Goal: Task Accomplishment & Management: Complete application form

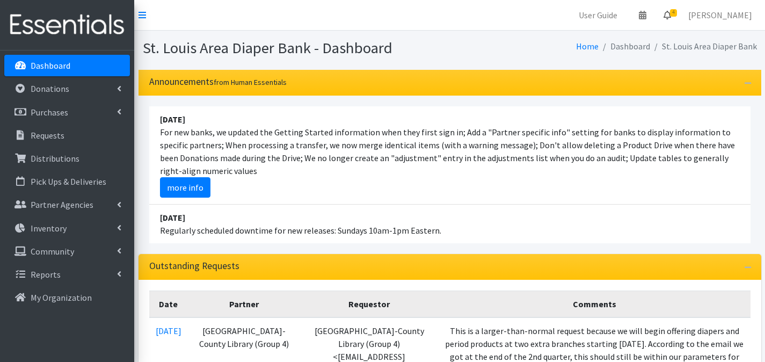
click at [671, 18] on icon at bounding box center [668, 15] width 8 height 9
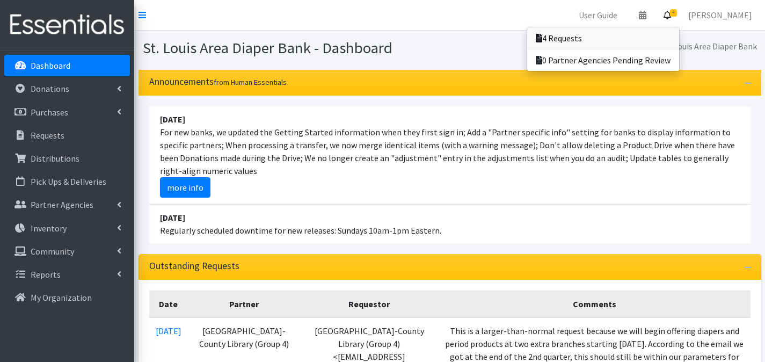
click at [672, 32] on link "4 Requests" at bounding box center [603, 37] width 152 height 21
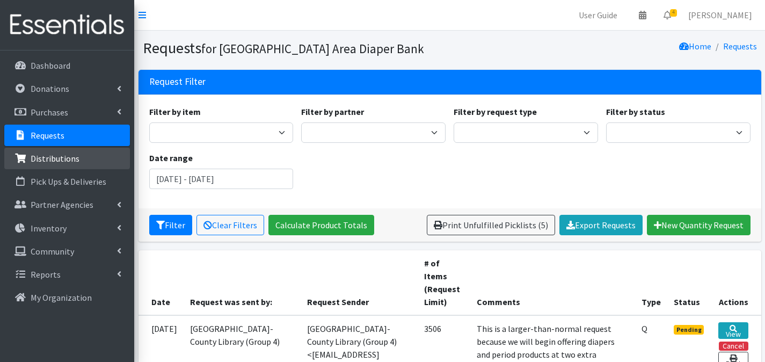
click at [87, 154] on link "Distributions" at bounding box center [67, 158] width 126 height 21
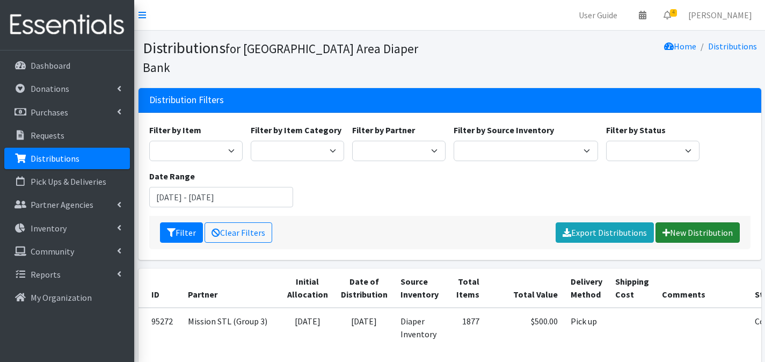
click at [690, 222] on link "New Distribution" at bounding box center [698, 232] width 84 height 20
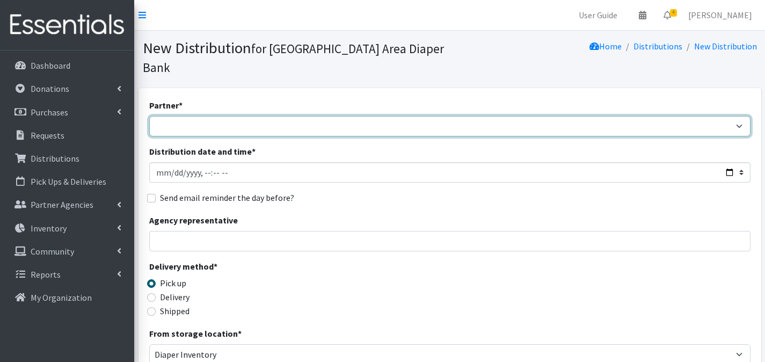
click at [179, 116] on select "Affinia Healthcare (Group 2) [PERSON_NAME] (Group 1) Assistance League of St. L…" at bounding box center [449, 126] width 601 height 20
select select "2366"
click at [149, 116] on select "Affinia Healthcare (Group 2) [PERSON_NAME] (Group 1) Assistance League of St. L…" at bounding box center [449, 126] width 601 height 20
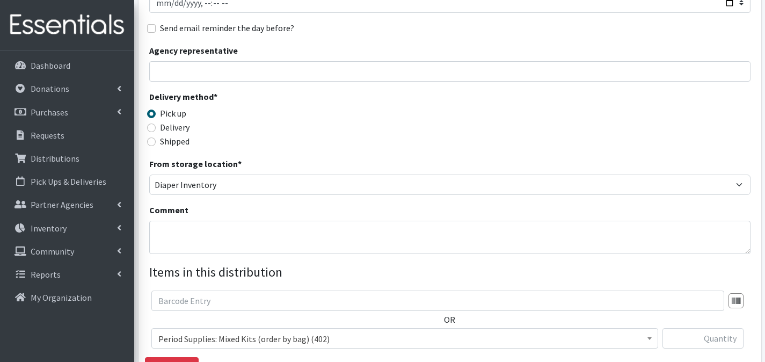
scroll to position [174, 0]
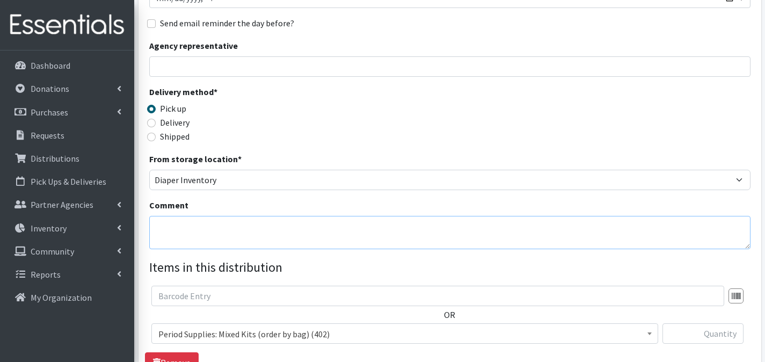
click at [208, 216] on textarea "Comment" at bounding box center [449, 232] width 601 height 33
type textarea "[PERSON_NAME] Foundation"
click at [397, 326] on span "Period Supplies: Mixed Kits (order by bag) (402)" at bounding box center [404, 333] width 493 height 15
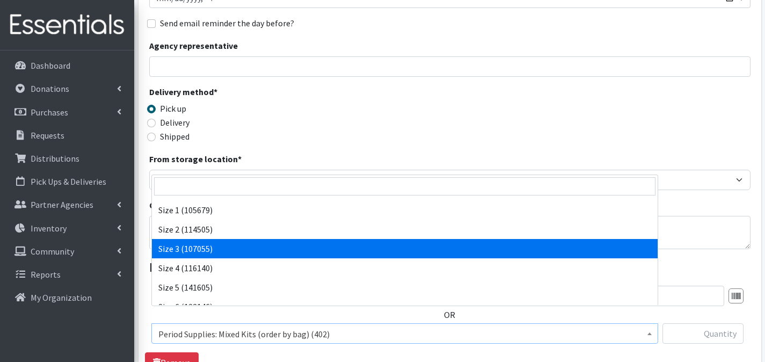
scroll to position [377, 0]
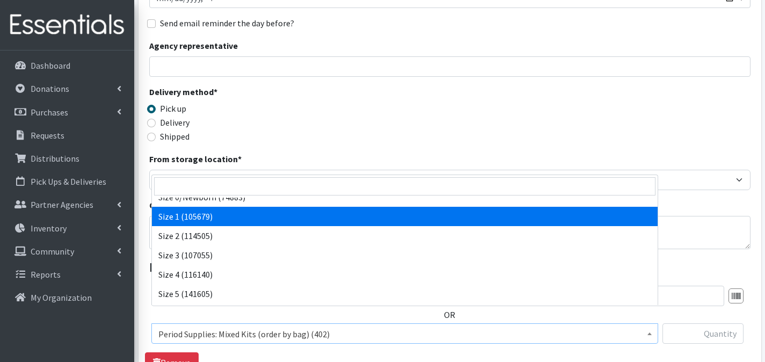
select select "1090"
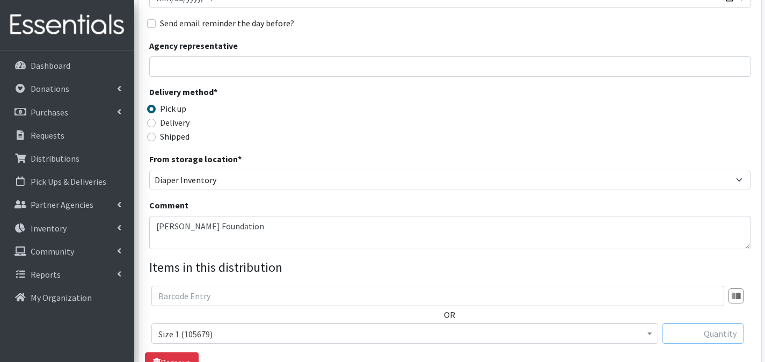
click at [690, 323] on input "text" at bounding box center [703, 333] width 81 height 20
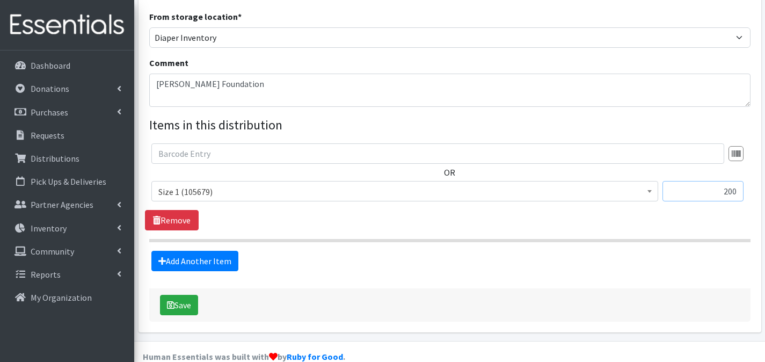
scroll to position [318, 0]
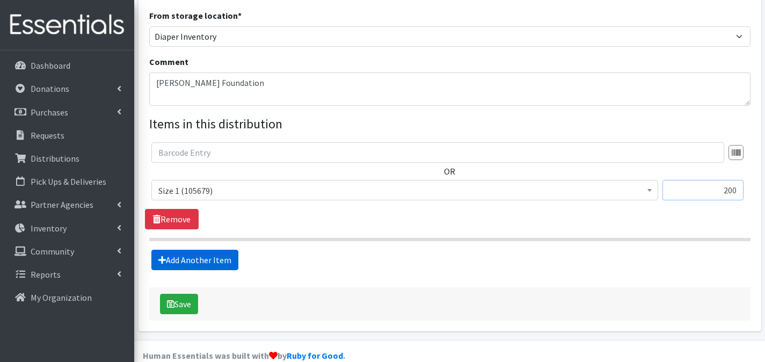
type input "200"
click at [216, 250] on link "Add Another Item" at bounding box center [194, 260] width 87 height 20
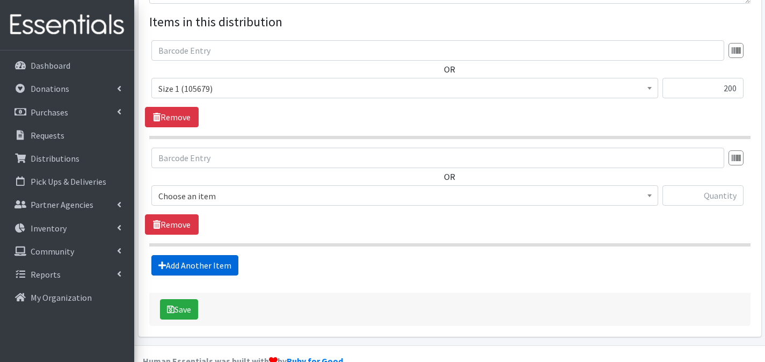
scroll to position [425, 0]
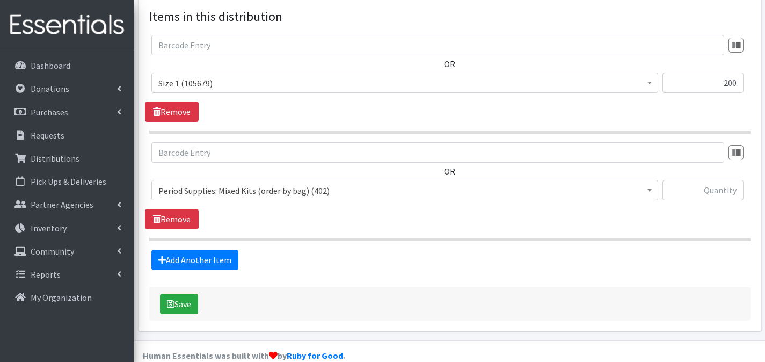
click at [241, 183] on span "Period Supplies: Mixed Kits (order by bag) (402)" at bounding box center [404, 190] width 493 height 15
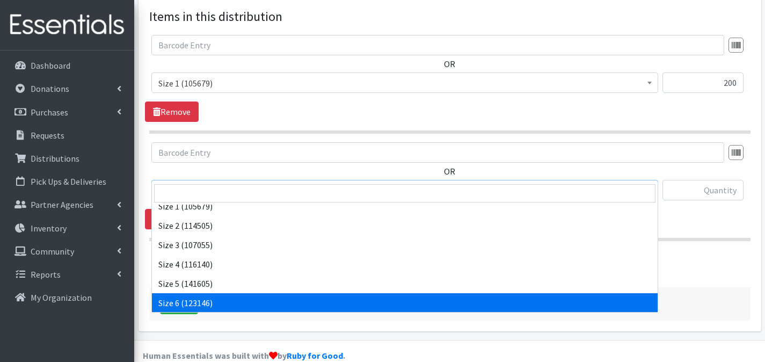
scroll to position [394, 0]
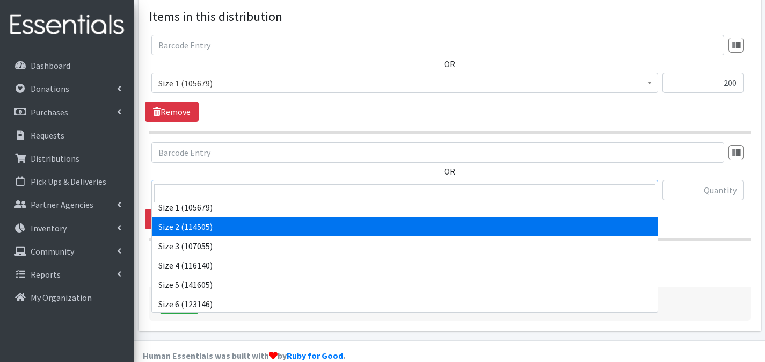
select select "1091"
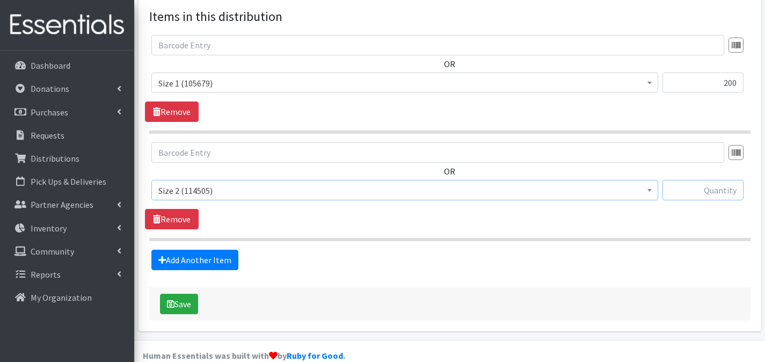
click at [694, 180] on input "text" at bounding box center [703, 190] width 81 height 20
type input "200"
click at [163, 256] on icon at bounding box center [162, 260] width 8 height 9
click at [222, 250] on link "Add Another Item" at bounding box center [194, 260] width 87 height 20
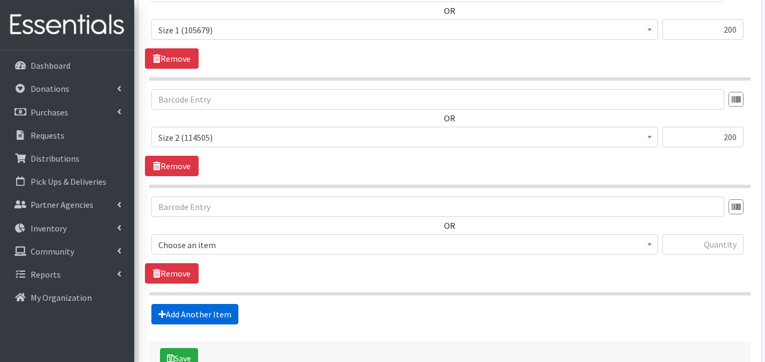
scroll to position [533, 0]
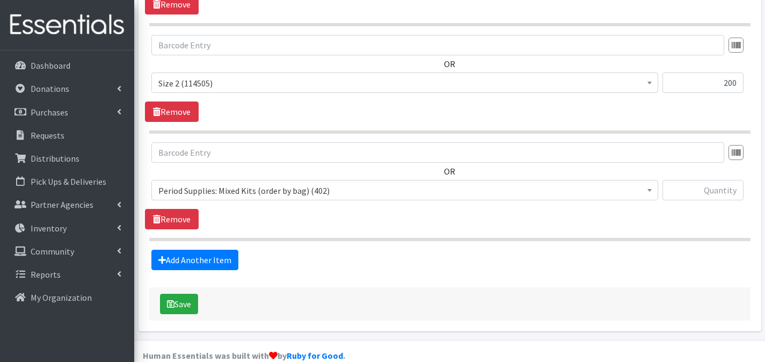
click at [330, 183] on span "Period Supplies: Mixed Kits (order by bag) (402)" at bounding box center [404, 190] width 493 height 15
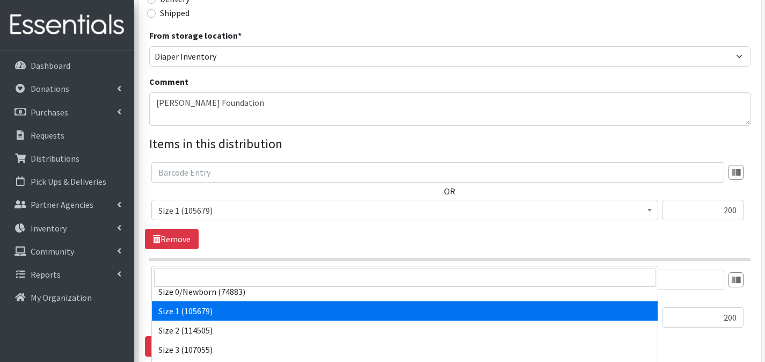
scroll to position [380, 0]
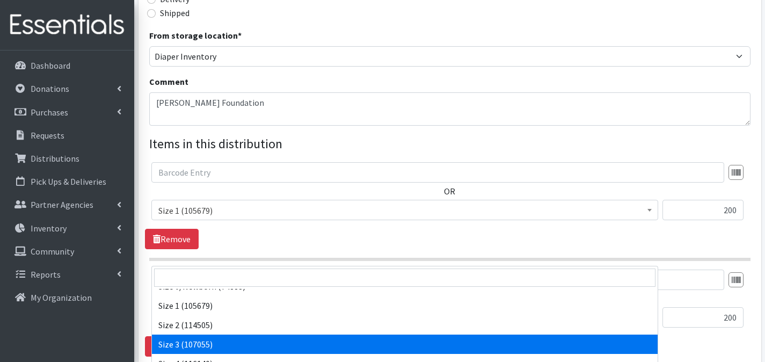
select select "1094"
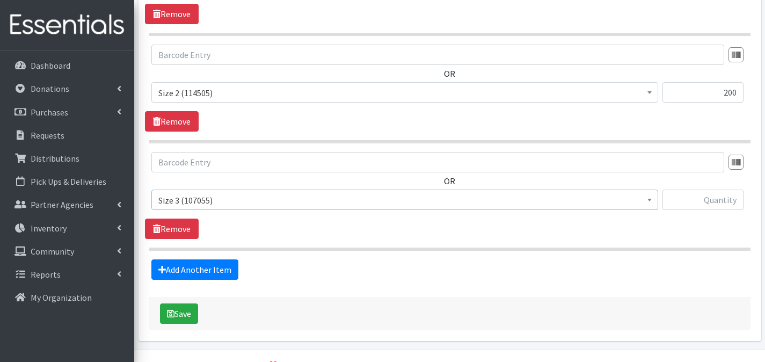
scroll to position [523, 0]
click at [688, 189] on input "text" at bounding box center [703, 199] width 81 height 20
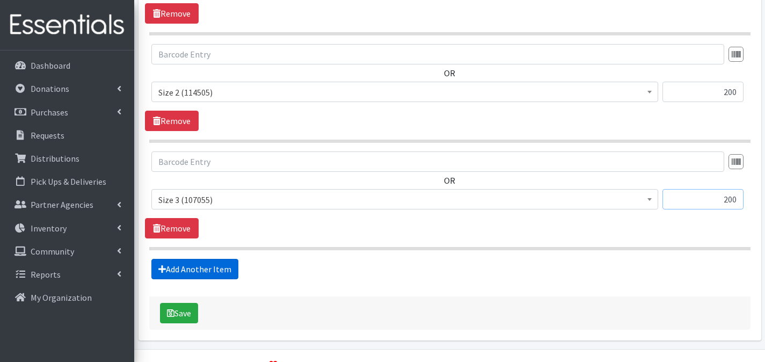
type input "200"
click at [217, 259] on link "Add Another Item" at bounding box center [194, 269] width 87 height 20
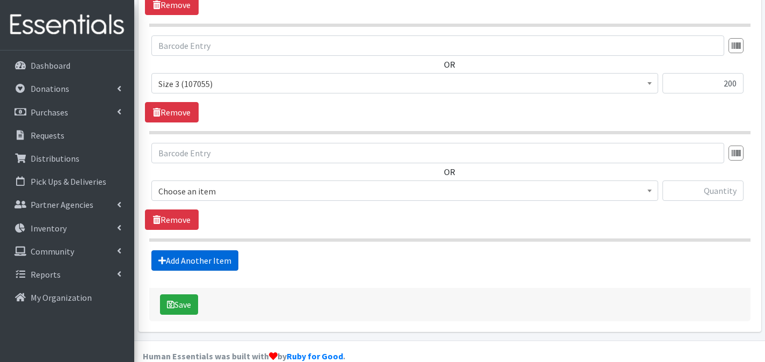
scroll to position [640, 0]
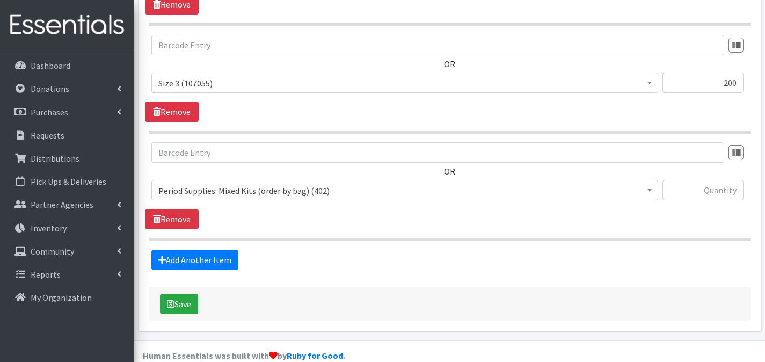
click at [295, 183] on span "Period Supplies: Mixed Kits (order by bag) (402)" at bounding box center [404, 190] width 493 height 15
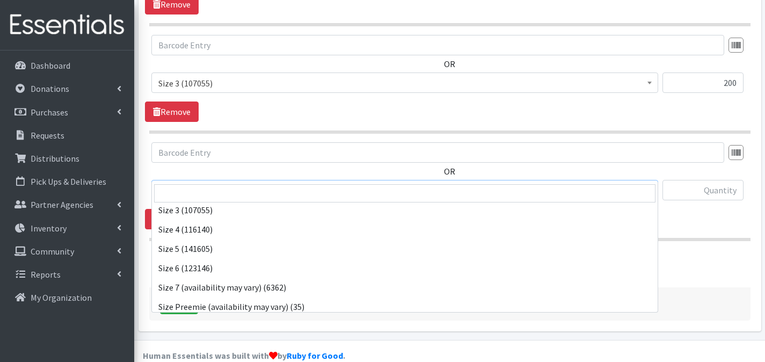
scroll to position [420, 0]
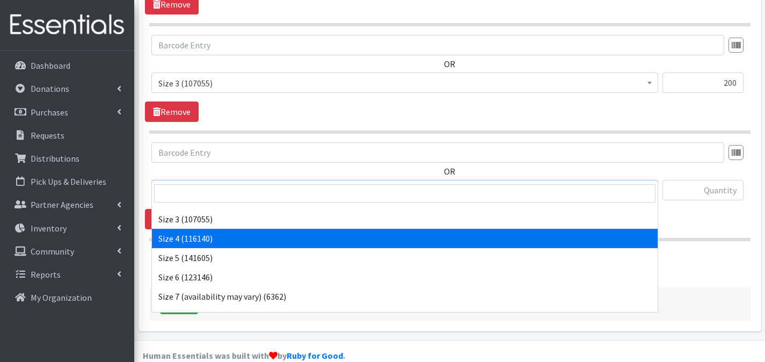
select select "1097"
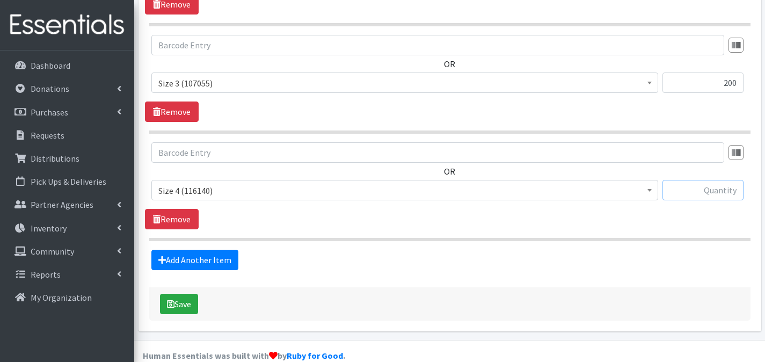
click at [726, 180] on input "text" at bounding box center [703, 190] width 81 height 20
type input "200"
click at [222, 250] on link "Add Another Item" at bounding box center [194, 260] width 87 height 20
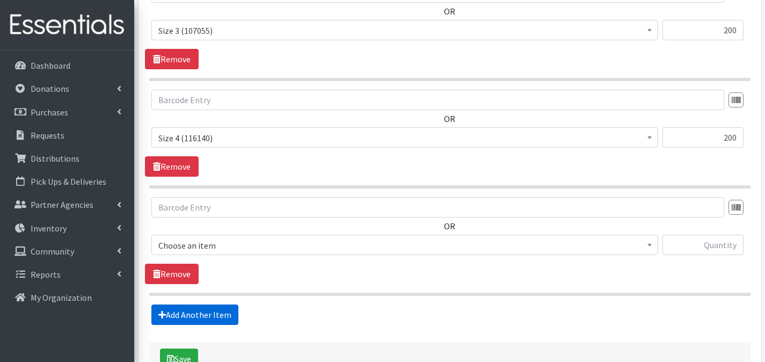
scroll to position [747, 0]
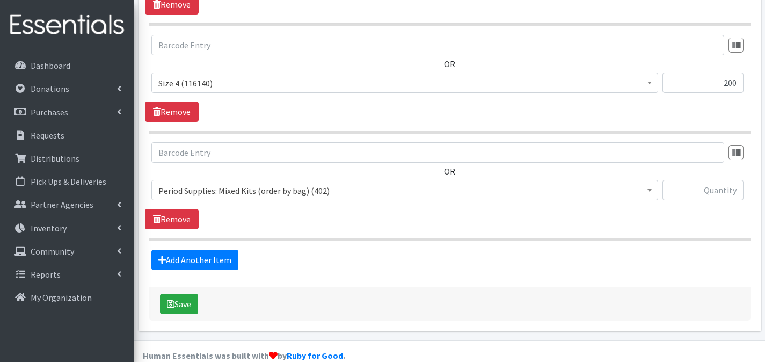
click at [447, 183] on span "Period Supplies: Mixed Kits (order by bag) (402)" at bounding box center [404, 190] width 493 height 15
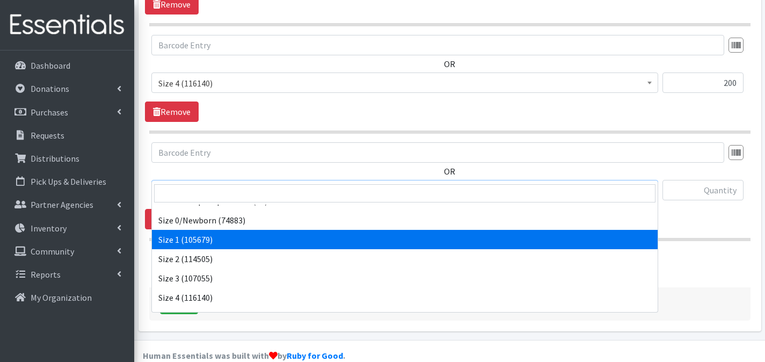
scroll to position [407, 0]
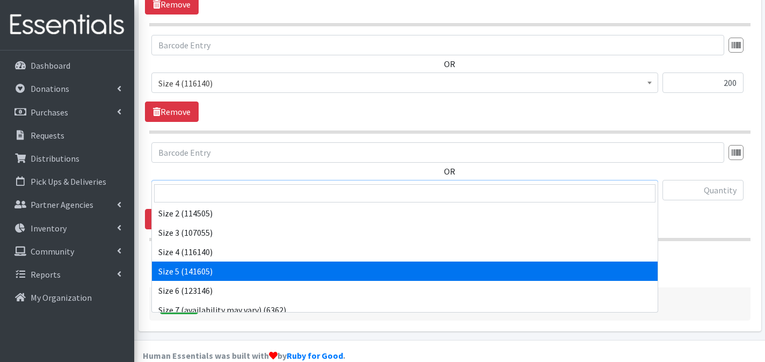
select select "1098"
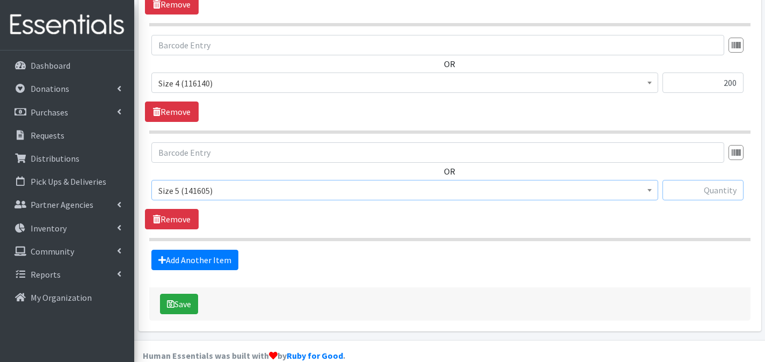
click at [698, 180] on input "text" at bounding box center [703, 190] width 81 height 20
type input "6"
type input "400"
click at [220, 250] on link "Add Another Item" at bounding box center [194, 260] width 87 height 20
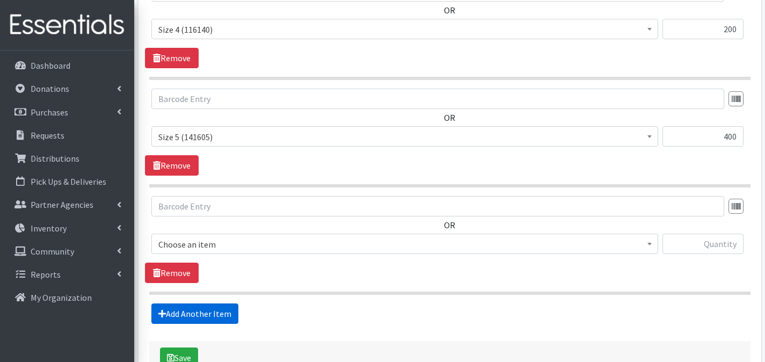
scroll to position [855, 0]
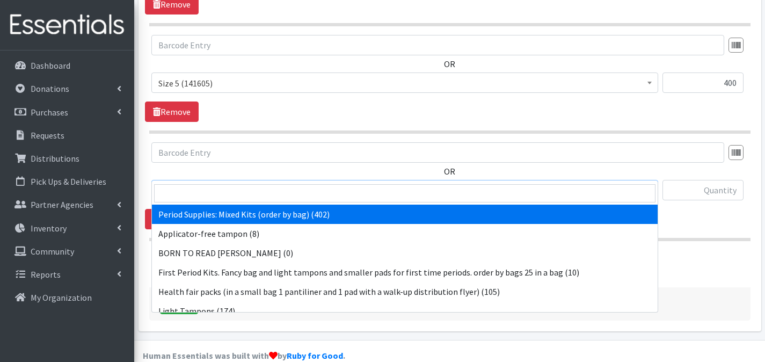
click at [264, 183] on span "Period Supplies: Mixed Kits (order by bag) (402)" at bounding box center [404, 190] width 493 height 15
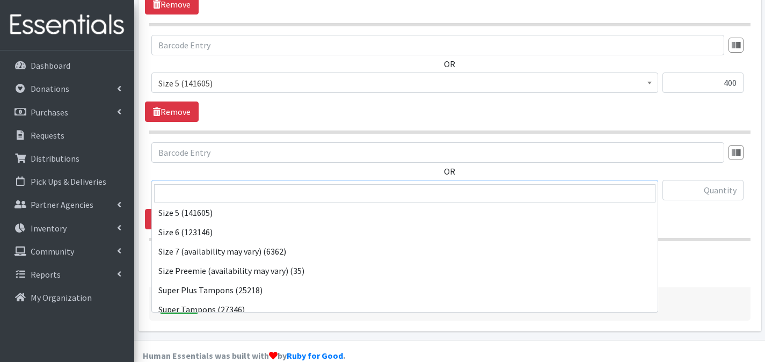
scroll to position [450, 0]
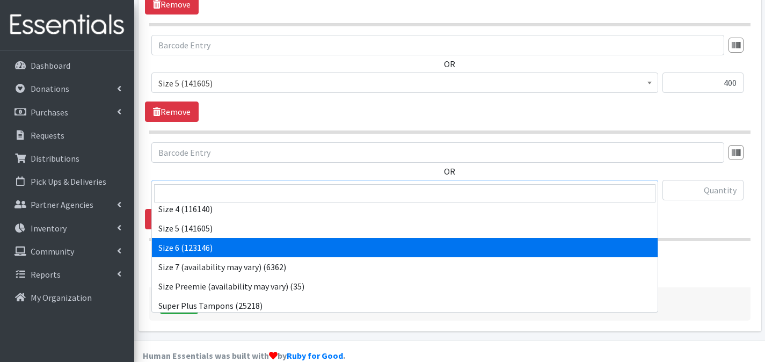
select select "1100"
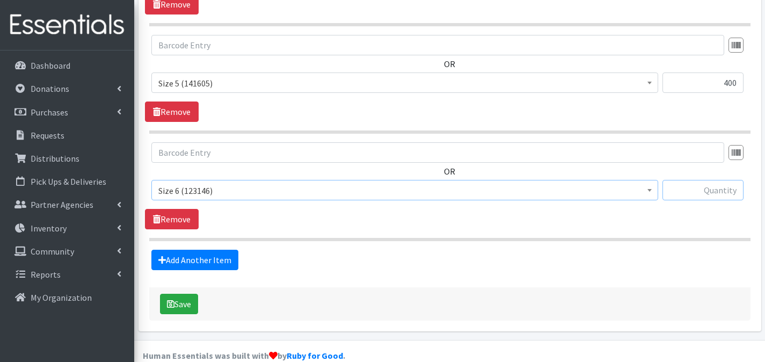
click at [709, 180] on input "text" at bounding box center [703, 190] width 81 height 20
type input "200"
click at [216, 250] on link "Add Another Item" at bounding box center [194, 260] width 87 height 20
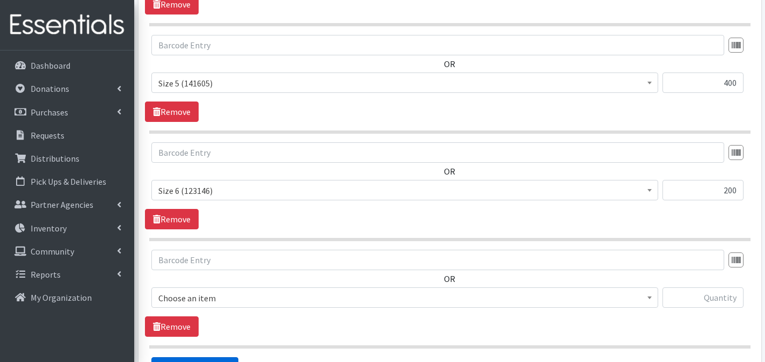
scroll to position [962, 0]
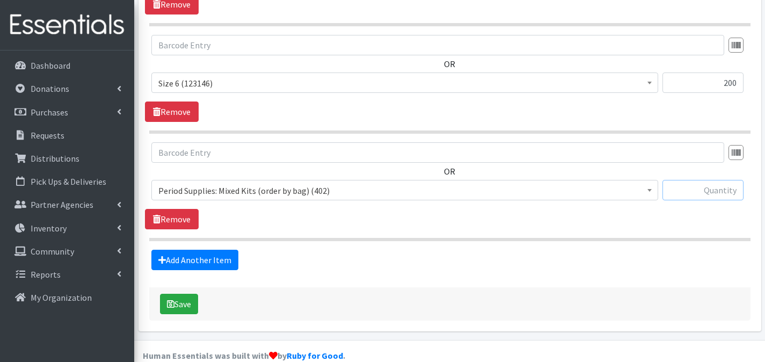
click at [683, 180] on input "text" at bounding box center [703, 190] width 81 height 20
type input "1"
click at [187, 294] on button "Save" at bounding box center [179, 304] width 38 height 20
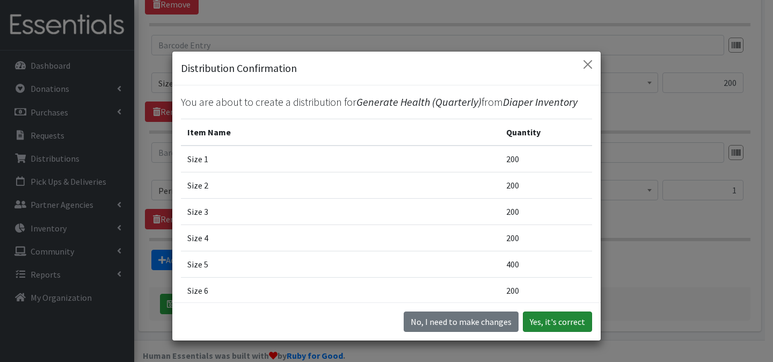
click at [557, 326] on button "Yes, it's correct" at bounding box center [557, 321] width 69 height 20
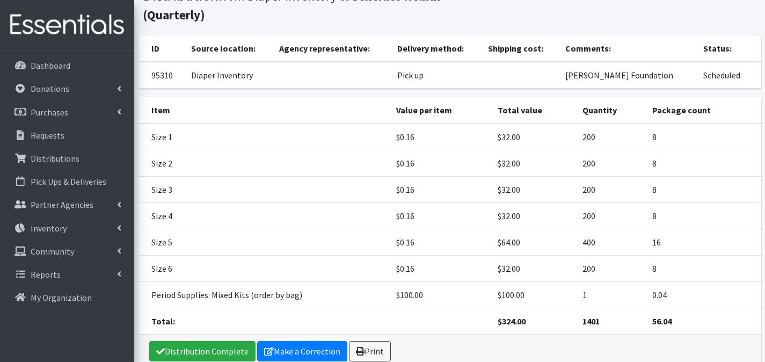
scroll to position [143, 0]
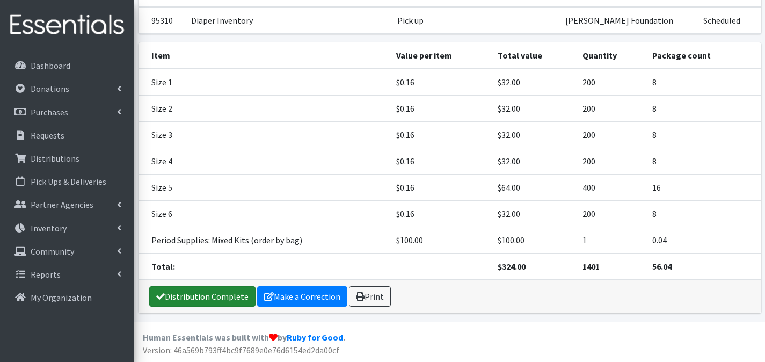
click at [225, 302] on link "Distribution Complete" at bounding box center [202, 296] width 106 height 20
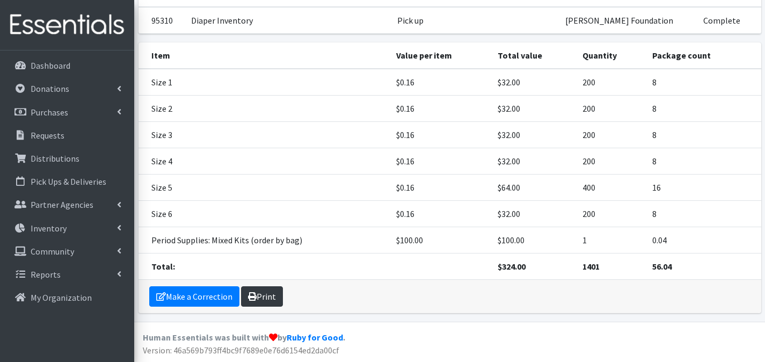
click at [249, 296] on icon at bounding box center [252, 296] width 9 height 9
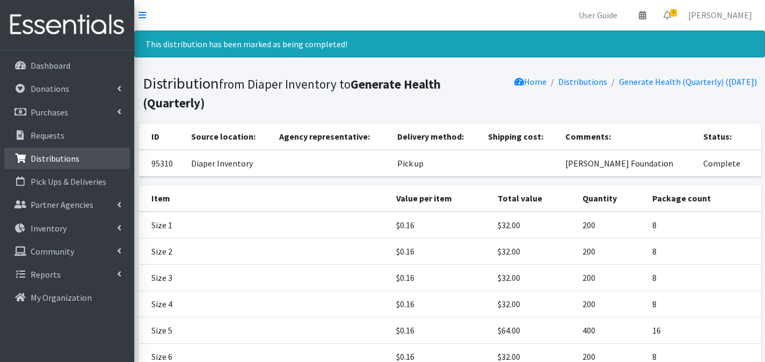
click at [52, 156] on p "Distributions" at bounding box center [55, 158] width 49 height 11
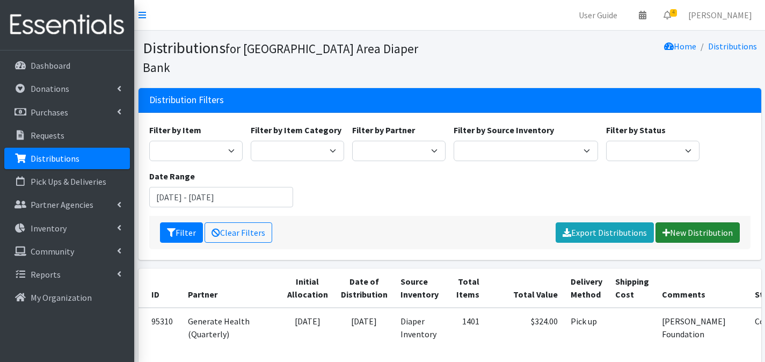
click at [678, 222] on link "New Distribution" at bounding box center [698, 232] width 84 height 20
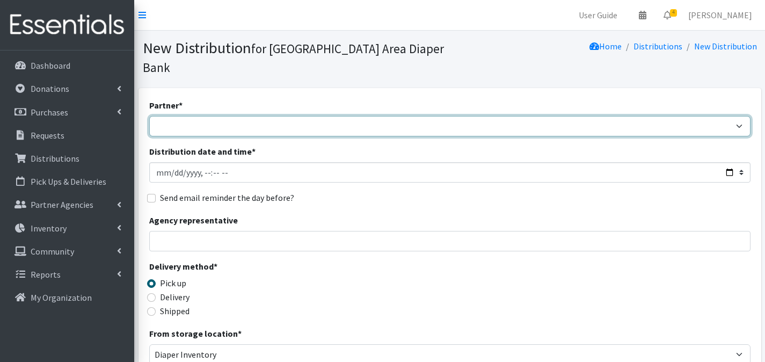
click at [314, 116] on select "Affinia Healthcare (Group 2) Annie Malone (Group 1) Assistance League of St. Lo…" at bounding box center [449, 126] width 601 height 20
select select "2366"
click at [149, 116] on select "Affinia Healthcare (Group 2) Annie Malone (Group 1) Assistance League of St. Lo…" at bounding box center [449, 126] width 601 height 20
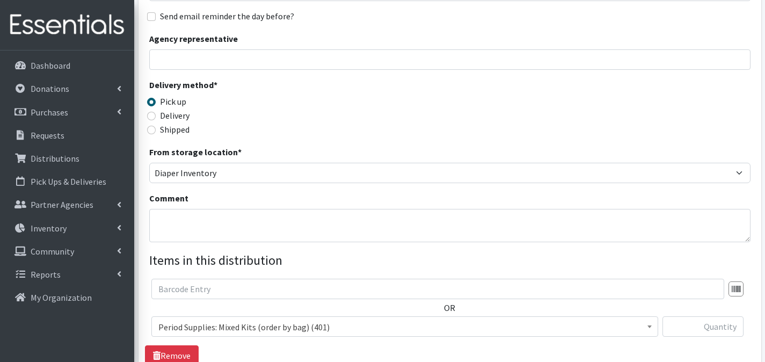
scroll to position [186, 0]
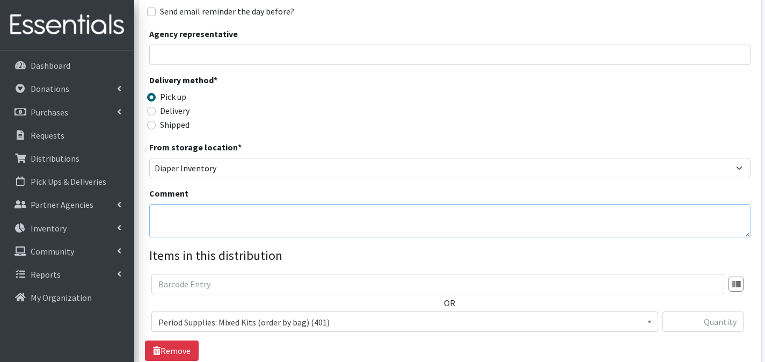
click at [302, 204] on textarea "Comment" at bounding box center [449, 220] width 601 height 33
type textarea "A Red Circle"
click at [550, 315] on span "Period Supplies: Mixed Kits (order by bag) (401)" at bounding box center [404, 322] width 493 height 15
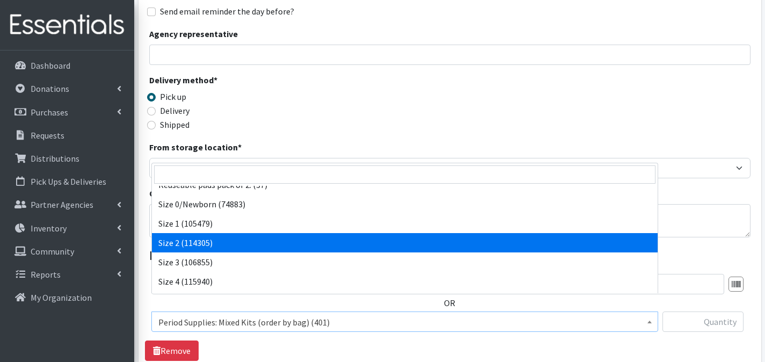
scroll to position [338, 0]
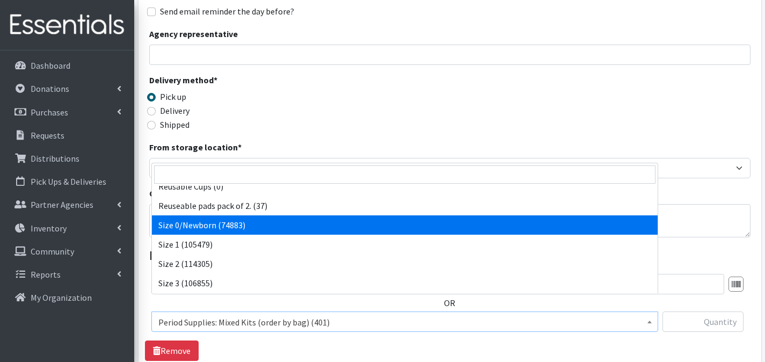
select select "1095"
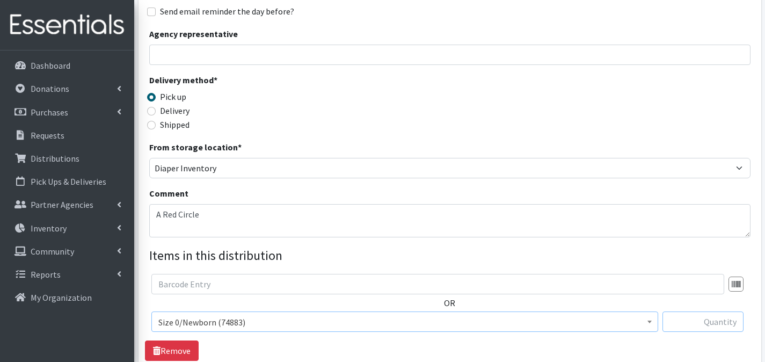
click at [695, 311] on input "text" at bounding box center [703, 321] width 81 height 20
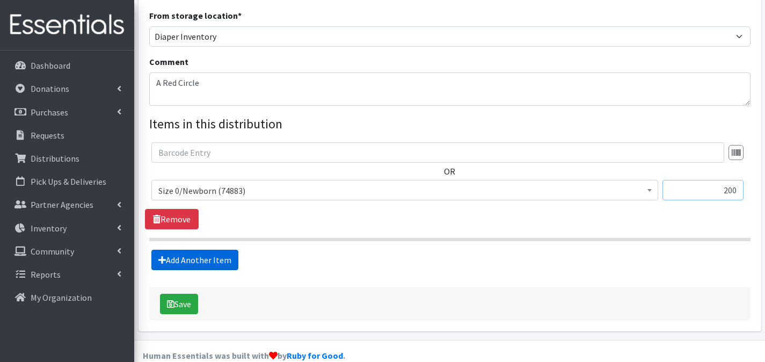
type input "200"
click at [228, 250] on link "Add Another Item" at bounding box center [194, 260] width 87 height 20
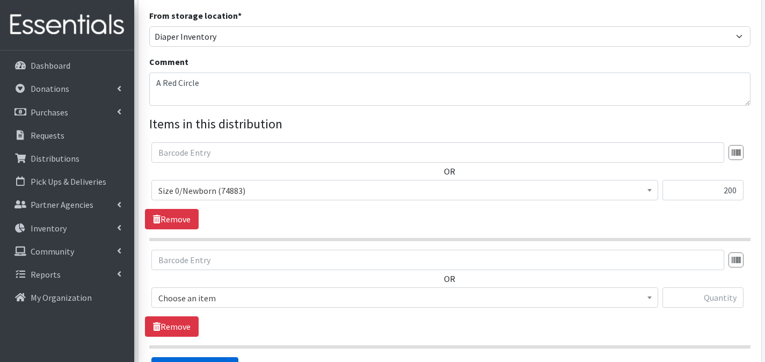
scroll to position [425, 0]
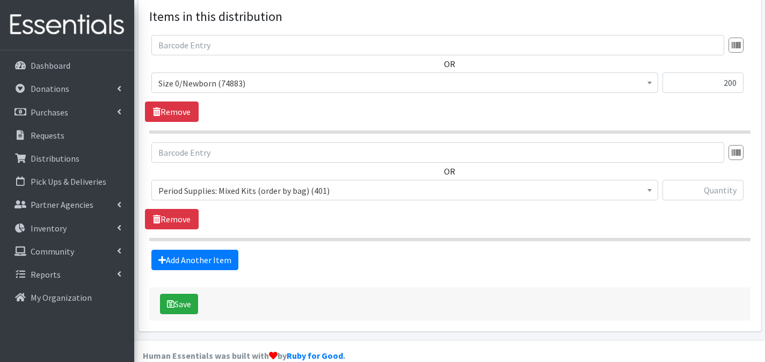
click at [286, 183] on span "Period Supplies: Mixed Kits (order by bag) (401)" at bounding box center [404, 190] width 493 height 15
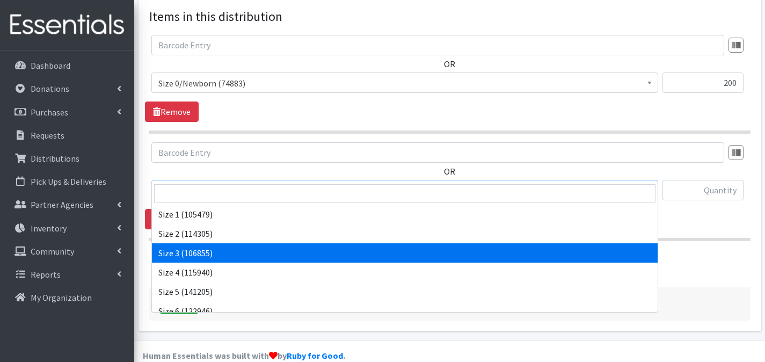
scroll to position [384, 0]
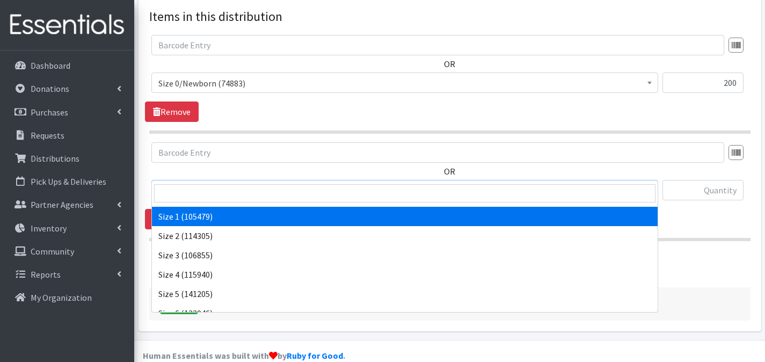
select select "1090"
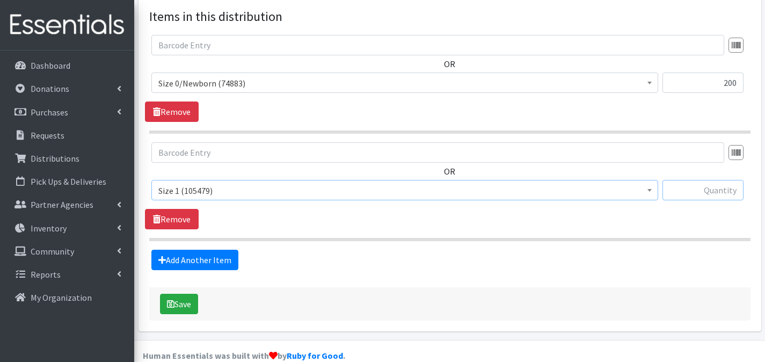
click at [713, 180] on input "text" at bounding box center [703, 190] width 81 height 20
type input "200"
click at [227, 250] on link "Add Another Item" at bounding box center [194, 260] width 87 height 20
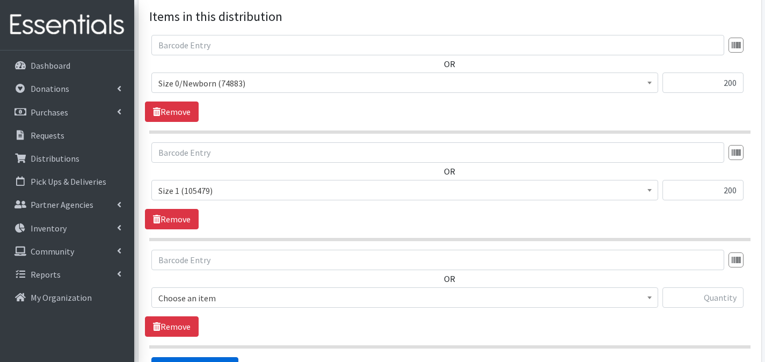
scroll to position [533, 0]
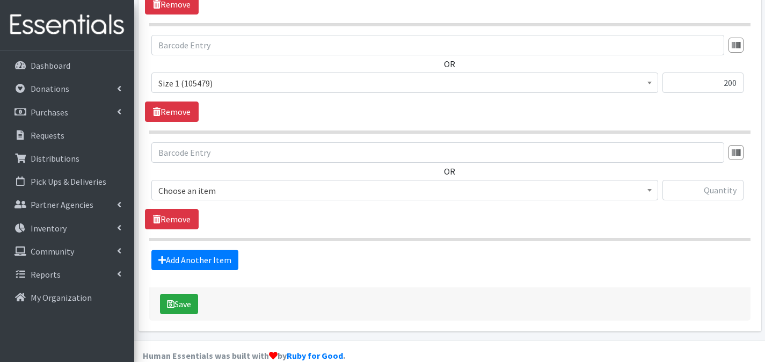
click at [273, 183] on span "Choose an item" at bounding box center [404, 190] width 493 height 15
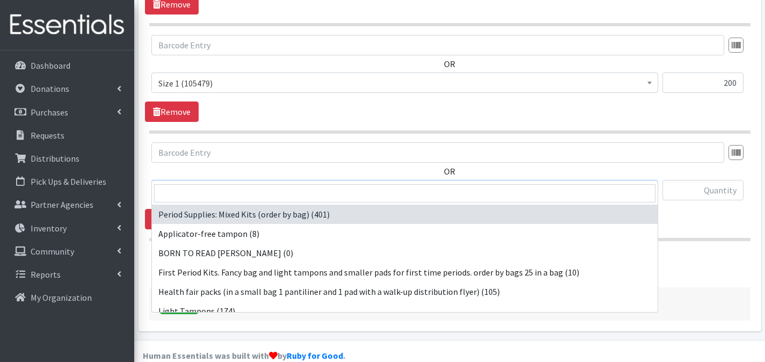
scroll to position [347, 0]
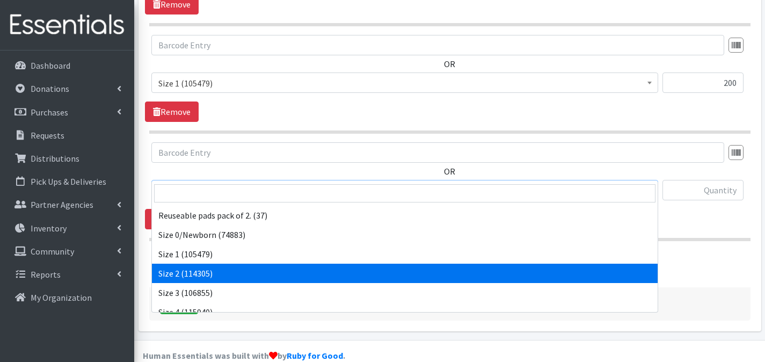
select select "1091"
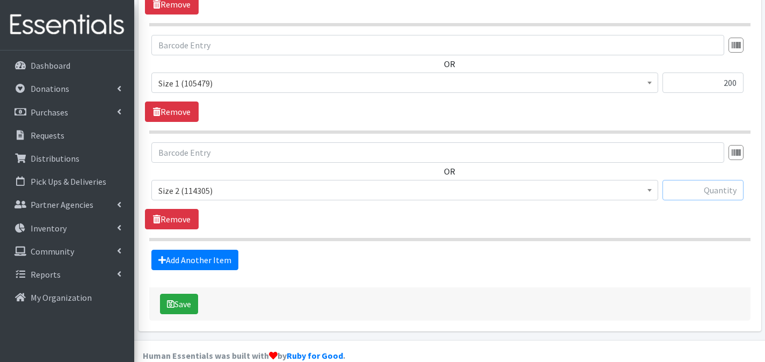
click at [710, 180] on input "text" at bounding box center [703, 190] width 81 height 20
type input "200"
click at [204, 250] on link "Add Another Item" at bounding box center [194, 260] width 87 height 20
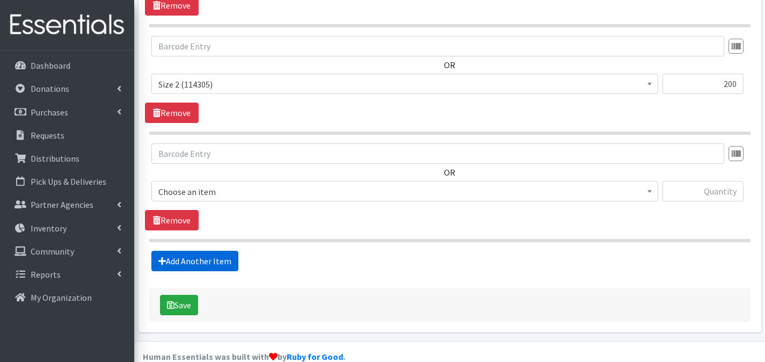
scroll to position [640, 0]
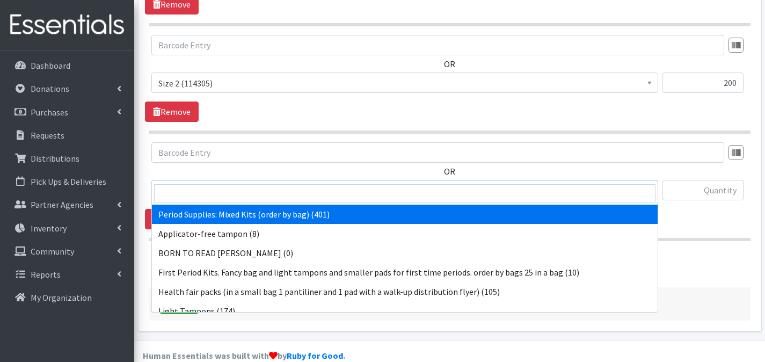
click at [300, 183] on span "Period Supplies: Mixed Kits (order by bag) (401)" at bounding box center [404, 190] width 493 height 15
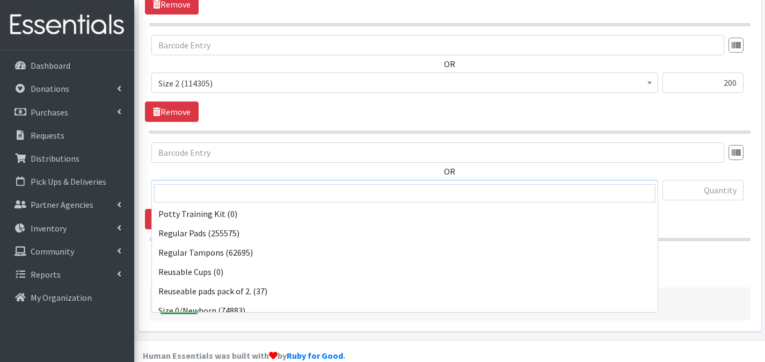
scroll to position [359, 0]
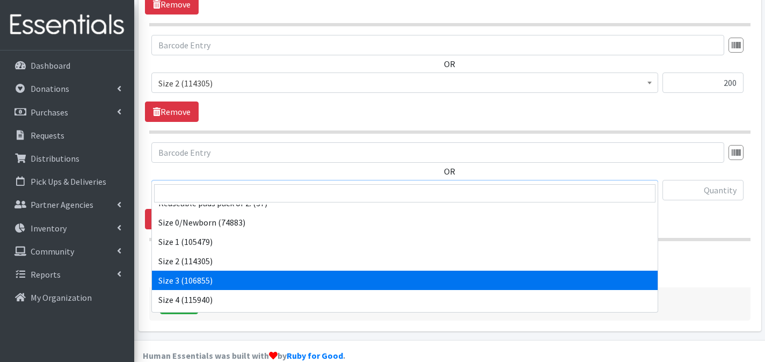
select select "1094"
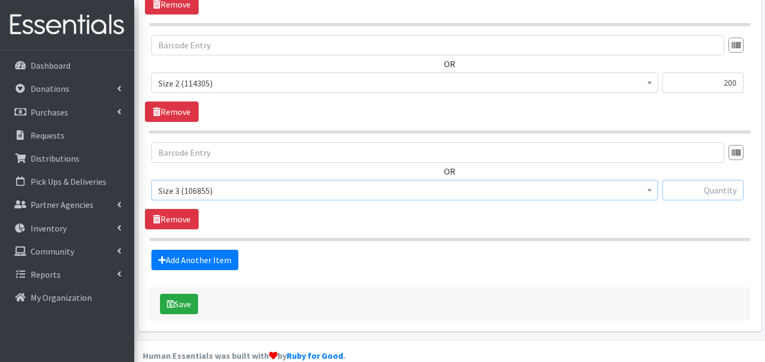
click at [709, 180] on input "text" at bounding box center [703, 190] width 81 height 20
type input "200"
click at [188, 250] on link "Add Another Item" at bounding box center [194, 260] width 87 height 20
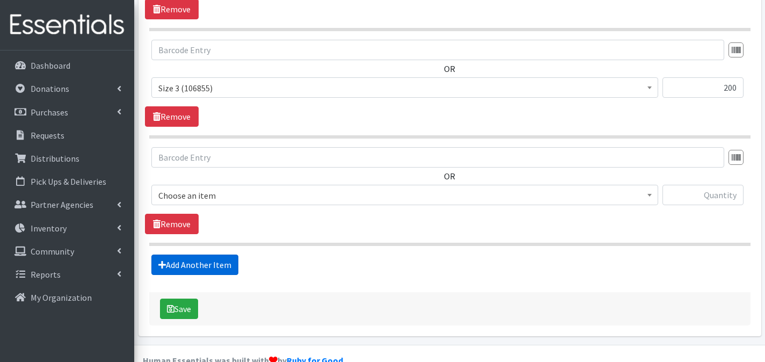
scroll to position [747, 0]
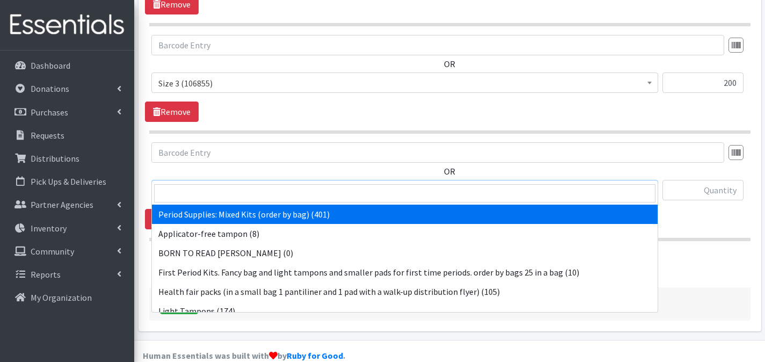
click at [355, 183] on span "Period Supplies: Mixed Kits (order by bag) (401)" at bounding box center [404, 190] width 493 height 15
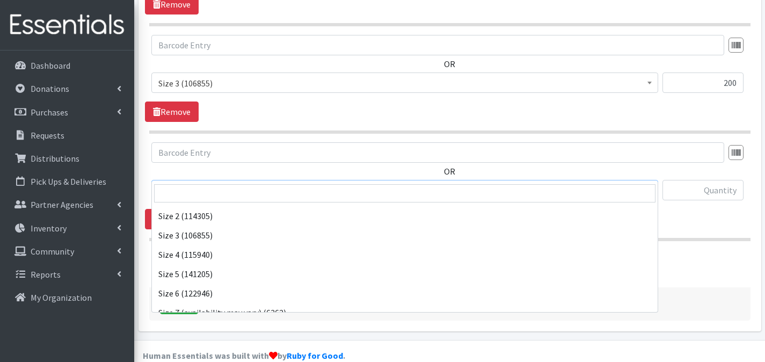
scroll to position [405, 0]
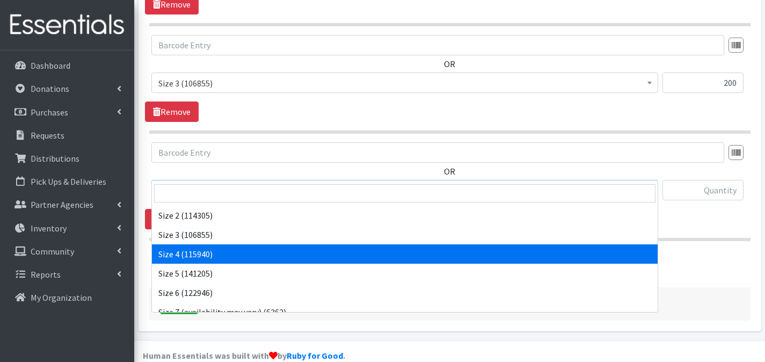
select select "1097"
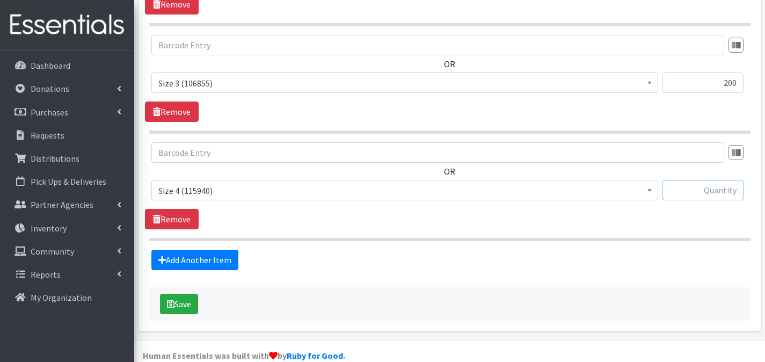
click at [688, 180] on input "text" at bounding box center [703, 190] width 81 height 20
type input "200"
click at [214, 250] on link "Add Another Item" at bounding box center [194, 260] width 87 height 20
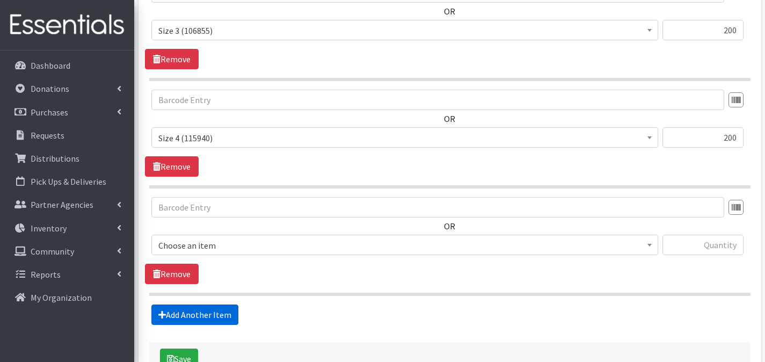
scroll to position [855, 0]
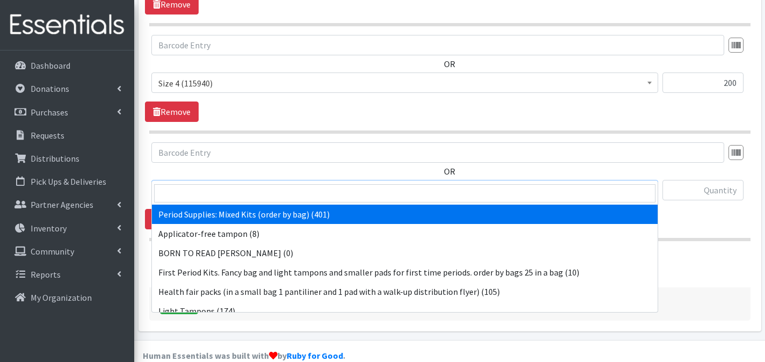
click at [236, 183] on span "Period Supplies: Mixed Kits (order by bag) (401)" at bounding box center [404, 190] width 493 height 15
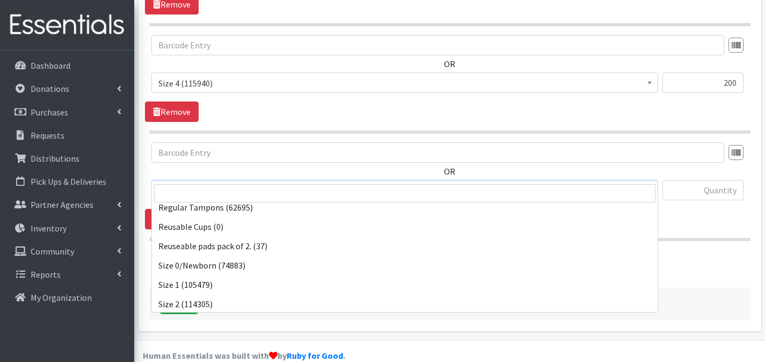
scroll to position [415, 0]
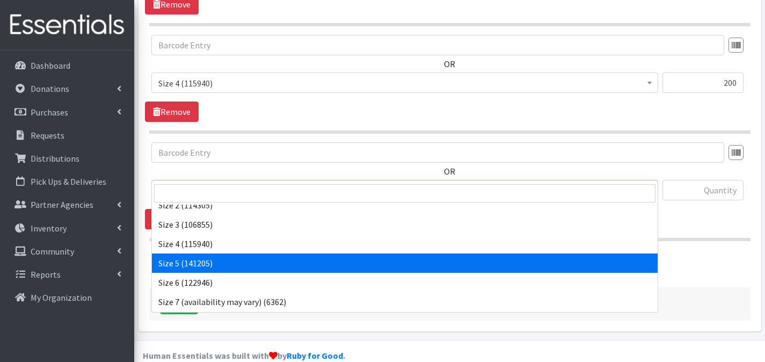
select select "1098"
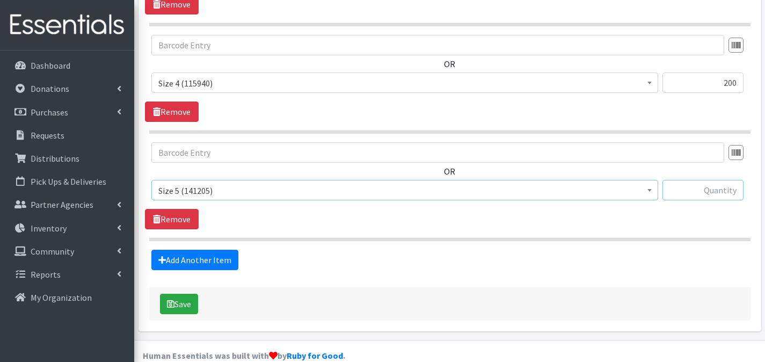
click at [714, 180] on input "text" at bounding box center [703, 190] width 81 height 20
type input "8"
type input "200"
click at [185, 250] on link "Add Another Item" at bounding box center [194, 260] width 87 height 20
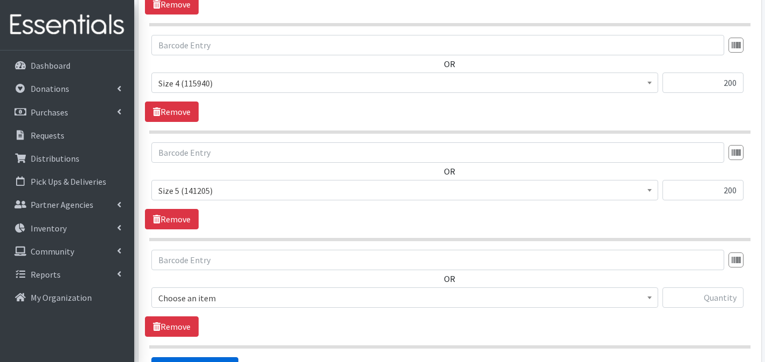
scroll to position [962, 0]
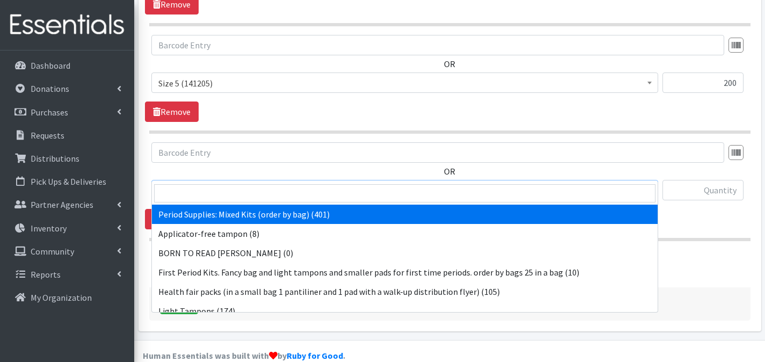
click at [279, 183] on span "Period Supplies: Mixed Kits (order by bag) (401)" at bounding box center [404, 190] width 493 height 15
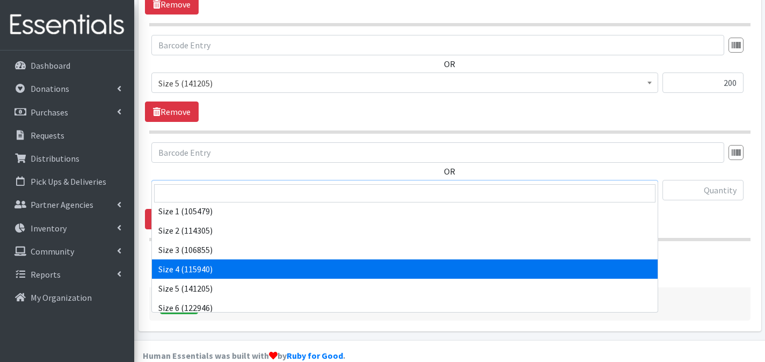
scroll to position [442, 0]
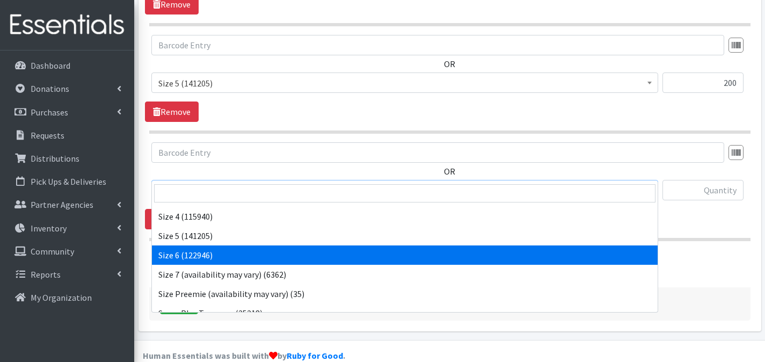
select select "1100"
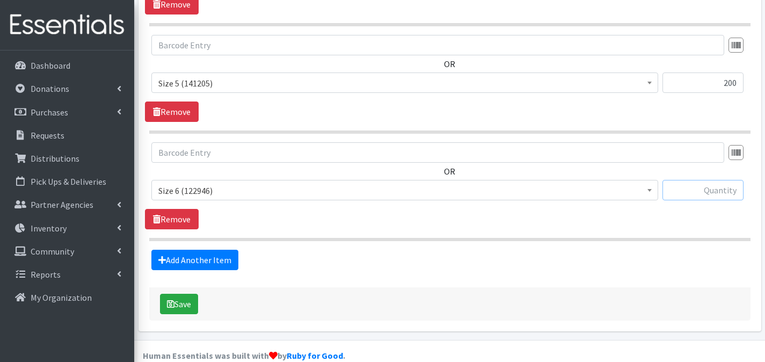
click at [702, 180] on input "text" at bounding box center [703, 190] width 81 height 20
type input "200"
click at [176, 294] on button "Save" at bounding box center [179, 304] width 38 height 20
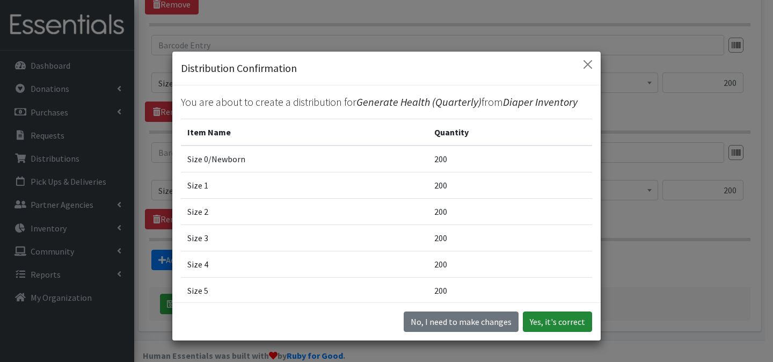
click at [556, 324] on button "Yes, it's correct" at bounding box center [557, 321] width 69 height 20
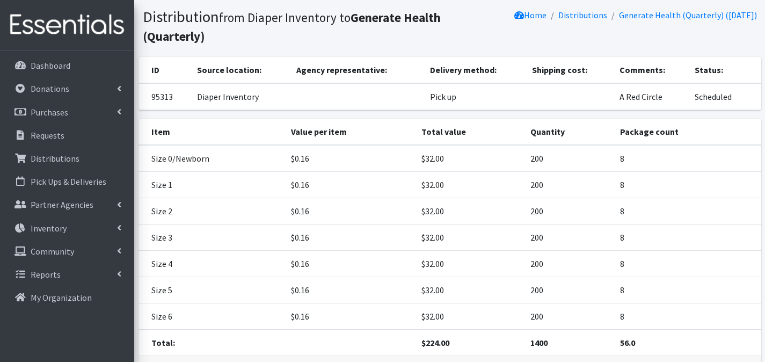
scroll to position [143, 0]
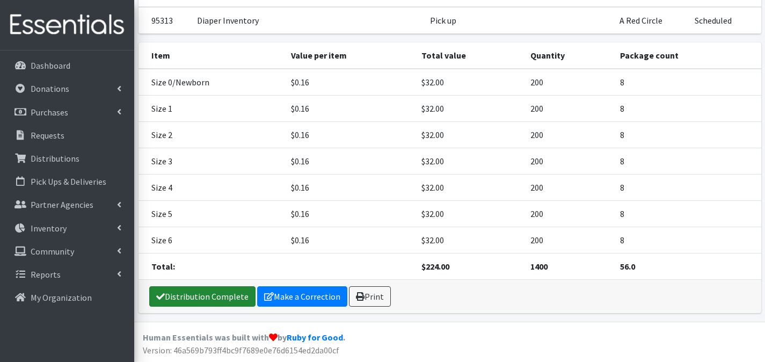
click at [226, 289] on link "Distribution Complete" at bounding box center [202, 296] width 106 height 20
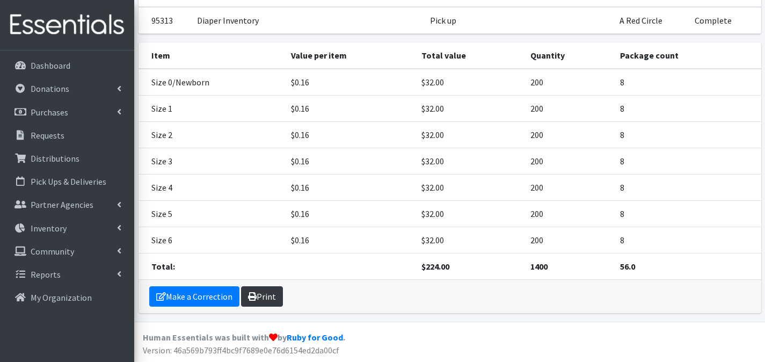
click at [273, 295] on link "Print" at bounding box center [262, 296] width 42 height 20
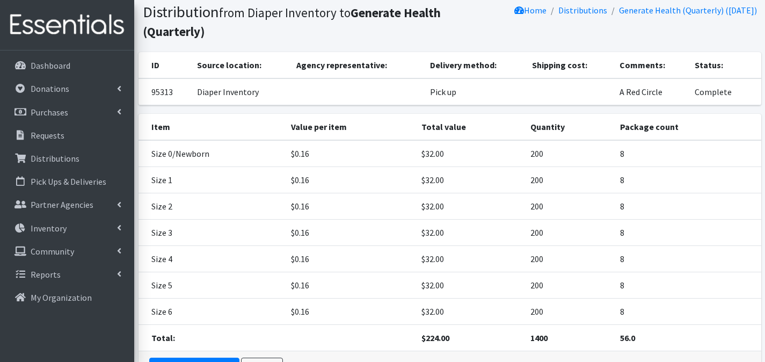
scroll to position [0, 0]
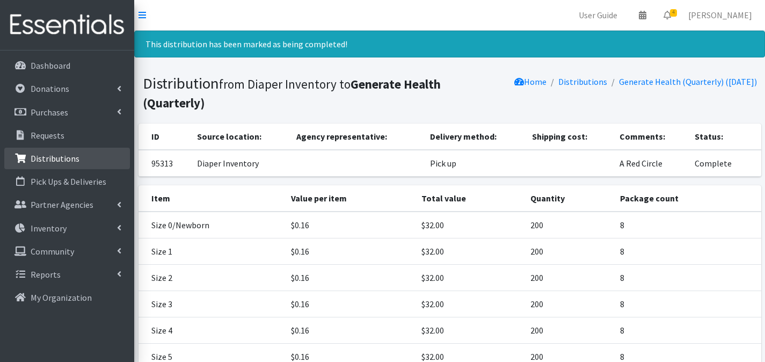
click at [81, 157] on link "Distributions" at bounding box center [67, 158] width 126 height 21
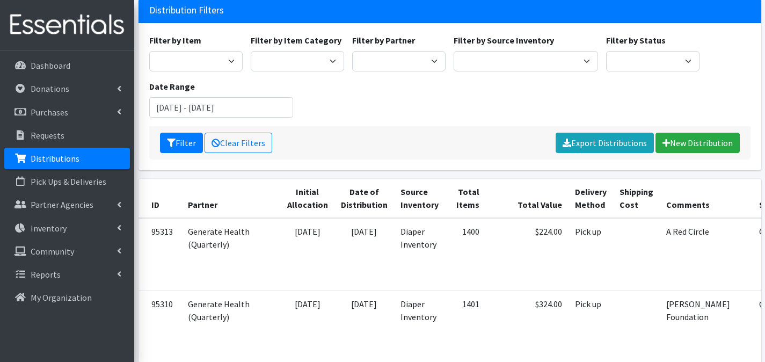
scroll to position [108, 0]
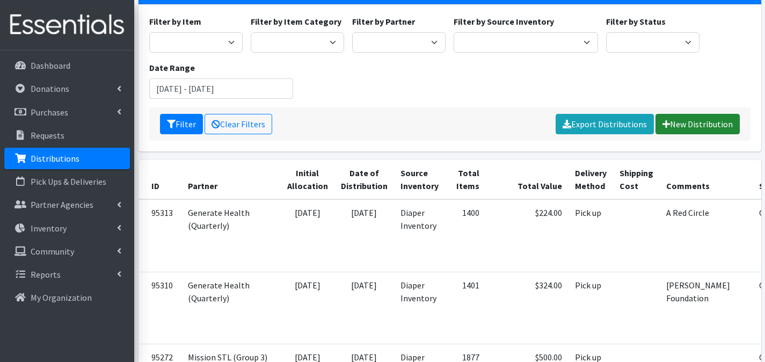
click at [685, 114] on link "New Distribution" at bounding box center [698, 124] width 84 height 20
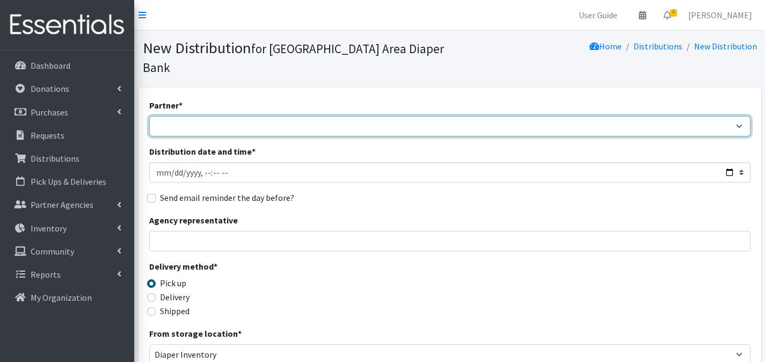
click at [169, 116] on select "Affinia Healthcare (Group 2) [PERSON_NAME] (Group 1) Assistance League of St. L…" at bounding box center [449, 126] width 601 height 20
select select "2366"
click at [149, 116] on select "Affinia Healthcare (Group 2) [PERSON_NAME] (Group 1) Assistance League of St. L…" at bounding box center [449, 126] width 601 height 20
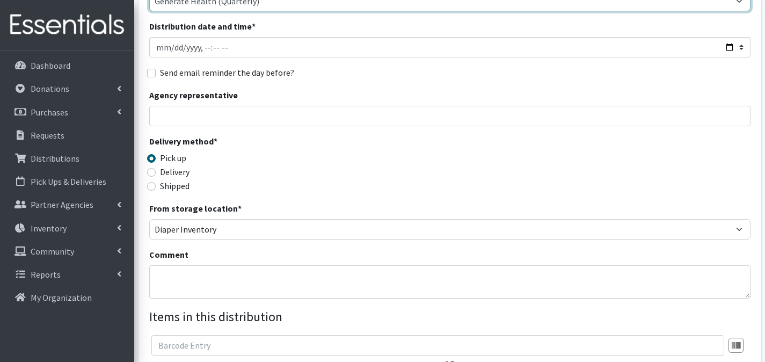
scroll to position [127, 0]
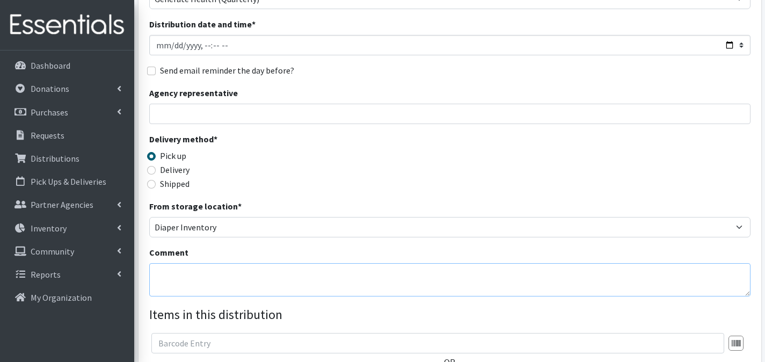
click at [208, 263] on textarea "Comment" at bounding box center [449, 279] width 601 height 33
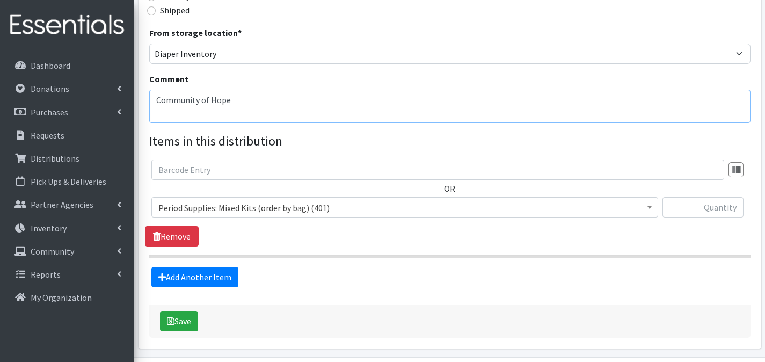
scroll to position [318, 0]
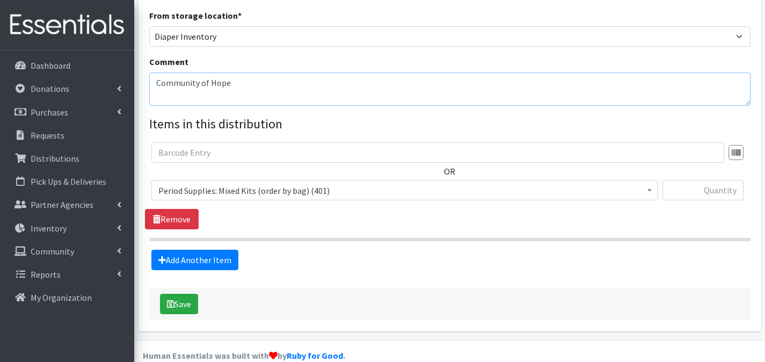
type textarea "Community of Hope"
click at [247, 180] on span "Period Supplies: Mixed Kits (order by bag) (401)" at bounding box center [404, 190] width 507 height 20
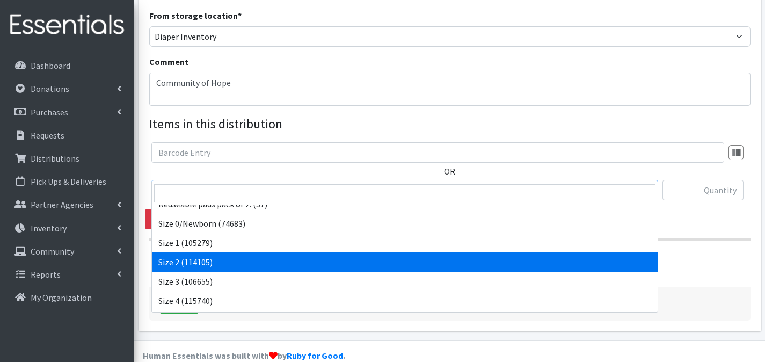
scroll to position [409, 0]
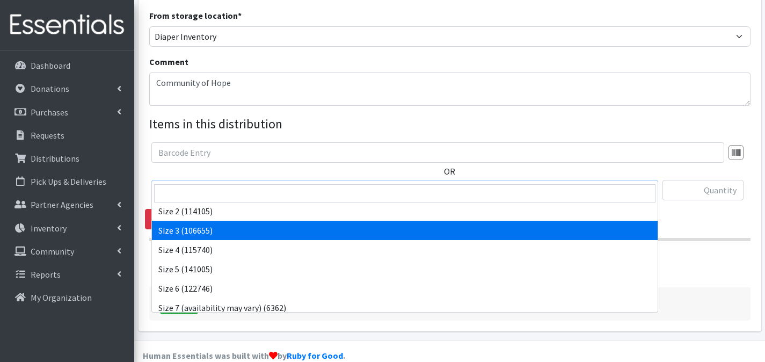
select select "1094"
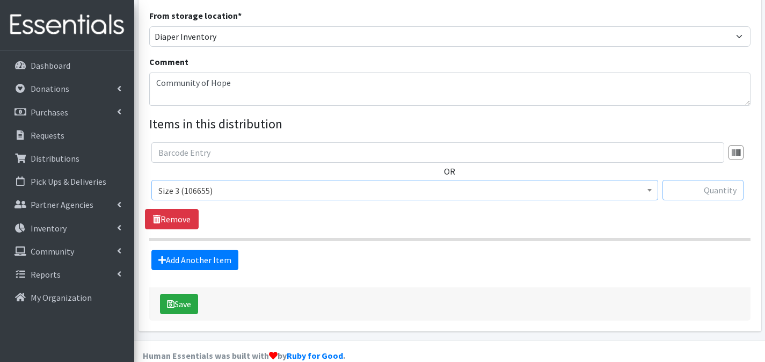
click at [707, 180] on input "text" at bounding box center [703, 190] width 81 height 20
type input "200"
click at [213, 250] on link "Add Another Item" at bounding box center [194, 260] width 87 height 20
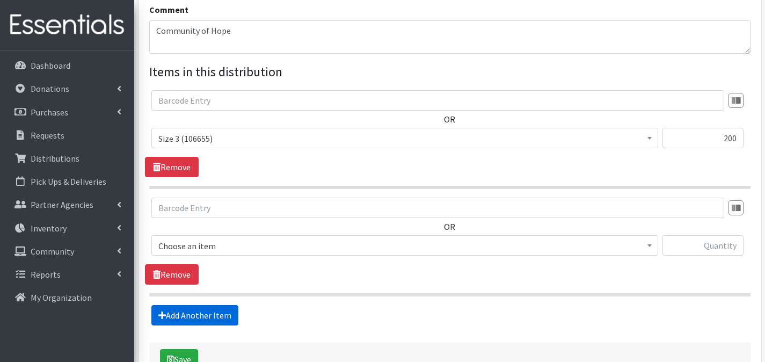
scroll to position [425, 0]
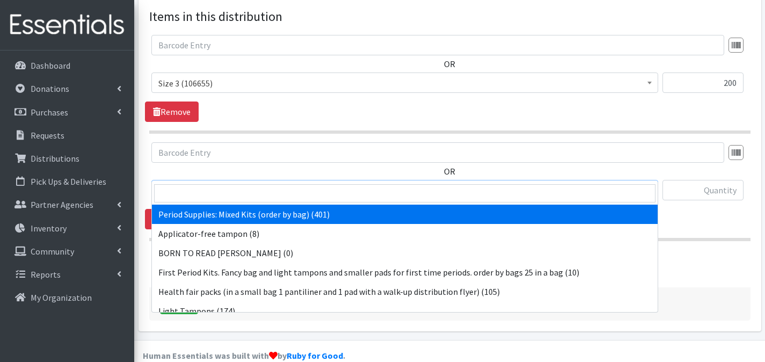
click at [248, 183] on span "Period Supplies: Mixed Kits (order by bag) (401)" at bounding box center [404, 190] width 493 height 15
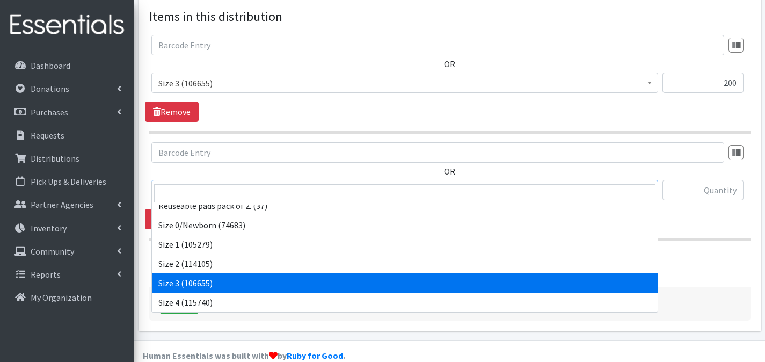
scroll to position [374, 0]
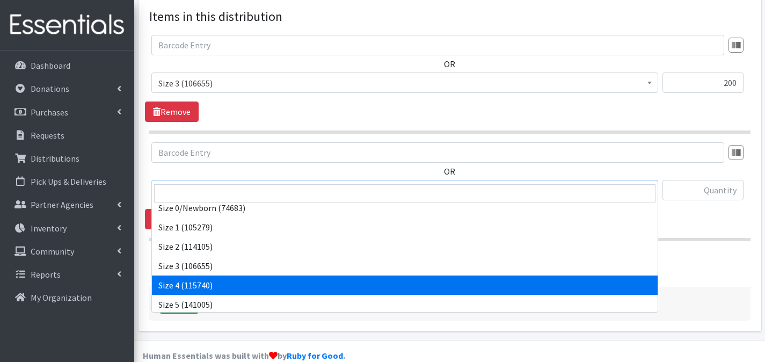
select select "1097"
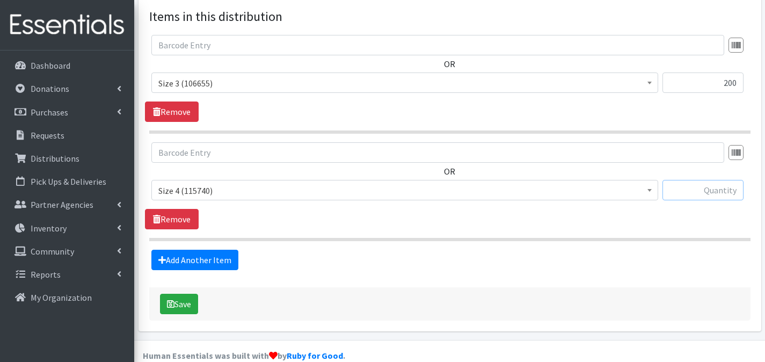
click at [703, 180] on input "text" at bounding box center [703, 190] width 81 height 20
type input "400"
click at [225, 250] on link "Add Another Item" at bounding box center [194, 260] width 87 height 20
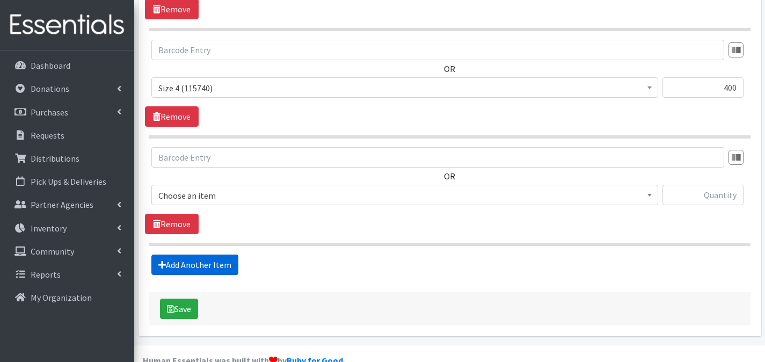
scroll to position [533, 0]
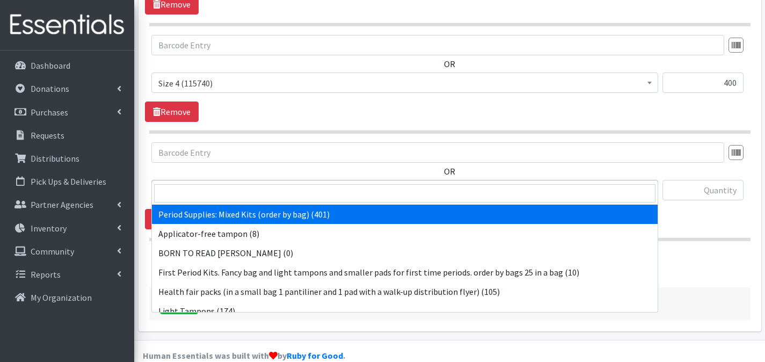
click at [286, 183] on span "Period Supplies: Mixed Kits (order by bag) (401)" at bounding box center [404, 190] width 493 height 15
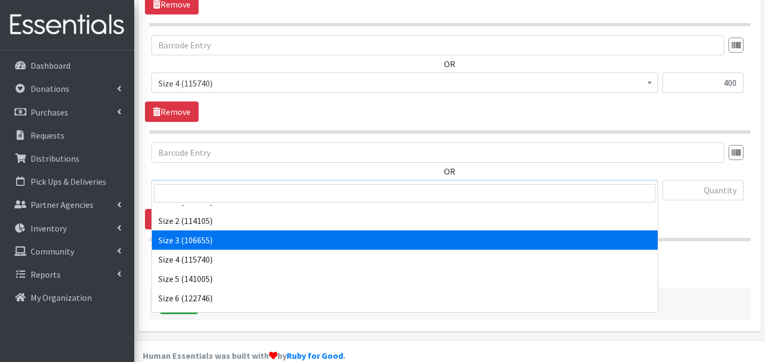
scroll to position [447, 0]
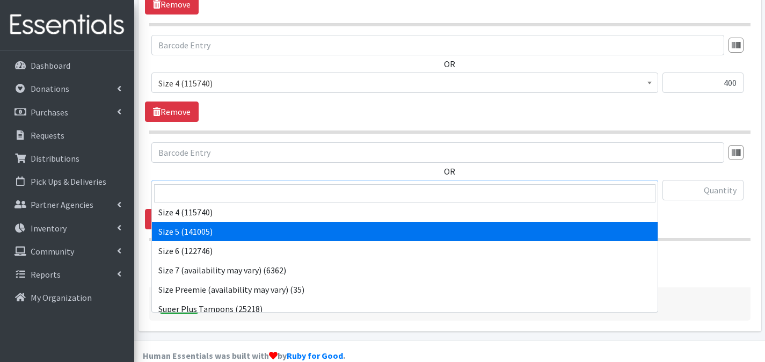
select select "1098"
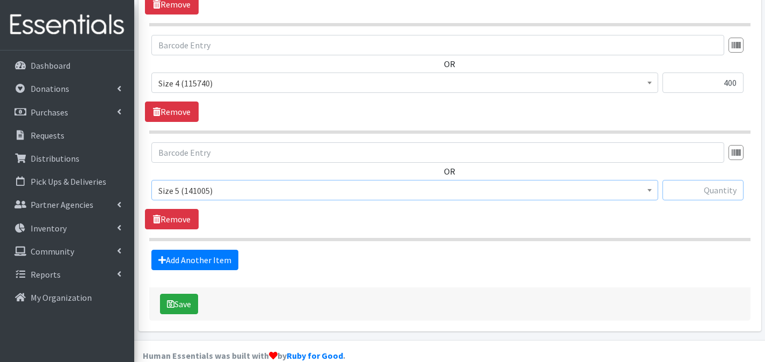
click at [676, 180] on input "text" at bounding box center [703, 190] width 81 height 20
type input "200"
click at [233, 250] on link "Add Another Item" at bounding box center [194, 260] width 87 height 20
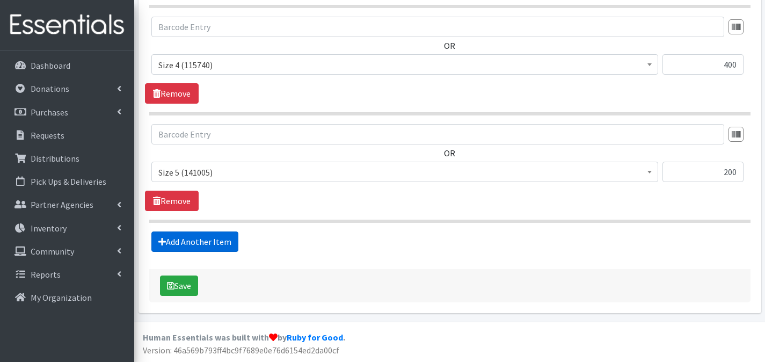
scroll to position [640, 0]
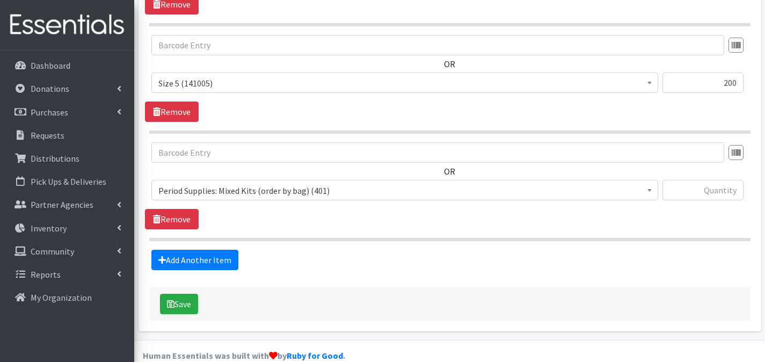
click at [283, 183] on span "Period Supplies: Mixed Kits (order by bag) (401)" at bounding box center [404, 190] width 493 height 15
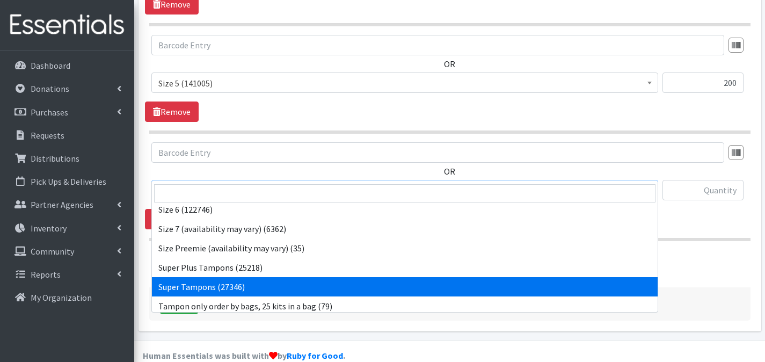
scroll to position [465, 0]
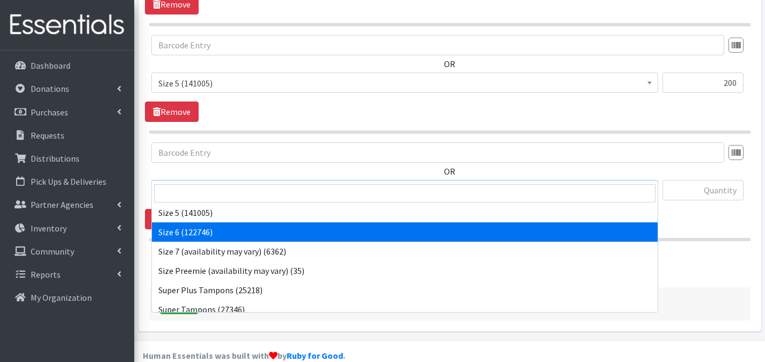
select select "1100"
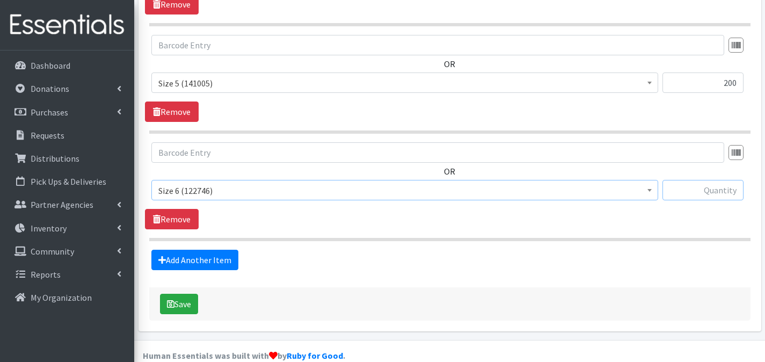
click at [726, 180] on input "text" at bounding box center [703, 190] width 81 height 20
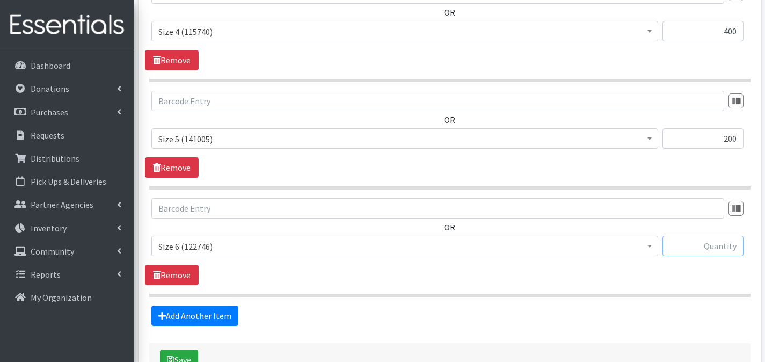
scroll to position [576, 0]
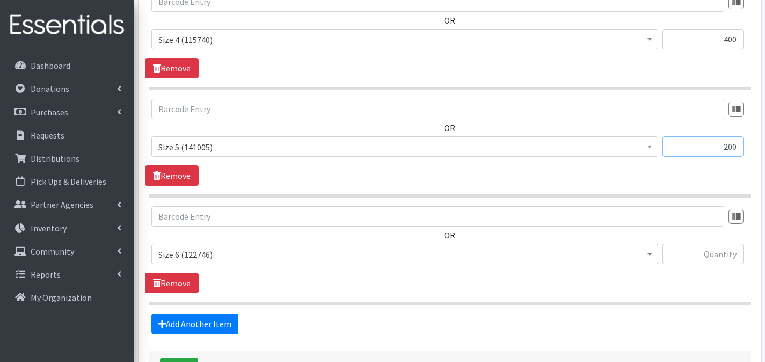
click at [722, 136] on input "200" at bounding box center [703, 146] width 81 height 20
type input "400"
click at [719, 244] on input "text" at bounding box center [703, 254] width 81 height 20
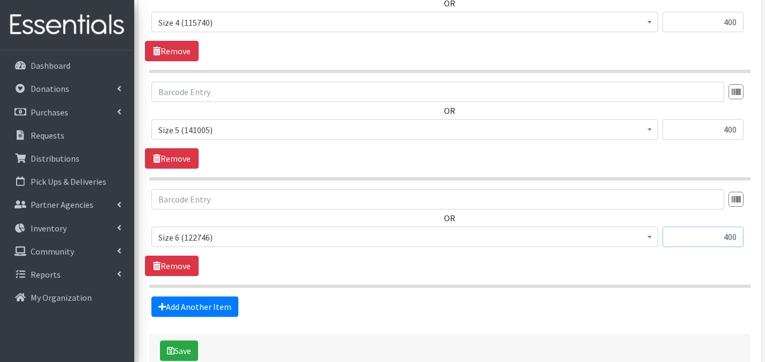
scroll to position [640, 0]
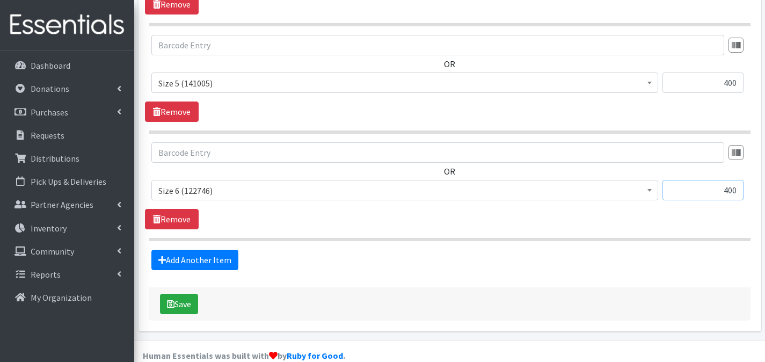
type input "400"
click at [191, 209] on link "Remove" at bounding box center [172, 219] width 54 height 20
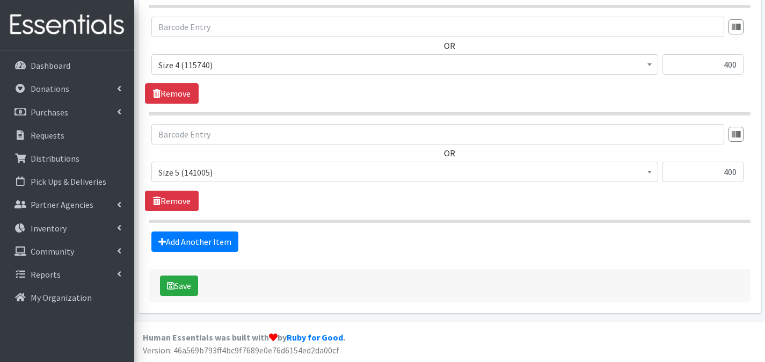
scroll to position [533, 0]
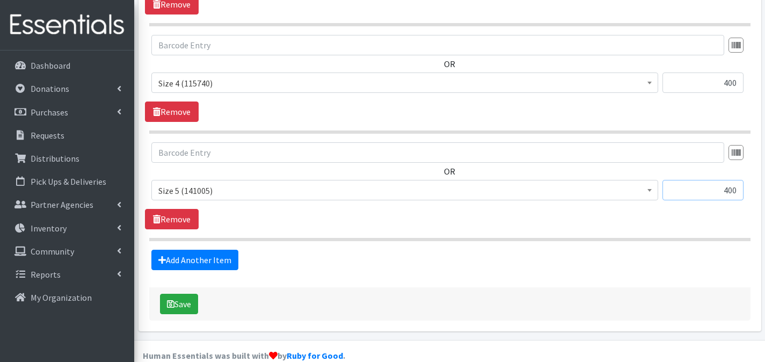
drag, startPoint x: 723, startPoint y: 170, endPoint x: 732, endPoint y: 173, distance: 9.5
click at [732, 180] on input "400" at bounding box center [703, 190] width 81 height 20
type input "600"
click at [726, 72] on input "400" at bounding box center [703, 82] width 81 height 20
type input "600"
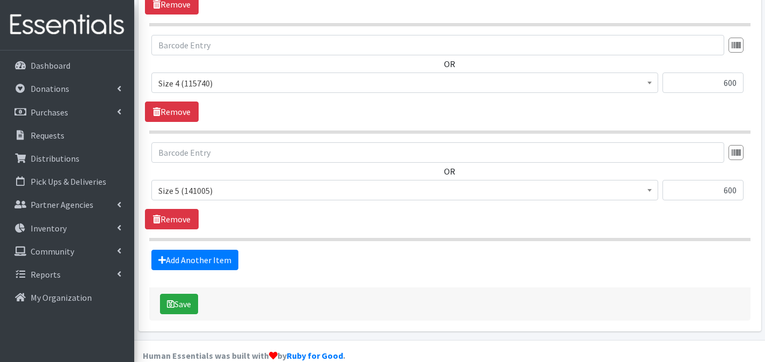
click at [202, 293] on div "Save" at bounding box center [449, 303] width 601 height 33
click at [184, 294] on button "Save" at bounding box center [179, 304] width 38 height 20
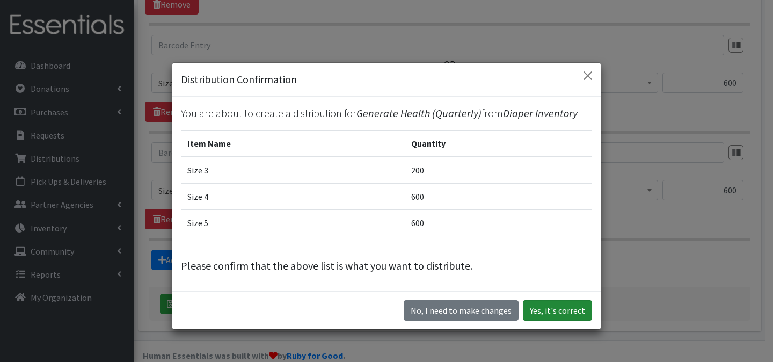
click at [549, 313] on button "Yes, it's correct" at bounding box center [557, 310] width 69 height 20
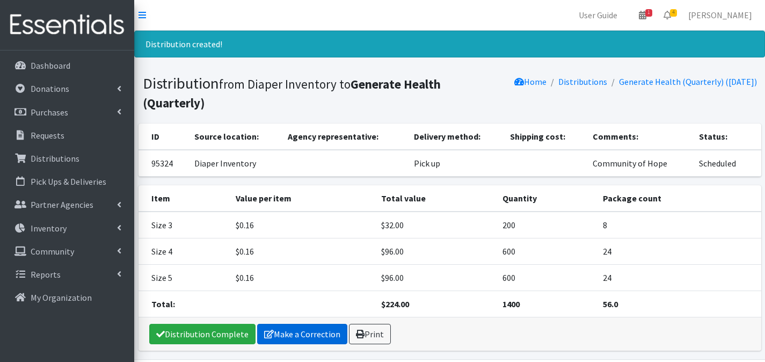
click at [319, 337] on link "Make a Correction" at bounding box center [302, 334] width 90 height 20
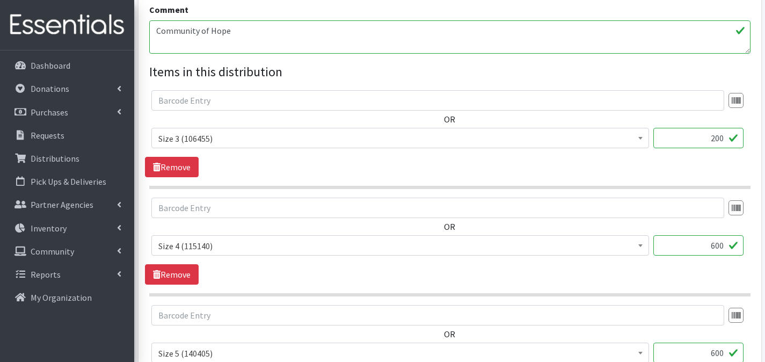
scroll to position [533, 0]
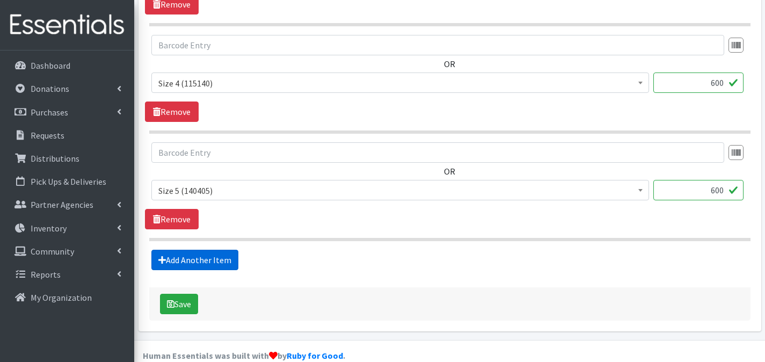
click at [192, 250] on link "Add Another Item" at bounding box center [194, 260] width 87 height 20
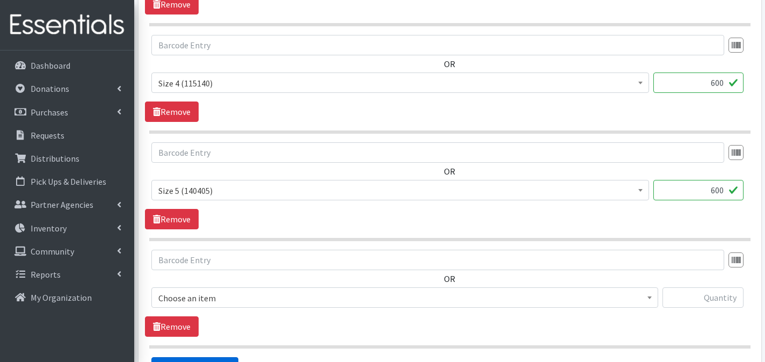
scroll to position [640, 0]
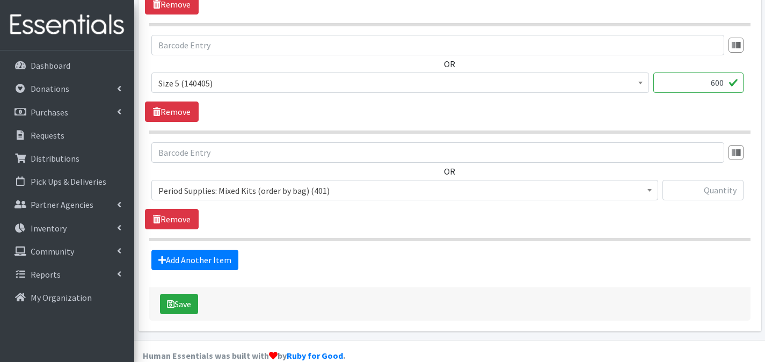
click at [247, 183] on span "Period Supplies: Mixed Kits (order by bag) (401)" at bounding box center [404, 190] width 493 height 15
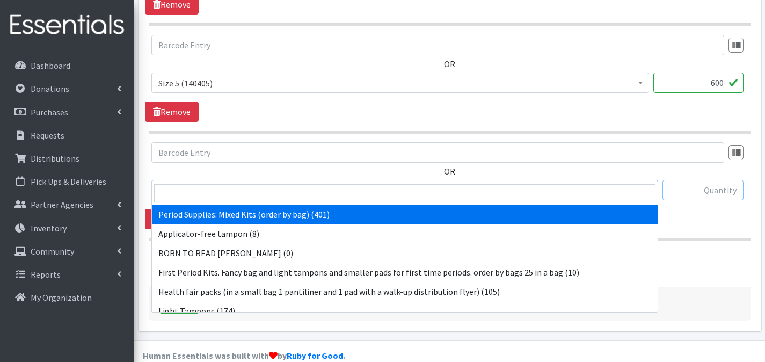
click at [715, 180] on input "text" at bounding box center [703, 190] width 81 height 20
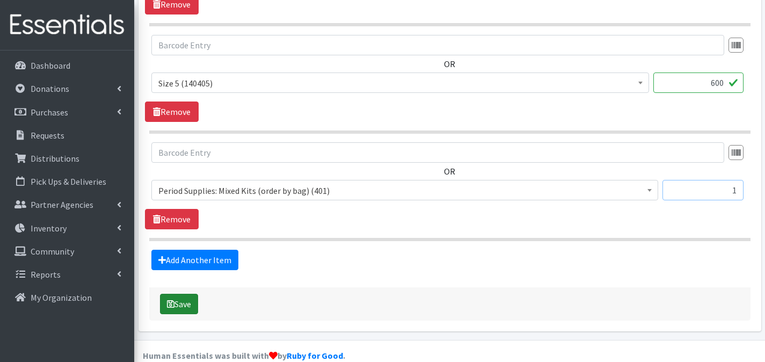
type input "1"
click at [169, 300] on icon "submit" at bounding box center [171, 304] width 8 height 9
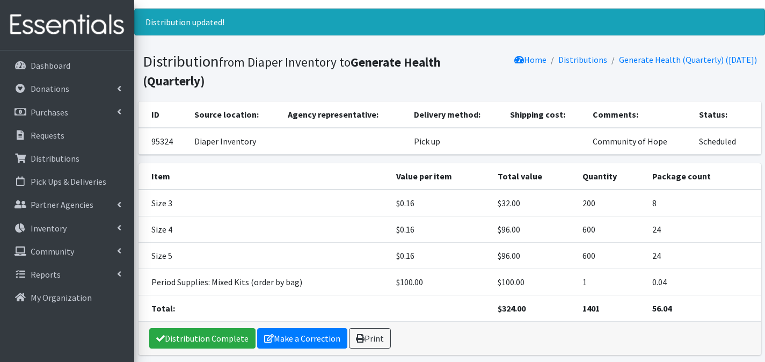
scroll to position [64, 0]
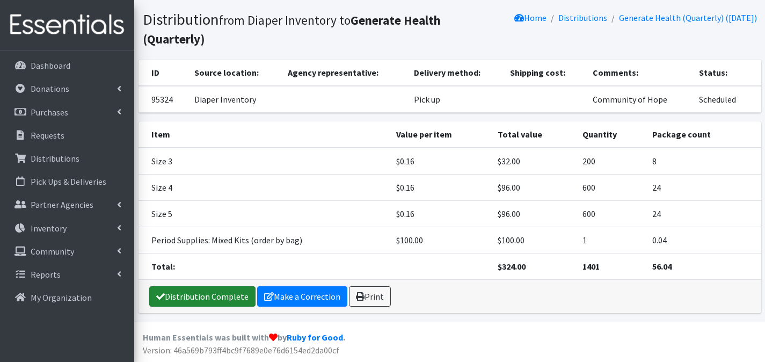
click at [192, 296] on link "Distribution Complete" at bounding box center [202, 296] width 106 height 20
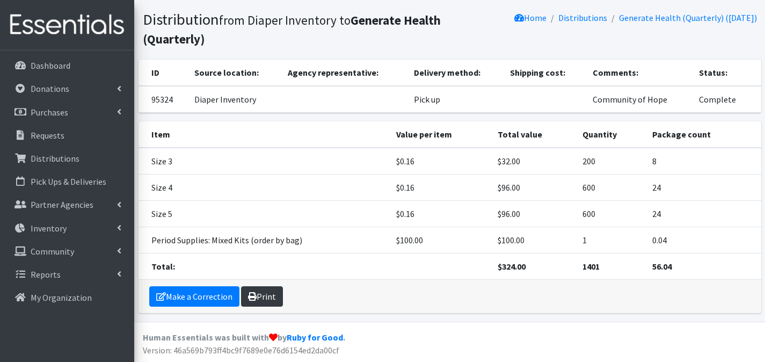
click at [253, 298] on icon at bounding box center [252, 296] width 9 height 9
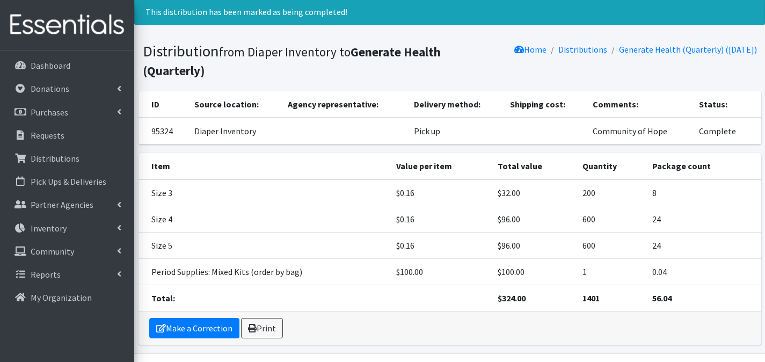
scroll to position [0, 0]
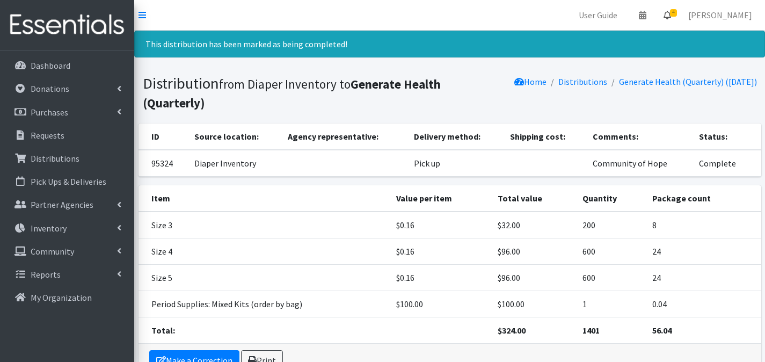
click at [671, 16] on icon at bounding box center [668, 15] width 8 height 9
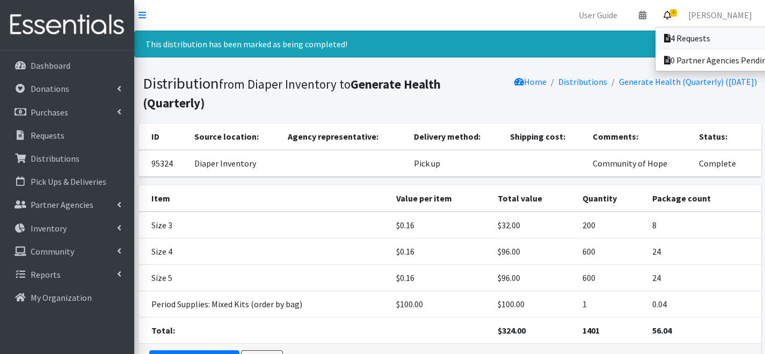
click at [673, 27] on link "4 Requests" at bounding box center [730, 37] width 149 height 21
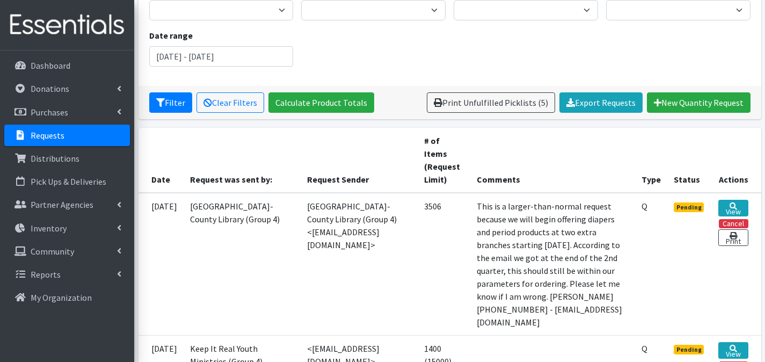
scroll to position [11, 0]
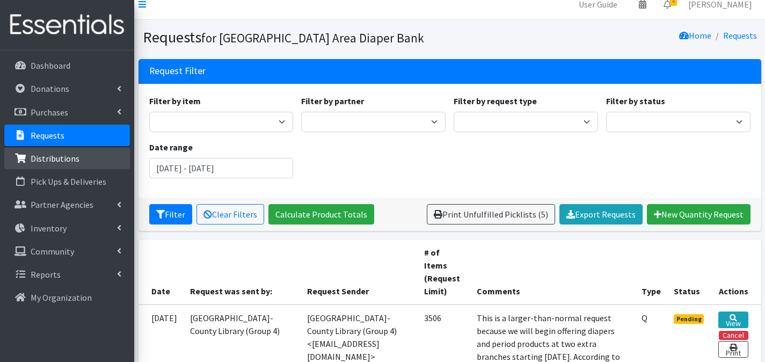
click at [99, 161] on link "Distributions" at bounding box center [67, 158] width 126 height 21
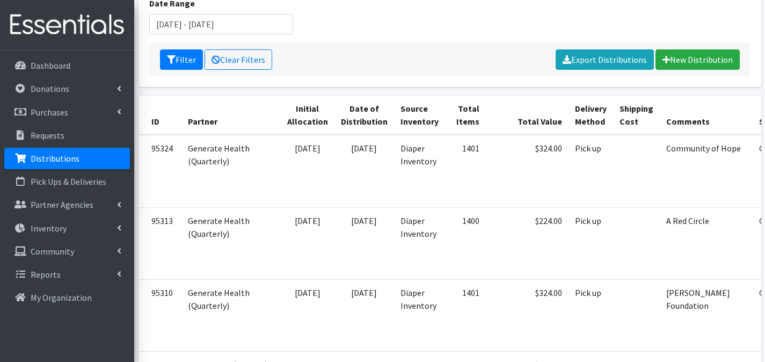
scroll to position [263, 0]
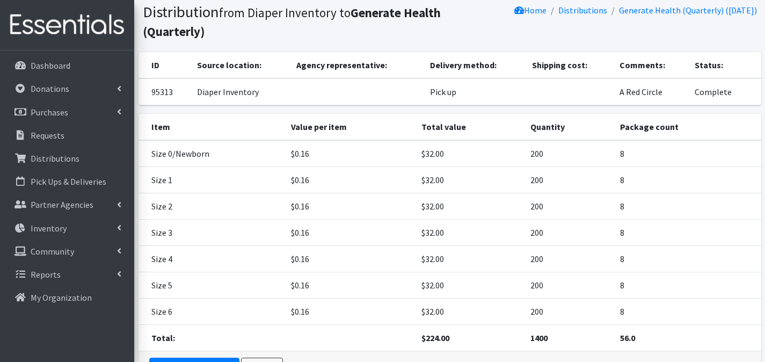
scroll to position [107, 0]
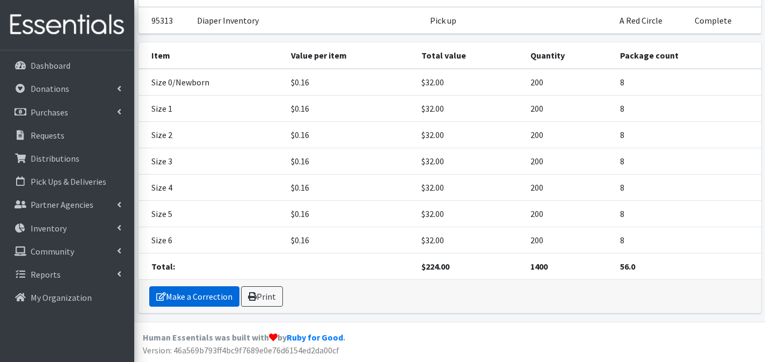
click at [205, 302] on link "Make a Correction" at bounding box center [194, 296] width 90 height 20
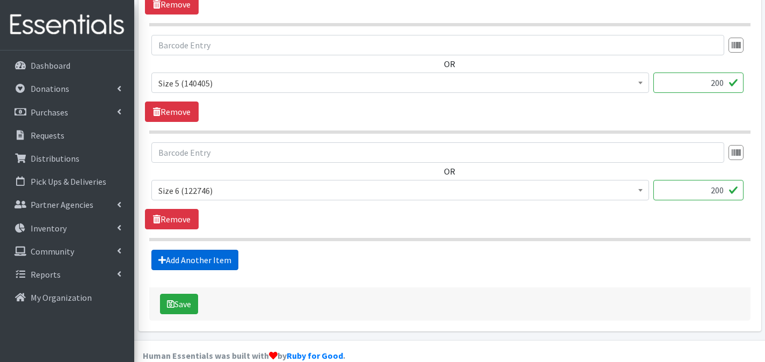
click at [198, 250] on link "Add Another Item" at bounding box center [194, 260] width 87 height 20
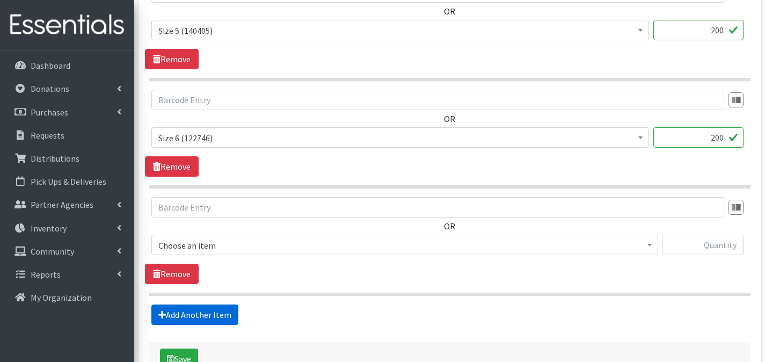
scroll to position [1069, 0]
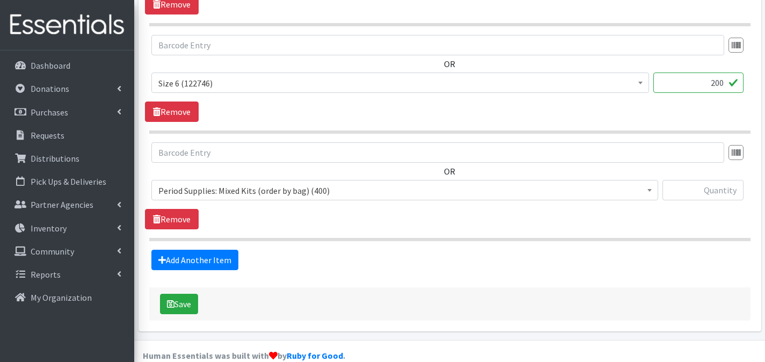
click at [260, 183] on span "Period Supplies: Mixed Kits (order by bag) (400)" at bounding box center [404, 190] width 493 height 15
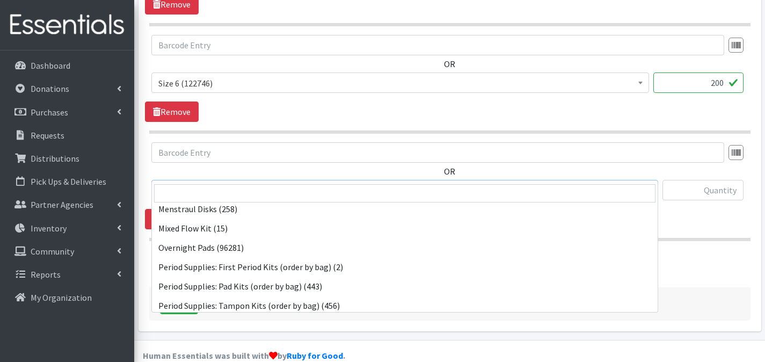
scroll to position [178, 0]
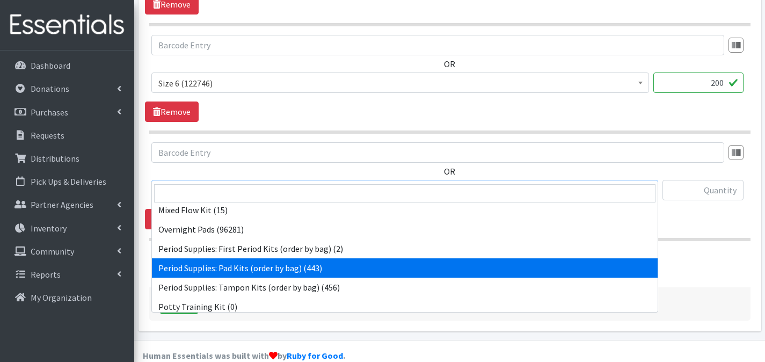
select select "8796"
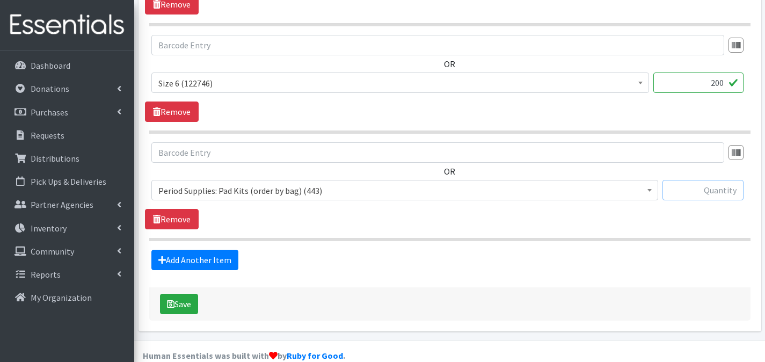
click at [685, 180] on input "text" at bounding box center [703, 190] width 81 height 20
type input "1"
click at [189, 294] on button "Save" at bounding box center [179, 304] width 38 height 20
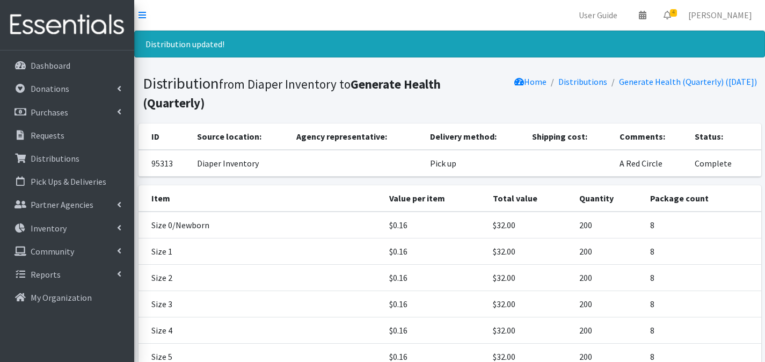
scroll to position [169, 0]
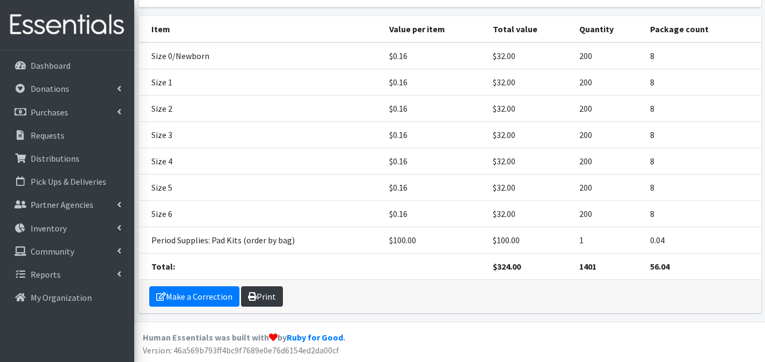
click at [276, 290] on link "Print" at bounding box center [262, 296] width 42 height 20
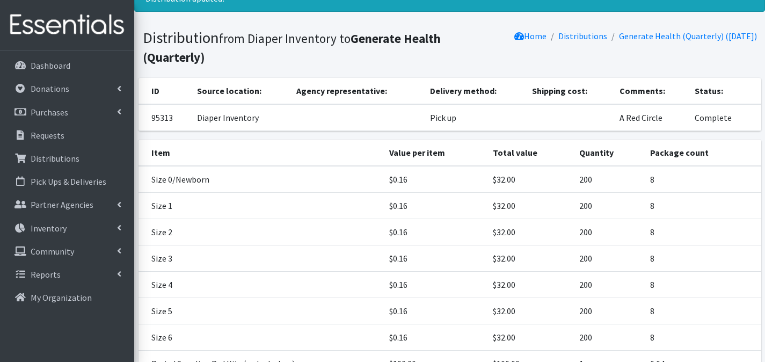
scroll to position [0, 0]
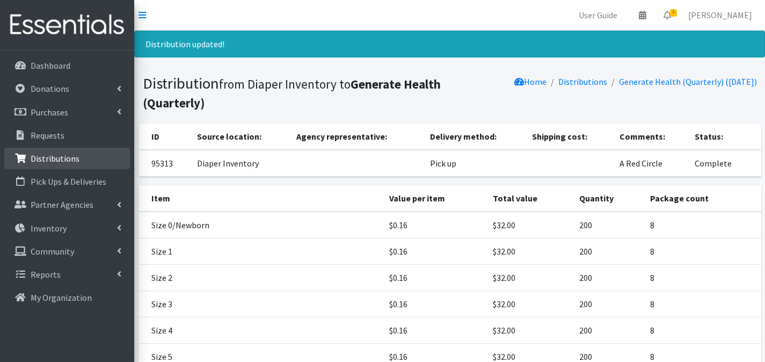
click at [76, 154] on p "Distributions" at bounding box center [55, 158] width 49 height 11
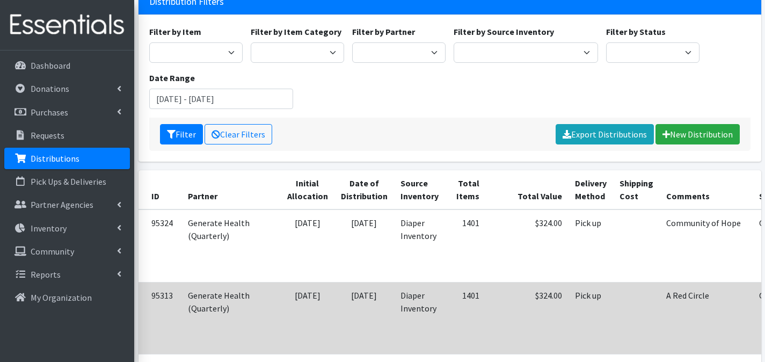
scroll to position [147, 0]
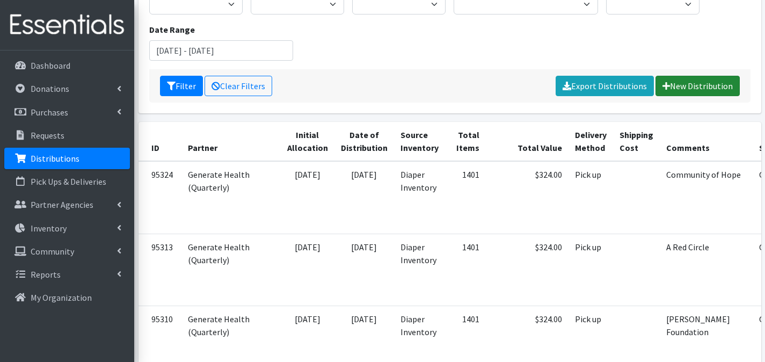
click at [711, 76] on link "New Distribution" at bounding box center [698, 86] width 84 height 20
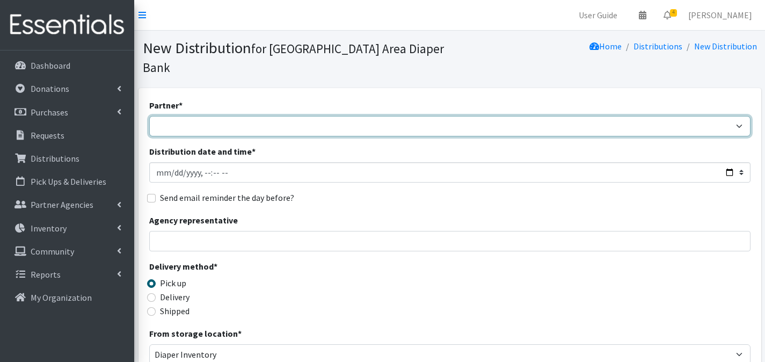
click at [261, 116] on select "Affinia Healthcare (Group 2) [PERSON_NAME] (Group 1) Assistance League of St. L…" at bounding box center [449, 126] width 601 height 20
select select "2366"
click at [149, 116] on select "Affinia Healthcare (Group 2) [PERSON_NAME] (Group 1) Assistance League of St. L…" at bounding box center [449, 126] width 601 height 20
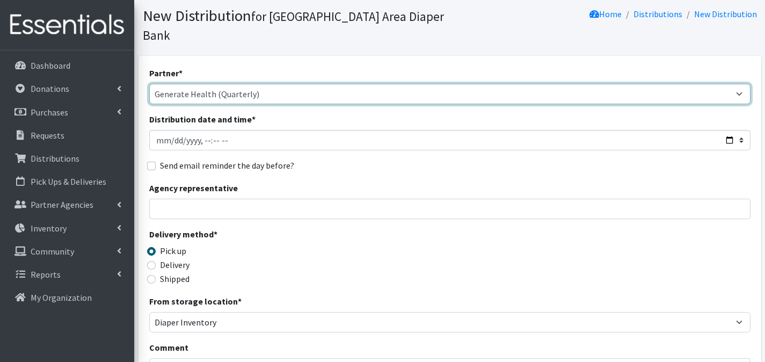
scroll to position [82, 0]
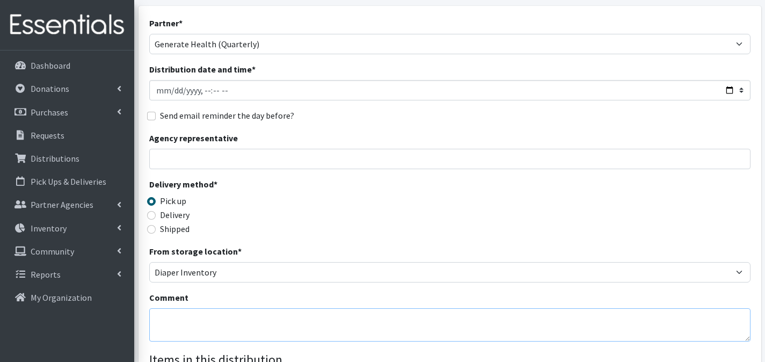
click at [227, 308] on textarea "Comment" at bounding box center [449, 324] width 601 height 33
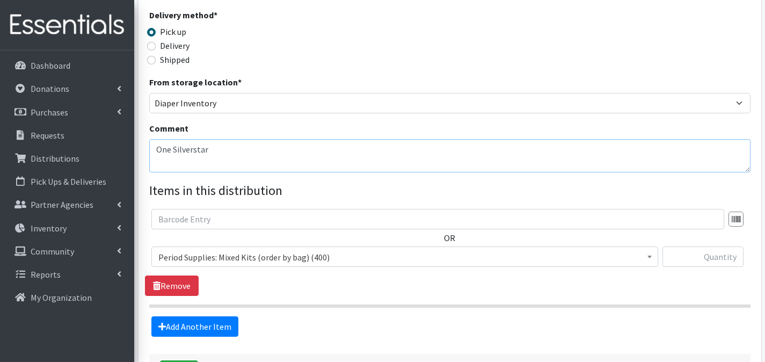
type textarea "One Silverstar"
click at [298, 250] on span "Period Supplies: Mixed Kits (order by bag) (400)" at bounding box center [404, 257] width 493 height 15
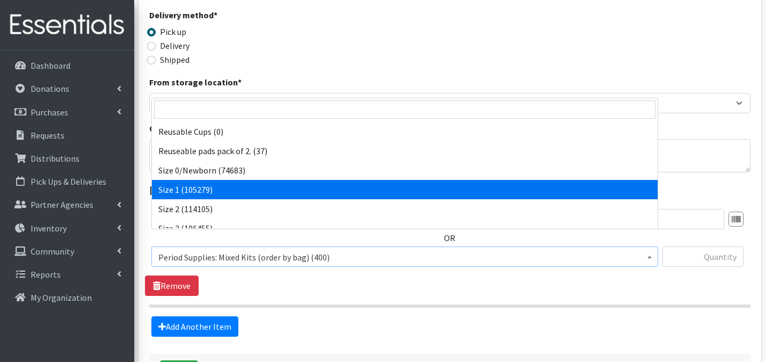
scroll to position [330, 0]
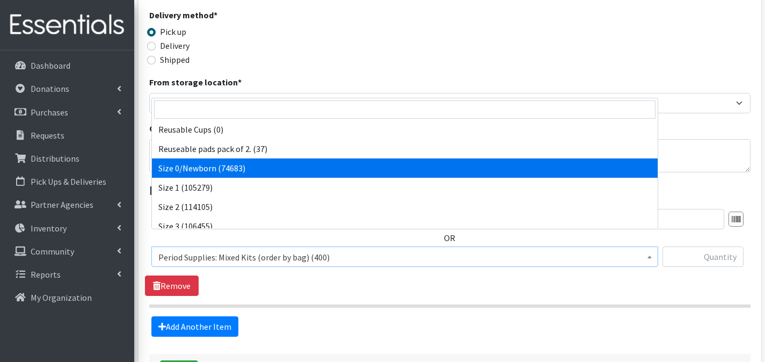
select select "1095"
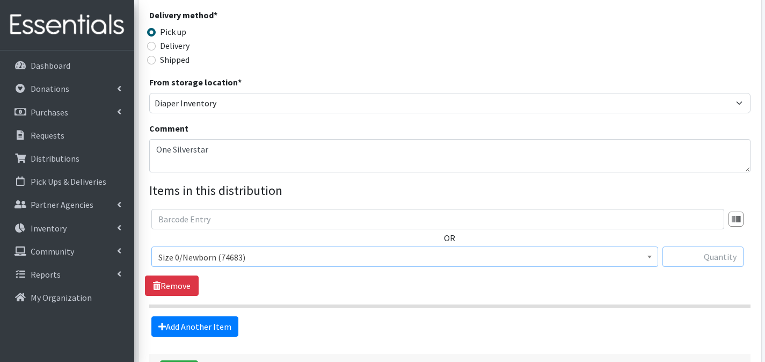
click at [683, 246] on input "text" at bounding box center [703, 256] width 81 height 20
type input "400"
click at [216, 316] on link "Add Another Item" at bounding box center [194, 326] width 87 height 20
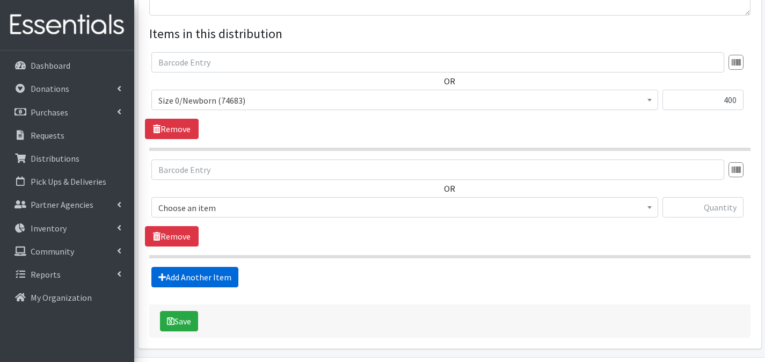
scroll to position [425, 0]
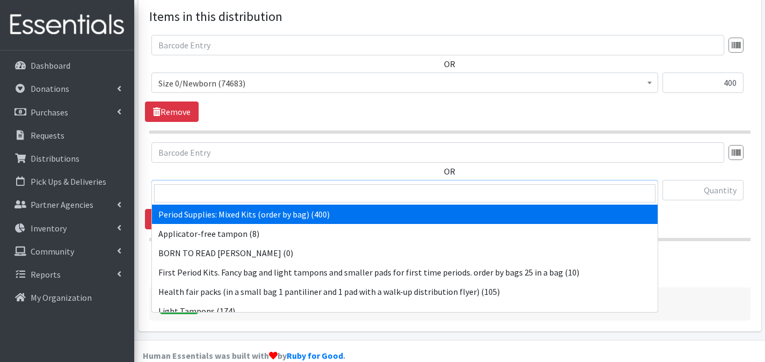
click at [247, 183] on span "Period Supplies: Mixed Kits (order by bag) (400)" at bounding box center [404, 190] width 493 height 15
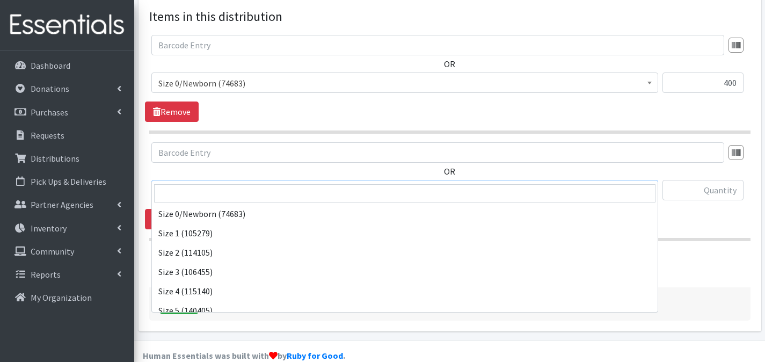
scroll to position [368, 0]
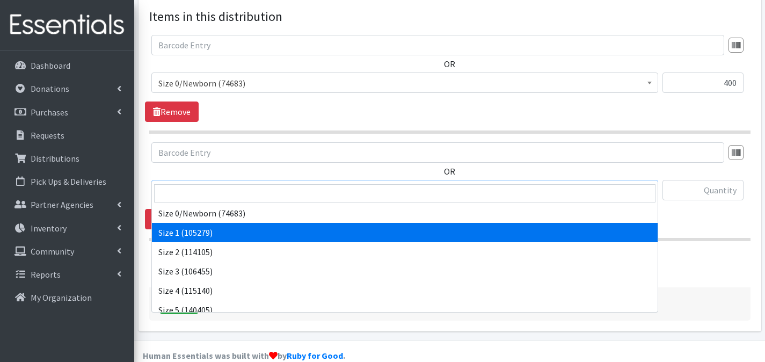
select select "1090"
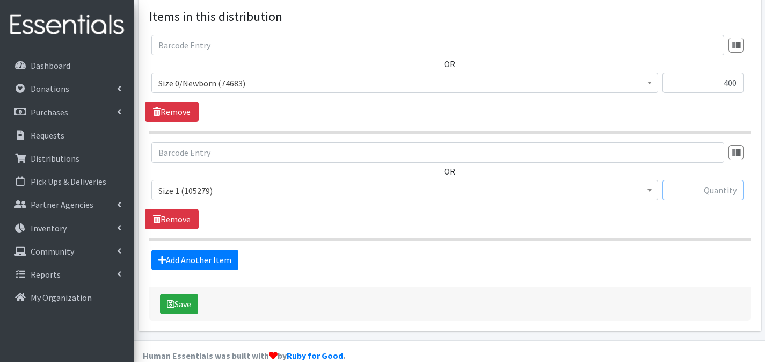
click at [691, 180] on input "text" at bounding box center [703, 190] width 81 height 20
click at [728, 180] on input "800" at bounding box center [703, 190] width 81 height 20
type input "400"
click at [186, 250] on link "Add Another Item" at bounding box center [194, 260] width 87 height 20
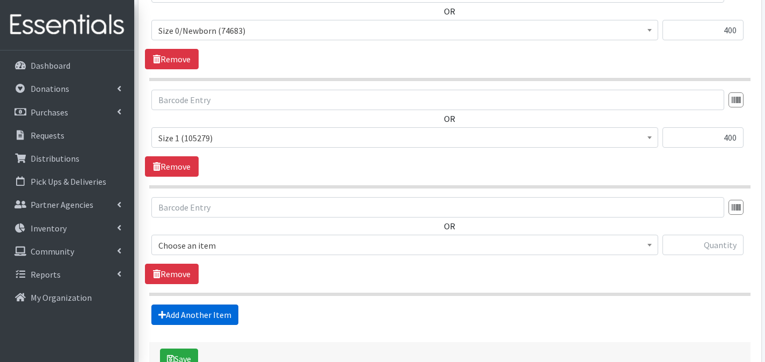
scroll to position [533, 0]
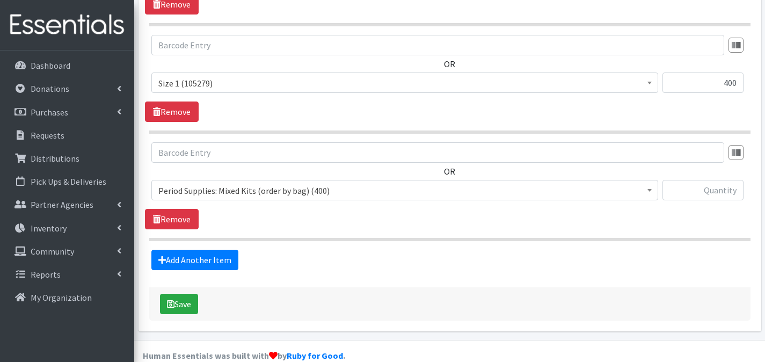
click at [261, 183] on span "Period Supplies: Mixed Kits (order by bag) (400)" at bounding box center [404, 190] width 493 height 15
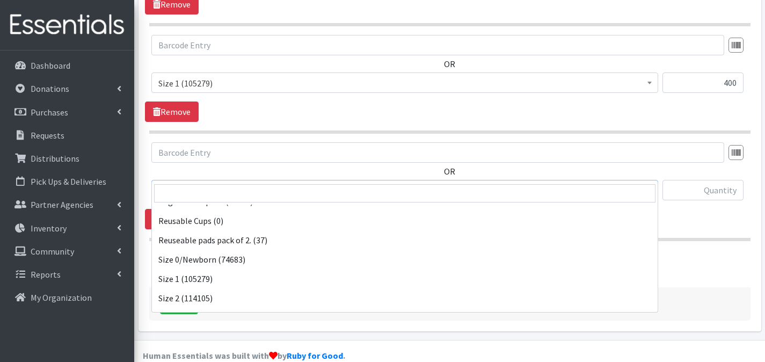
scroll to position [339, 0]
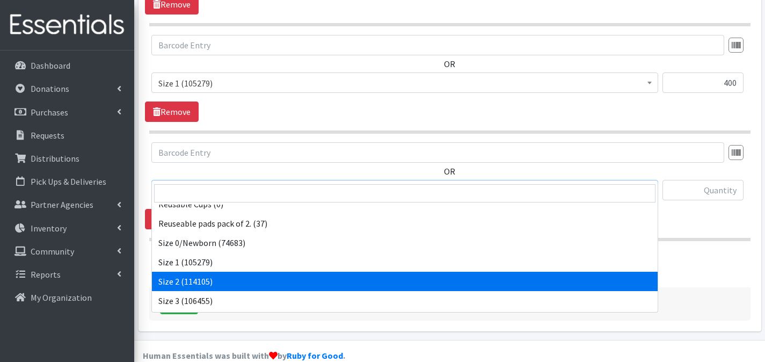
select select "1091"
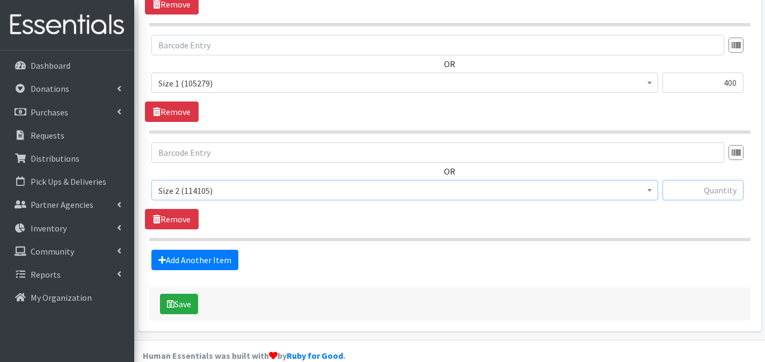
click at [711, 180] on input "text" at bounding box center [703, 190] width 81 height 20
type input "400"
click at [226, 250] on link "Add Another Item" at bounding box center [194, 260] width 87 height 20
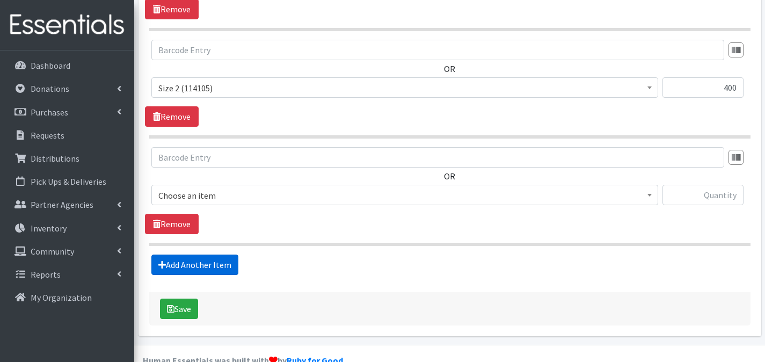
scroll to position [640, 0]
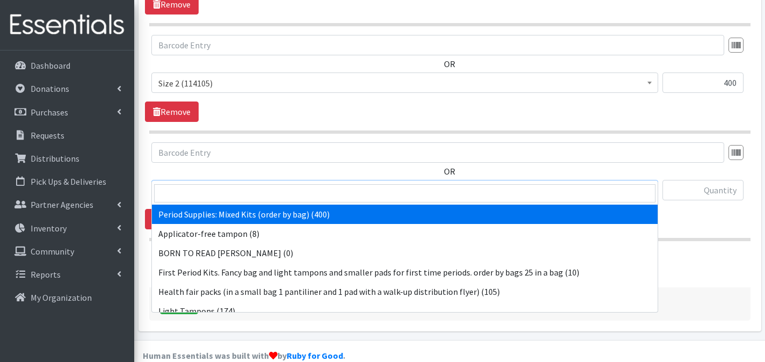
click at [260, 183] on span "Period Supplies: Mixed Kits (order by bag) (400)" at bounding box center [404, 190] width 493 height 15
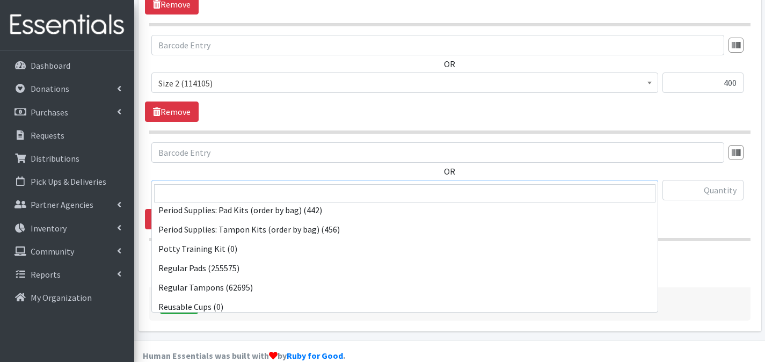
scroll to position [412, 0]
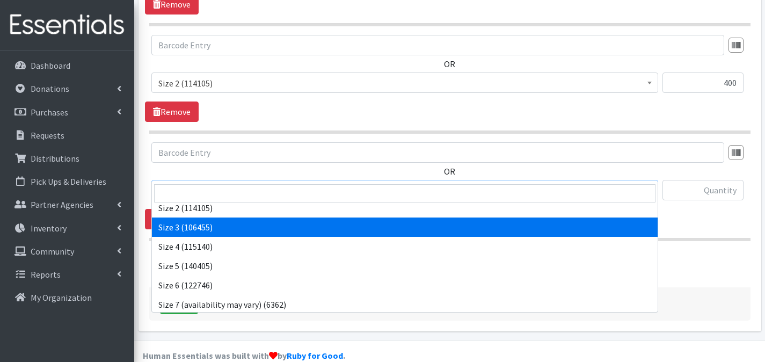
select select "1094"
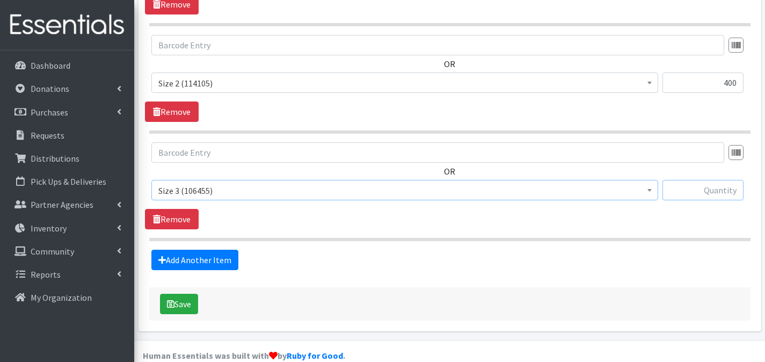
click at [711, 180] on input "text" at bounding box center [703, 190] width 81 height 20
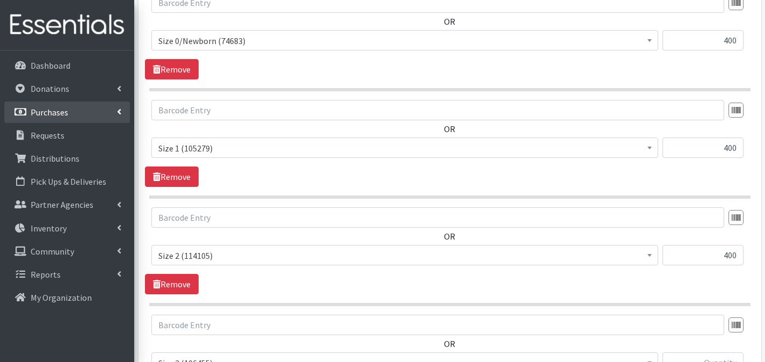
scroll to position [640, 0]
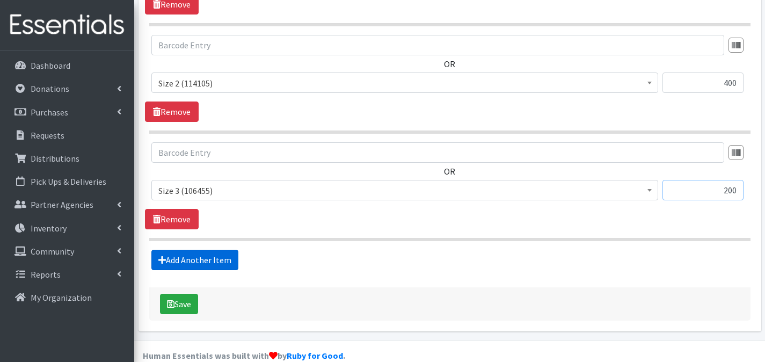
type input "200"
click at [205, 250] on link "Add Another Item" at bounding box center [194, 260] width 87 height 20
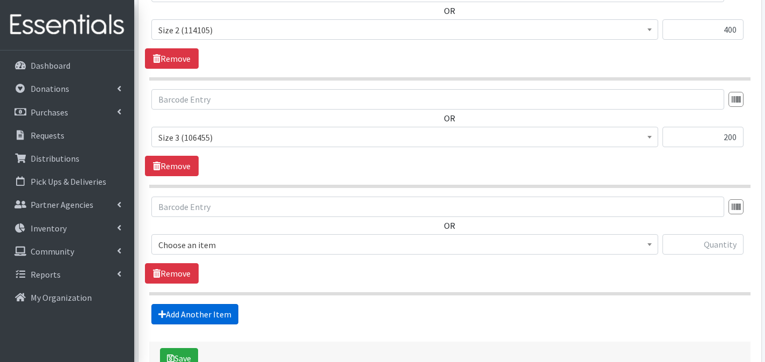
scroll to position [747, 0]
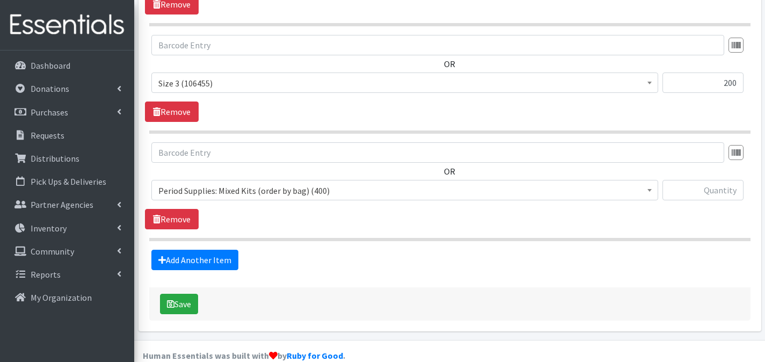
click at [235, 183] on span "Period Supplies: Mixed Kits (order by bag) (400)" at bounding box center [404, 190] width 493 height 15
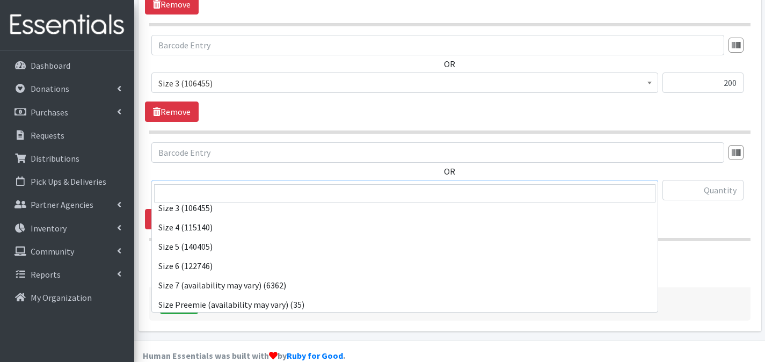
scroll to position [425, 0]
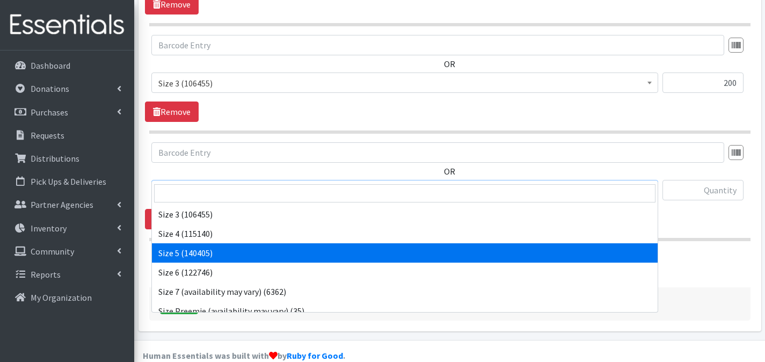
select select "1098"
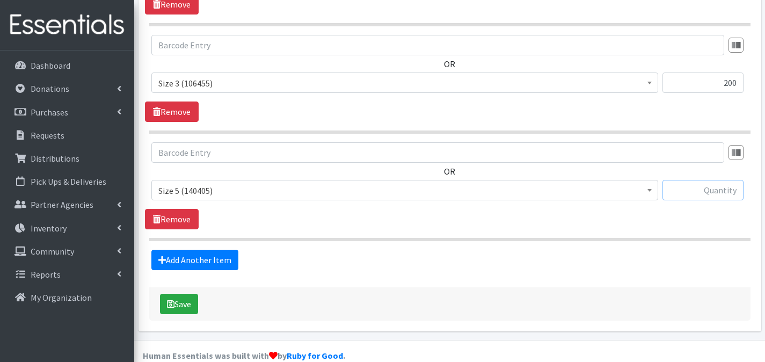
click at [695, 180] on input "text" at bounding box center [703, 190] width 81 height 20
type input "400"
click at [227, 250] on link "Add Another Item" at bounding box center [194, 260] width 87 height 20
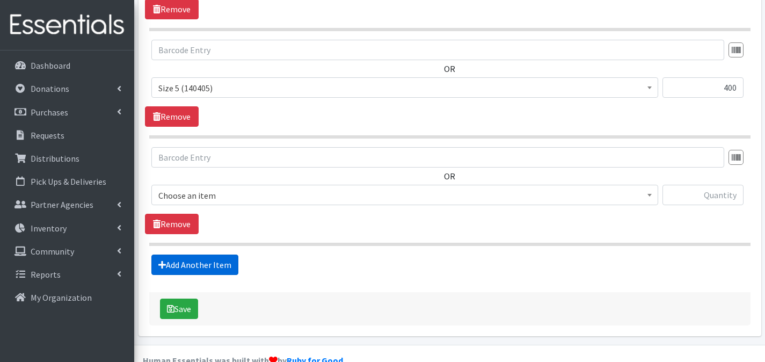
scroll to position [855, 0]
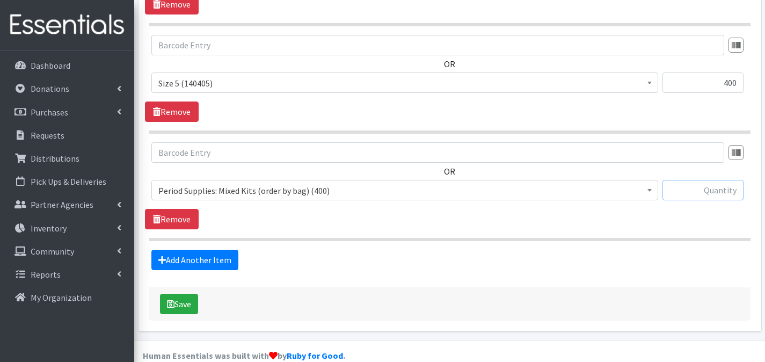
click at [704, 180] on input "text" at bounding box center [703, 190] width 81 height 20
type input "1"
click at [195, 294] on button "Save" at bounding box center [179, 304] width 38 height 20
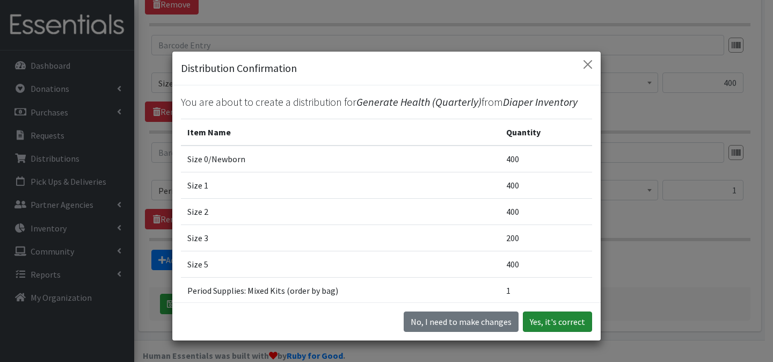
click at [541, 319] on button "Yes, it's correct" at bounding box center [557, 321] width 69 height 20
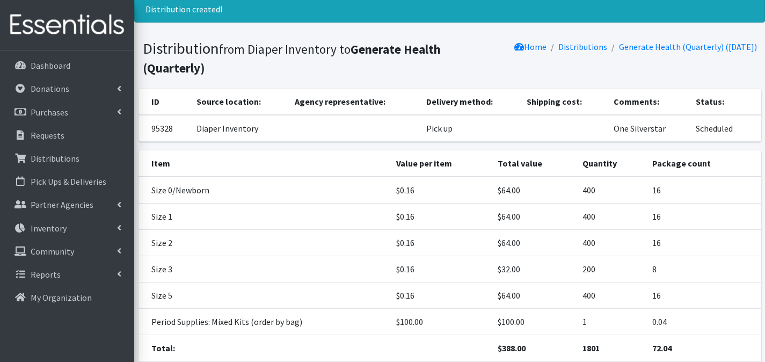
scroll to position [117, 0]
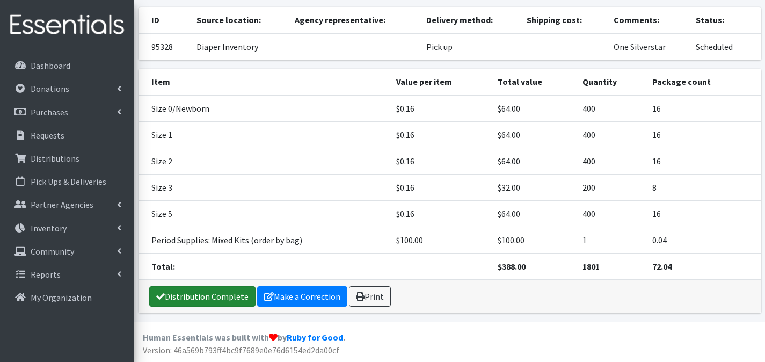
click at [214, 294] on link "Distribution Complete" at bounding box center [202, 296] width 106 height 20
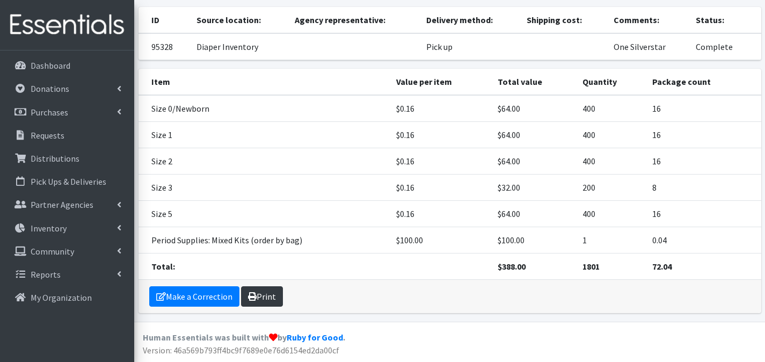
click at [268, 294] on link "Print" at bounding box center [262, 296] width 42 height 20
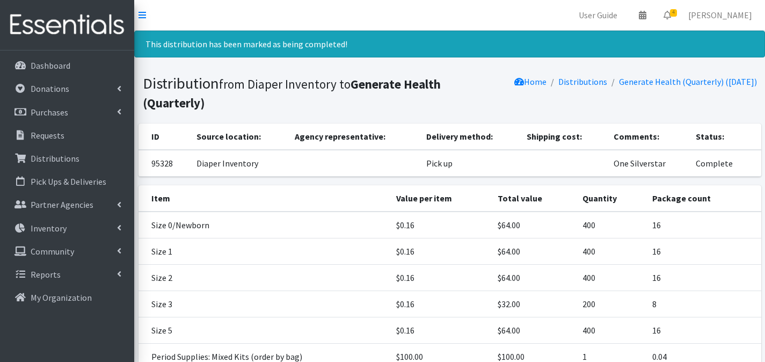
scroll to position [24, 0]
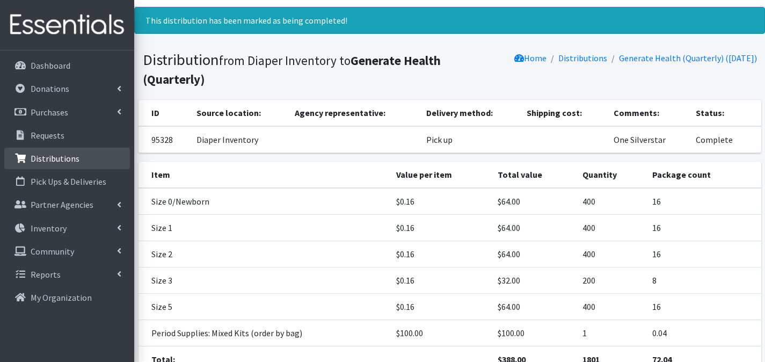
click at [101, 155] on link "Distributions" at bounding box center [67, 158] width 126 height 21
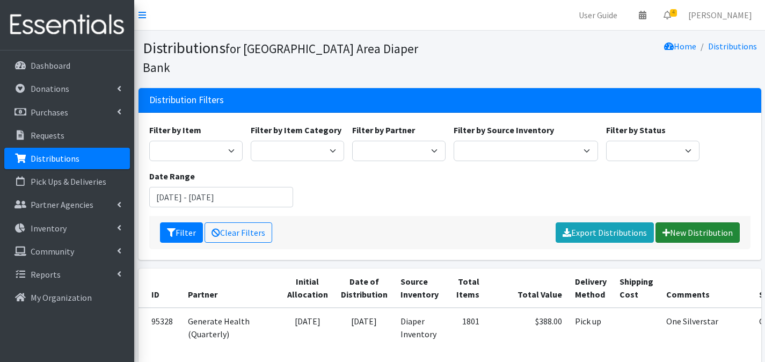
click at [677, 222] on link "New Distribution" at bounding box center [698, 232] width 84 height 20
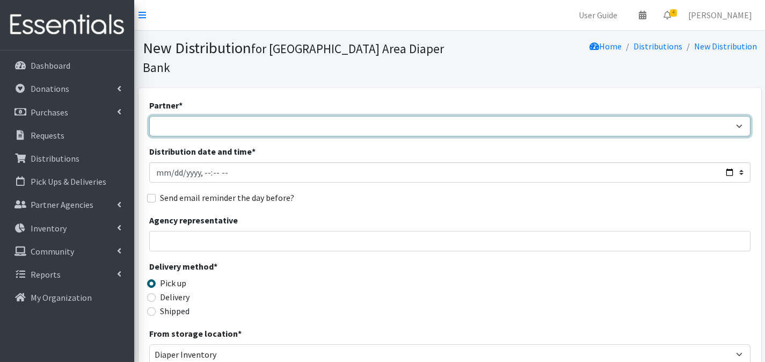
click at [185, 116] on select "Affinia Healthcare (Group 2) Annie Malone (Group 1) Assistance League of St. Lo…" at bounding box center [449, 126] width 601 height 20
select select "2366"
click at [149, 116] on select "Affinia Healthcare (Group 2) Annie Malone (Group 1) Assistance League of St. Lo…" at bounding box center [449, 126] width 601 height 20
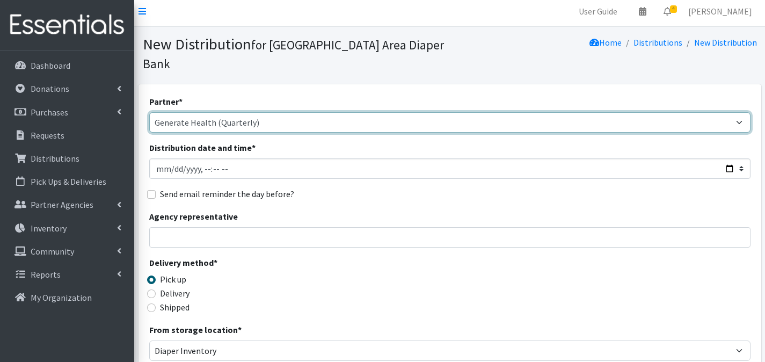
scroll to position [213, 0]
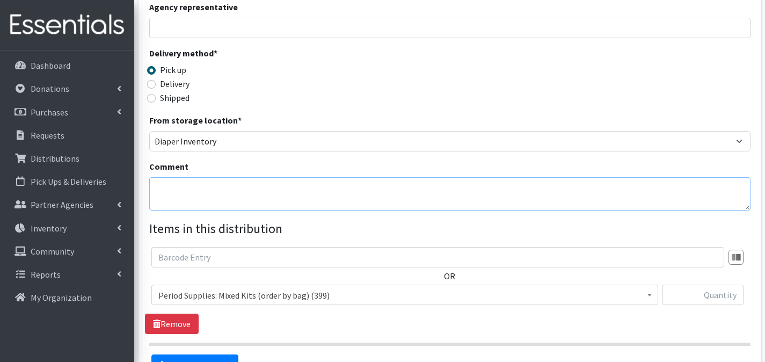
click at [188, 177] on textarea "Comment" at bounding box center [449, 193] width 601 height 33
click at [239, 177] on textarea "Jennings 4th Ward/Be the Change" at bounding box center [449, 193] width 601 height 33
type textarea "Jennings 4th Ward/Be The Change"
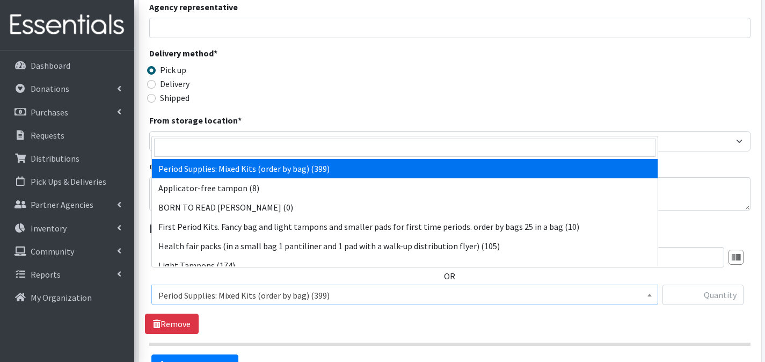
click at [328, 288] on span "Period Supplies: Mixed Kits (order by bag) (399)" at bounding box center [404, 295] width 493 height 15
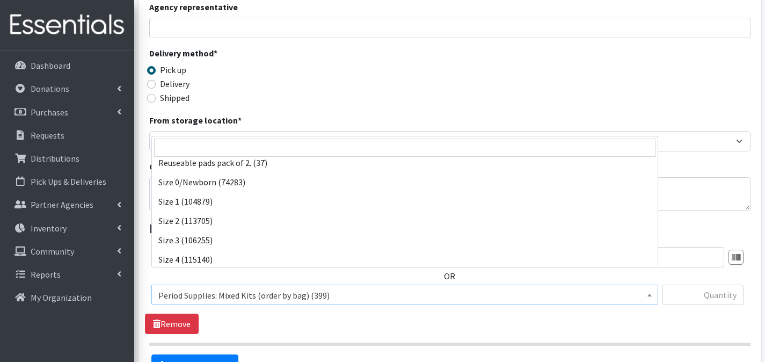
scroll to position [356, 0]
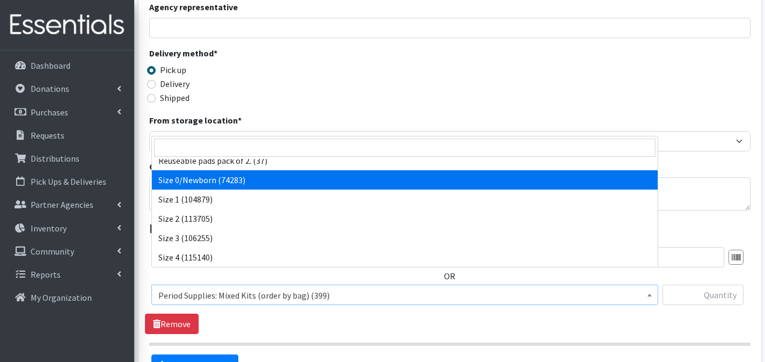
select select "1095"
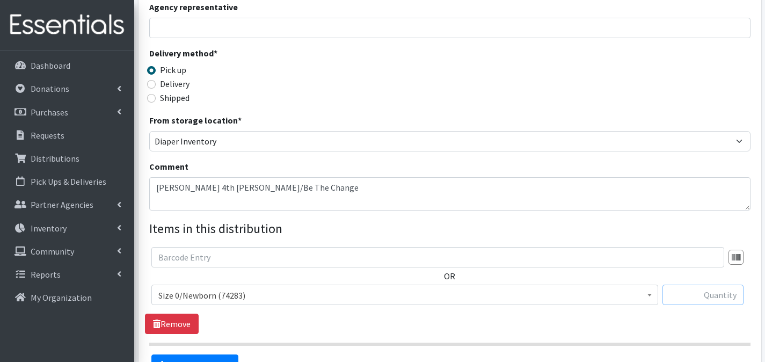
click at [700, 285] on input "text" at bounding box center [703, 295] width 81 height 20
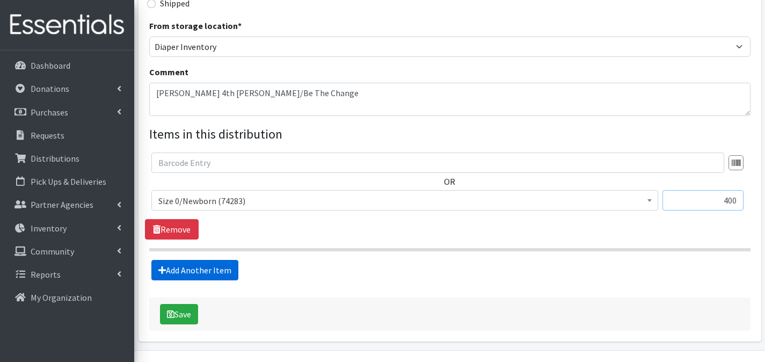
type input "400"
click at [211, 260] on link "Add Another Item" at bounding box center [194, 270] width 87 height 20
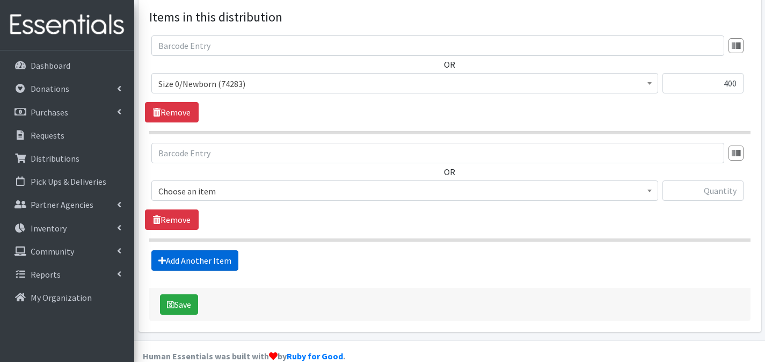
scroll to position [425, 0]
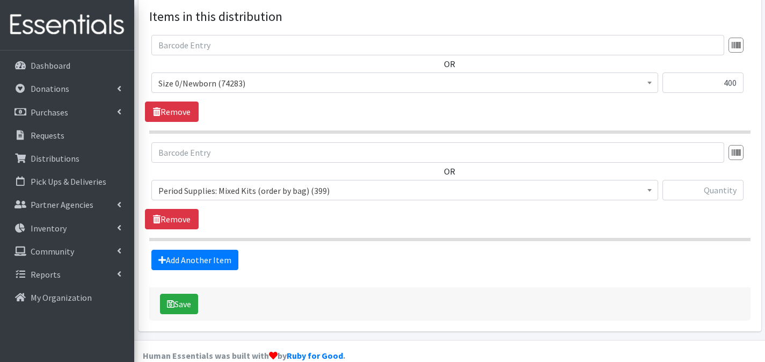
click at [322, 183] on span "Period Supplies: Mixed Kits (order by bag) (399)" at bounding box center [404, 190] width 493 height 15
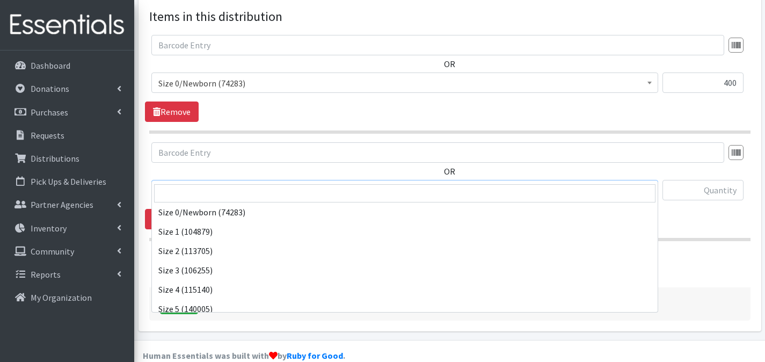
scroll to position [377, 0]
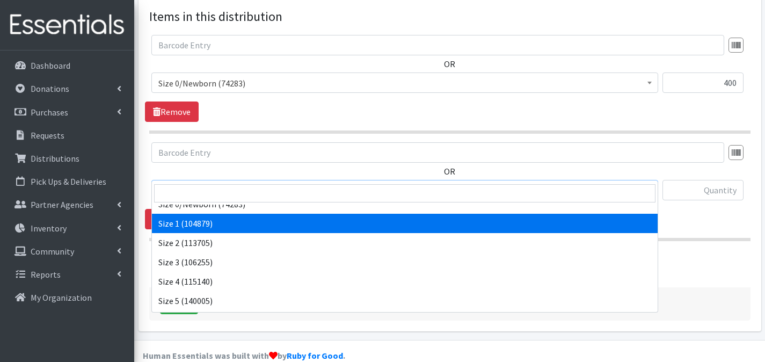
select select "1090"
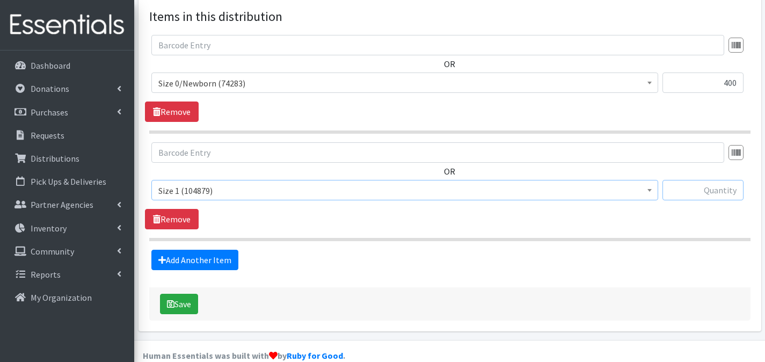
click at [690, 180] on input "text" at bounding box center [703, 190] width 81 height 20
type input "400"
click at [230, 250] on link "Add Another Item" at bounding box center [194, 260] width 87 height 20
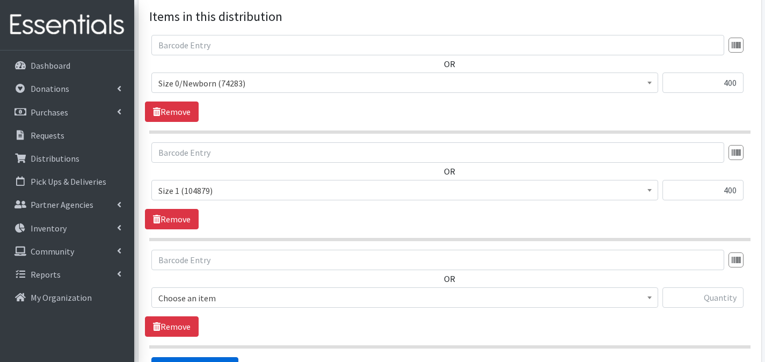
scroll to position [533, 0]
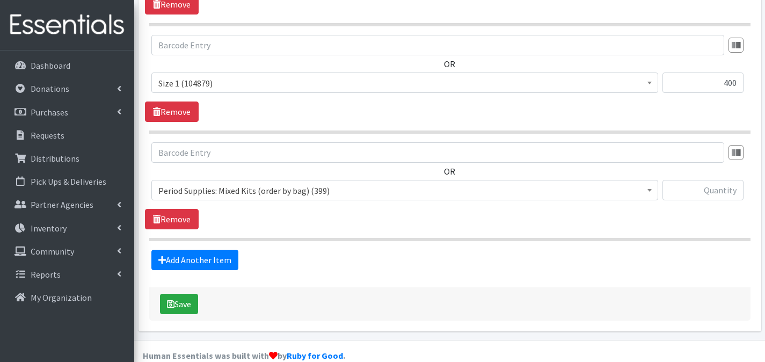
click at [344, 183] on span "Period Supplies: Mixed Kits (order by bag) (399)" at bounding box center [404, 190] width 493 height 15
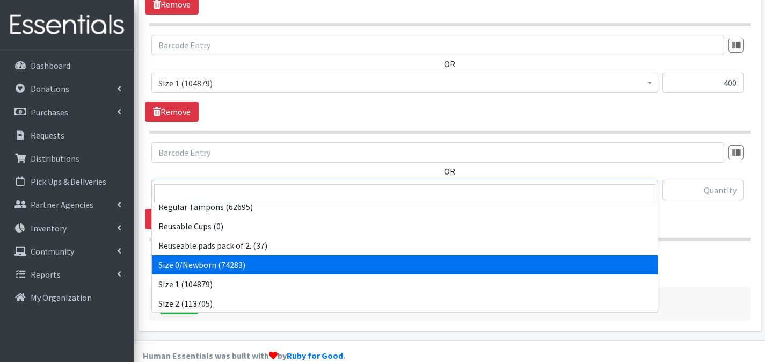
scroll to position [326, 0]
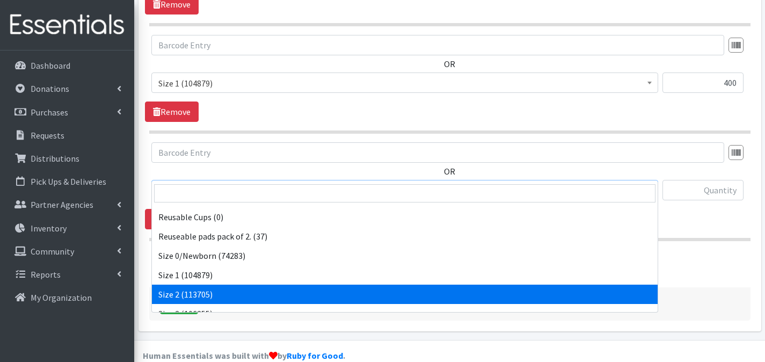
select select "1091"
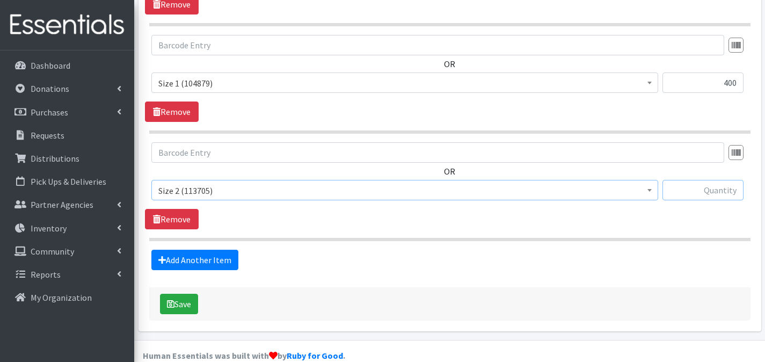
click at [691, 180] on input "text" at bounding box center [703, 190] width 81 height 20
type input "400"
click at [215, 250] on link "Add Another Item" at bounding box center [194, 260] width 87 height 20
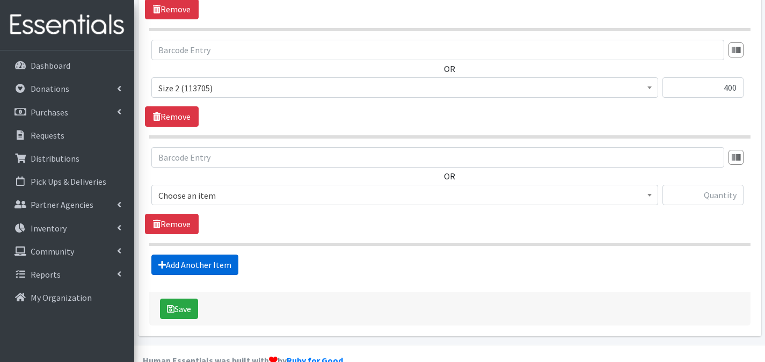
scroll to position [640, 0]
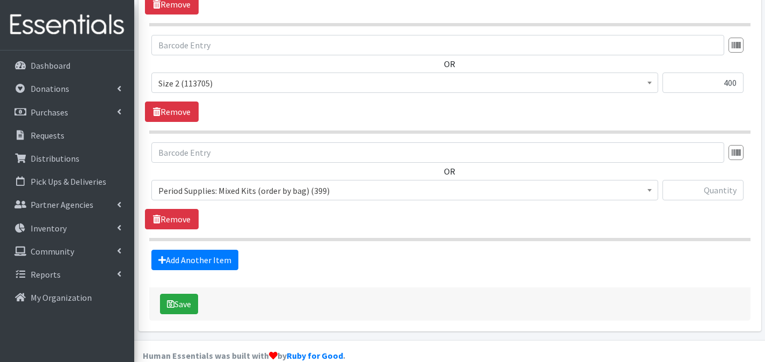
click at [265, 183] on span "Period Supplies: Mixed Kits (order by bag) (399)" at bounding box center [404, 190] width 493 height 15
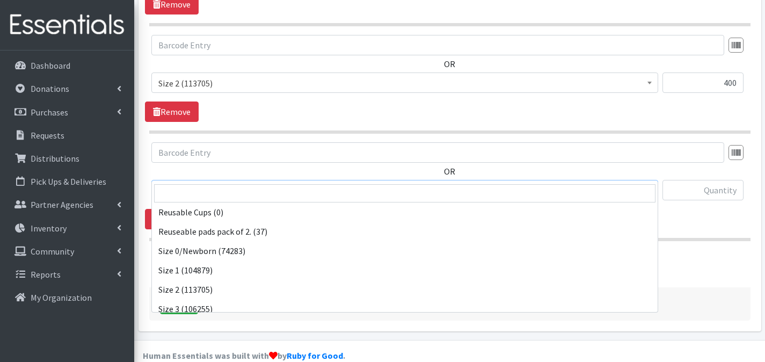
scroll to position [343, 0]
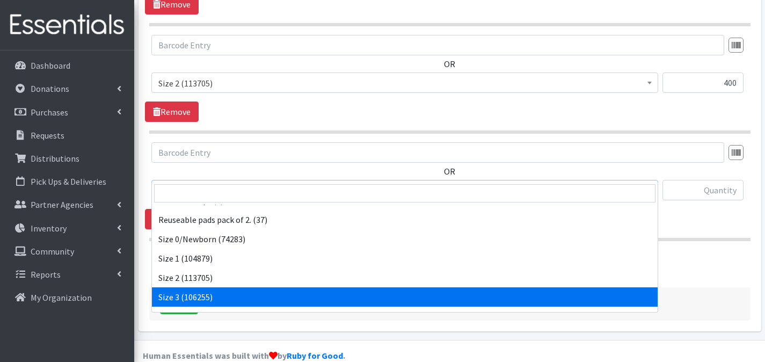
select select "1094"
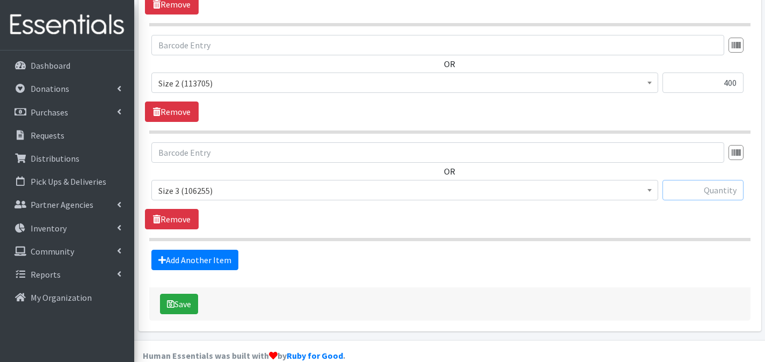
click at [703, 180] on input "text" at bounding box center [703, 190] width 81 height 20
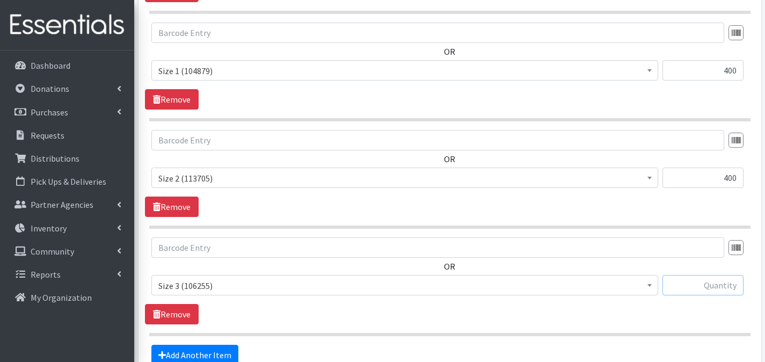
scroll to position [640, 0]
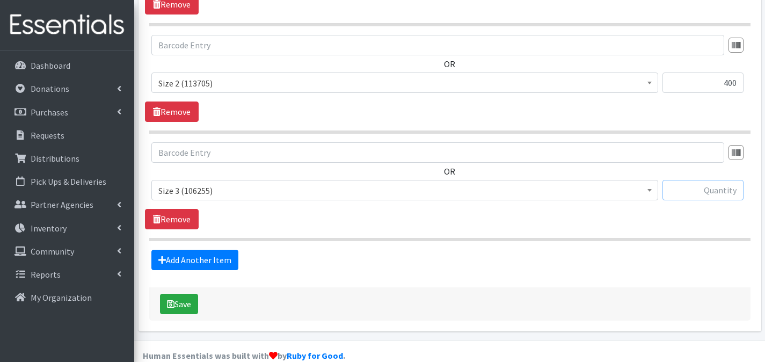
click at [722, 180] on input "text" at bounding box center [703, 190] width 81 height 20
type input "400"
click at [190, 250] on link "Add Another Item" at bounding box center [194, 260] width 87 height 20
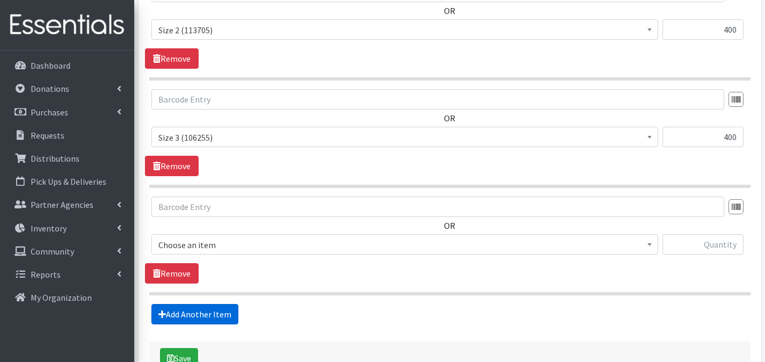
scroll to position [747, 0]
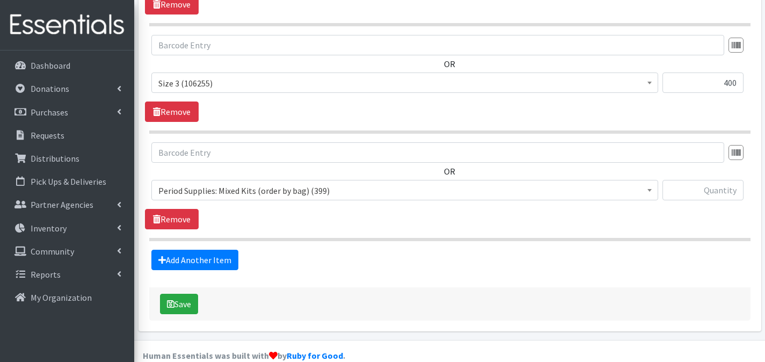
click at [594, 183] on span "Period Supplies: Mixed Kits (order by bag) (399)" at bounding box center [404, 190] width 493 height 15
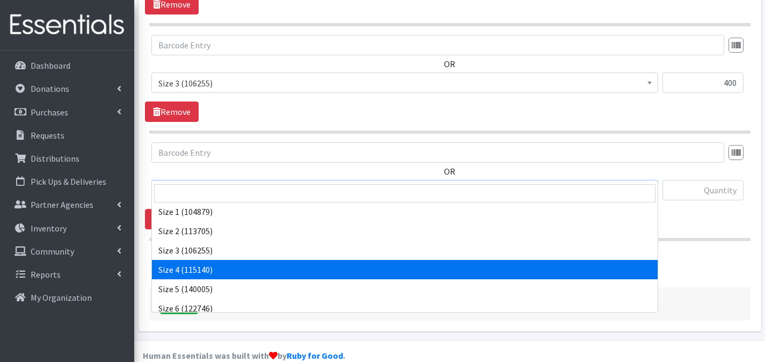
scroll to position [390, 0]
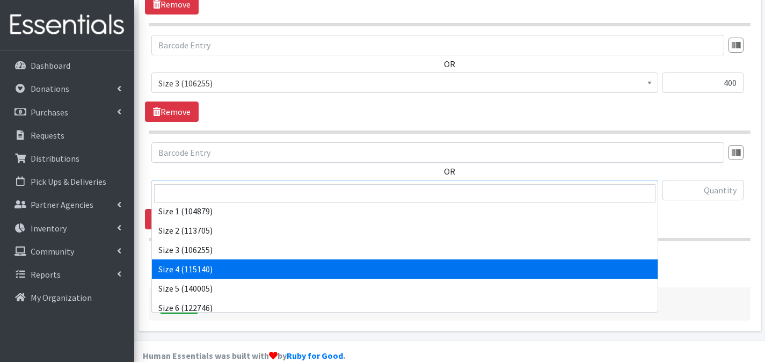
select select "1097"
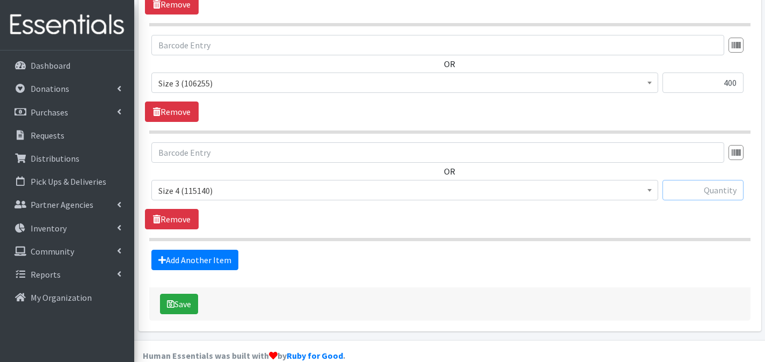
click at [695, 180] on input "text" at bounding box center [703, 190] width 81 height 20
type input "400"
click at [222, 250] on link "Add Another Item" at bounding box center [194, 260] width 87 height 20
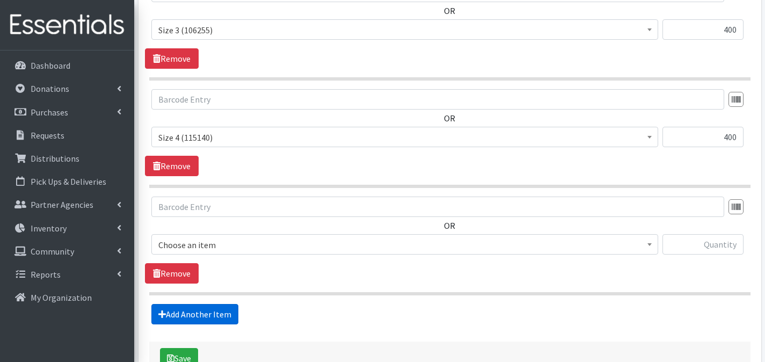
scroll to position [855, 0]
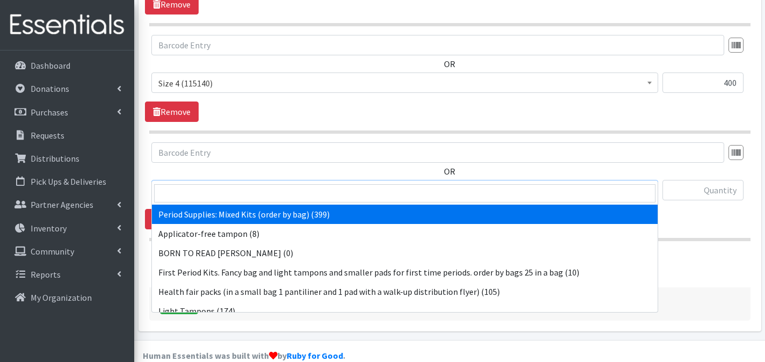
click at [269, 183] on span "Period Supplies: Mixed Kits (order by bag) (399)" at bounding box center [404, 190] width 493 height 15
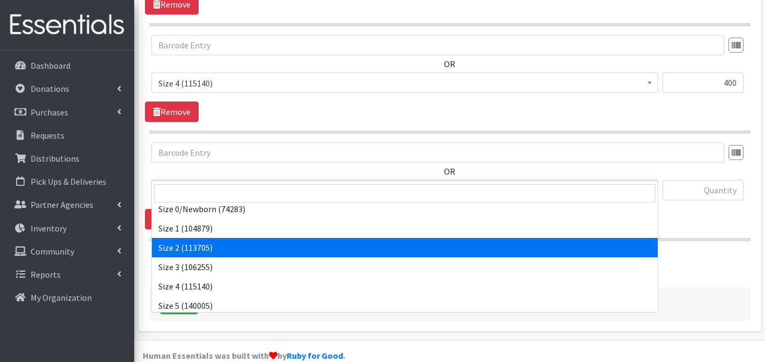
scroll to position [428, 0]
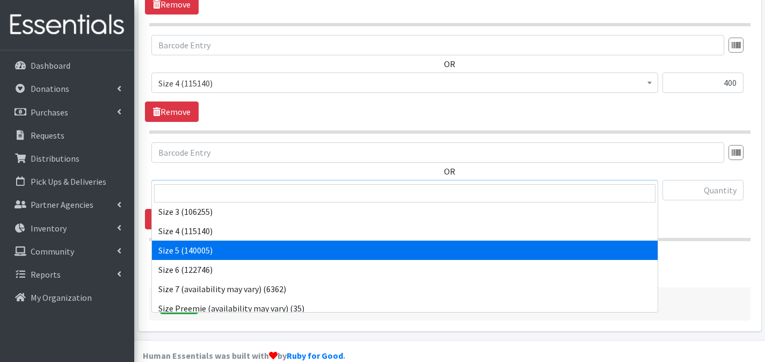
select select "1098"
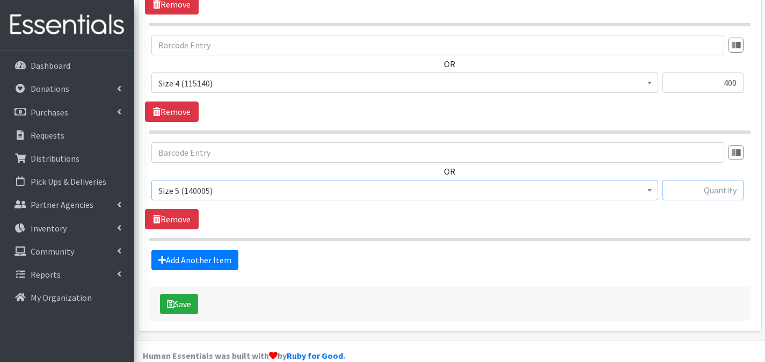
click at [708, 180] on input "text" at bounding box center [703, 190] width 81 height 20
type input "400"
click at [213, 250] on link "Add Another Item" at bounding box center [194, 260] width 87 height 20
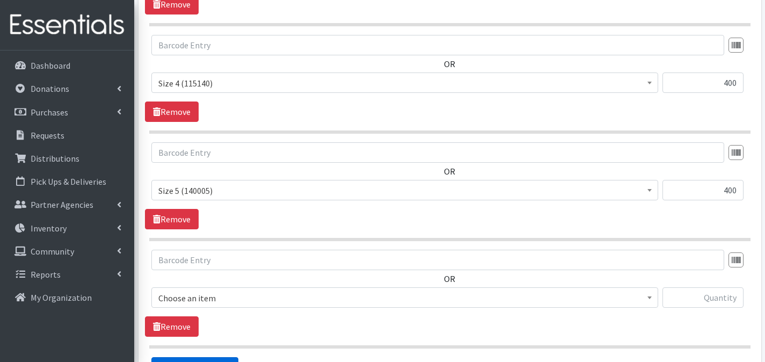
scroll to position [962, 0]
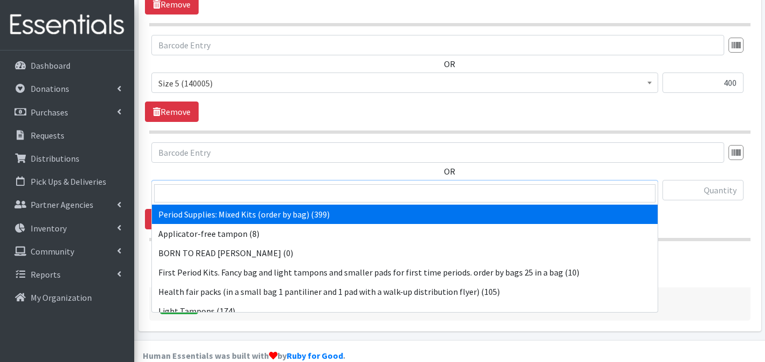
click at [351, 183] on span "Period Supplies: Mixed Kits (order by bag) (399)" at bounding box center [404, 190] width 493 height 15
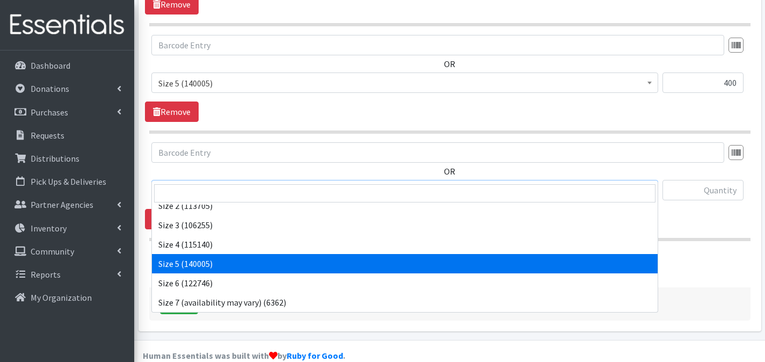
scroll to position [421, 0]
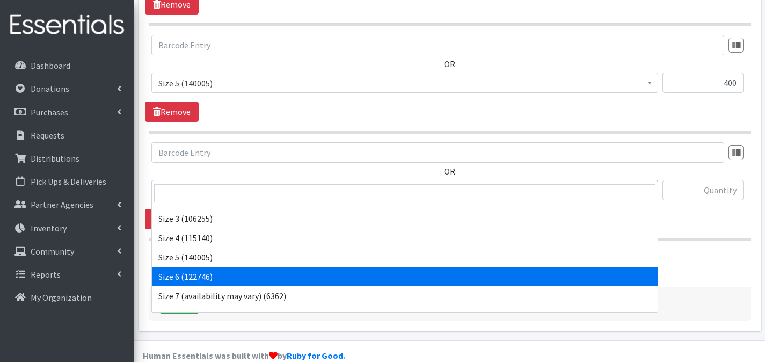
select select "1100"
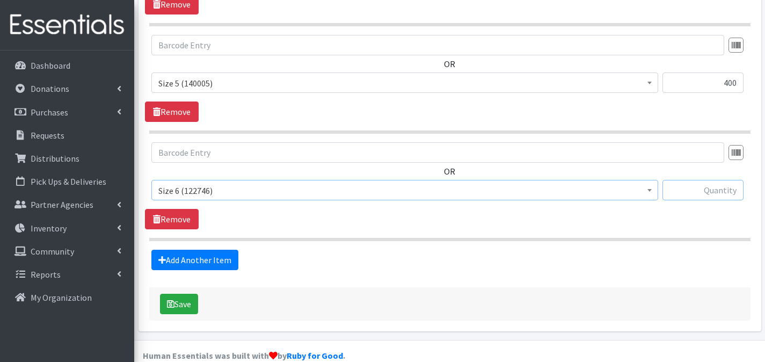
click at [720, 180] on input "text" at bounding box center [703, 190] width 81 height 20
type input "400"
click at [210, 250] on link "Add Another Item" at bounding box center [194, 260] width 87 height 20
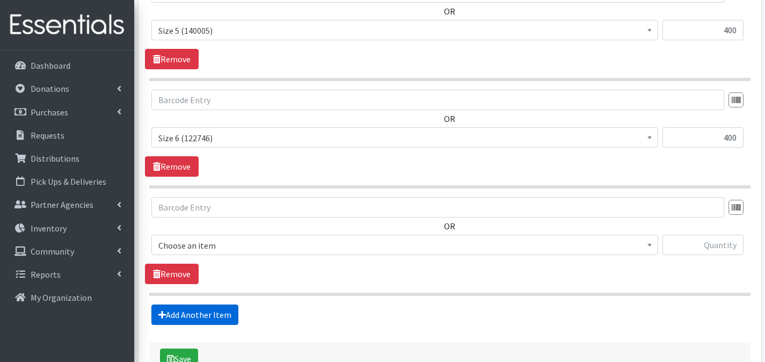
scroll to position [1069, 0]
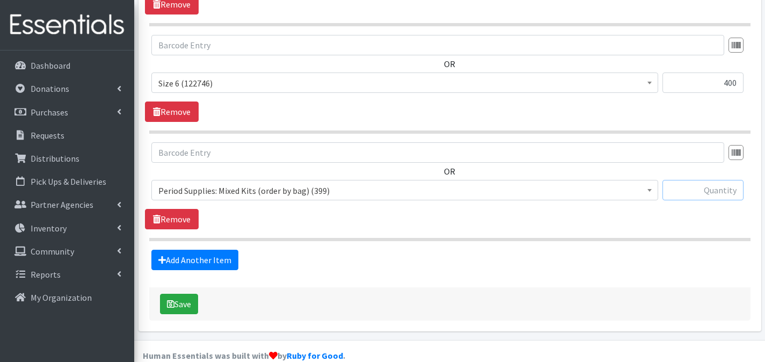
click at [680, 180] on input "text" at bounding box center [703, 190] width 81 height 20
type input "1"
click at [179, 294] on button "Save" at bounding box center [179, 304] width 38 height 20
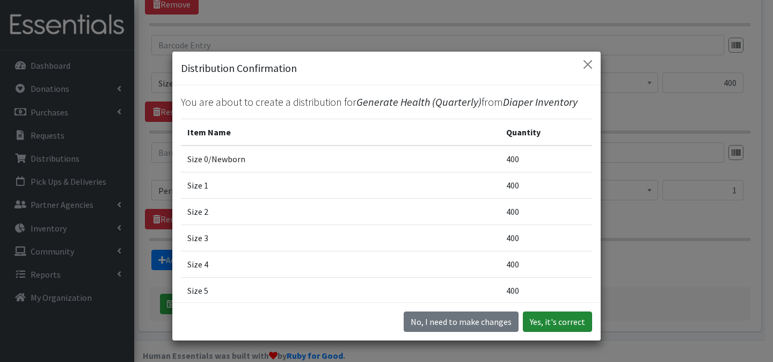
click at [543, 327] on button "Yes, it's correct" at bounding box center [557, 321] width 69 height 20
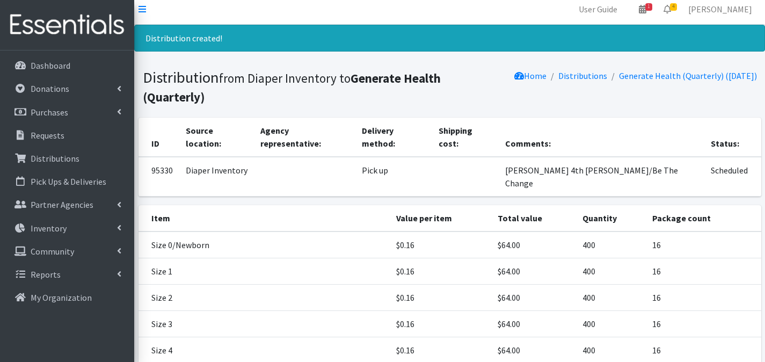
scroll to position [169, 0]
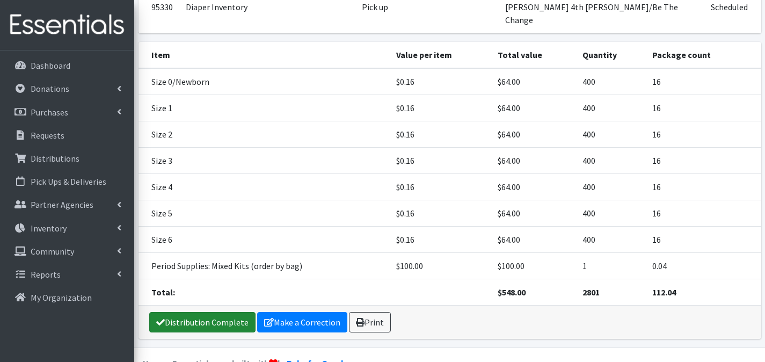
click at [225, 312] on link "Distribution Complete" at bounding box center [202, 322] width 106 height 20
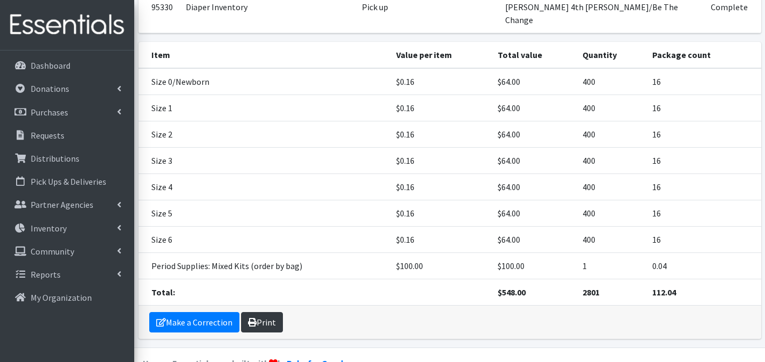
click at [269, 312] on link "Print" at bounding box center [262, 322] width 42 height 20
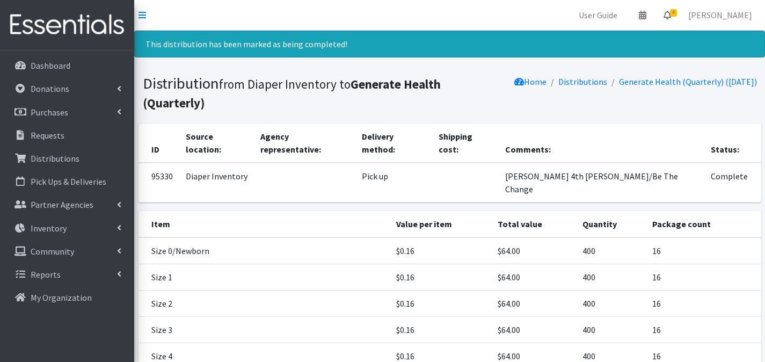
click at [671, 14] on icon at bounding box center [668, 15] width 8 height 9
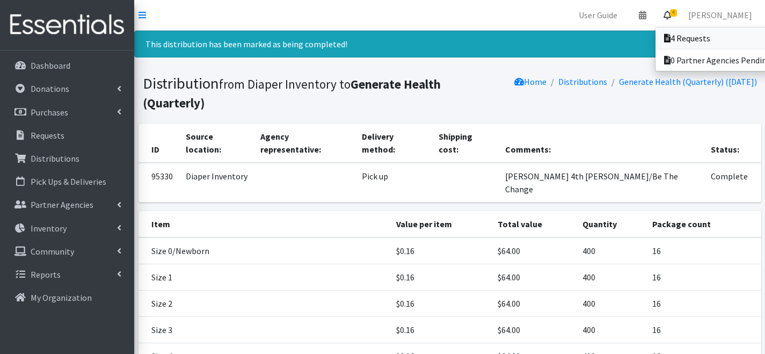
click at [677, 31] on link "4 Requests" at bounding box center [730, 37] width 149 height 21
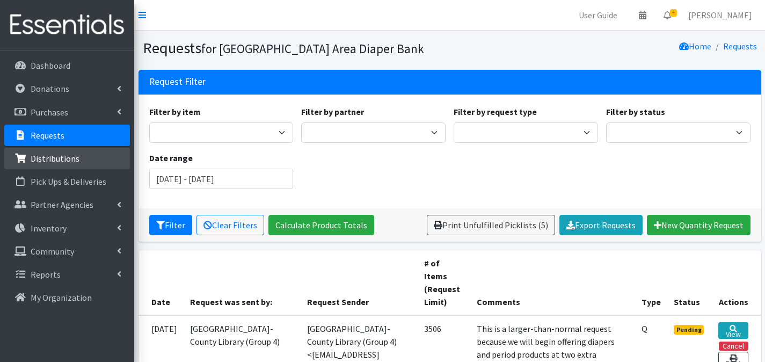
click at [89, 158] on link "Distributions" at bounding box center [67, 158] width 126 height 21
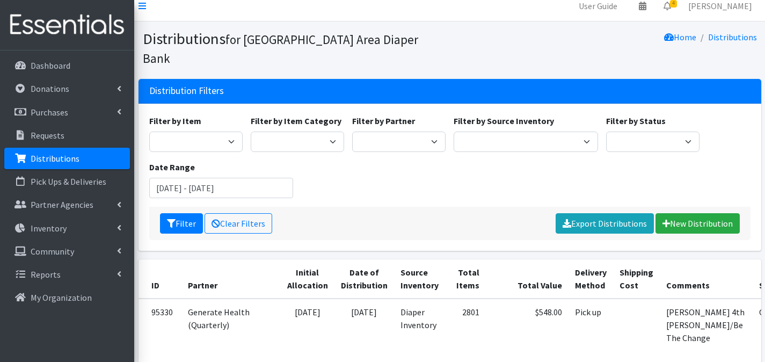
scroll to position [49, 0]
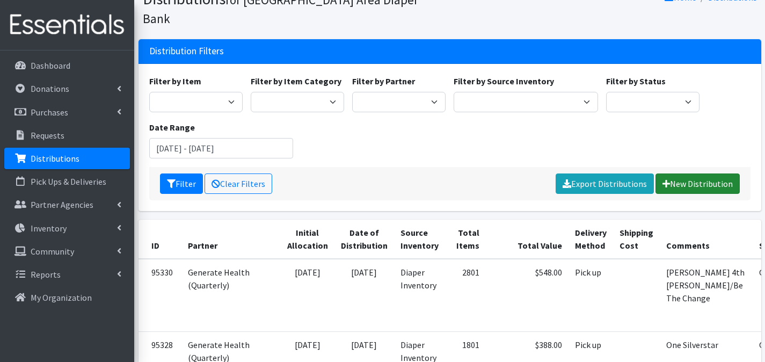
click at [667, 173] on link "New Distribution" at bounding box center [698, 183] width 84 height 20
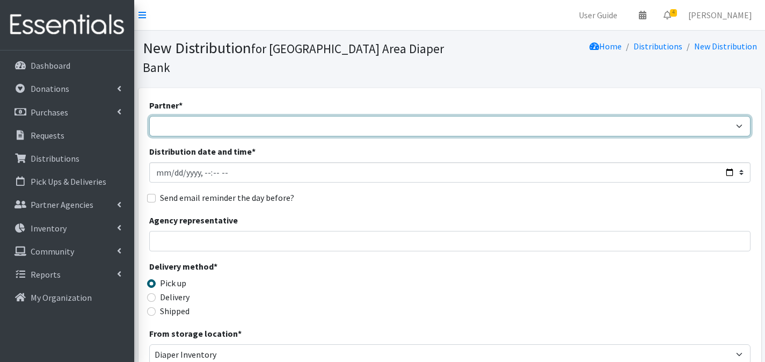
click at [289, 116] on select "Affinia Healthcare (Group 2) [PERSON_NAME] (Group 1) Assistance League of St. L…" at bounding box center [449, 126] width 601 height 20
select select "2366"
click at [149, 116] on select "Affinia Healthcare (Group 2) [PERSON_NAME] (Group 1) Assistance League of St. L…" at bounding box center [449, 126] width 601 height 20
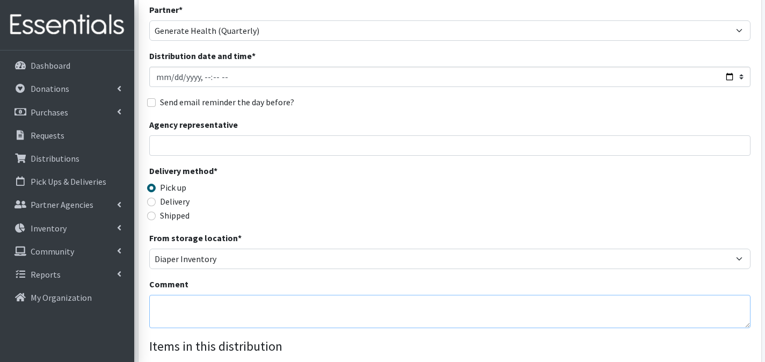
click at [217, 295] on textarea "Comment" at bounding box center [449, 311] width 601 height 33
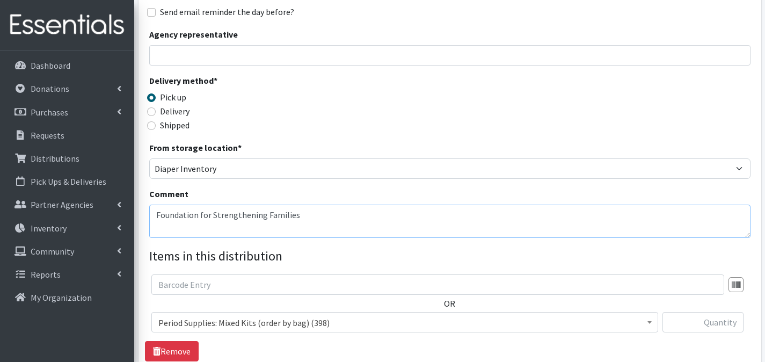
scroll to position [255, 0]
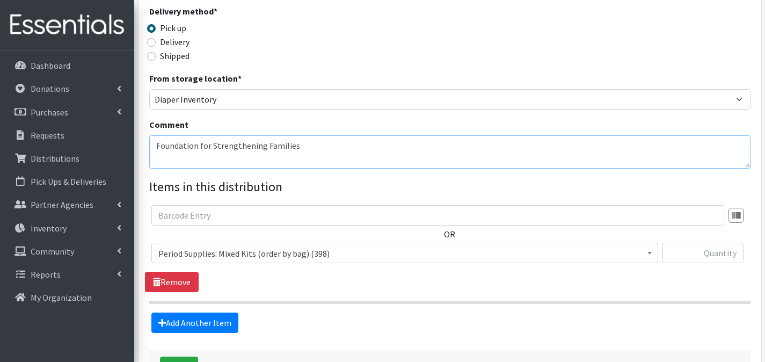
type textarea "Foundation for Strengthening Families"
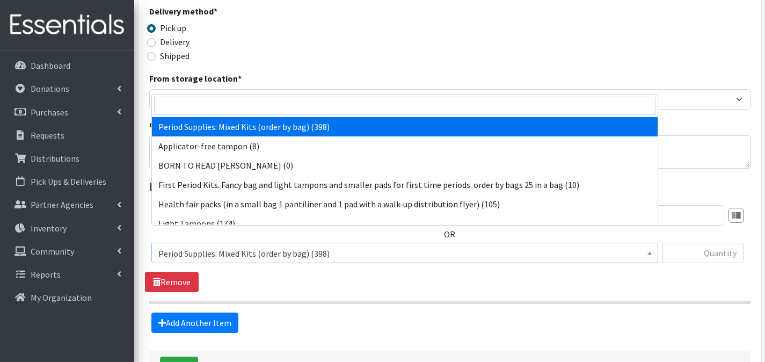
click at [244, 246] on span "Period Supplies: Mixed Kits (order by bag) (398)" at bounding box center [404, 253] width 493 height 15
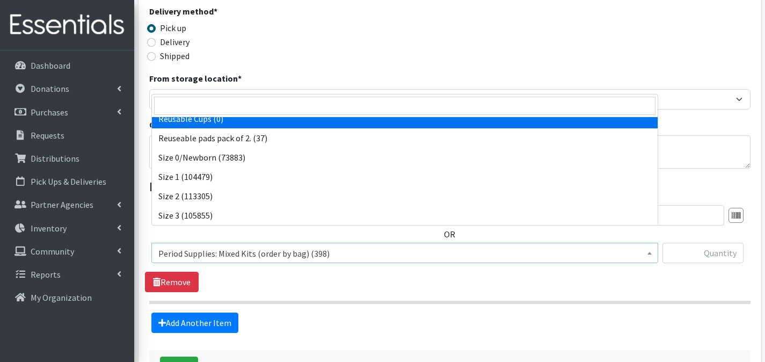
scroll to position [346, 0]
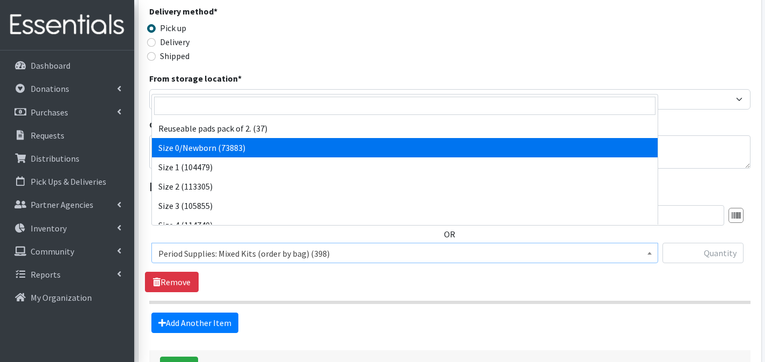
select select "1095"
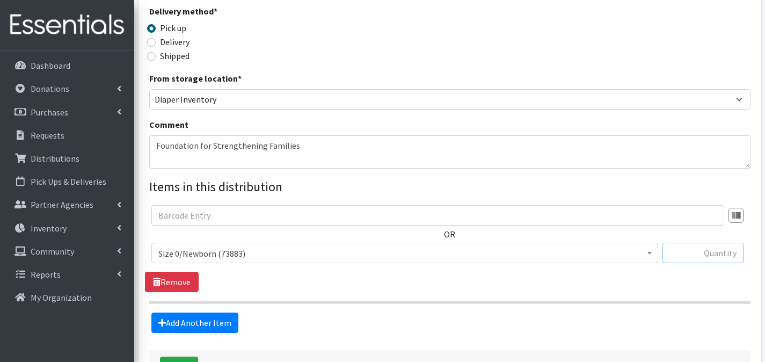
click at [701, 243] on input "text" at bounding box center [703, 253] width 81 height 20
type input "400"
click at [212, 312] on link "Add Another Item" at bounding box center [194, 322] width 87 height 20
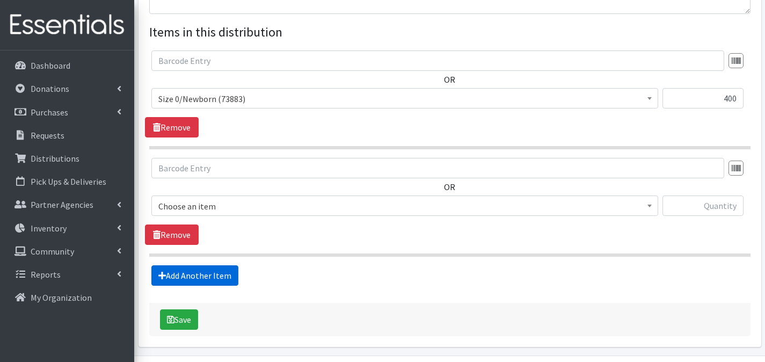
scroll to position [425, 0]
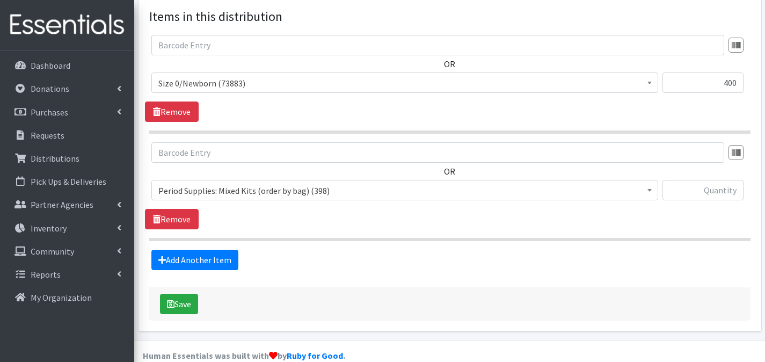
click at [274, 183] on span "Period Supplies: Mixed Kits (order by bag) (398)" at bounding box center [404, 190] width 493 height 15
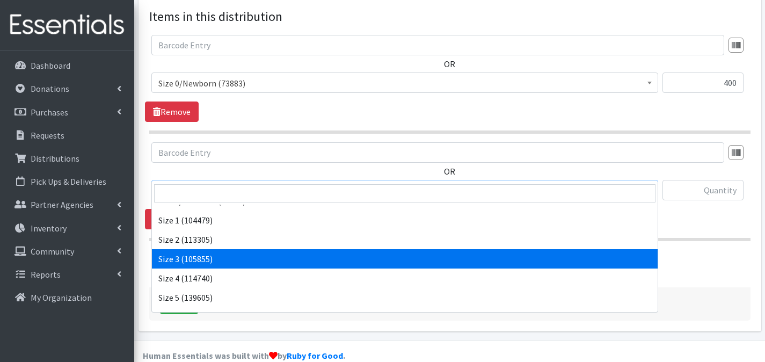
scroll to position [392, 0]
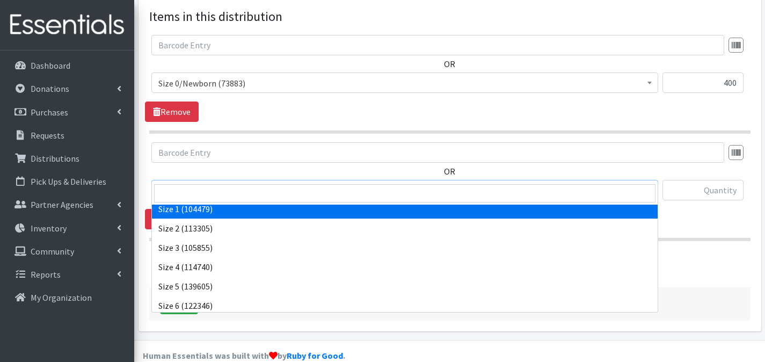
select select "1090"
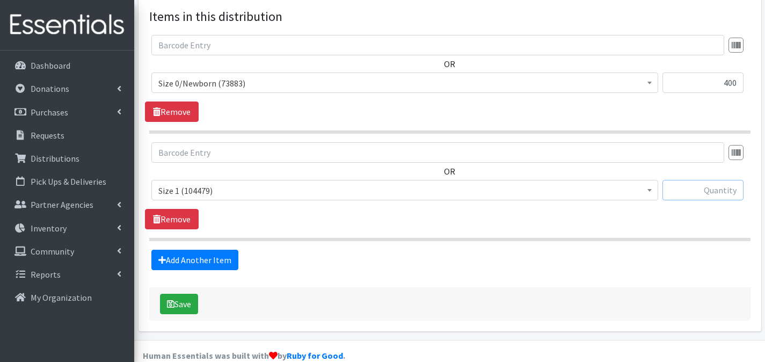
click at [715, 180] on input "text" at bounding box center [703, 190] width 81 height 20
type input "400"
click at [196, 250] on link "Add Another Item" at bounding box center [194, 260] width 87 height 20
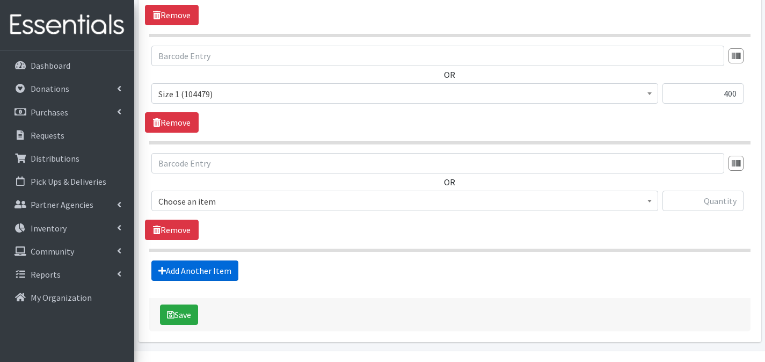
scroll to position [533, 0]
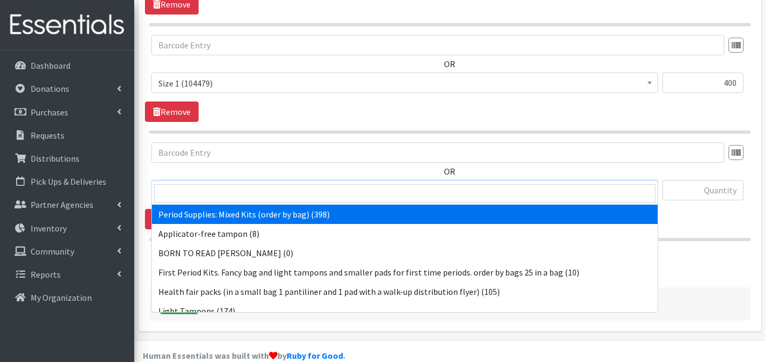
click at [212, 183] on span "Period Supplies: Mixed Kits (order by bag) (398)" at bounding box center [404, 190] width 493 height 15
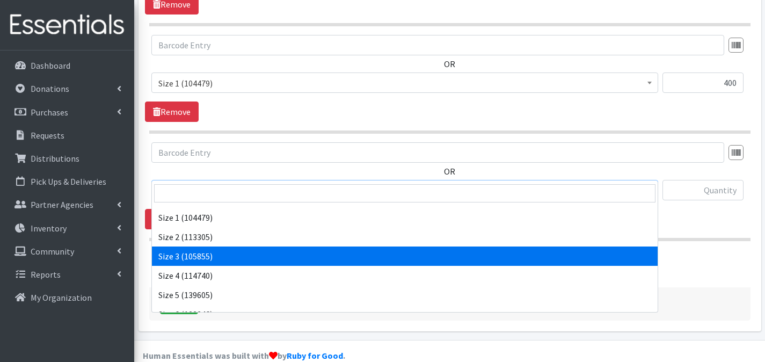
scroll to position [395, 0]
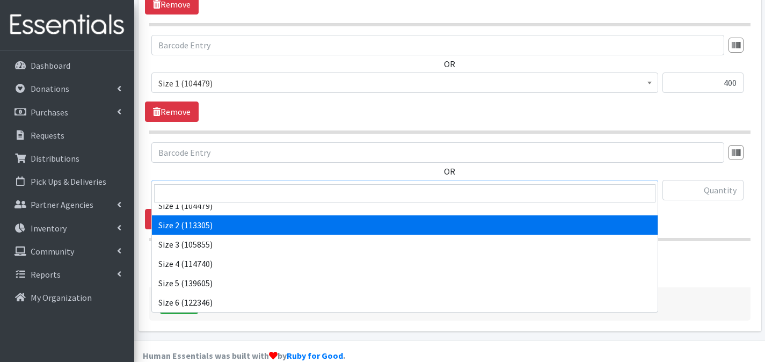
select select "1091"
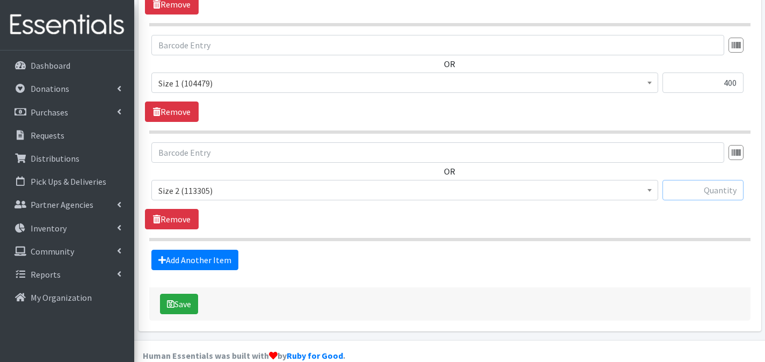
click at [705, 180] on input "text" at bounding box center [703, 190] width 81 height 20
type input "400"
click at [194, 250] on link "Add Another Item" at bounding box center [194, 260] width 87 height 20
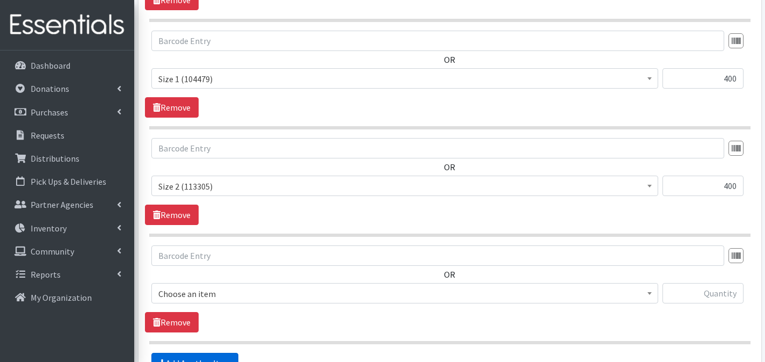
scroll to position [640, 0]
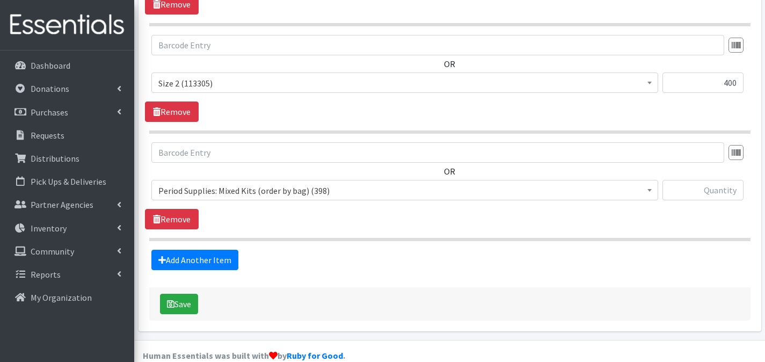
click at [284, 183] on span "Period Supplies: Mixed Kits (order by bag) (398)" at bounding box center [404, 190] width 493 height 15
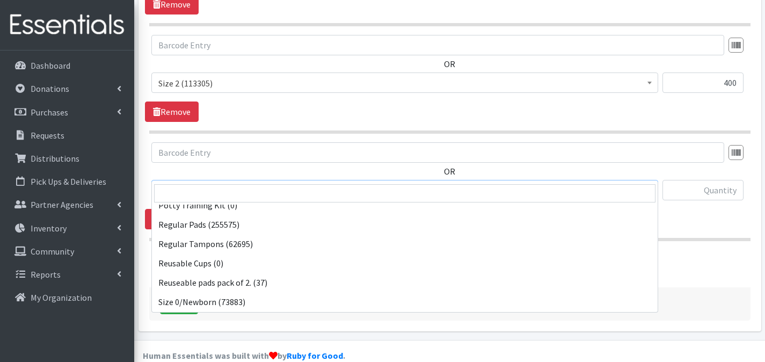
scroll to position [380, 0]
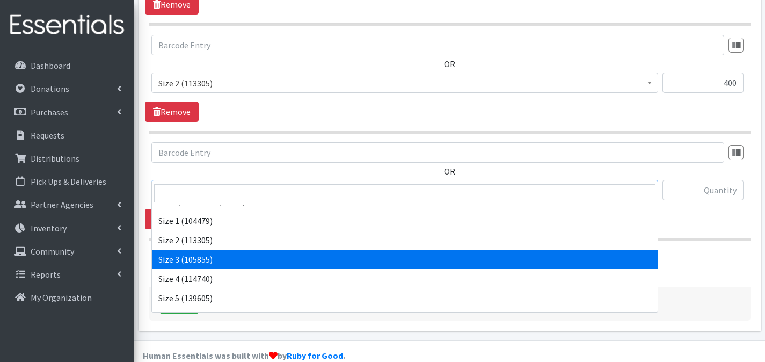
select select "1094"
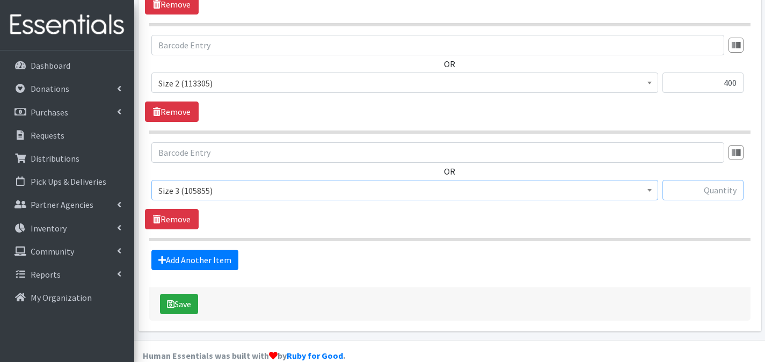
click at [678, 180] on input "text" at bounding box center [703, 190] width 81 height 20
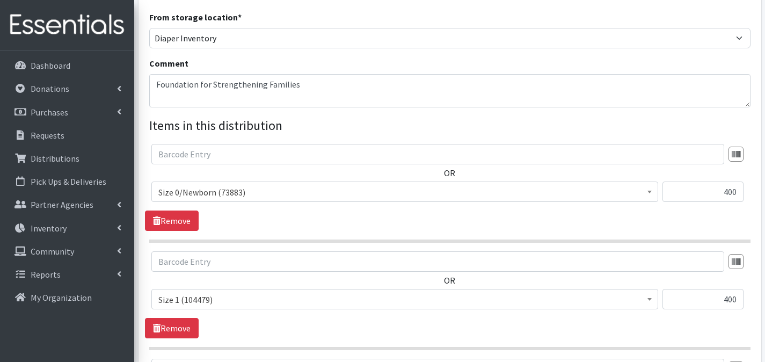
scroll to position [294, 0]
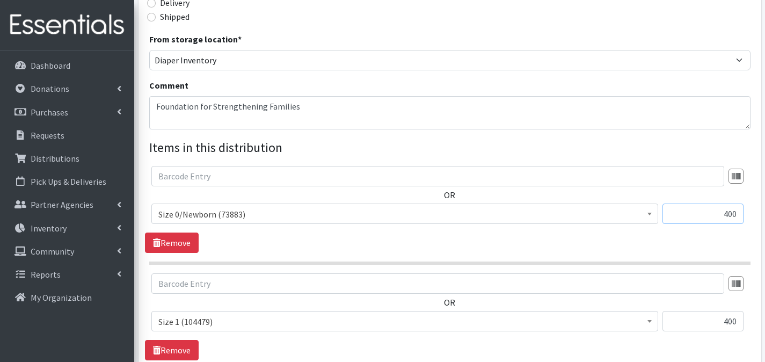
drag, startPoint x: 732, startPoint y: 193, endPoint x: 741, endPoint y: 196, distance: 9.7
click at [741, 203] on input "400" at bounding box center [703, 213] width 81 height 20
type input "200"
drag, startPoint x: 727, startPoint y: 303, endPoint x: 741, endPoint y: 300, distance: 14.7
click at [741, 311] on input "400" at bounding box center [703, 321] width 81 height 20
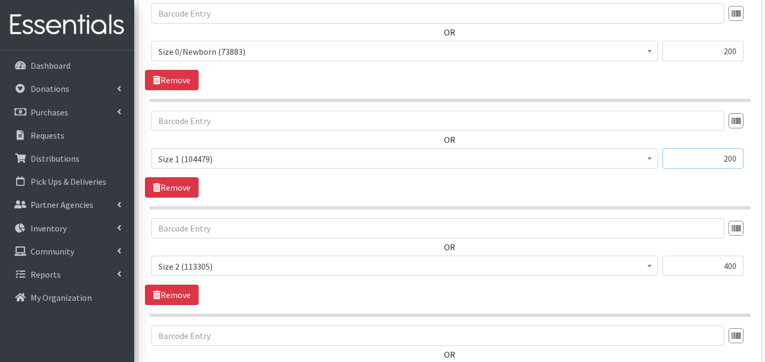
scroll to position [463, 0]
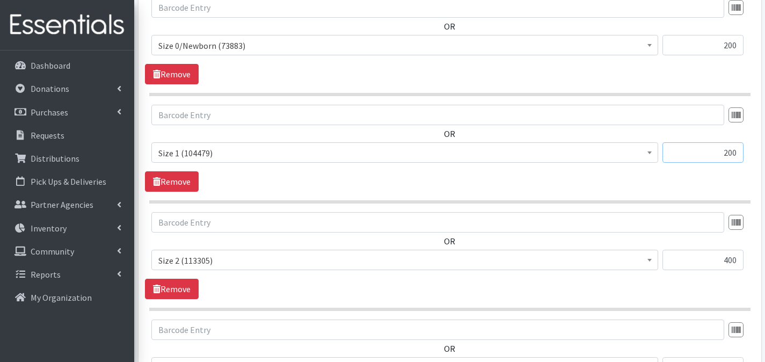
type input "200"
drag, startPoint x: 718, startPoint y: 242, endPoint x: 740, endPoint y: 244, distance: 21.6
click at [740, 250] on input "400" at bounding box center [703, 260] width 81 height 20
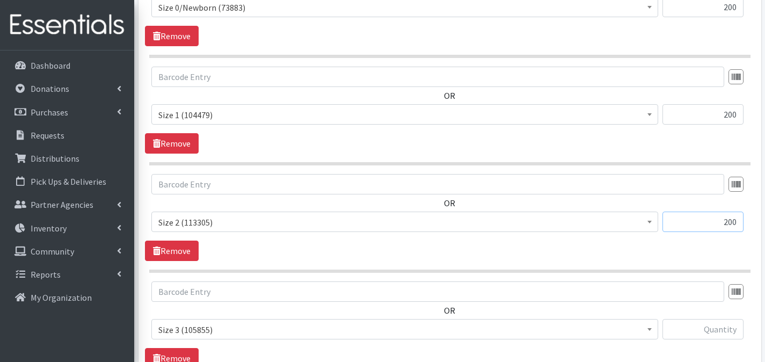
scroll to position [549, 0]
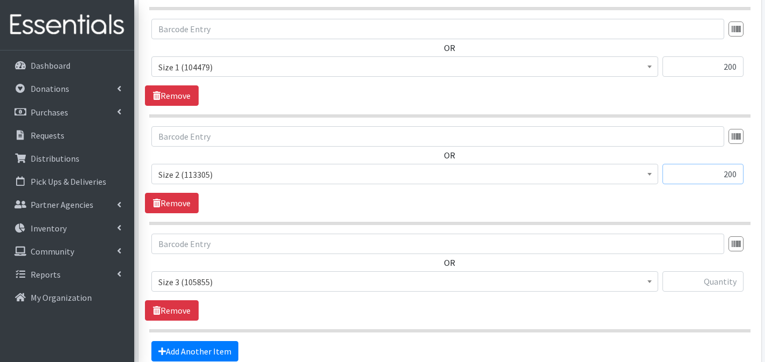
type input "200"
click at [701, 271] on input "text" at bounding box center [703, 281] width 81 height 20
type input "200"
click at [213, 341] on link "Add Another Item" at bounding box center [194, 351] width 87 height 20
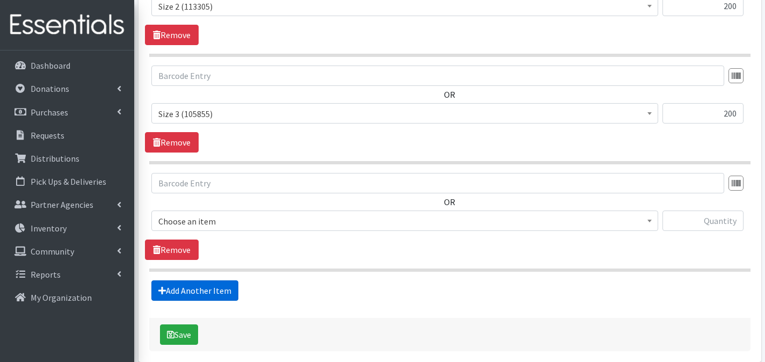
scroll to position [747, 0]
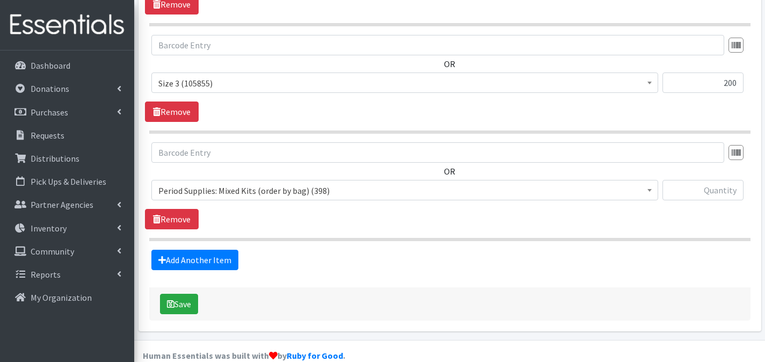
click at [311, 183] on span "Period Supplies: Mixed Kits (order by bag) (398)" at bounding box center [404, 190] width 493 height 15
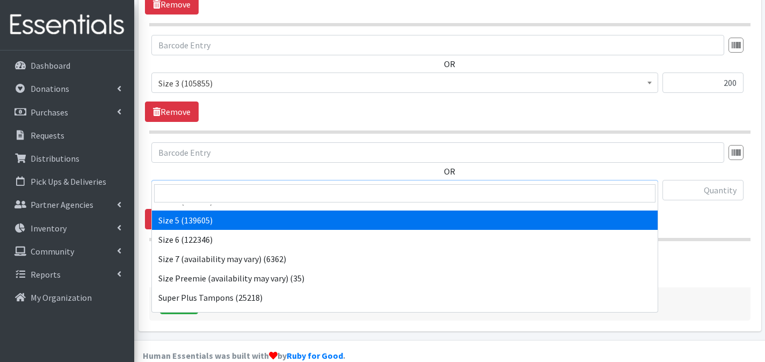
scroll to position [441, 0]
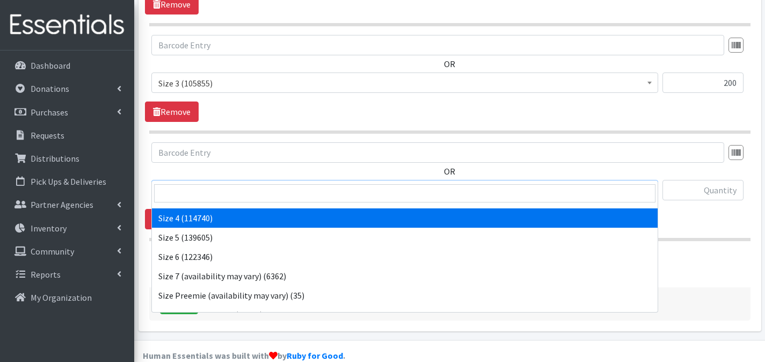
select select "1097"
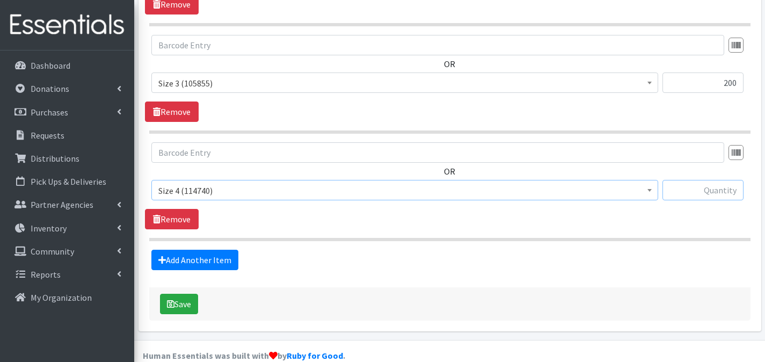
click at [711, 180] on input "text" at bounding box center [703, 190] width 81 height 20
type input "200"
click at [192, 250] on link "Add Another Item" at bounding box center [194, 260] width 87 height 20
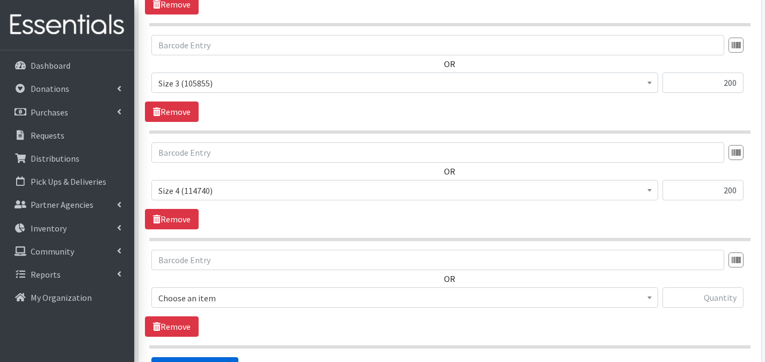
scroll to position [855, 0]
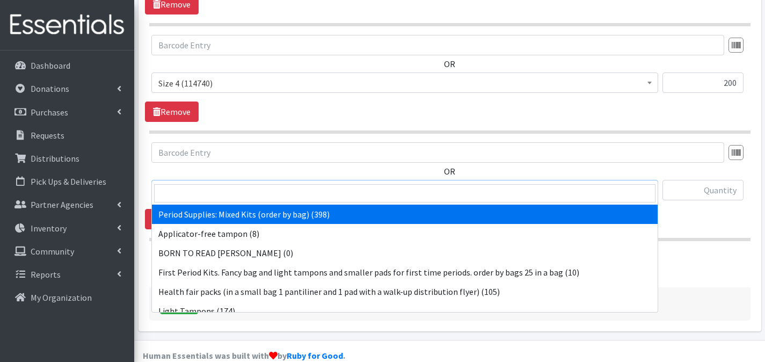
click at [292, 183] on span "Period Supplies: Mixed Kits (order by bag) (398)" at bounding box center [404, 190] width 493 height 15
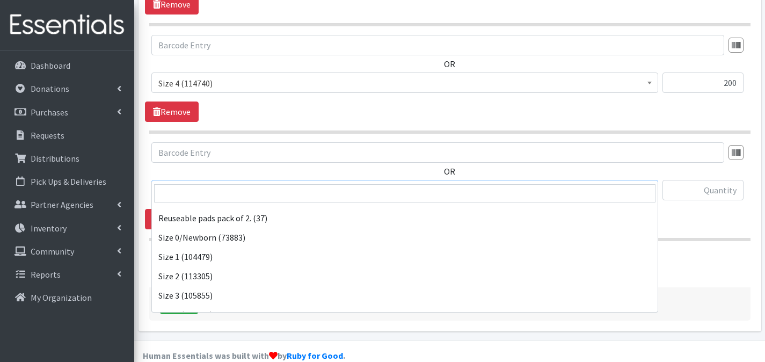
scroll to position [440, 0]
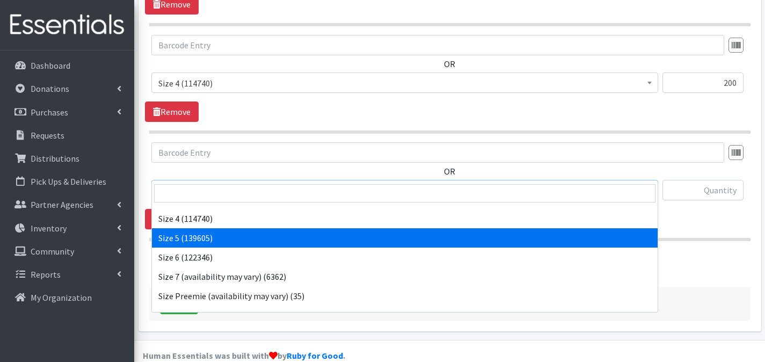
select select "1098"
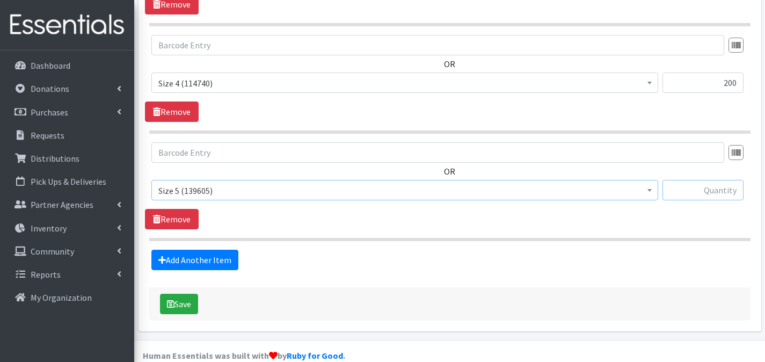
click at [707, 180] on input "text" at bounding box center [703, 190] width 81 height 20
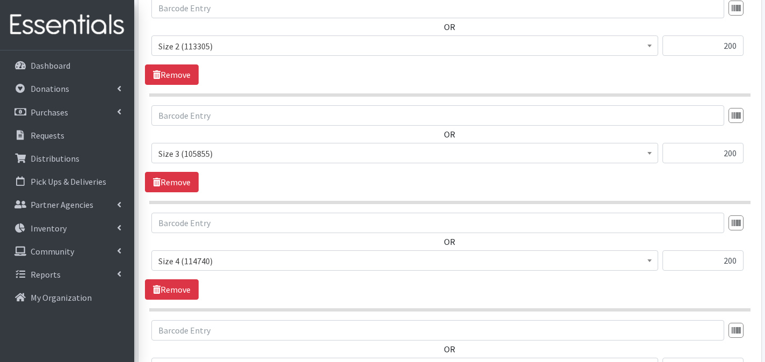
scroll to position [767, 0]
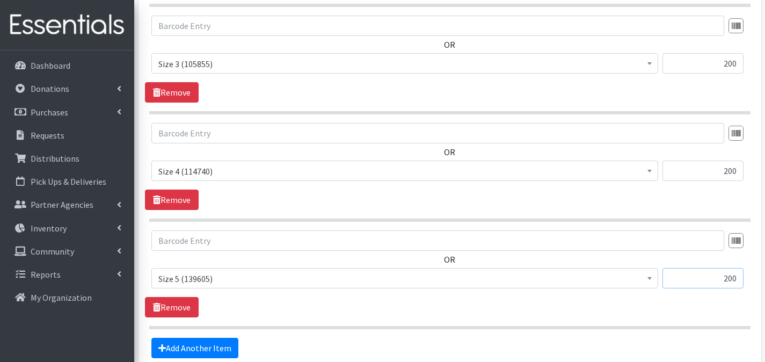
drag, startPoint x: 717, startPoint y: 261, endPoint x: 742, endPoint y: 263, distance: 24.7
click at [742, 268] on input "200" at bounding box center [703, 278] width 81 height 20
type input "400"
click at [219, 338] on link "Add Another Item" at bounding box center [194, 348] width 87 height 20
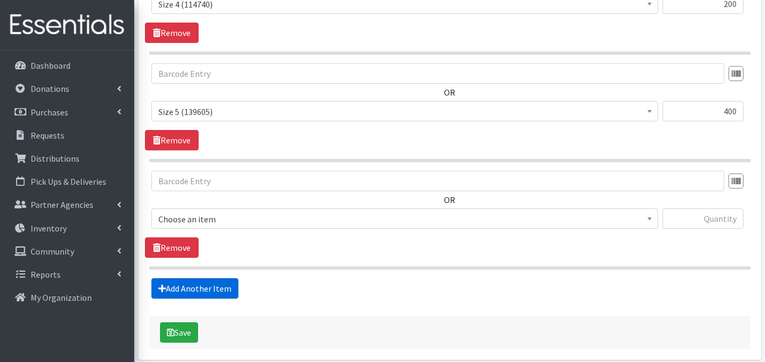
scroll to position [962, 0]
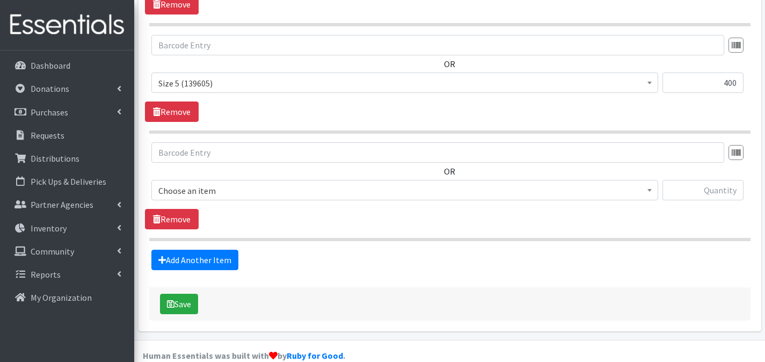
click at [394, 183] on span "Choose an item" at bounding box center [404, 190] width 493 height 15
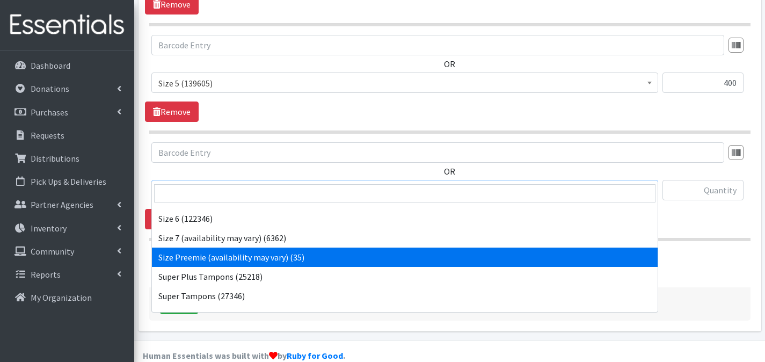
scroll to position [471, 0]
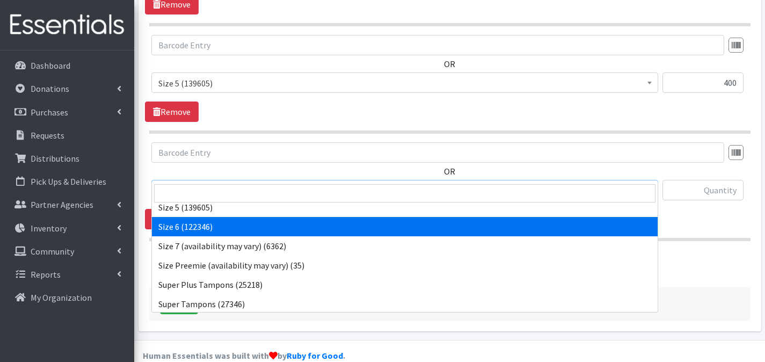
select select "1100"
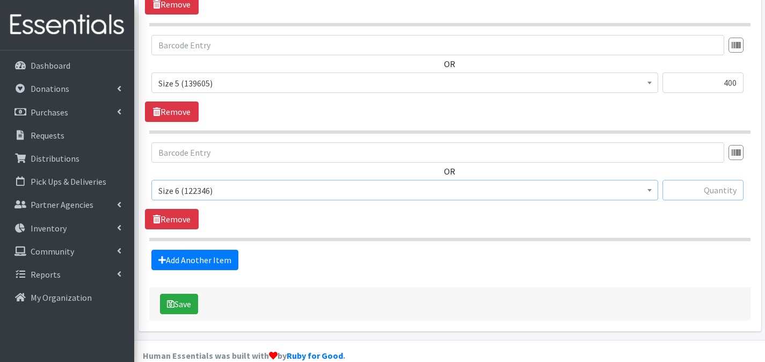
click at [709, 180] on input "text" at bounding box center [703, 190] width 81 height 20
type input "400"
click at [189, 250] on link "Add Another Item" at bounding box center [194, 260] width 87 height 20
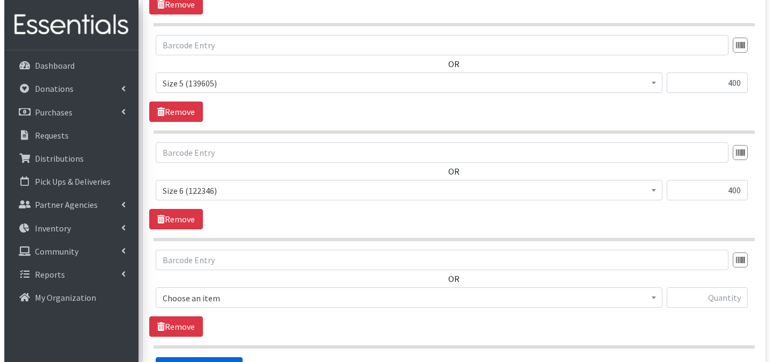
scroll to position [1069, 0]
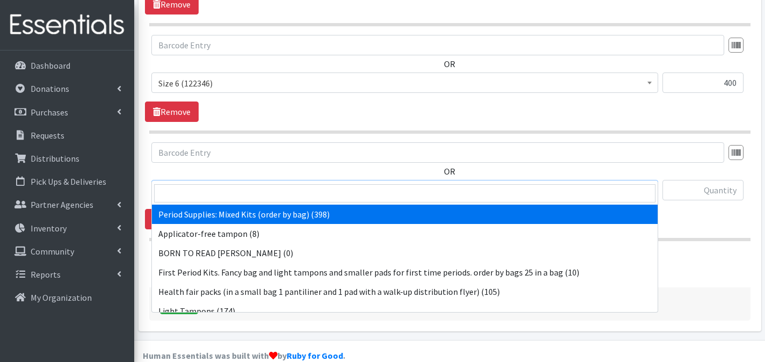
click at [322, 183] on span "Period Supplies: Mixed Kits (order by bag) (398)" at bounding box center [404, 190] width 493 height 15
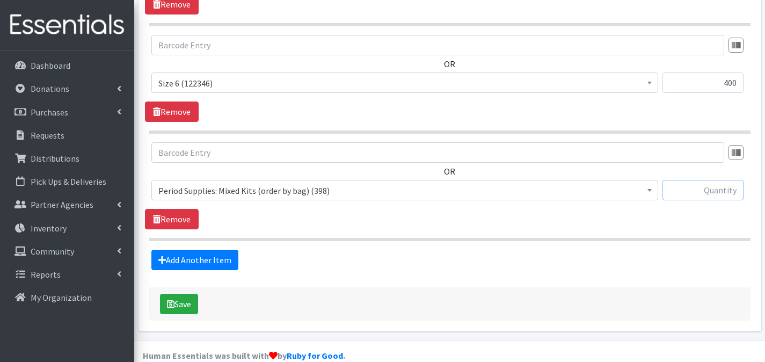
click at [699, 180] on input "text" at bounding box center [703, 190] width 81 height 20
type input "1"
click at [186, 294] on button "Save" at bounding box center [179, 304] width 38 height 20
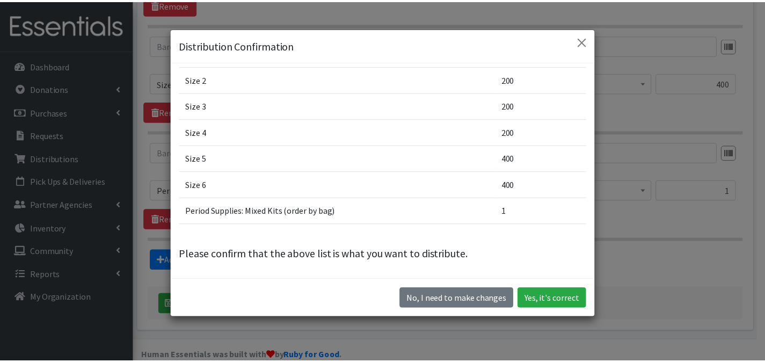
scroll to position [24, 0]
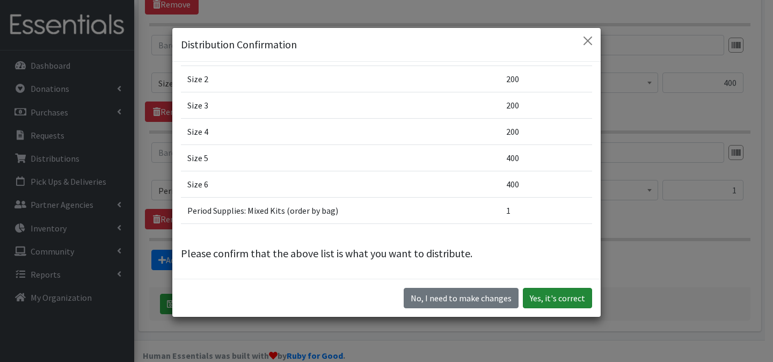
click at [548, 300] on button "Yes, it's correct" at bounding box center [557, 298] width 69 height 20
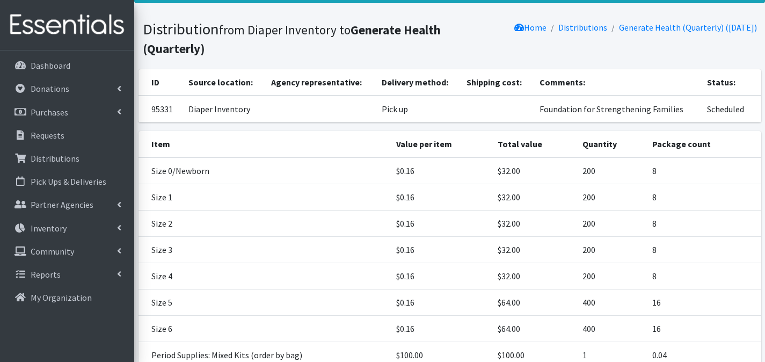
scroll to position [169, 0]
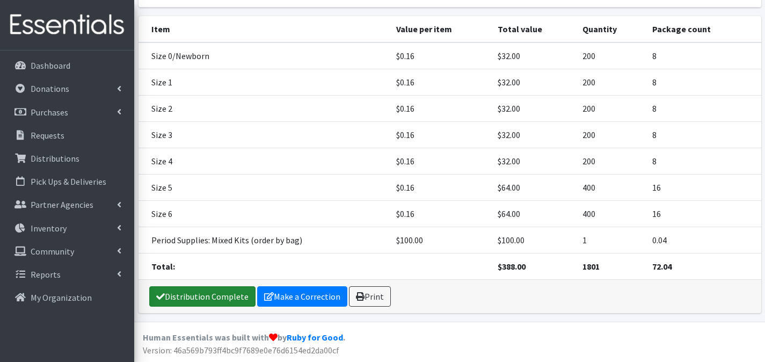
click at [164, 290] on link "Distribution Complete" at bounding box center [202, 296] width 106 height 20
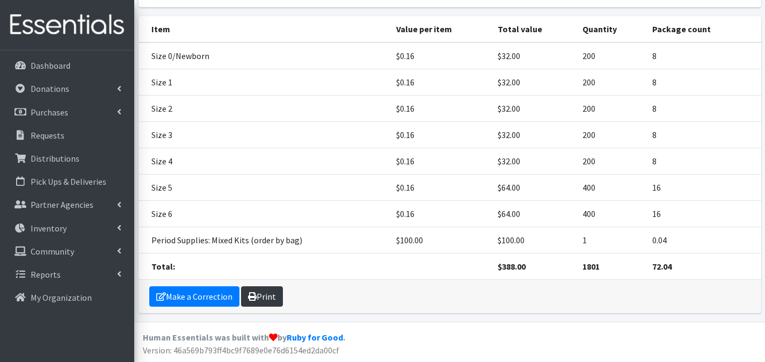
click at [263, 295] on link "Print" at bounding box center [262, 296] width 42 height 20
click at [266, 292] on link "Print" at bounding box center [262, 296] width 42 height 20
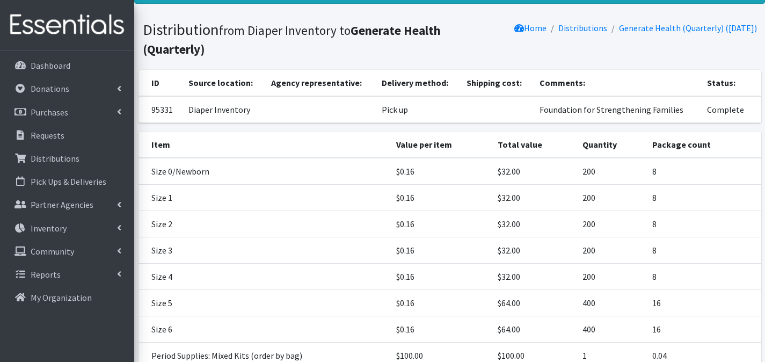
scroll to position [0, 0]
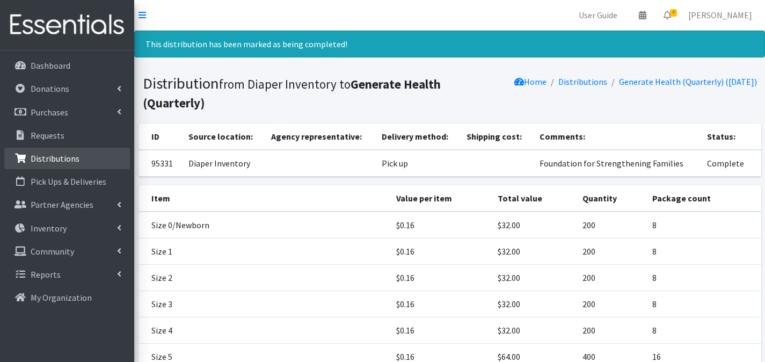
click at [83, 161] on link "Distributions" at bounding box center [67, 158] width 126 height 21
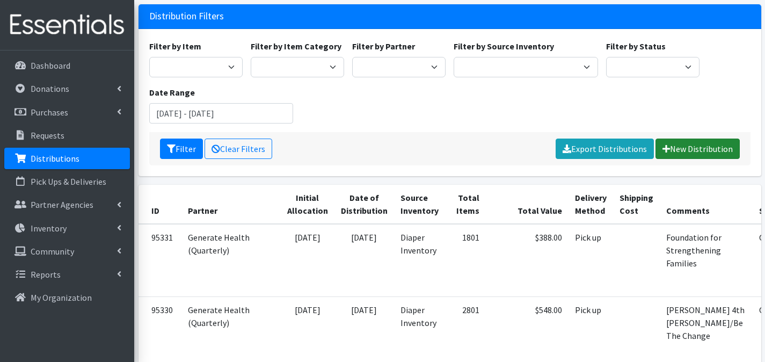
scroll to position [90, 0]
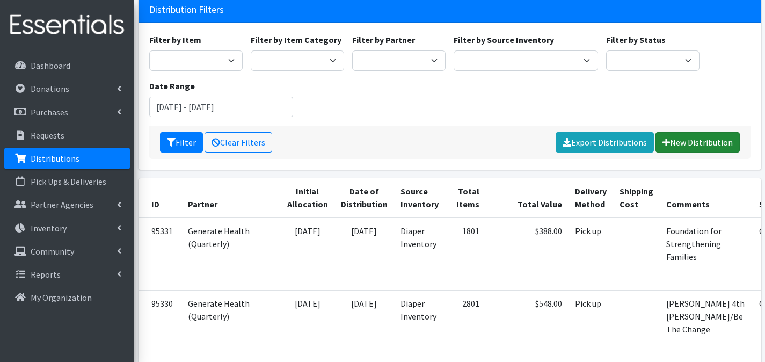
click at [686, 132] on link "New Distribution" at bounding box center [698, 142] width 84 height 20
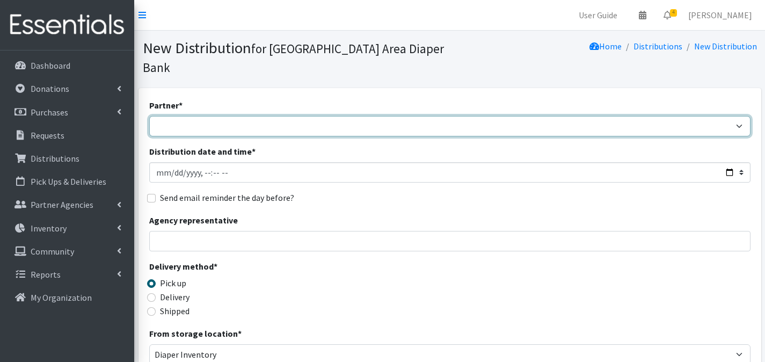
click at [203, 116] on select "Affinia Healthcare (Group 2) [PERSON_NAME] (Group 1) Assistance League of St. L…" at bounding box center [449, 126] width 601 height 20
select select "2366"
click at [149, 116] on select "Affinia Healthcare (Group 2) [PERSON_NAME] (Group 1) Assistance League of St. L…" at bounding box center [449, 126] width 601 height 20
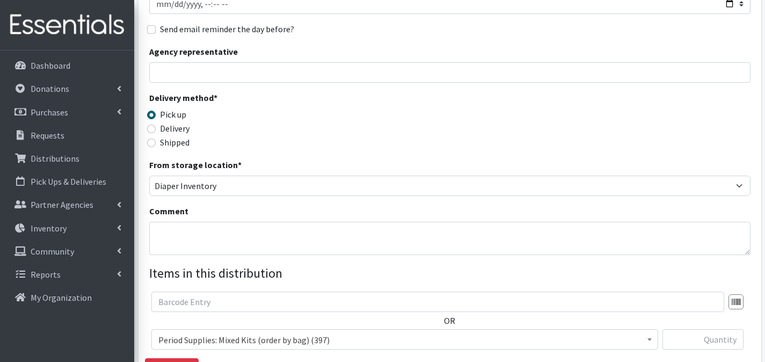
scroll to position [172, 0]
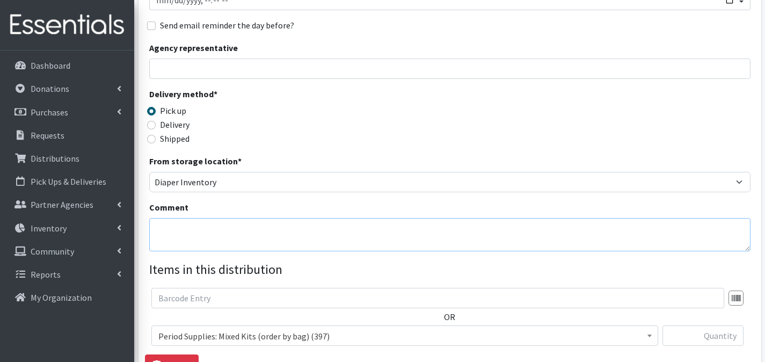
click at [210, 218] on textarea "Comment" at bounding box center [449, 234] width 601 height 33
type textarea "[PERSON_NAME] Enterprises"
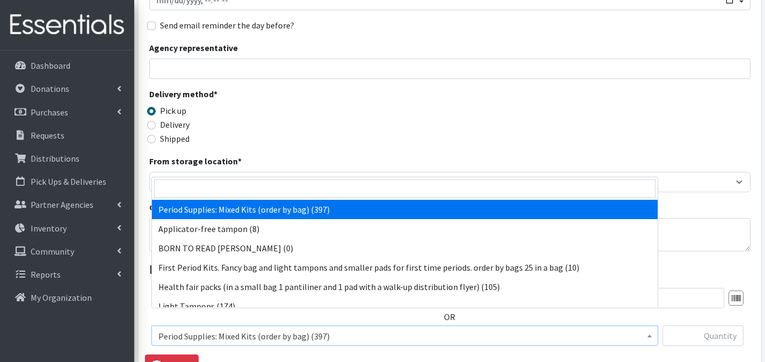
click at [341, 329] on span "Period Supplies: Mixed Kits (order by bag) (397)" at bounding box center [404, 336] width 493 height 15
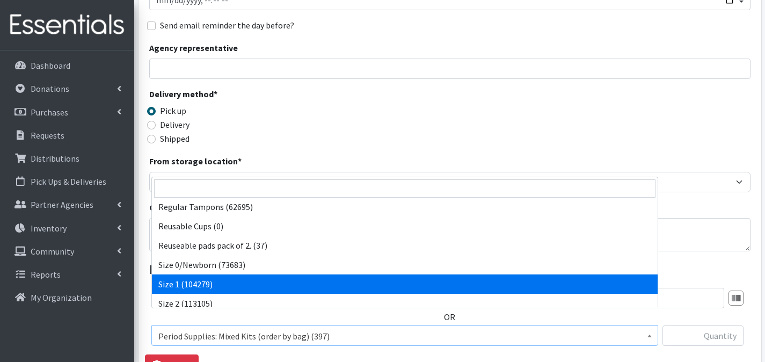
scroll to position [311, 0]
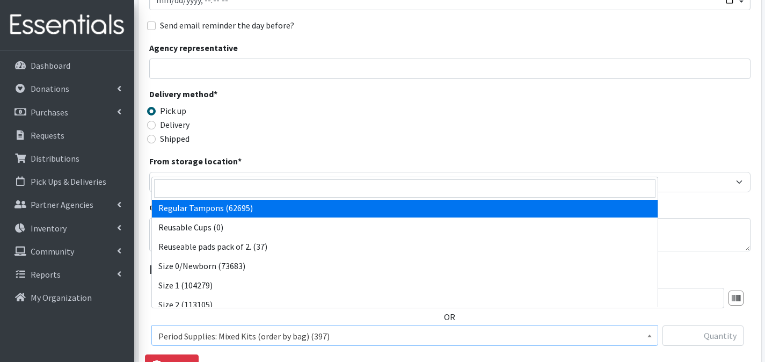
click at [253, 132] on div "Shipped" at bounding box center [224, 138] width 150 height 13
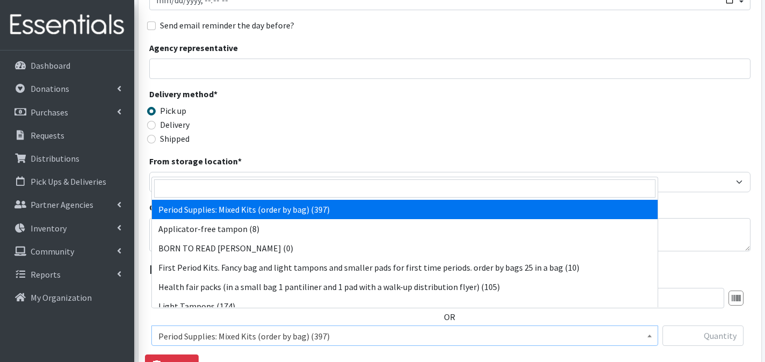
click at [229, 329] on span "Period Supplies: Mixed Kits (order by bag) (397)" at bounding box center [404, 336] width 493 height 15
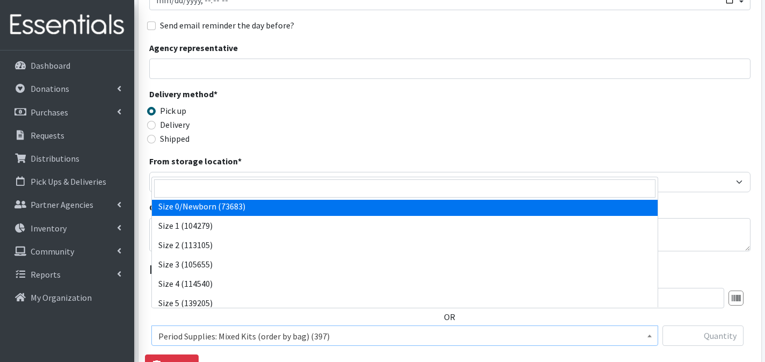
scroll to position [369, 0]
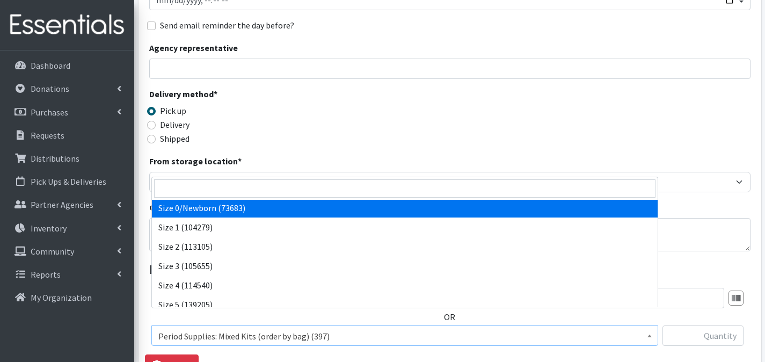
select select "1095"
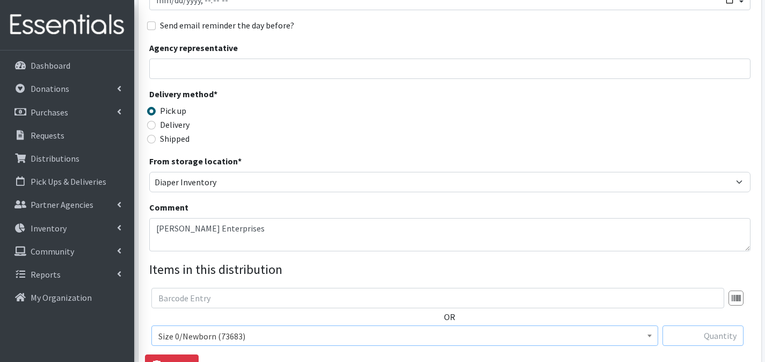
click at [675, 325] on input "text" at bounding box center [703, 335] width 81 height 20
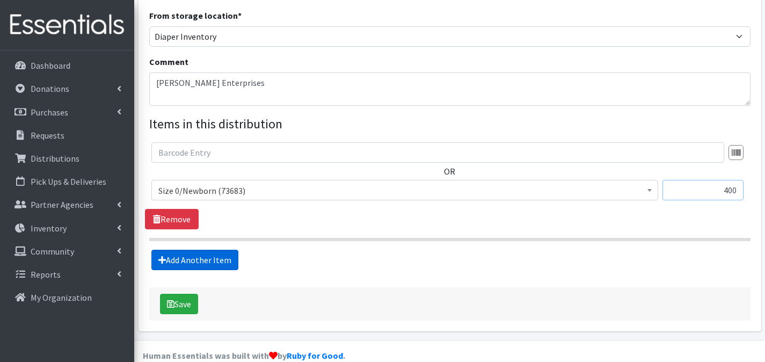
type input "400"
click at [223, 250] on link "Add Another Item" at bounding box center [194, 260] width 87 height 20
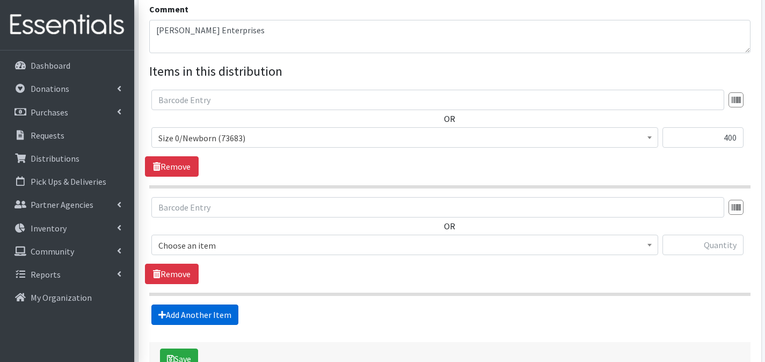
scroll to position [425, 0]
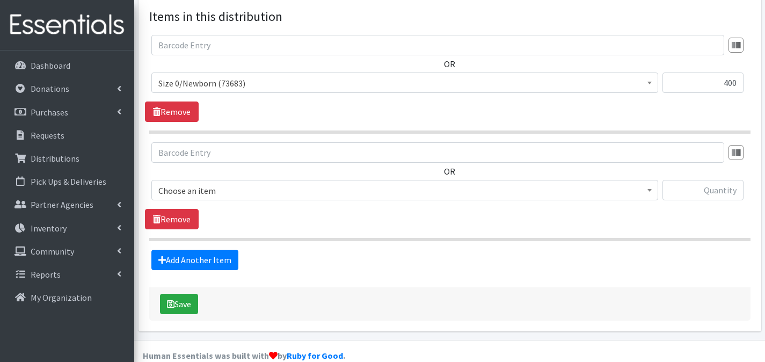
click at [330, 183] on span "Choose an item" at bounding box center [404, 190] width 493 height 15
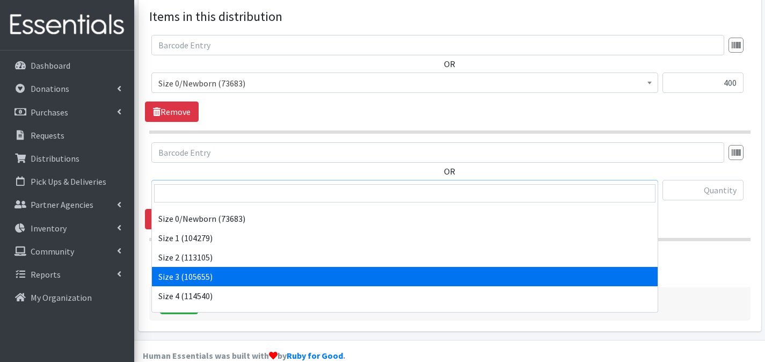
scroll to position [363, 0]
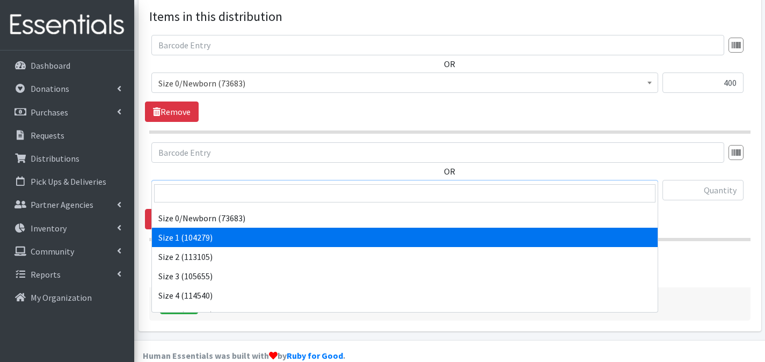
select select "1090"
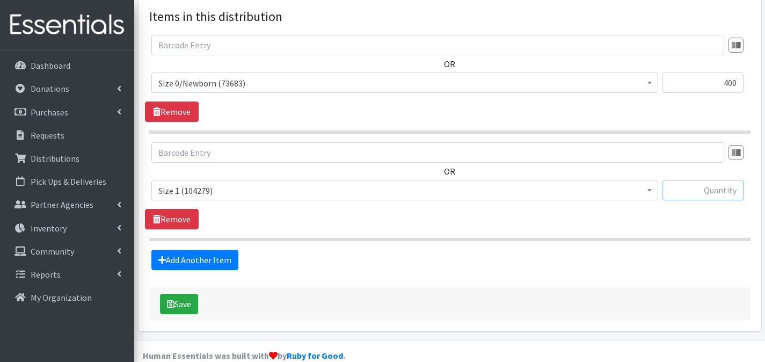
click at [697, 180] on input "text" at bounding box center [703, 190] width 81 height 20
click at [727, 72] on input "400" at bounding box center [703, 82] width 81 height 20
type input "200"
click at [707, 180] on input "text" at bounding box center [703, 190] width 81 height 20
type input "200"
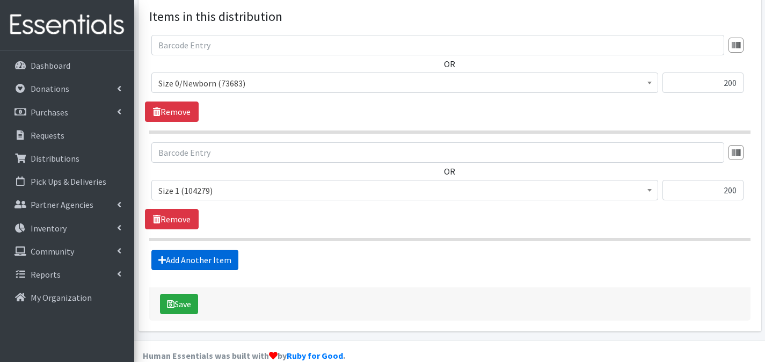
click at [235, 250] on link "Add Another Item" at bounding box center [194, 260] width 87 height 20
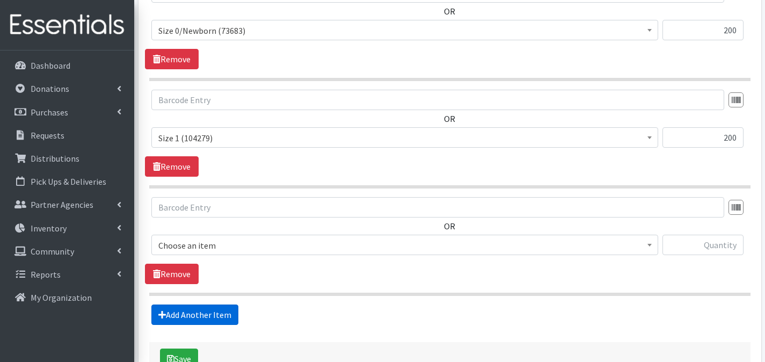
scroll to position [533, 0]
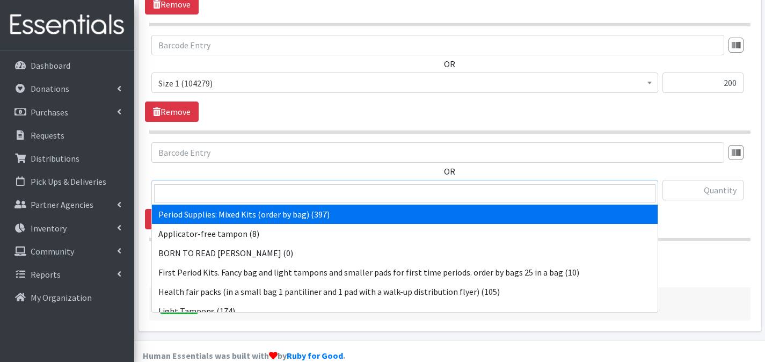
click at [231, 183] on span "Period Supplies: Mixed Kits (order by bag) (397)" at bounding box center [404, 190] width 493 height 15
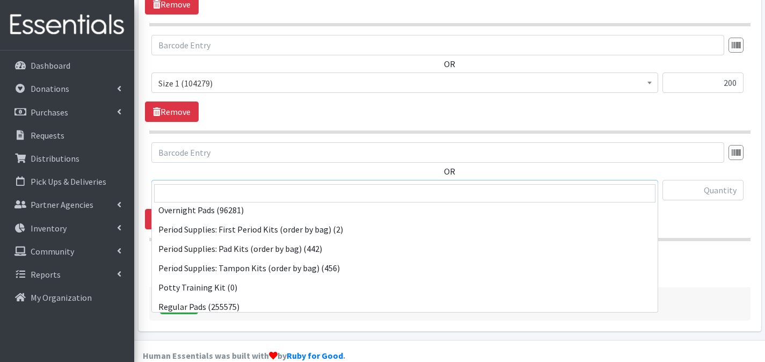
scroll to position [352, 0]
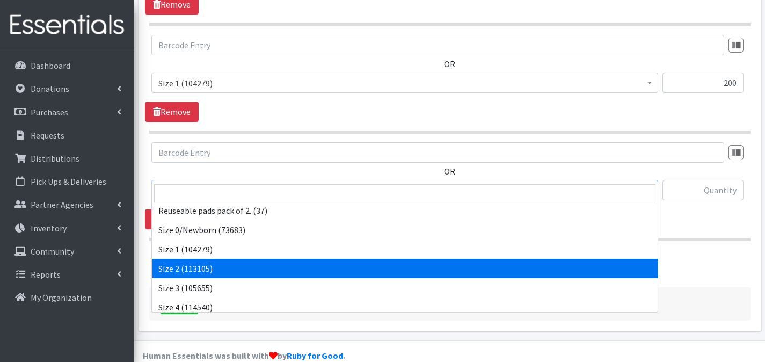
select select "1091"
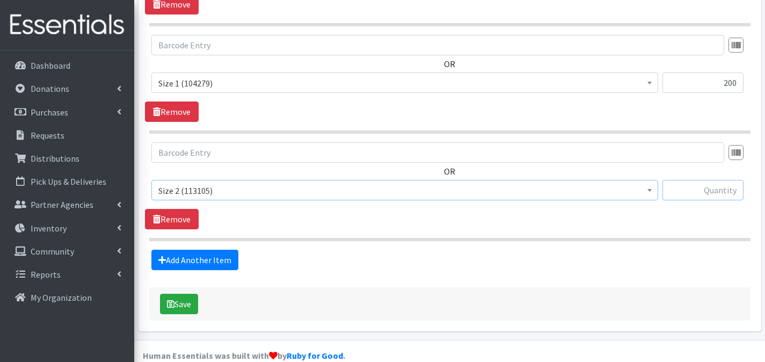
click at [693, 180] on input "text" at bounding box center [703, 190] width 81 height 20
type input "200"
click at [224, 250] on link "Add Another Item" at bounding box center [194, 260] width 87 height 20
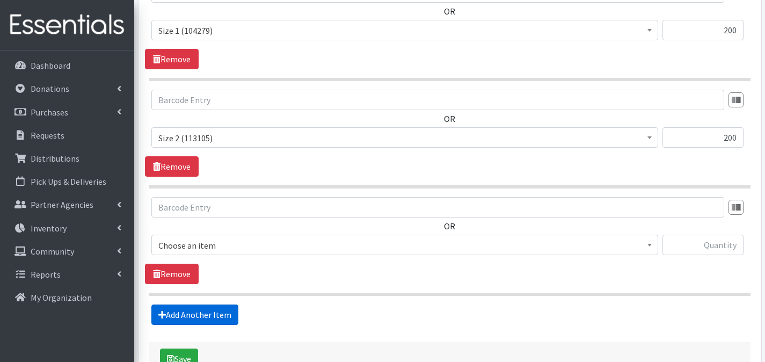
scroll to position [640, 0]
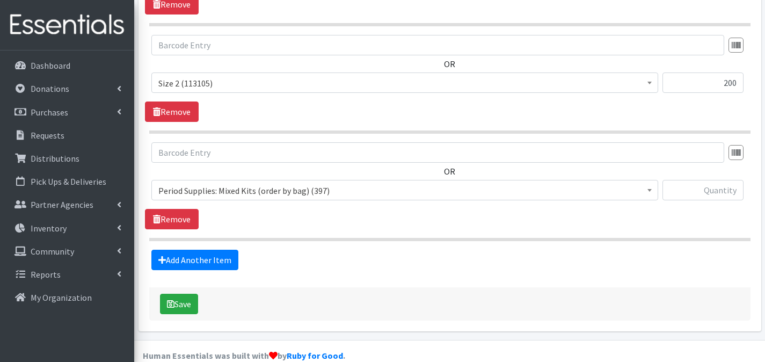
click at [259, 183] on span "Period Supplies: Mixed Kits (order by bag) (397)" at bounding box center [404, 190] width 493 height 15
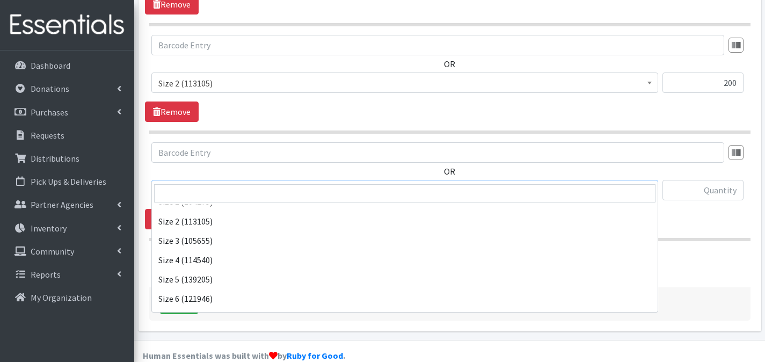
scroll to position [405, 0]
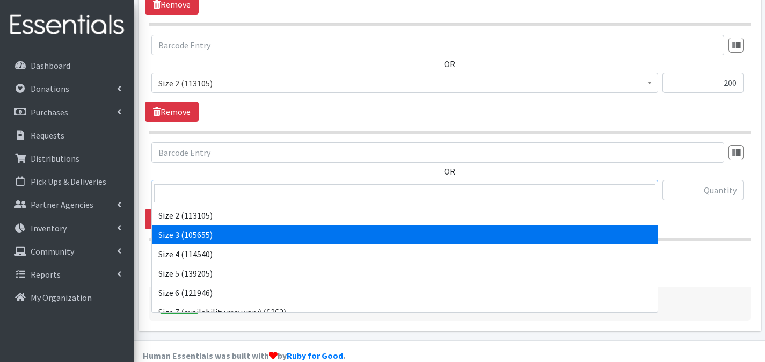
select select "1094"
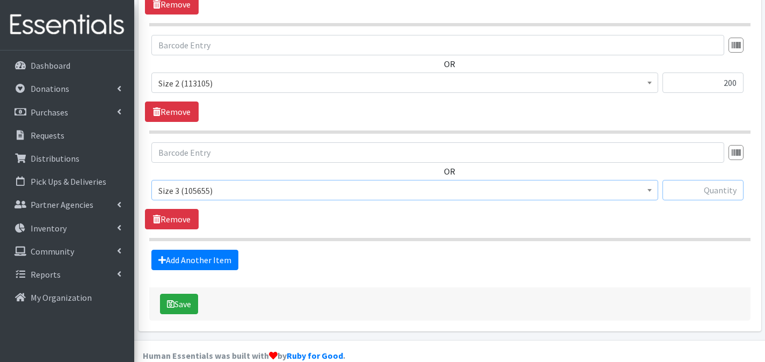
click at [704, 180] on input "text" at bounding box center [703, 190] width 81 height 20
type input "200"
click at [215, 250] on link "Add Another Item" at bounding box center [194, 260] width 87 height 20
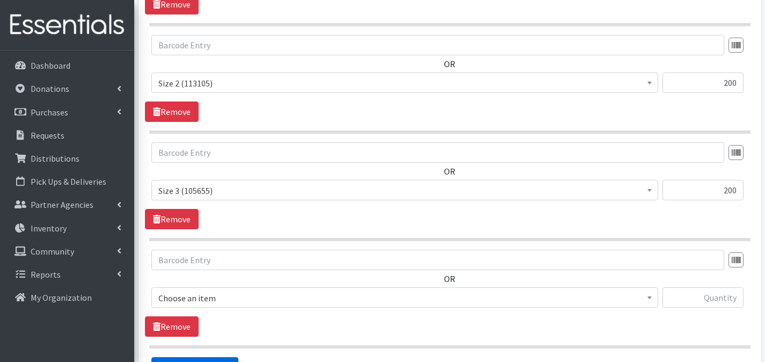
scroll to position [747, 0]
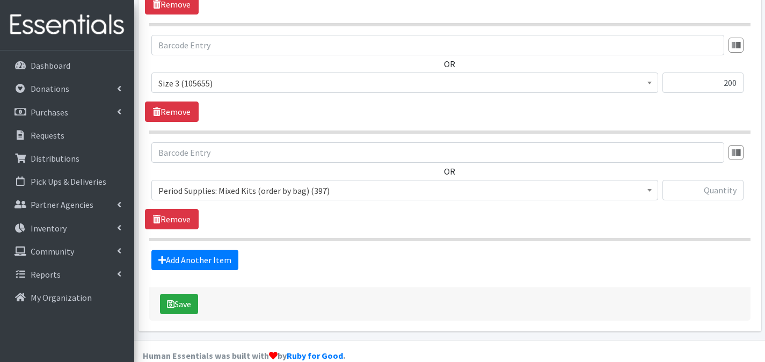
click at [249, 183] on span "Period Supplies: Mixed Kits (order by bag) (397)" at bounding box center [404, 190] width 493 height 15
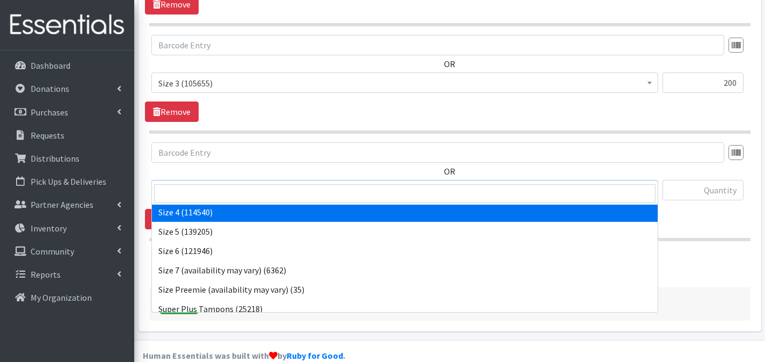
scroll to position [446, 0]
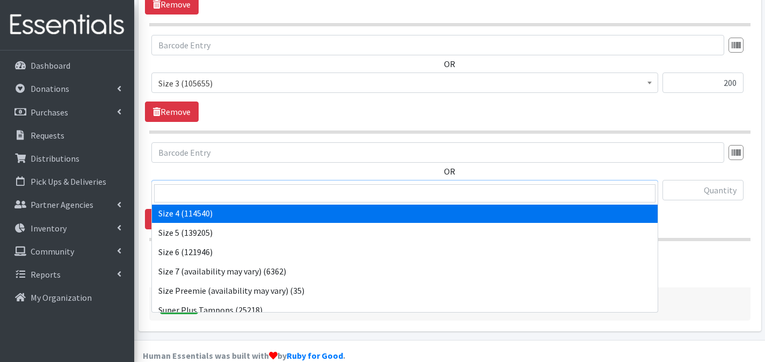
select select "1097"
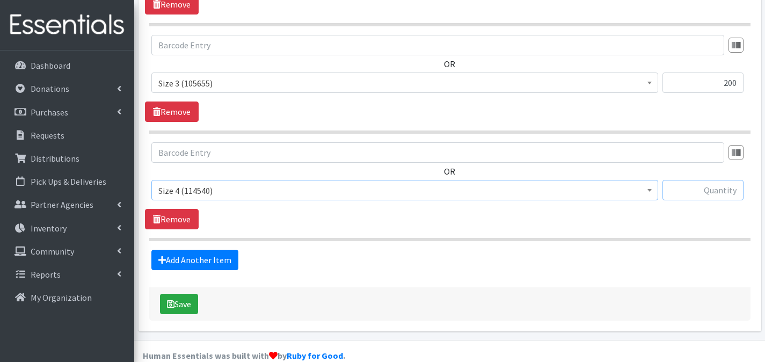
click at [719, 180] on input "text" at bounding box center [703, 190] width 81 height 20
type input "200"
click at [213, 250] on link "Add Another Item" at bounding box center [194, 260] width 87 height 20
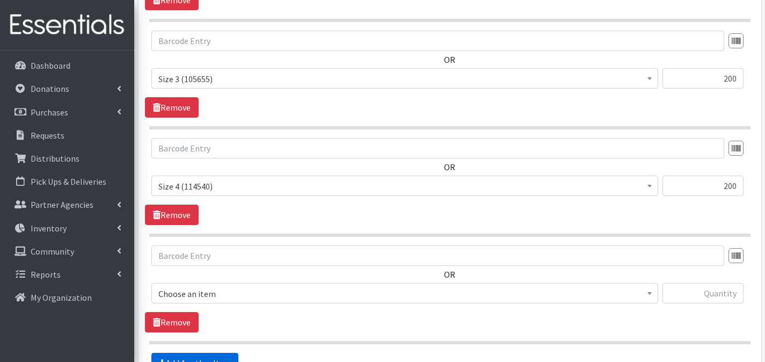
scroll to position [855, 0]
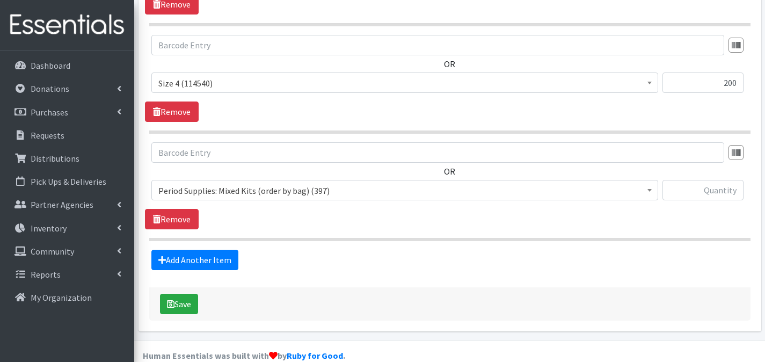
click at [299, 184] on span "Period Supplies: Mixed Kits (order by bag) (397) Applicator-free tampon (8) BOR…" at bounding box center [404, 194] width 507 height 29
click at [293, 183] on span "Period Supplies: Mixed Kits (order by bag) (397)" at bounding box center [404, 190] width 493 height 15
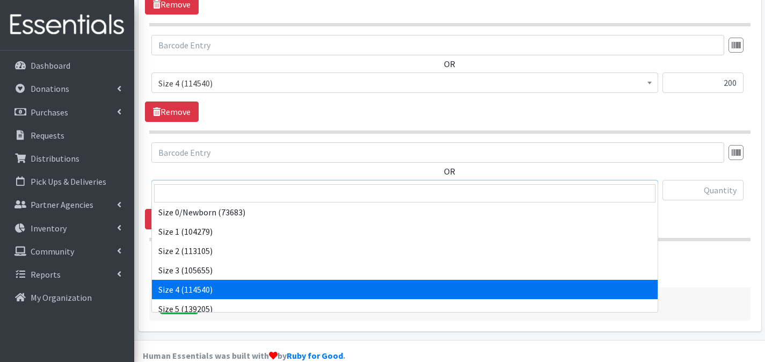
scroll to position [380, 0]
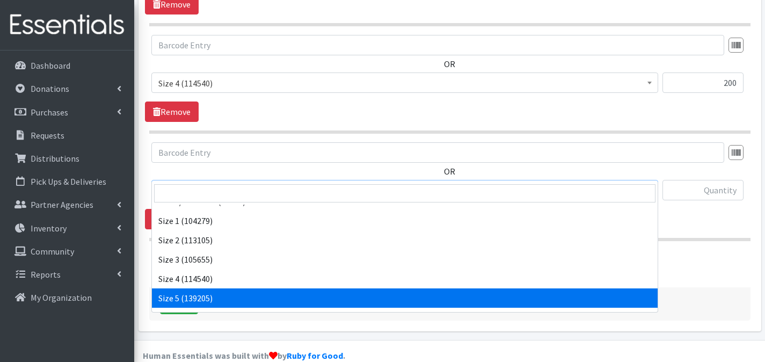
select select "1098"
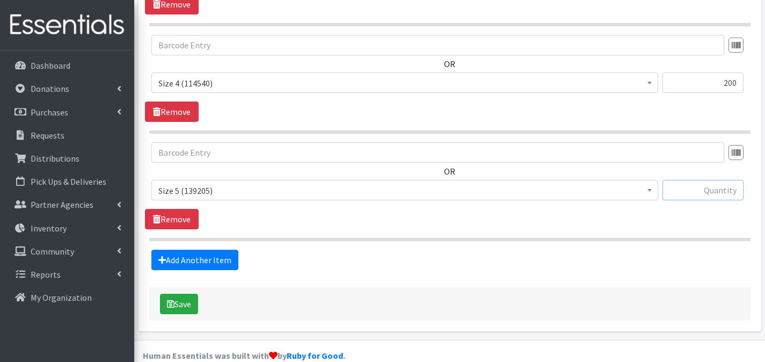
click at [707, 180] on input "text" at bounding box center [703, 190] width 81 height 20
type input "200"
click at [200, 250] on link "Add Another Item" at bounding box center [194, 260] width 87 height 20
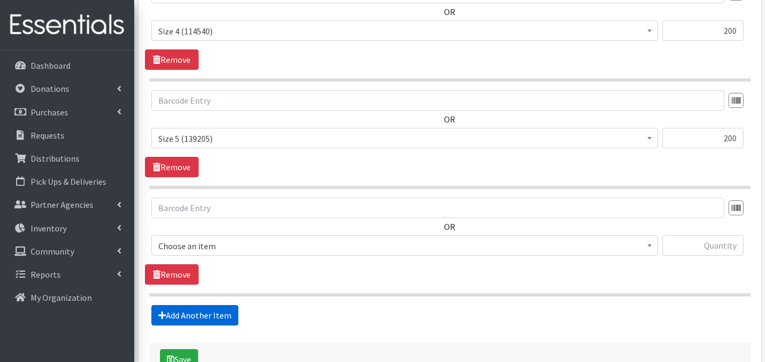
scroll to position [962, 0]
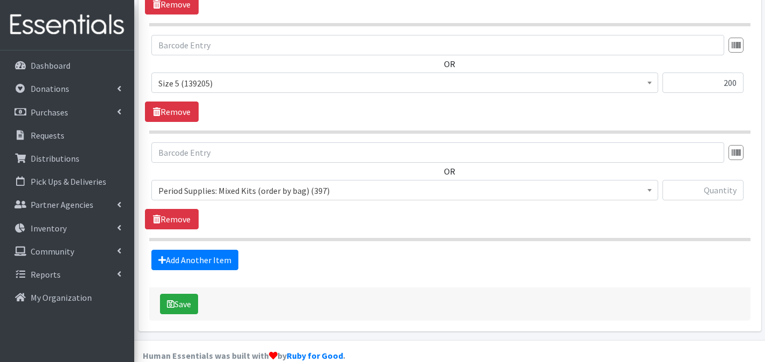
click at [275, 183] on span "Period Supplies: Mixed Kits (order by bag) (397)" at bounding box center [404, 190] width 493 height 15
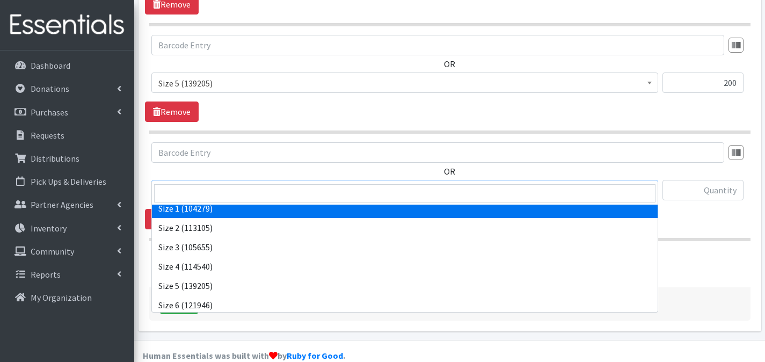
scroll to position [413, 0]
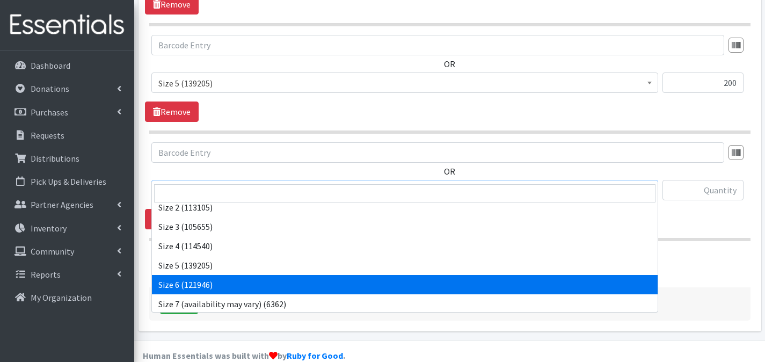
select select "1100"
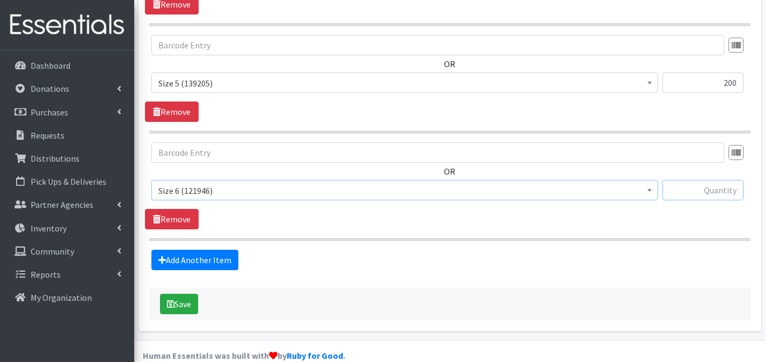
click at [724, 180] on input "text" at bounding box center [703, 190] width 81 height 20
click at [160, 294] on button "Save" at bounding box center [179, 304] width 38 height 20
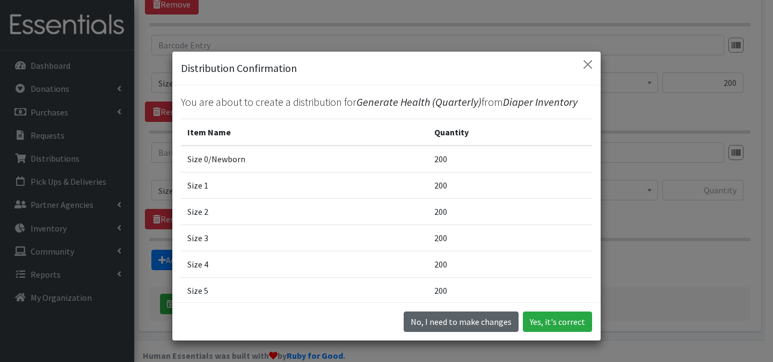
click at [474, 322] on button "No, I need to make changes" at bounding box center [461, 321] width 115 height 20
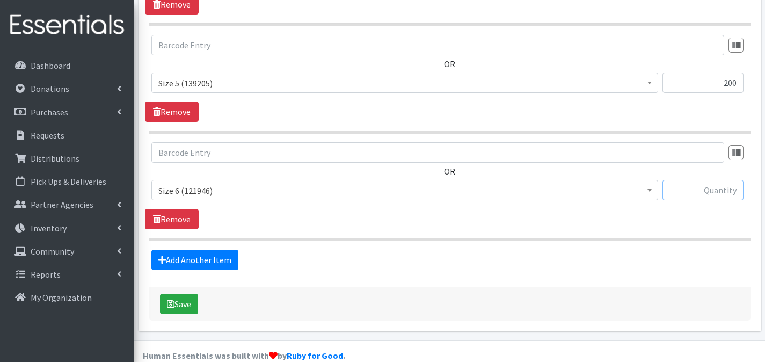
click at [707, 180] on input "text" at bounding box center [703, 190] width 81 height 20
type input "200"
click at [184, 294] on button "Save" at bounding box center [179, 304] width 38 height 20
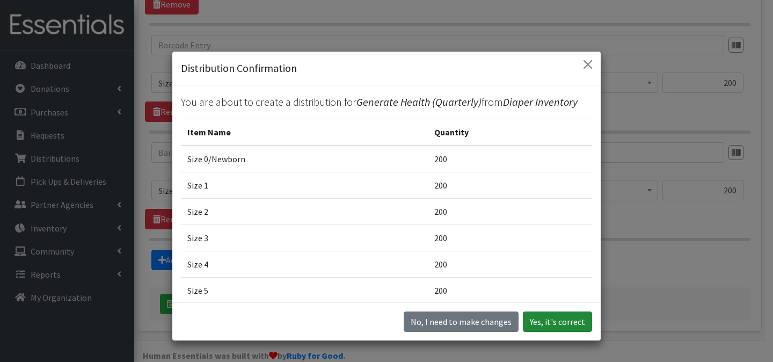
click at [535, 321] on button "Yes, it's correct" at bounding box center [557, 321] width 69 height 20
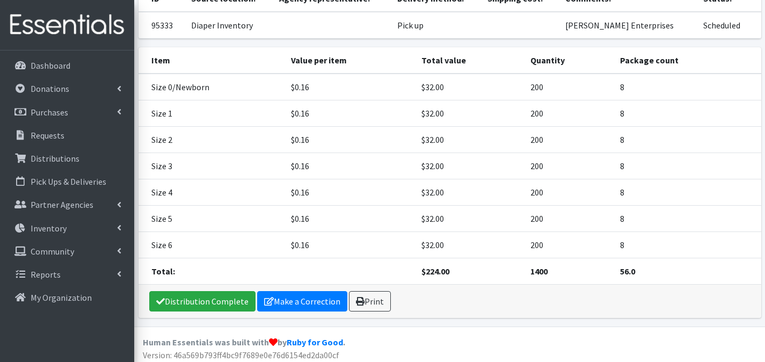
scroll to position [143, 0]
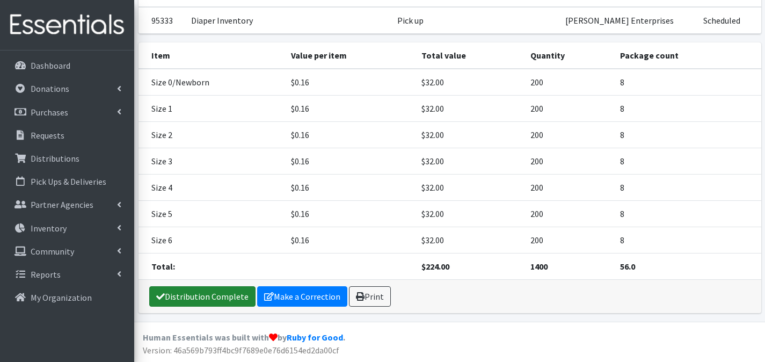
click at [224, 293] on link "Distribution Complete" at bounding box center [202, 296] width 106 height 20
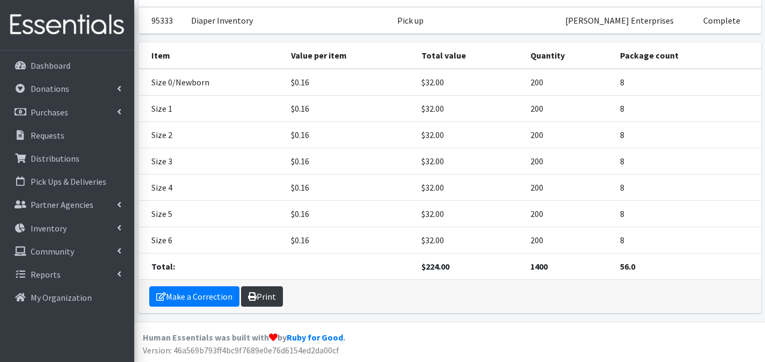
click at [266, 292] on link "Print" at bounding box center [262, 296] width 42 height 20
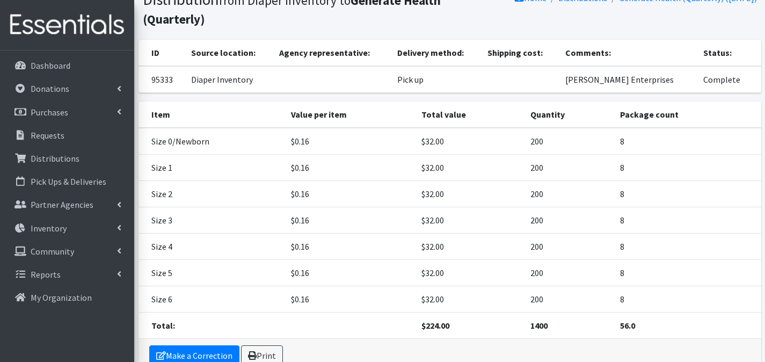
scroll to position [0, 0]
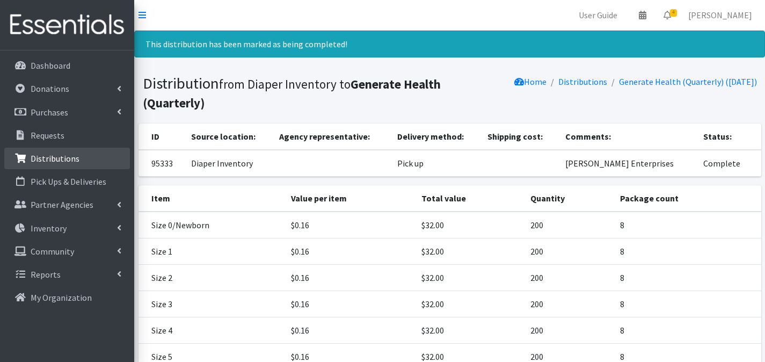
click at [76, 163] on p "Distributions" at bounding box center [55, 158] width 49 height 11
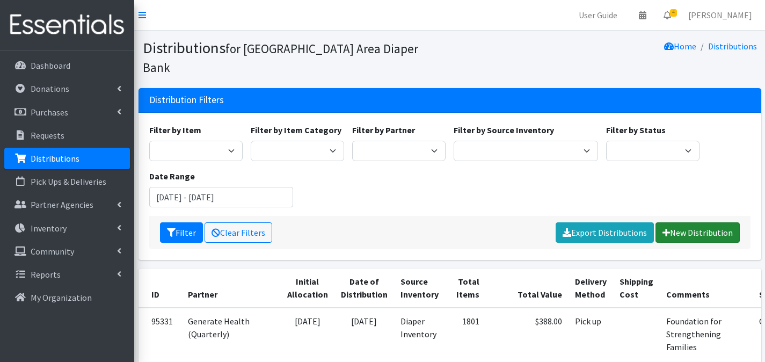
click at [694, 222] on link "New Distribution" at bounding box center [698, 232] width 84 height 20
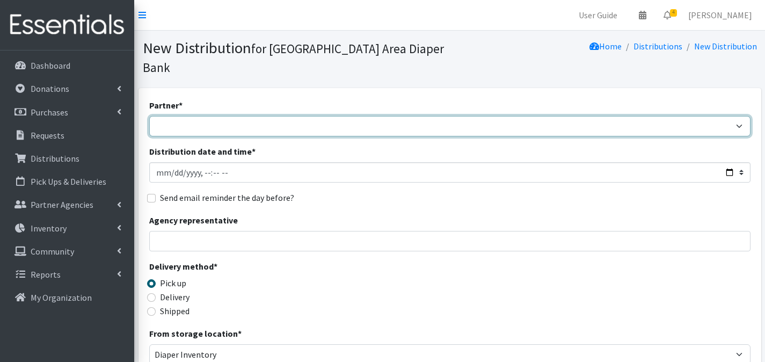
click at [317, 116] on select "Affinia Healthcare (Group 2) [PERSON_NAME] (Group 1) Assistance League of St. L…" at bounding box center [449, 126] width 601 height 20
select select "2366"
click at [149, 116] on select "Affinia Healthcare (Group 2) [PERSON_NAME] (Group 1) Assistance League of St. L…" at bounding box center [449, 126] width 601 height 20
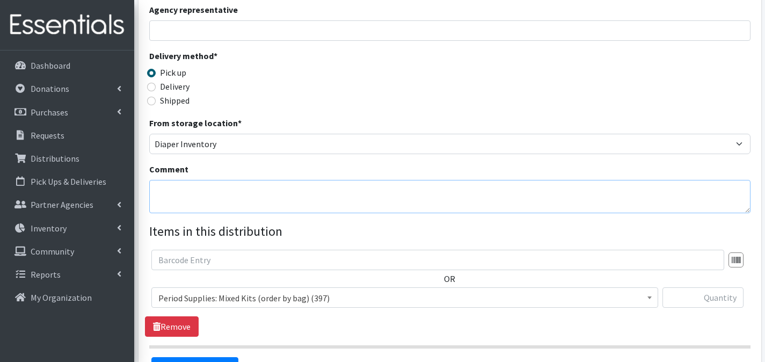
click at [254, 180] on textarea "Comment" at bounding box center [449, 196] width 601 height 33
type textarea "STAR for Early Childhood Education"
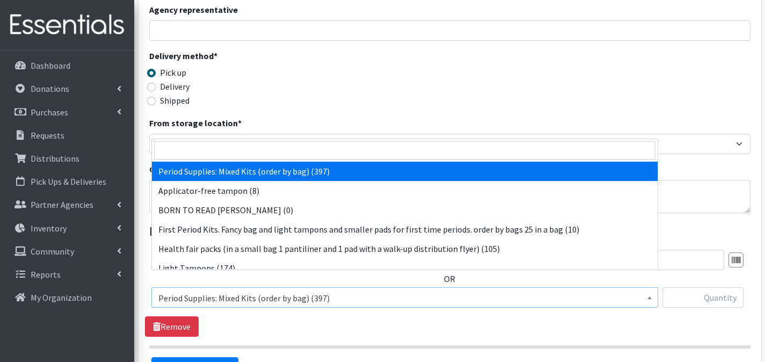
click at [294, 290] on span "Period Supplies: Mixed Kits (order by bag) (397)" at bounding box center [404, 297] width 493 height 15
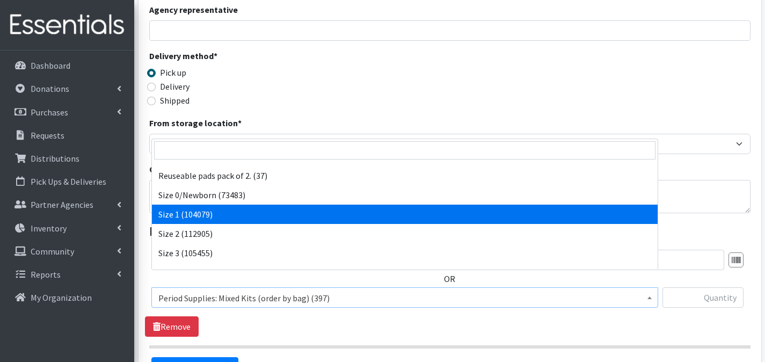
scroll to position [343, 0]
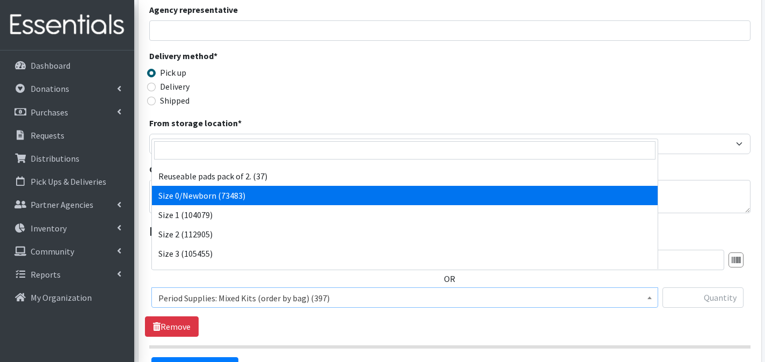
select select "1095"
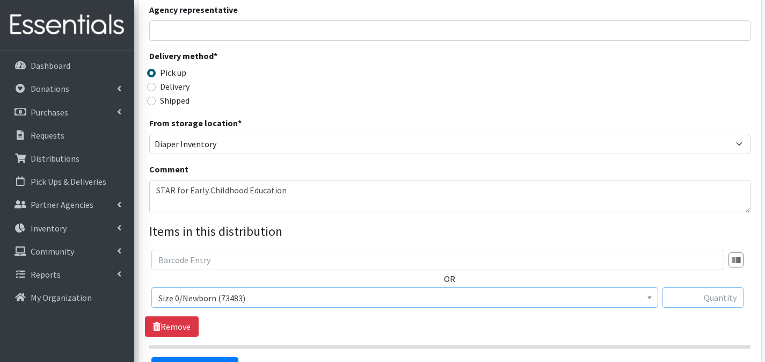
click at [695, 287] on input "text" at bounding box center [703, 297] width 81 height 20
type input "200"
click at [192, 357] on link "Add Another Item" at bounding box center [194, 367] width 87 height 20
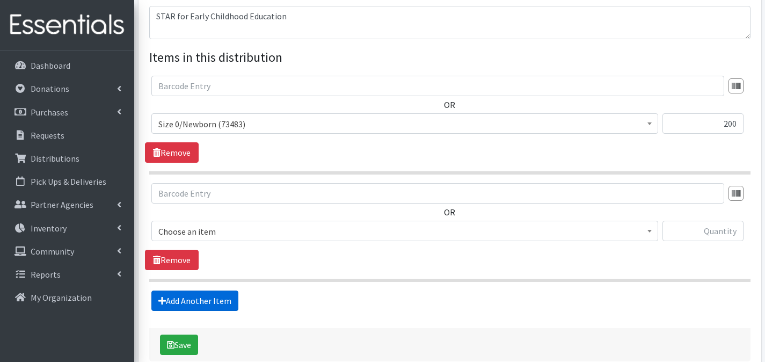
scroll to position [425, 0]
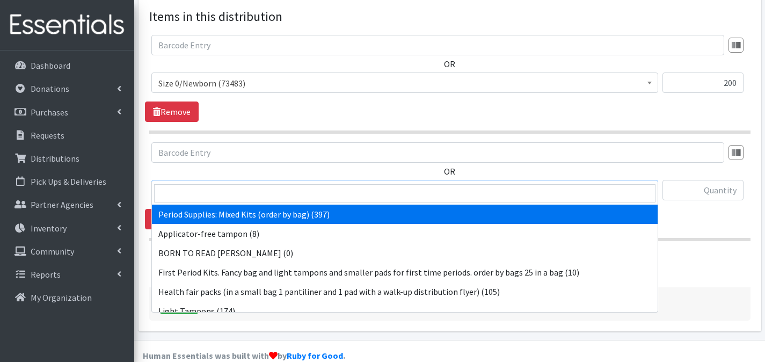
click at [299, 183] on span "Period Supplies: Mixed Kits (order by bag) (397)" at bounding box center [404, 190] width 493 height 15
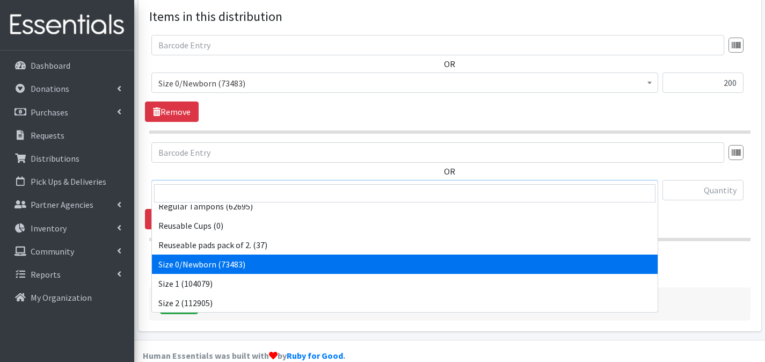
scroll to position [318, 0]
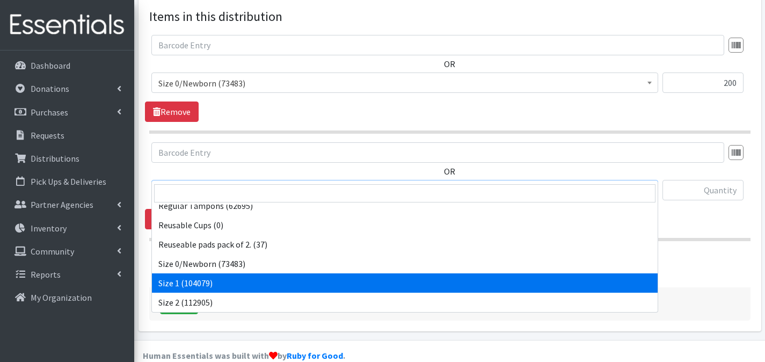
select select "1090"
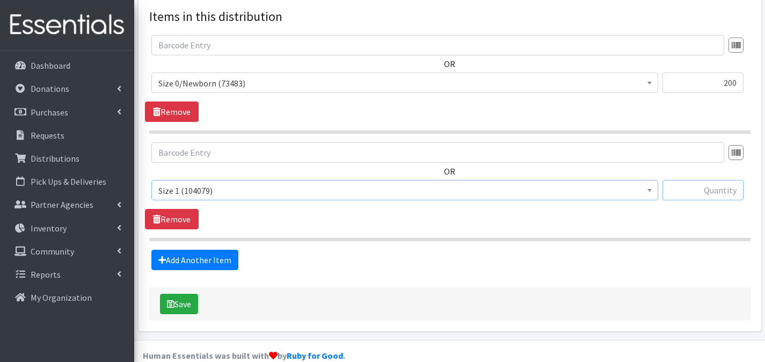
click at [688, 180] on input "text" at bounding box center [703, 190] width 81 height 20
type input "200"
click at [212, 250] on link "Add Another Item" at bounding box center [194, 260] width 87 height 20
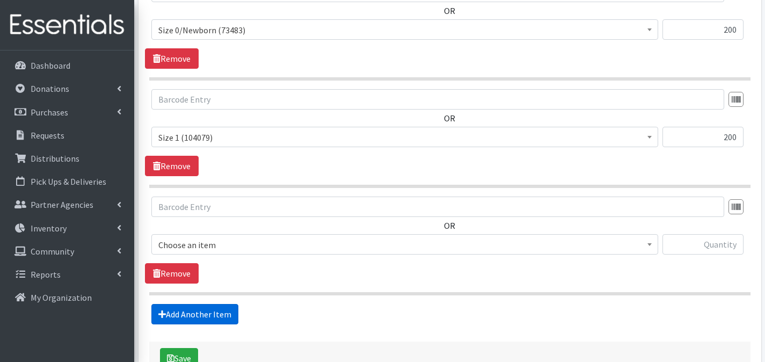
scroll to position [533, 0]
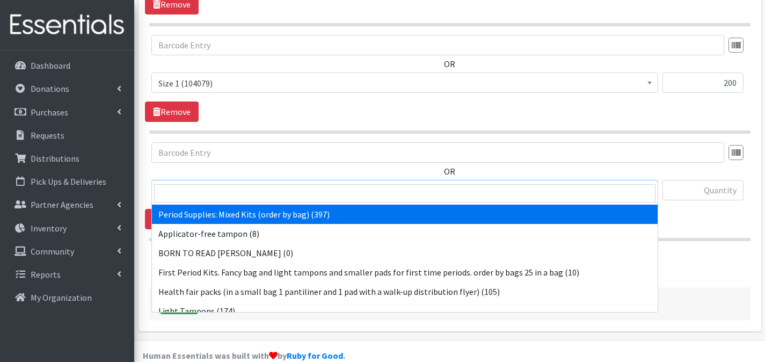
click at [276, 183] on span "Period Supplies: Mixed Kits (order by bag) (397)" at bounding box center [404, 190] width 493 height 15
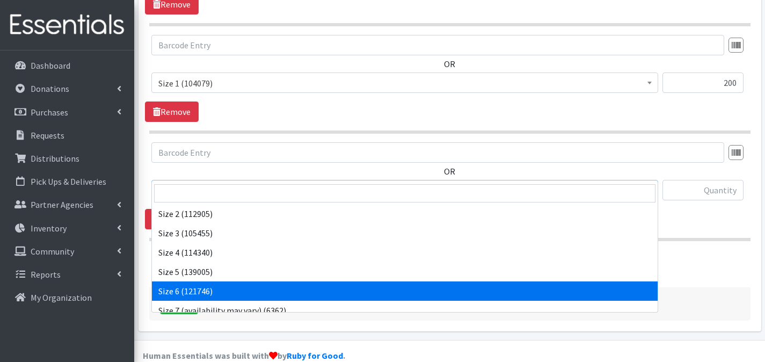
scroll to position [396, 0]
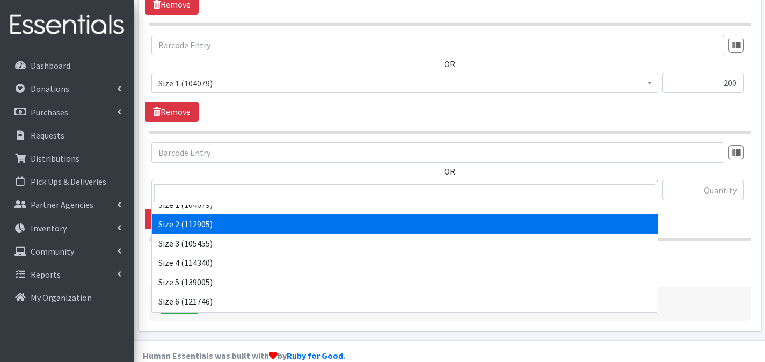
select select "1091"
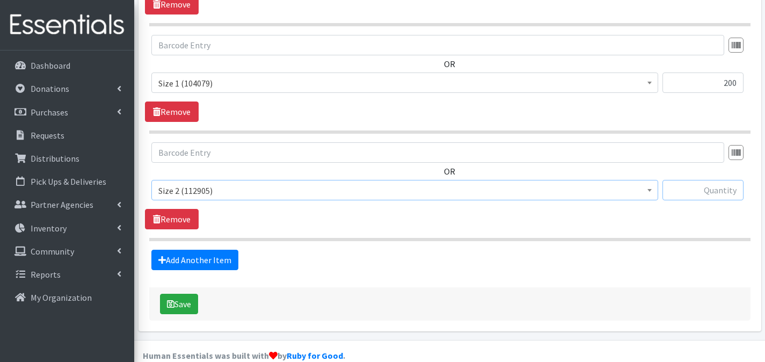
click at [713, 180] on input "text" at bounding box center [703, 190] width 81 height 20
type input "200"
click at [185, 250] on link "Add Another Item" at bounding box center [194, 260] width 87 height 20
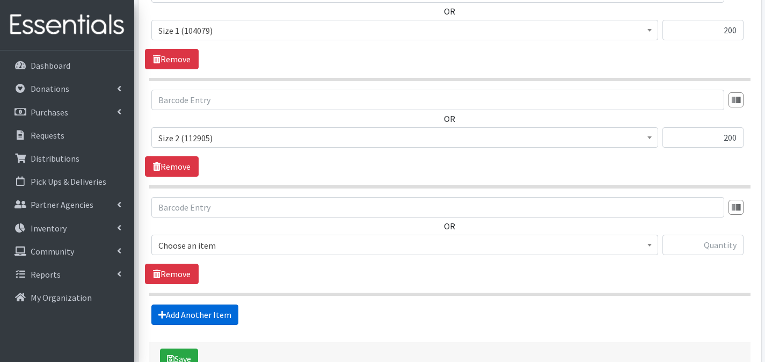
scroll to position [640, 0]
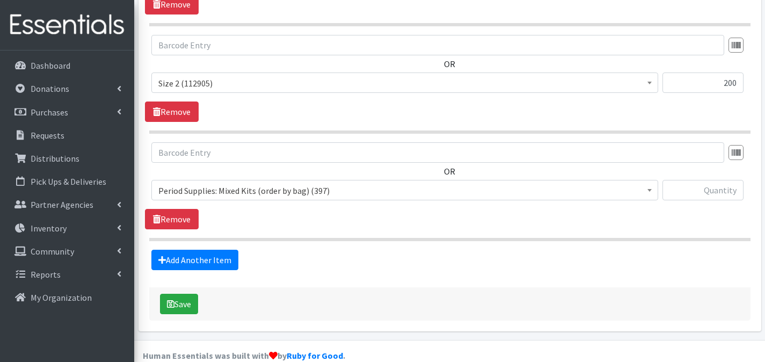
click at [239, 183] on span "Period Supplies: Mixed Kits (order by bag) (397)" at bounding box center [404, 190] width 493 height 15
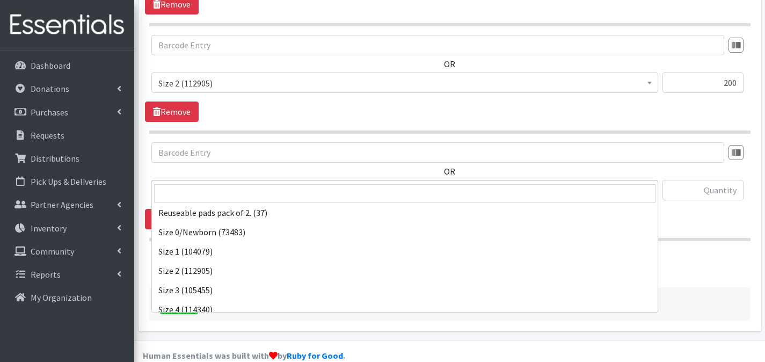
scroll to position [402, 0]
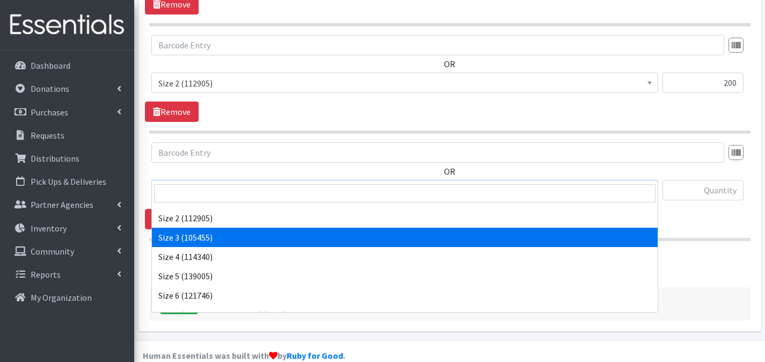
select select "1094"
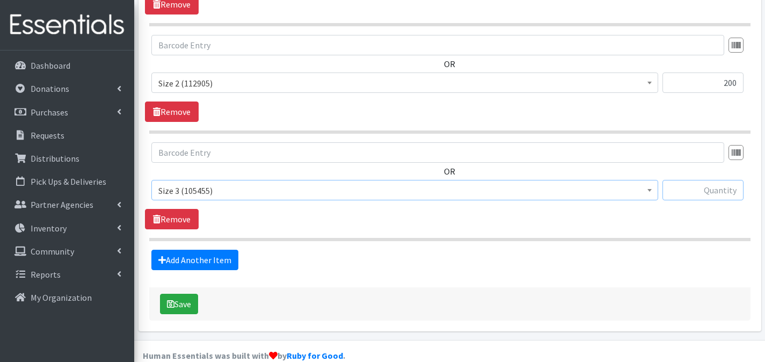
click at [700, 180] on input "text" at bounding box center [703, 190] width 81 height 20
type input "200"
click at [216, 250] on link "Add Another Item" at bounding box center [194, 260] width 87 height 20
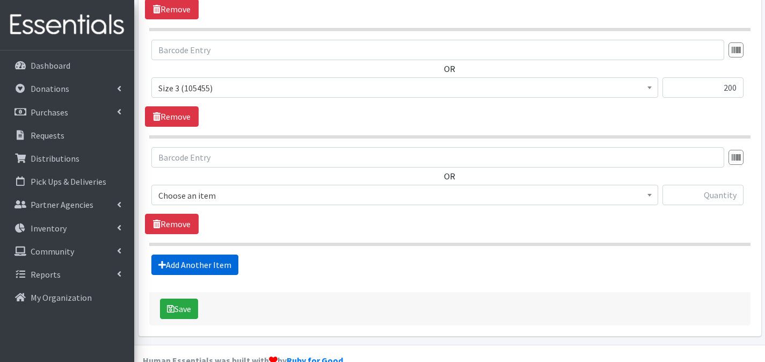
scroll to position [747, 0]
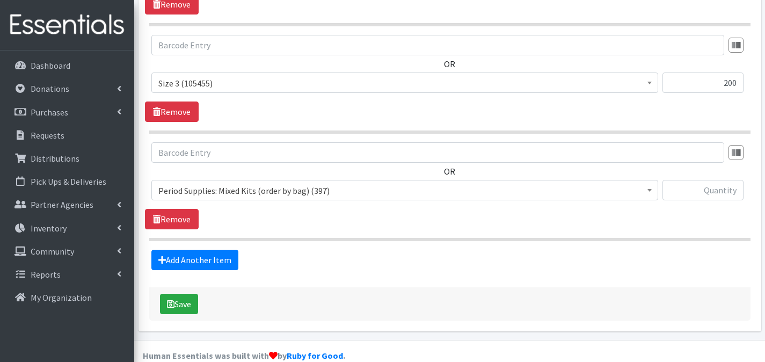
click at [296, 183] on span "Period Supplies: Mixed Kits (order by bag) (397)" at bounding box center [404, 190] width 493 height 15
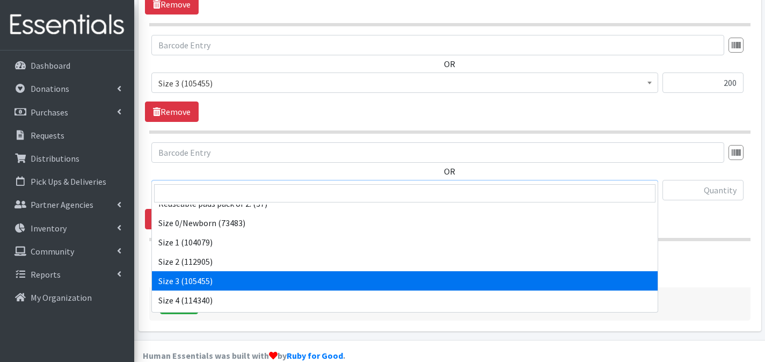
scroll to position [366, 0]
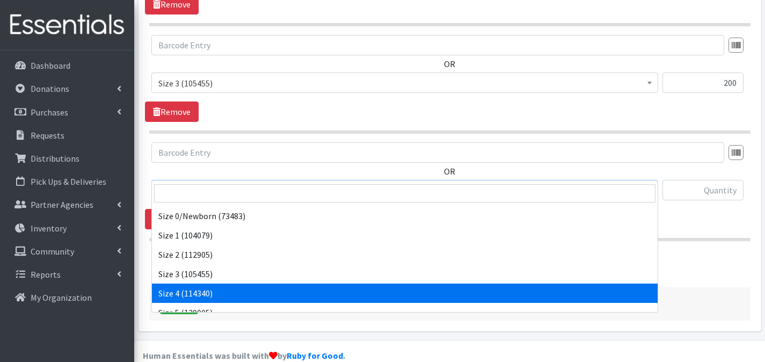
select select "1097"
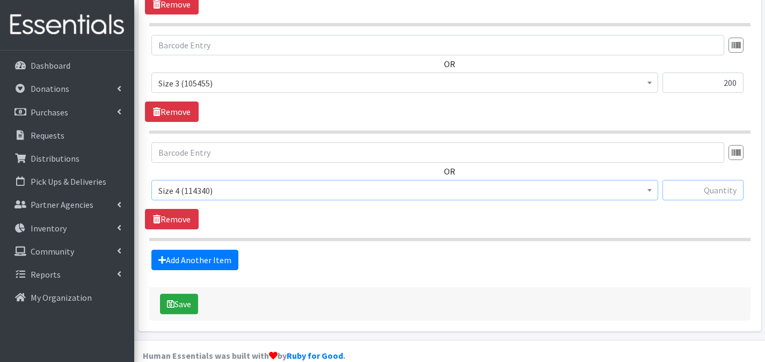
click at [711, 180] on input "text" at bounding box center [703, 190] width 81 height 20
type input "200"
click at [220, 250] on link "Add Another Item" at bounding box center [194, 260] width 87 height 20
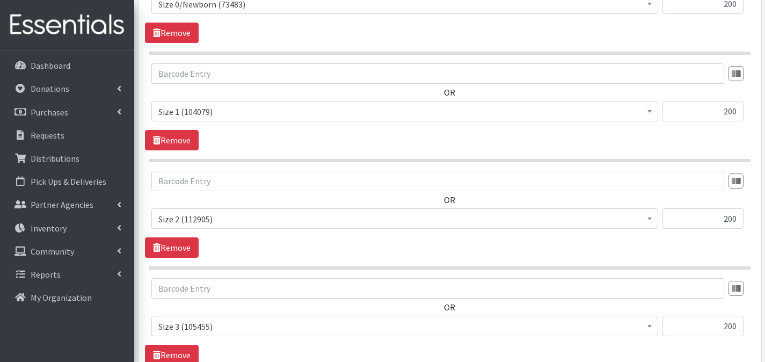
scroll to position [598, 0]
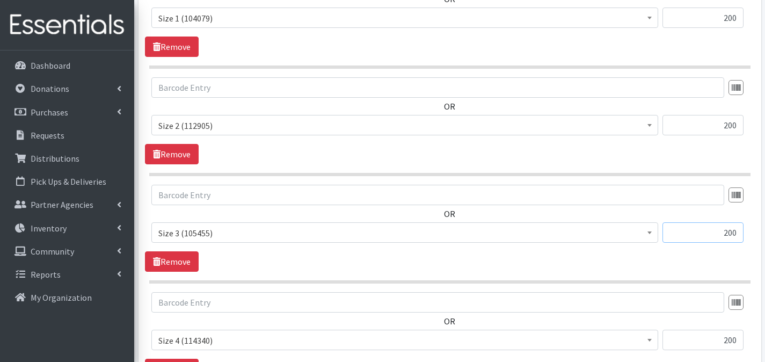
drag, startPoint x: 701, startPoint y: 215, endPoint x: 741, endPoint y: 216, distance: 39.7
click at [741, 222] on input "200" at bounding box center [703, 232] width 81 height 20
type input "400"
drag, startPoint x: 718, startPoint y: 325, endPoint x: 728, endPoint y: 324, distance: 10.3
click at [728, 330] on input "200" at bounding box center [703, 340] width 81 height 20
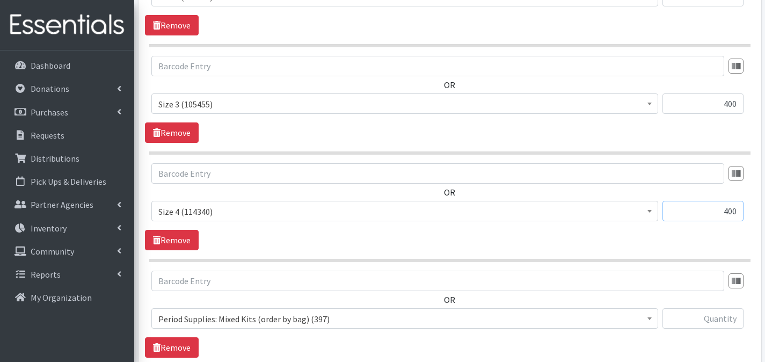
scroll to position [769, 0]
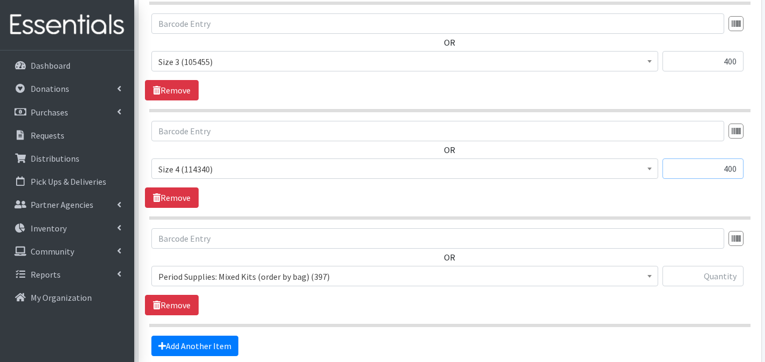
type input "400"
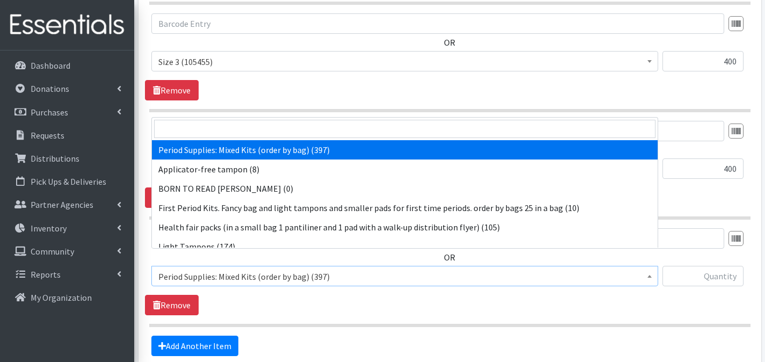
click at [421, 269] on span "Period Supplies: Mixed Kits (order by bag) (397)" at bounding box center [404, 276] width 493 height 15
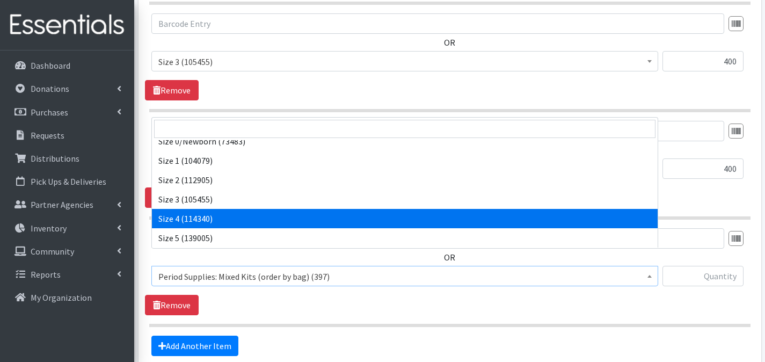
scroll to position [386, 0]
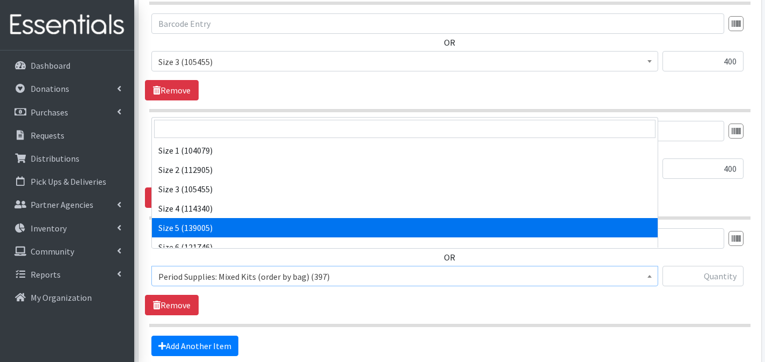
select select "1098"
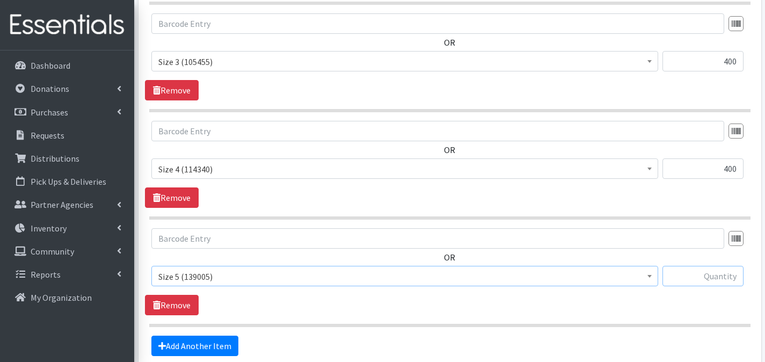
click at [711, 266] on input "text" at bounding box center [703, 276] width 81 height 20
type input "400"
click at [226, 336] on link "Add Another Item" at bounding box center [194, 346] width 87 height 20
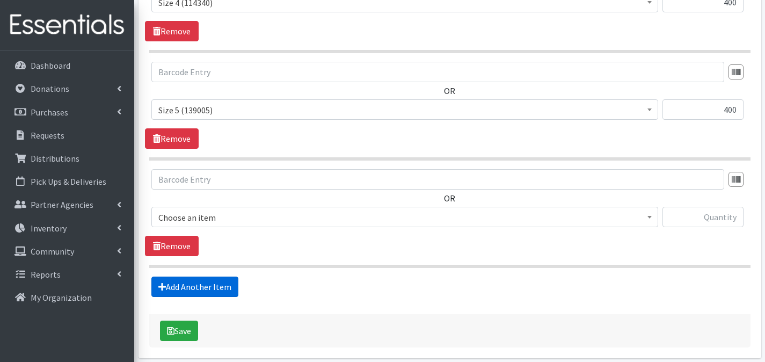
scroll to position [962, 0]
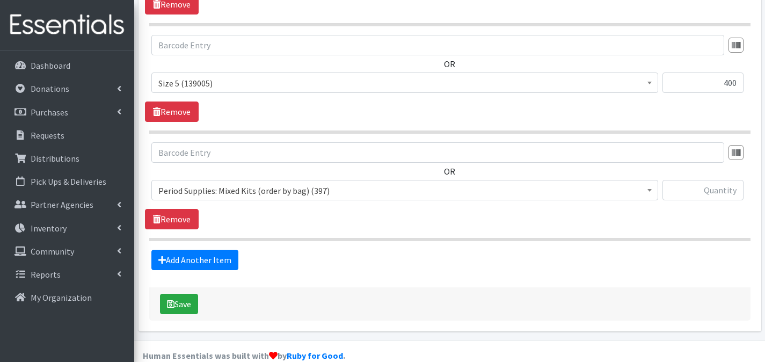
click at [304, 183] on span "Period Supplies: Mixed Kits (order by bag) (397)" at bounding box center [404, 190] width 493 height 15
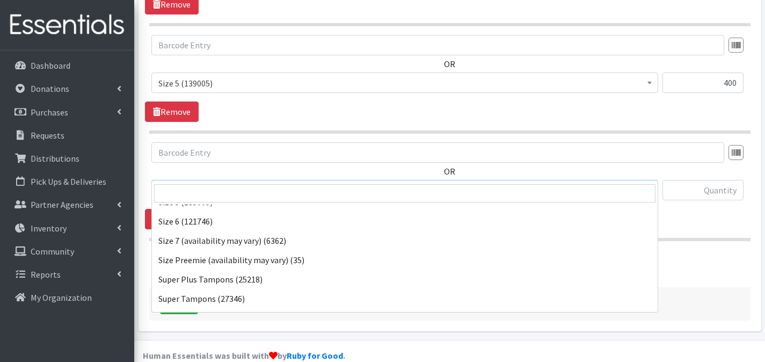
scroll to position [466, 0]
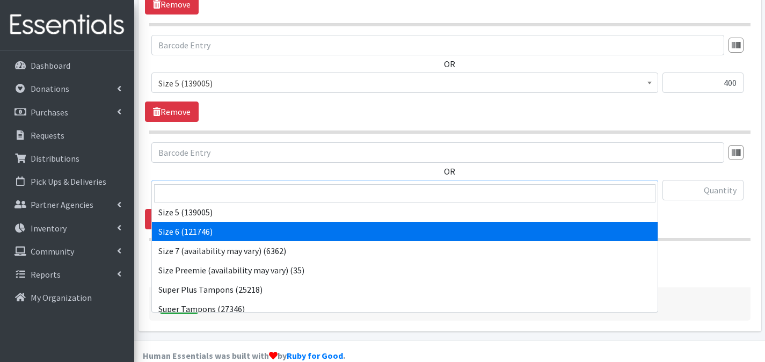
select select "1100"
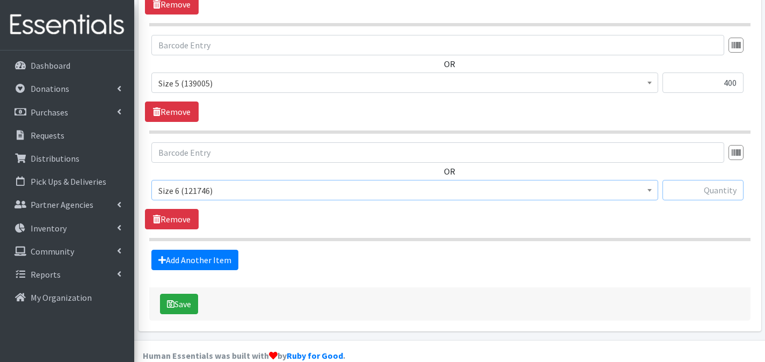
click at [681, 180] on input "text" at bounding box center [703, 190] width 81 height 20
type input "400"
click at [191, 250] on link "Add Another Item" at bounding box center [194, 260] width 87 height 20
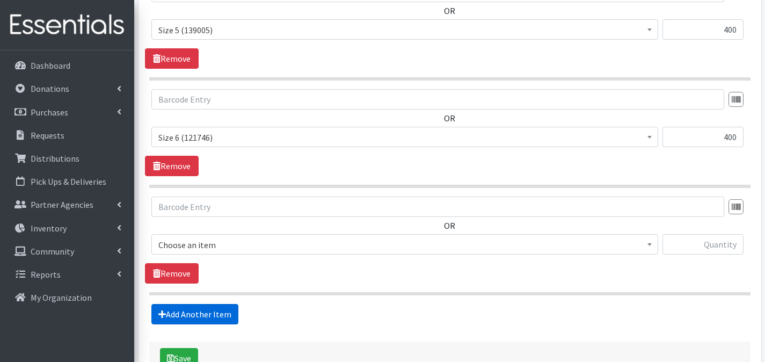
scroll to position [1069, 0]
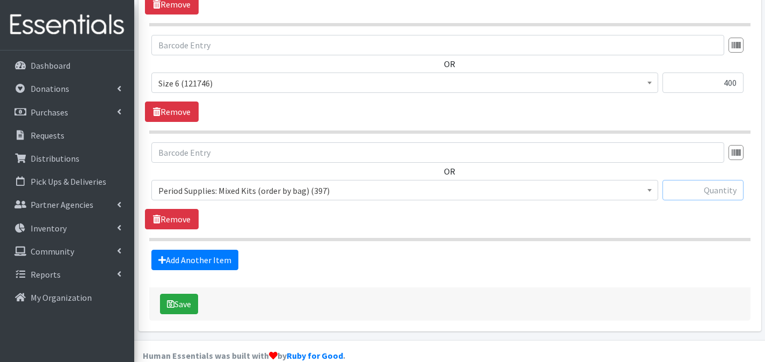
click at [698, 180] on input "text" at bounding box center [703, 190] width 81 height 20
type input "1"
click at [175, 294] on button "Save" at bounding box center [179, 304] width 38 height 20
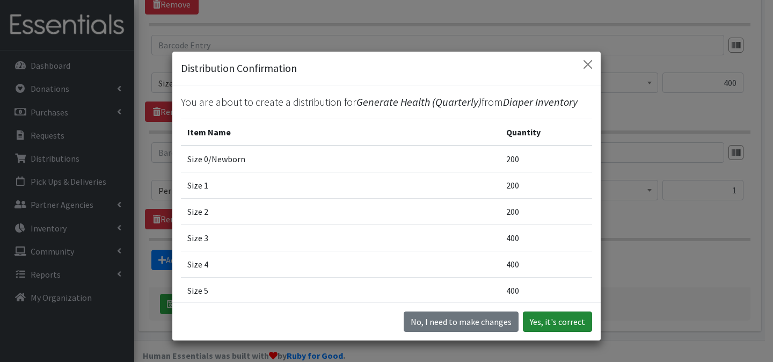
click at [552, 324] on button "Yes, it's correct" at bounding box center [557, 321] width 69 height 20
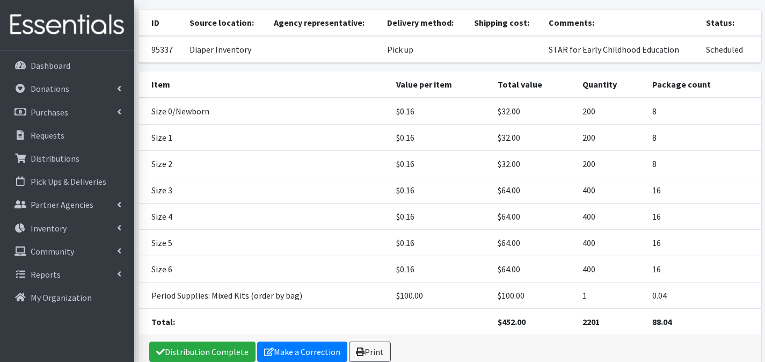
scroll to position [169, 0]
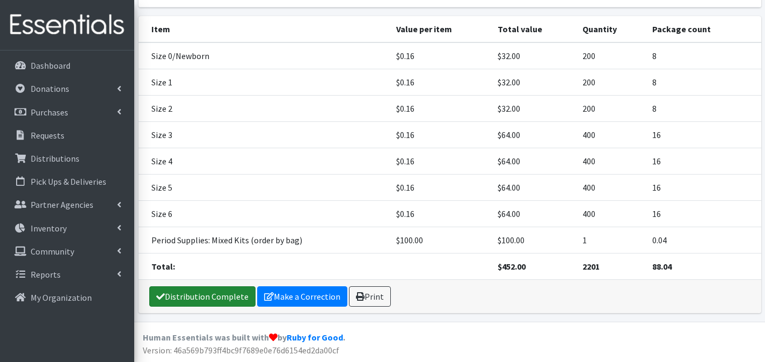
click at [181, 294] on link "Distribution Complete" at bounding box center [202, 296] width 106 height 20
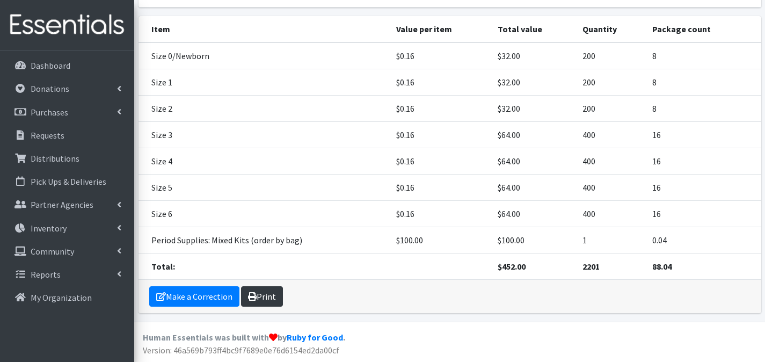
click at [272, 296] on link "Print" at bounding box center [262, 296] width 42 height 20
click at [273, 293] on link "Print" at bounding box center [262, 296] width 42 height 20
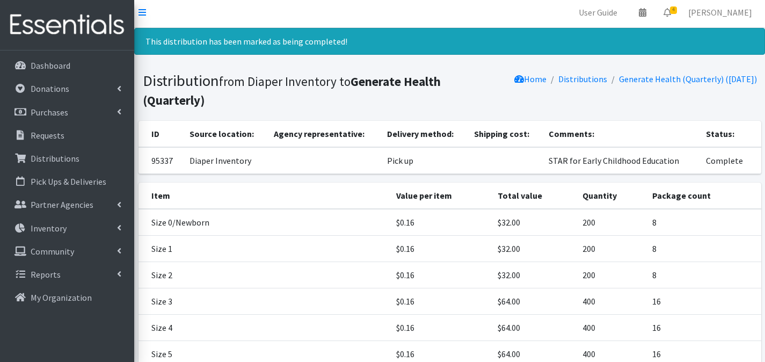
scroll to position [0, 0]
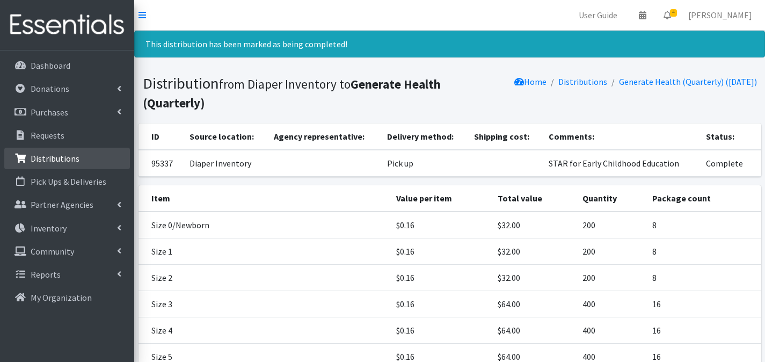
click at [47, 156] on p "Distributions" at bounding box center [55, 158] width 49 height 11
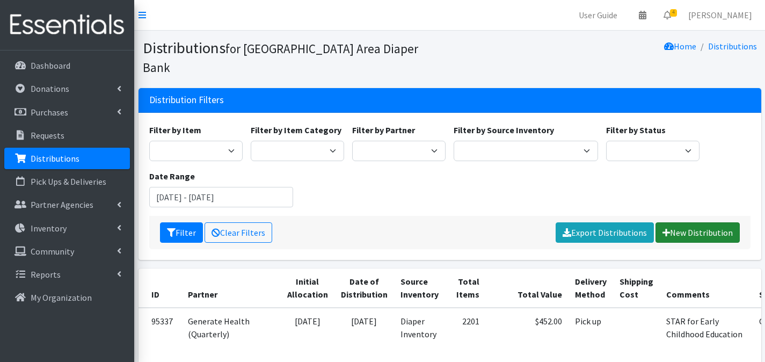
click at [690, 222] on link "New Distribution" at bounding box center [698, 232] width 84 height 20
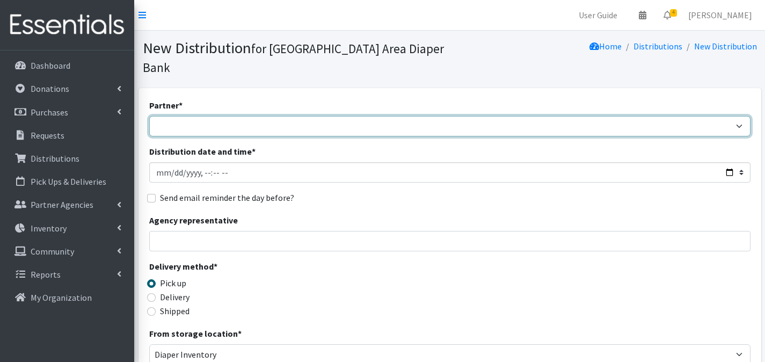
click at [315, 116] on select "Affinia Healthcare (Group 2) [PERSON_NAME] (Group 1) Assistance League of St. L…" at bounding box center [449, 126] width 601 height 20
select select "2366"
click at [149, 116] on select "Affinia Healthcare (Group 2) [PERSON_NAME] (Group 1) Assistance League of St. L…" at bounding box center [449, 126] width 601 height 20
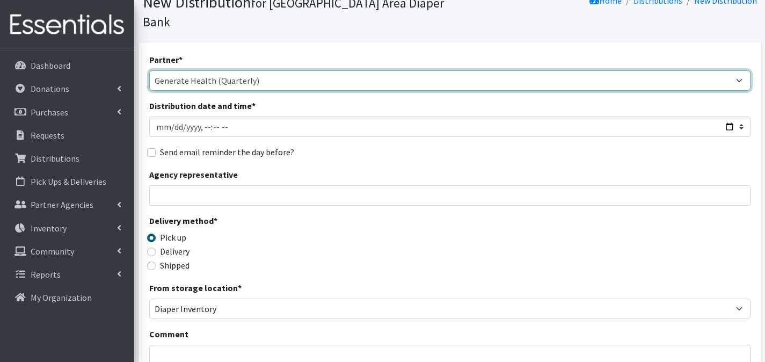
scroll to position [96, 0]
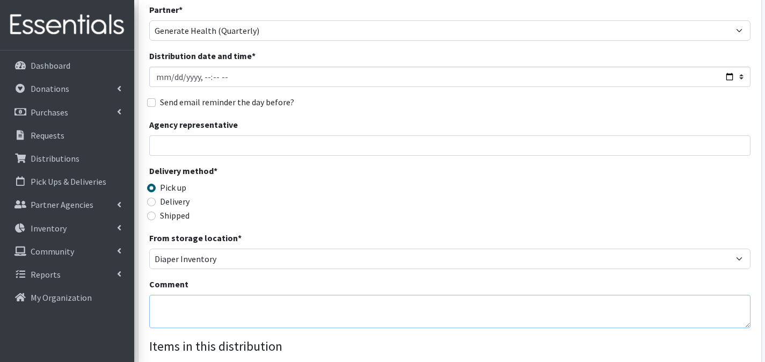
click at [230, 295] on textarea "Comment" at bounding box center [449, 311] width 601 height 33
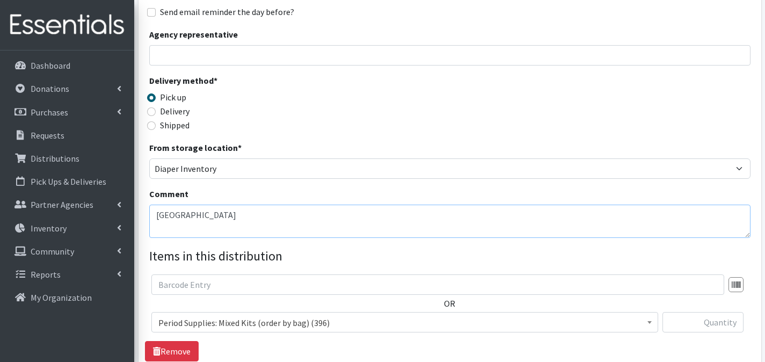
scroll to position [186, 0]
type textarea "[GEOGRAPHIC_DATA]"
click at [244, 315] on span "Period Supplies: Mixed Kits (order by bag) (396)" at bounding box center [404, 322] width 493 height 15
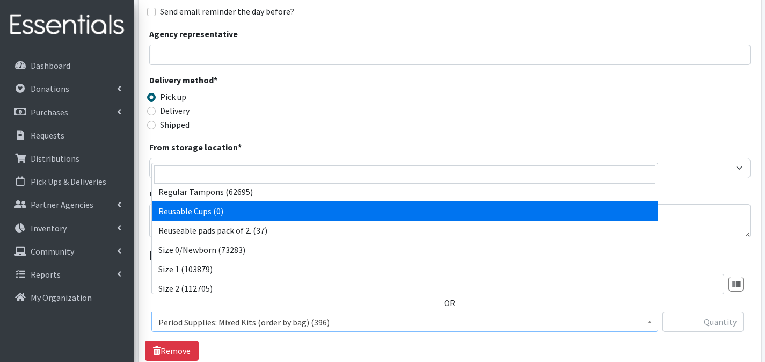
scroll to position [359, 0]
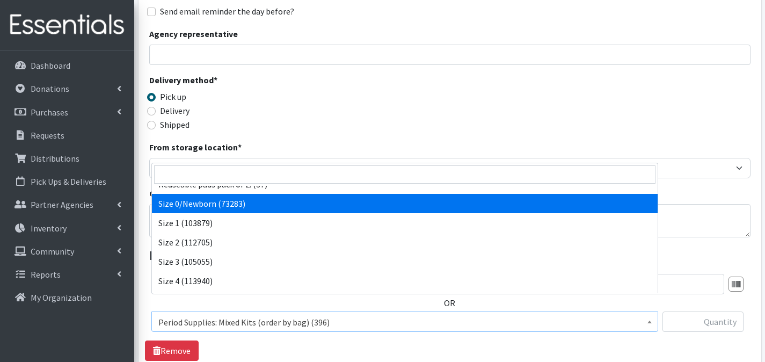
select select "1095"
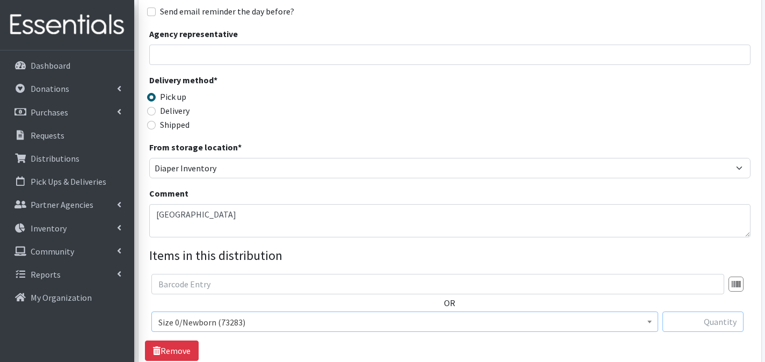
click at [681, 311] on input "text" at bounding box center [703, 321] width 81 height 20
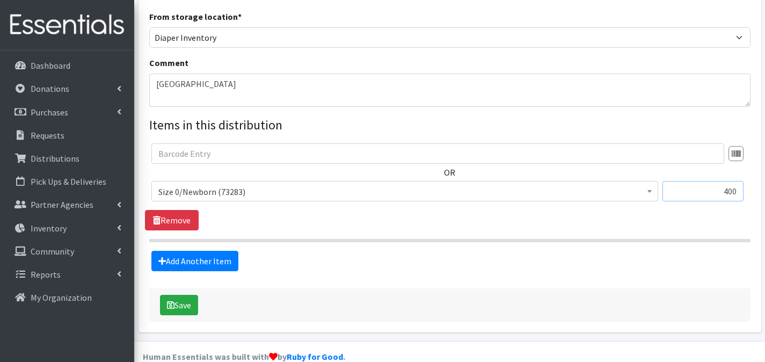
scroll to position [318, 0]
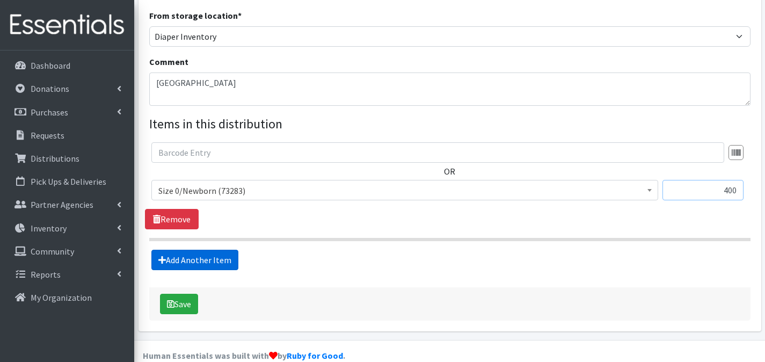
type input "400"
click at [231, 250] on link "Add Another Item" at bounding box center [194, 260] width 87 height 20
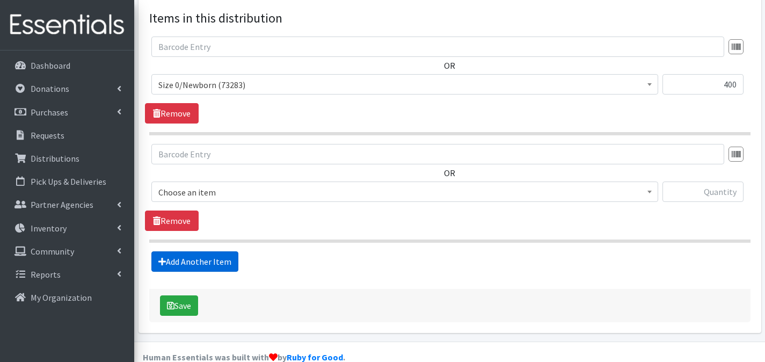
scroll to position [425, 0]
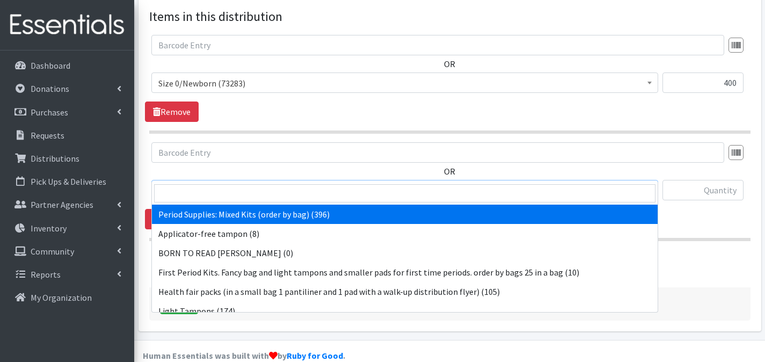
click at [254, 183] on span "Period Supplies: Mixed Kits (order by bag) (396)" at bounding box center [404, 190] width 493 height 15
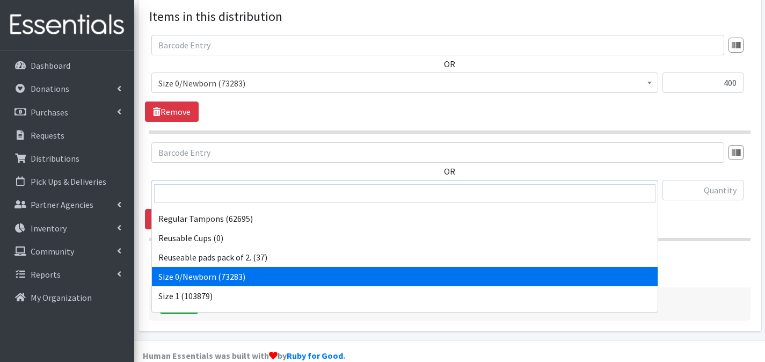
scroll to position [313, 0]
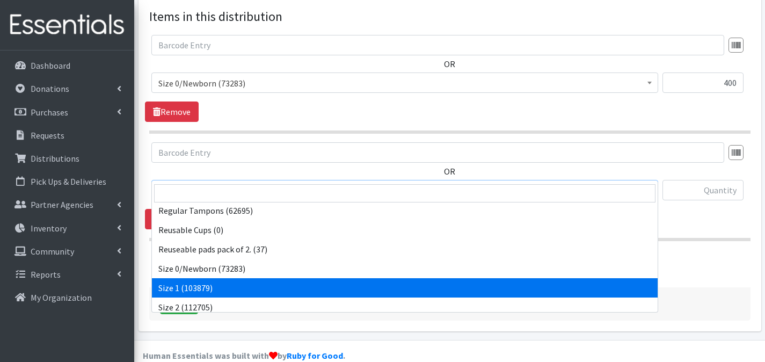
select select "1090"
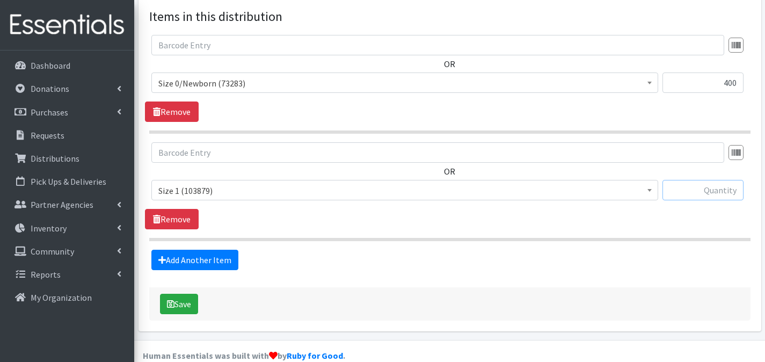
click at [703, 180] on input "text" at bounding box center [703, 190] width 81 height 20
type input "400"
click at [229, 250] on link "Add Another Item" at bounding box center [194, 260] width 87 height 20
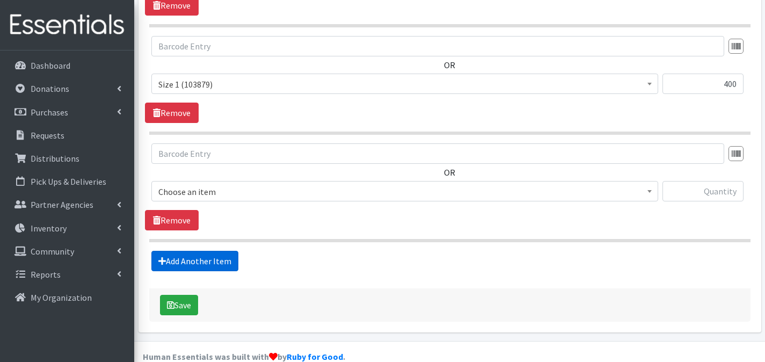
scroll to position [533, 0]
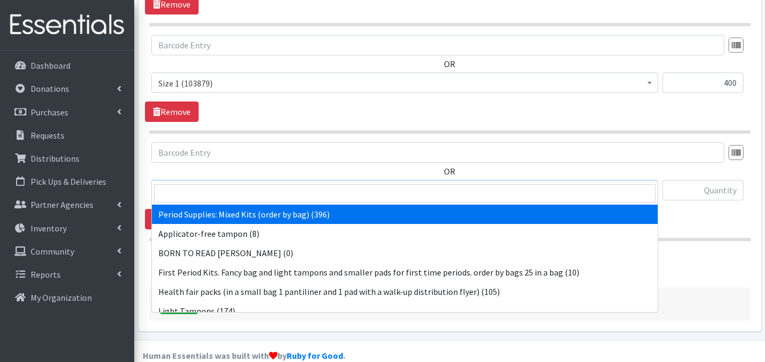
click at [245, 183] on span "Period Supplies: Mixed Kits (order by bag) (396)" at bounding box center [404, 190] width 493 height 15
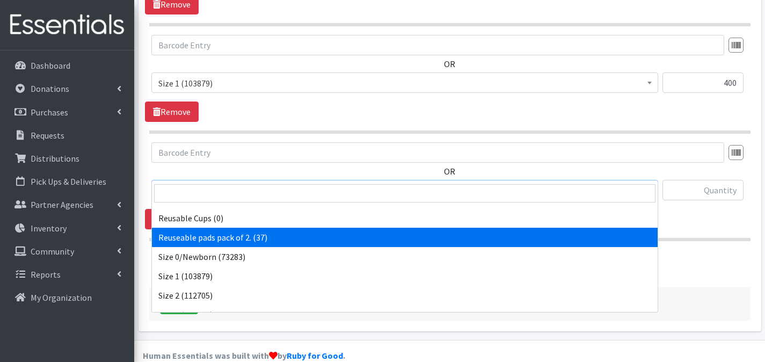
scroll to position [389, 0]
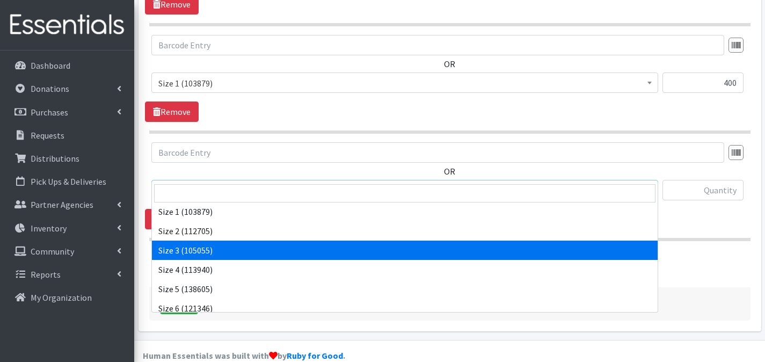
select select "1091"
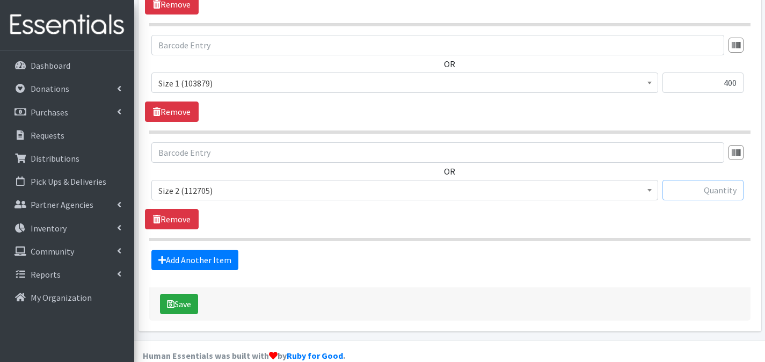
click at [681, 180] on input "text" at bounding box center [703, 190] width 81 height 20
type input "200"
click at [227, 250] on link "Add Another Item" at bounding box center [194, 260] width 87 height 20
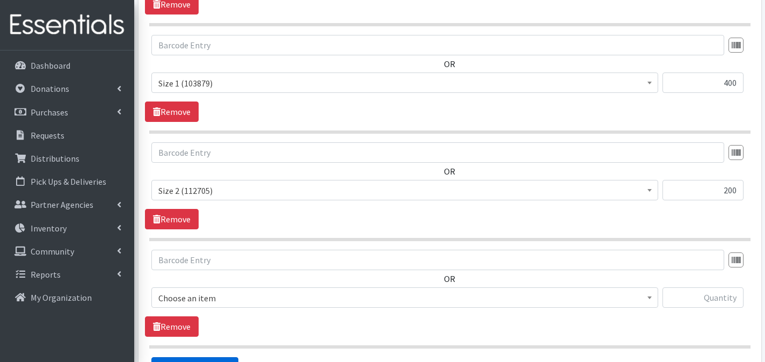
scroll to position [640, 0]
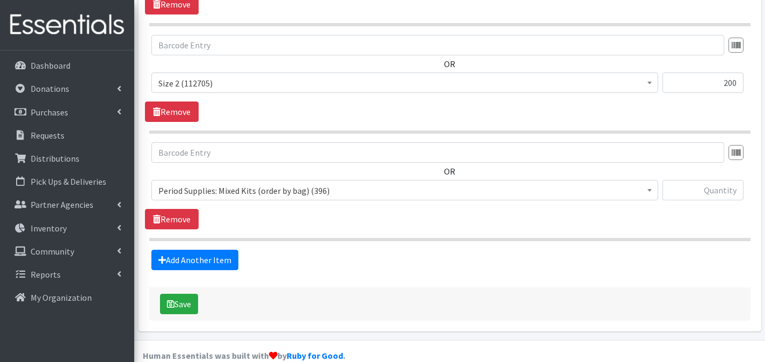
click at [283, 183] on span "Period Supplies: Mixed Kits (order by bag) (396)" at bounding box center [404, 190] width 493 height 15
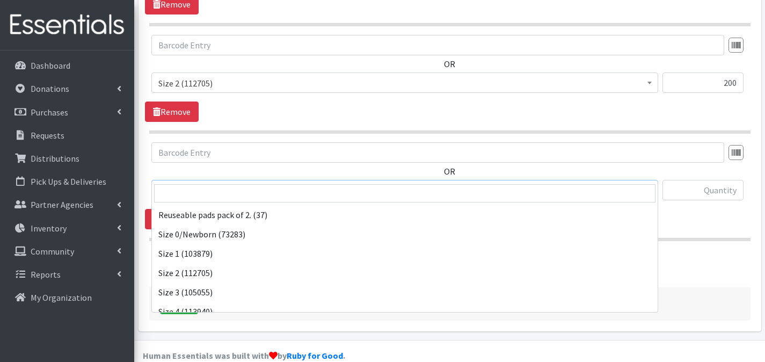
scroll to position [360, 0]
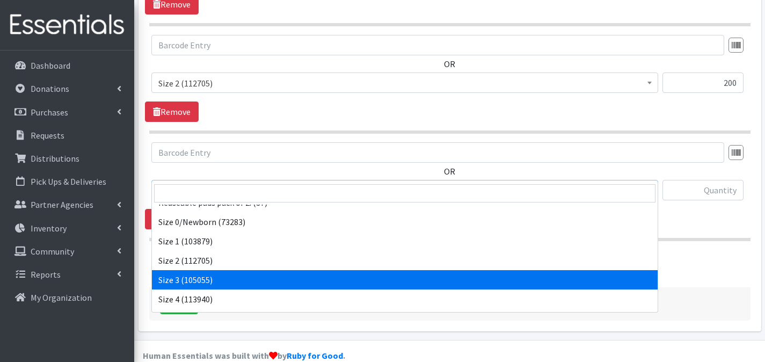
select select "1094"
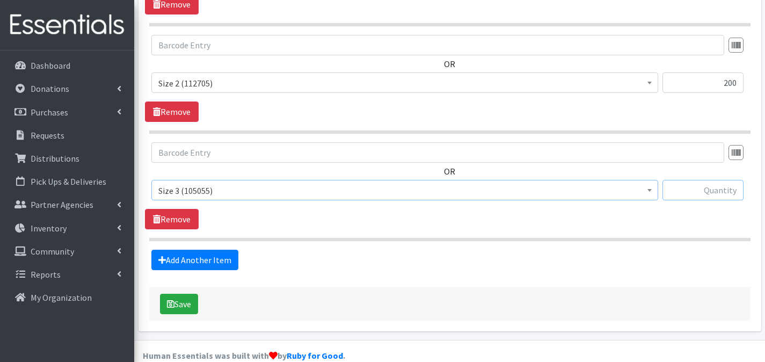
click at [705, 180] on input "text" at bounding box center [703, 190] width 81 height 20
type input "200"
click at [216, 250] on link "Add Another Item" at bounding box center [194, 260] width 87 height 20
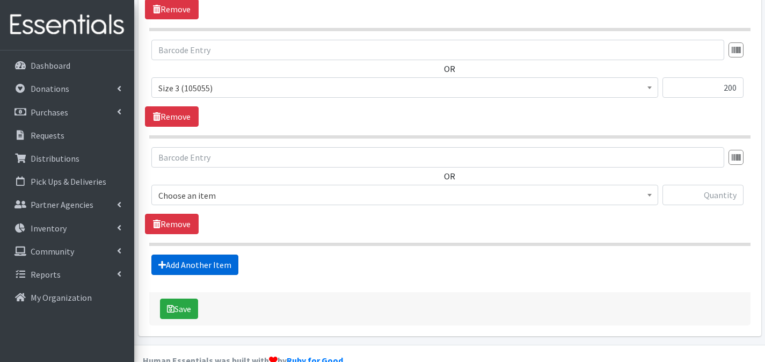
scroll to position [747, 0]
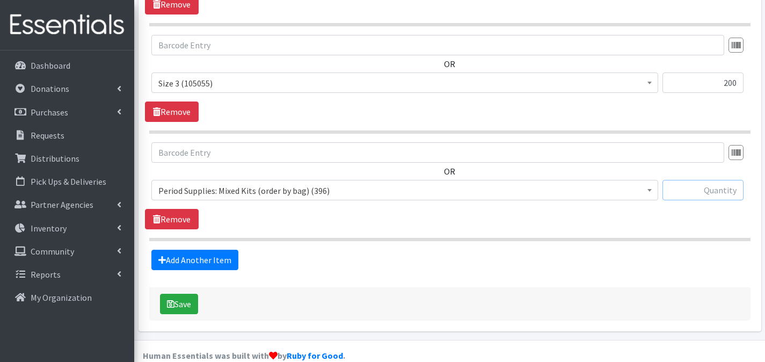
click at [679, 180] on input "text" at bounding box center [703, 190] width 81 height 20
type input "125"
click at [527, 183] on span "Period Supplies: Mixed Kits (order by bag) (396)" at bounding box center [404, 190] width 493 height 15
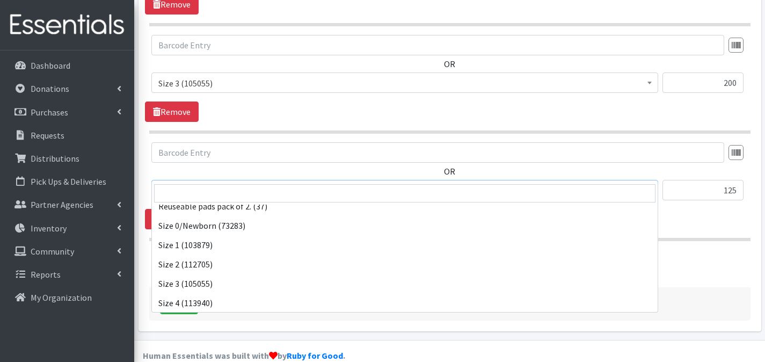
scroll to position [402, 0]
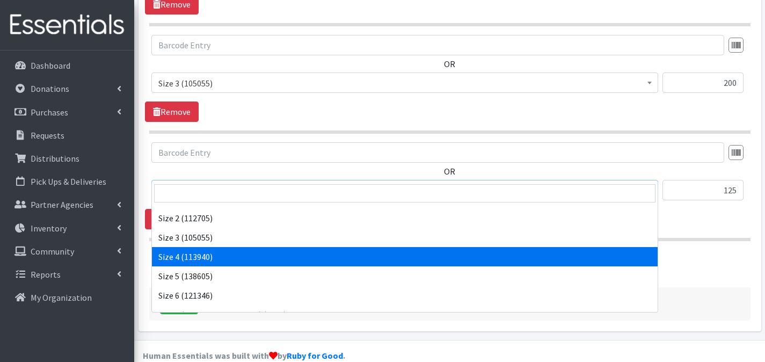
select select "1097"
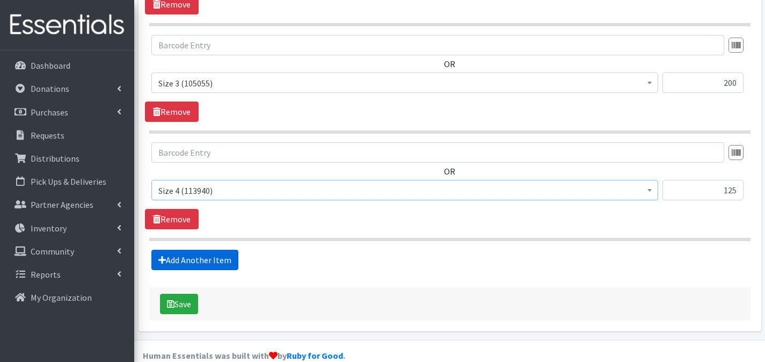
click at [179, 250] on link "Add Another Item" at bounding box center [194, 260] width 87 height 20
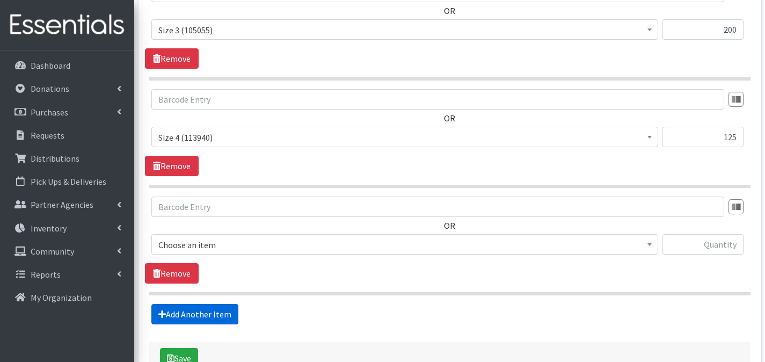
scroll to position [855, 0]
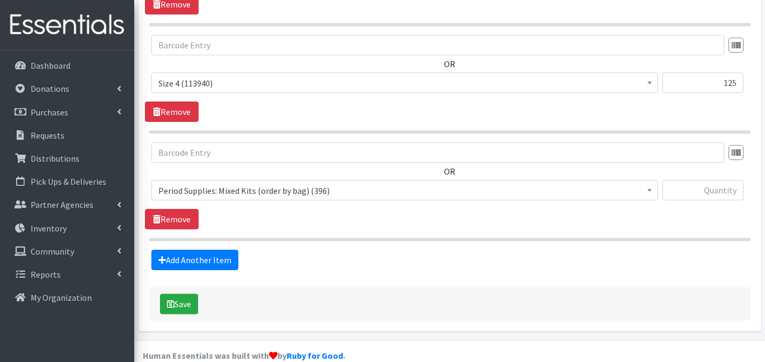
click at [270, 183] on span "Period Supplies: Mixed Kits (order by bag) (396)" at bounding box center [404, 190] width 493 height 15
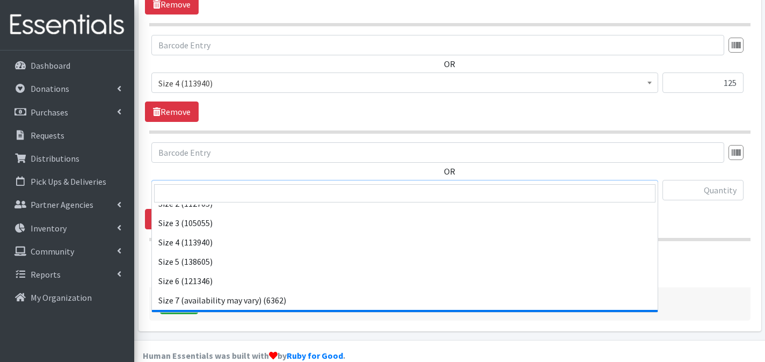
scroll to position [412, 0]
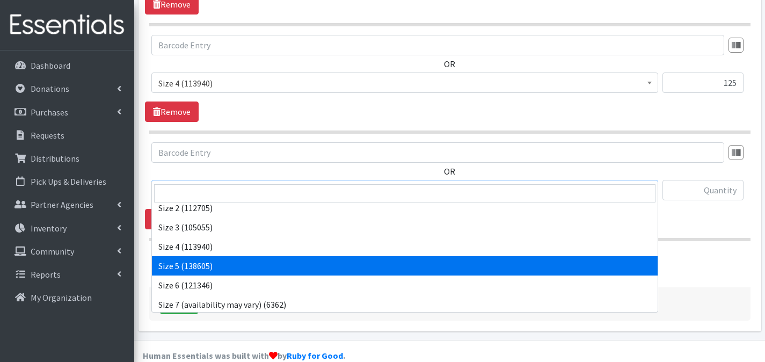
select select "1098"
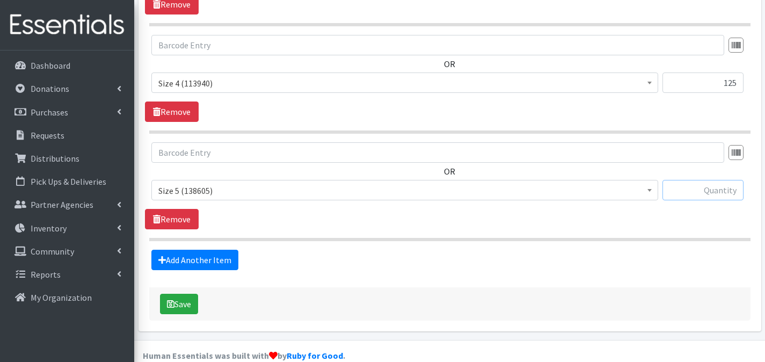
click at [679, 180] on input "text" at bounding box center [703, 190] width 81 height 20
type input "125"
click at [205, 250] on link "Add Another Item" at bounding box center [194, 260] width 87 height 20
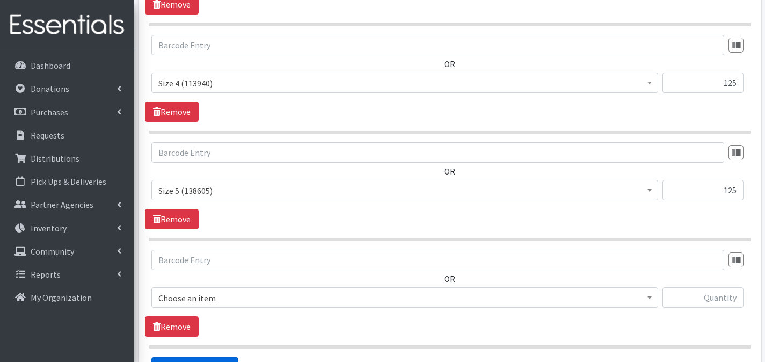
scroll to position [962, 0]
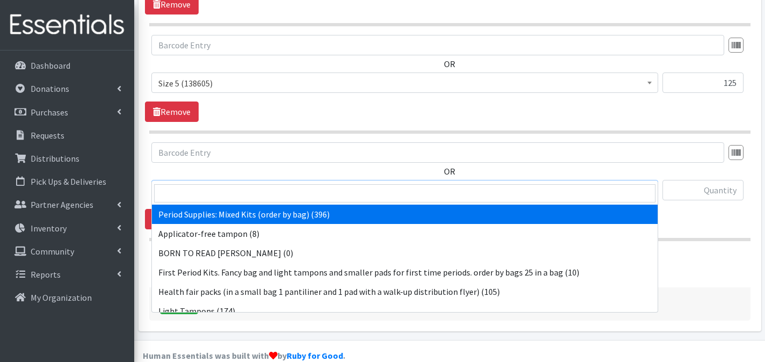
click at [242, 183] on span "Period Supplies: Mixed Kits (order by bag) (396)" at bounding box center [404, 190] width 493 height 15
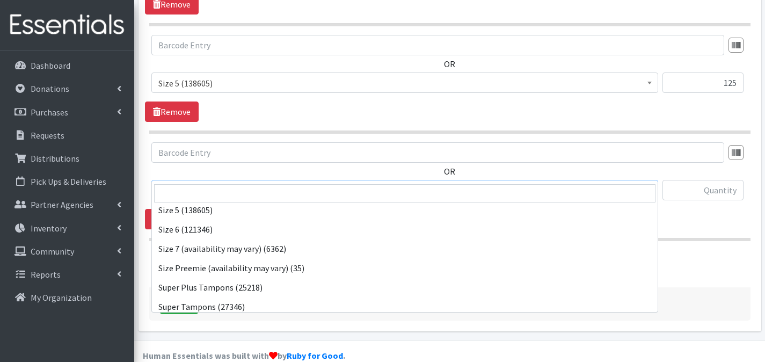
scroll to position [469, 0]
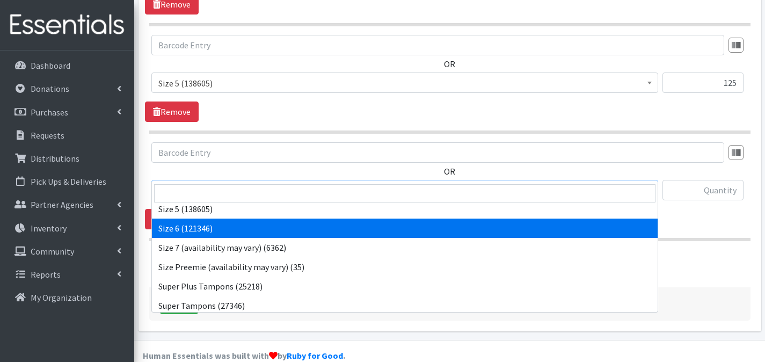
select select "1100"
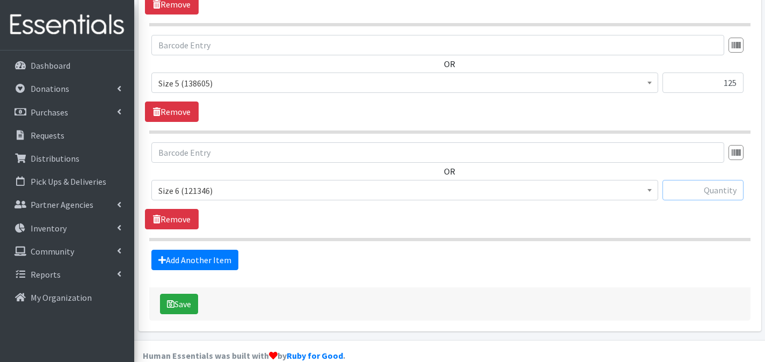
click at [692, 180] on input "text" at bounding box center [703, 190] width 81 height 20
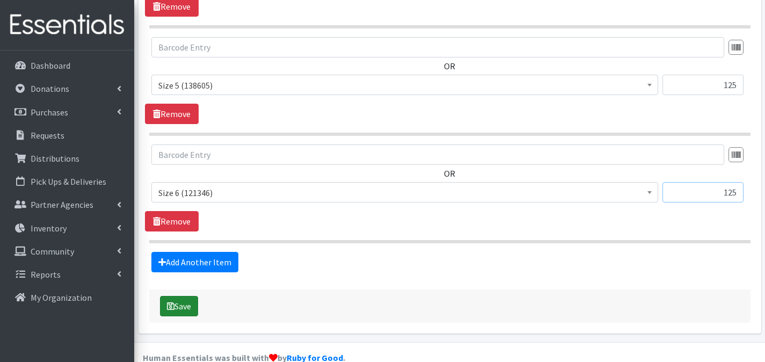
type input "125"
click at [191, 296] on button "Save" at bounding box center [179, 306] width 38 height 20
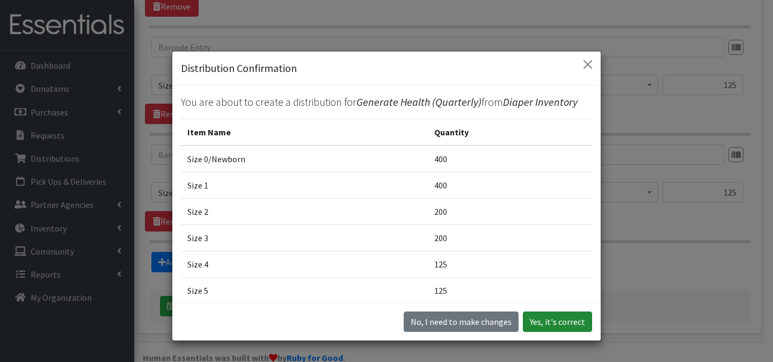
click at [529, 318] on button "Yes, it's correct" at bounding box center [557, 321] width 69 height 20
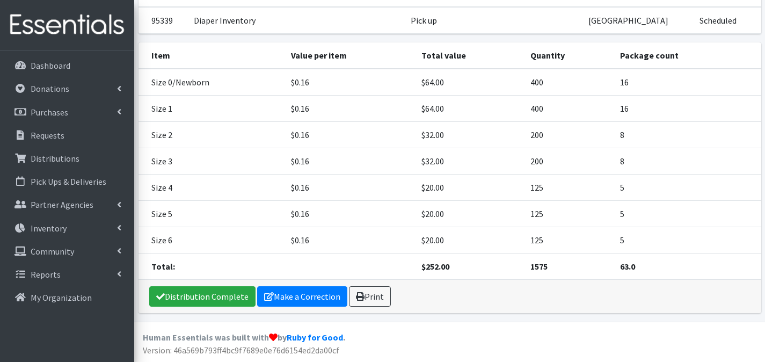
scroll to position [141, 0]
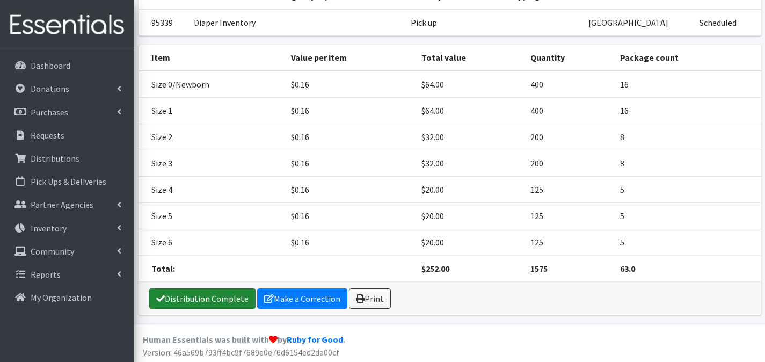
click at [208, 290] on link "Distribution Complete" at bounding box center [202, 298] width 106 height 20
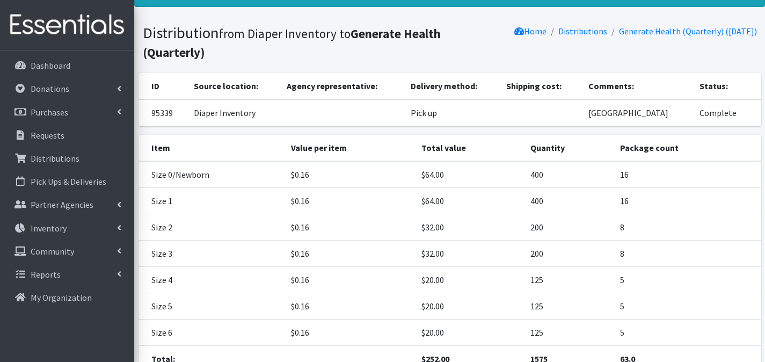
scroll to position [143, 0]
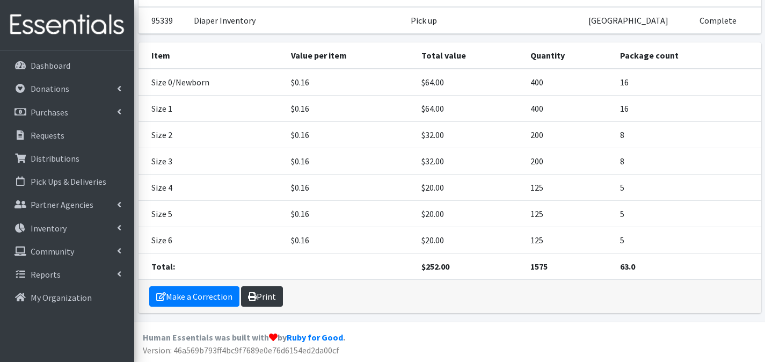
click at [253, 293] on icon at bounding box center [252, 296] width 9 height 9
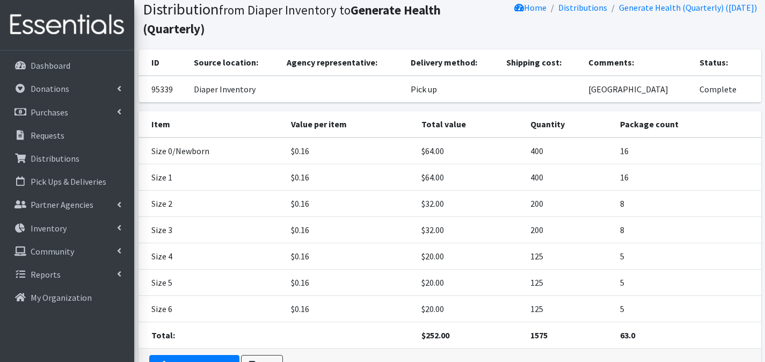
scroll to position [0, 0]
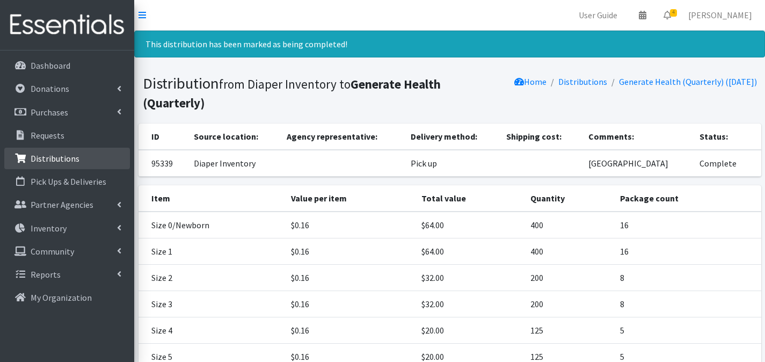
click at [92, 156] on link "Distributions" at bounding box center [67, 158] width 126 height 21
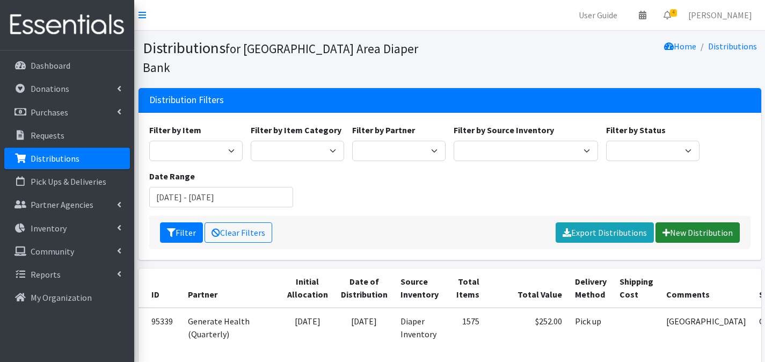
click at [671, 222] on link "New Distribution" at bounding box center [698, 232] width 84 height 20
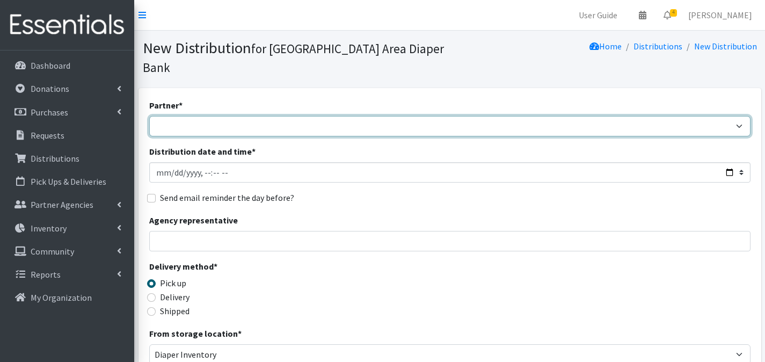
click at [324, 116] on select "Affinia Healthcare (Group 2) [PERSON_NAME] (Group 1) Assistance League of St. L…" at bounding box center [449, 126] width 601 height 20
select select "2366"
click at [149, 116] on select "Affinia Healthcare (Group 2) [PERSON_NAME] (Group 1) Assistance League of St. L…" at bounding box center [449, 126] width 601 height 20
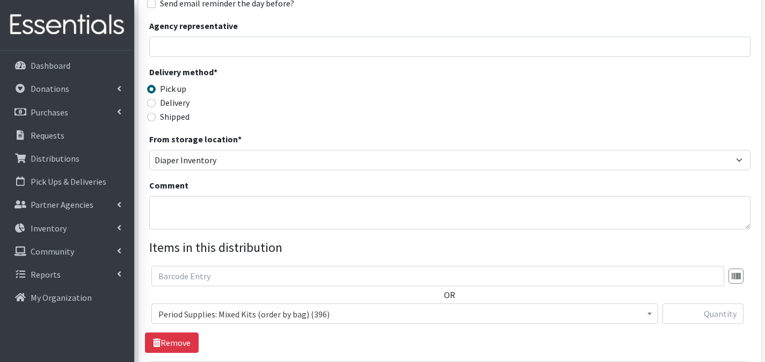
scroll to position [257, 0]
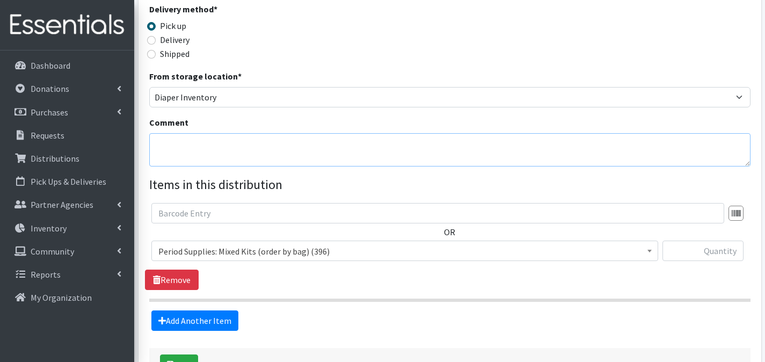
click at [208, 133] on textarea "Comment" at bounding box center [449, 149] width 601 height 33
type textarea "WalkNFaith"
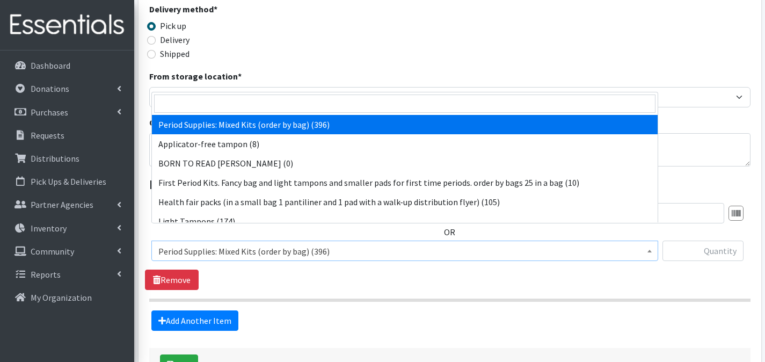
click at [244, 244] on span "Period Supplies: Mixed Kits (order by bag) (396)" at bounding box center [404, 251] width 493 height 15
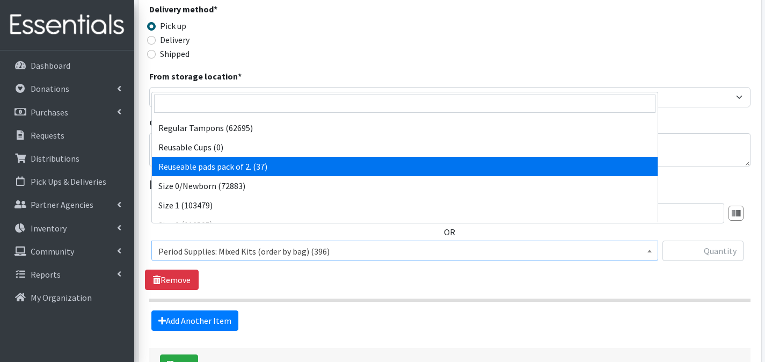
scroll to position [327, 0]
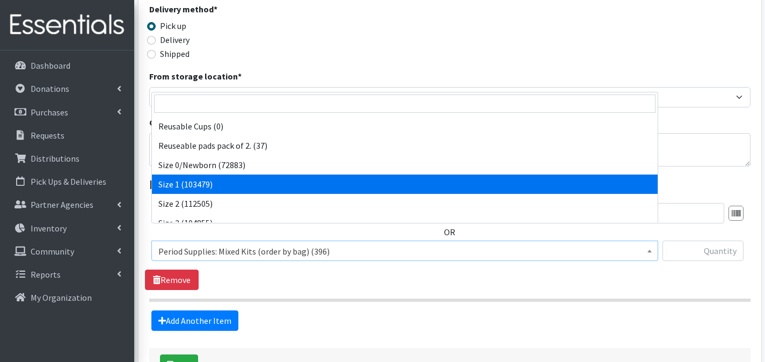
select select "1090"
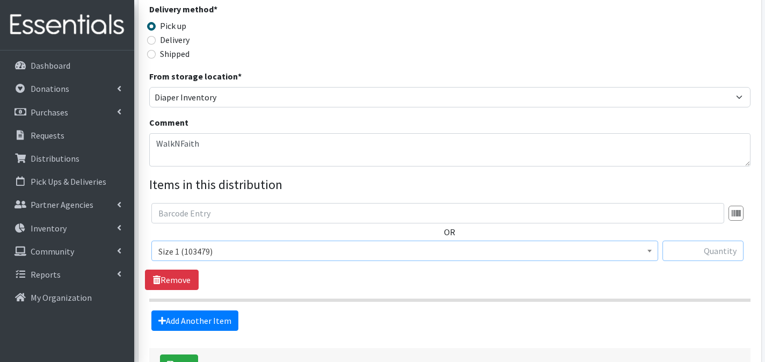
click at [726, 241] on input "text" at bounding box center [703, 251] width 81 height 20
type input "400"
click at [209, 310] on link "Add Another Item" at bounding box center [194, 320] width 87 height 20
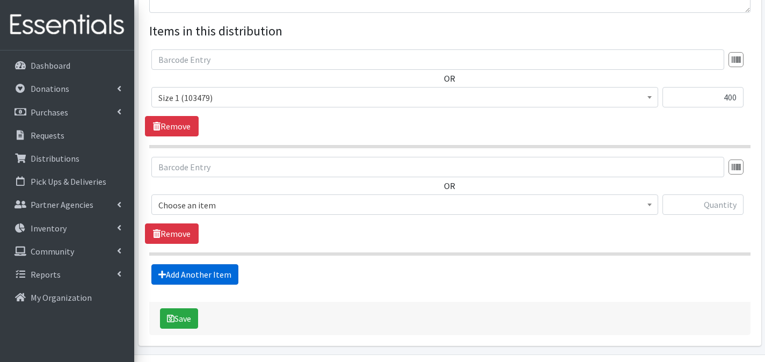
scroll to position [425, 0]
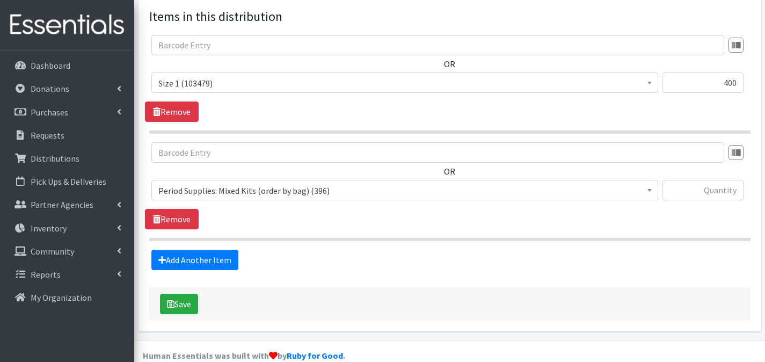
click at [293, 183] on span "Period Supplies: Mixed Kits (order by bag) (396)" at bounding box center [404, 190] width 493 height 15
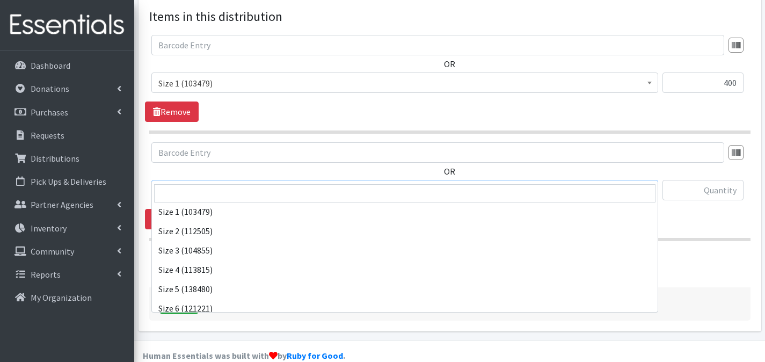
scroll to position [389, 0]
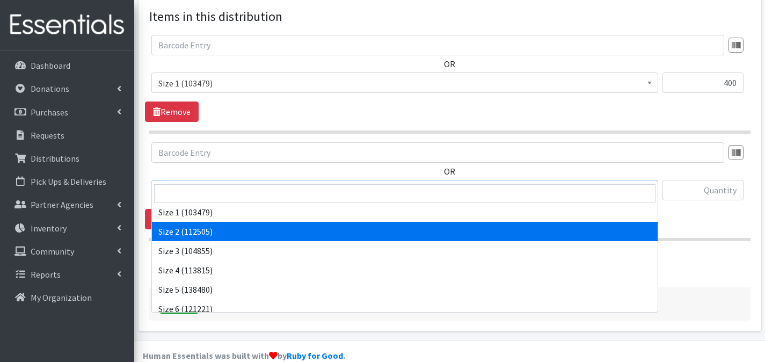
select select "1091"
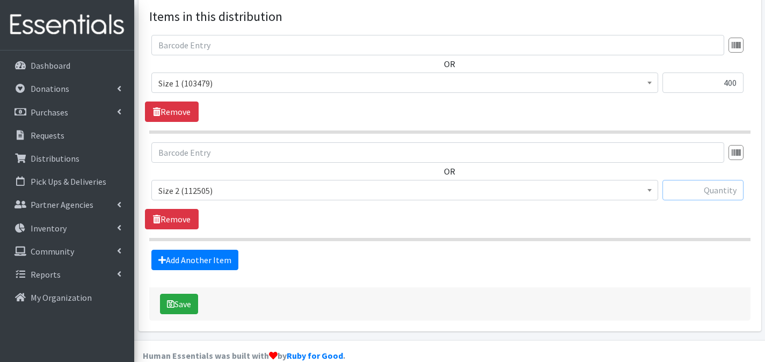
click at [715, 180] on input "text" at bounding box center [703, 190] width 81 height 20
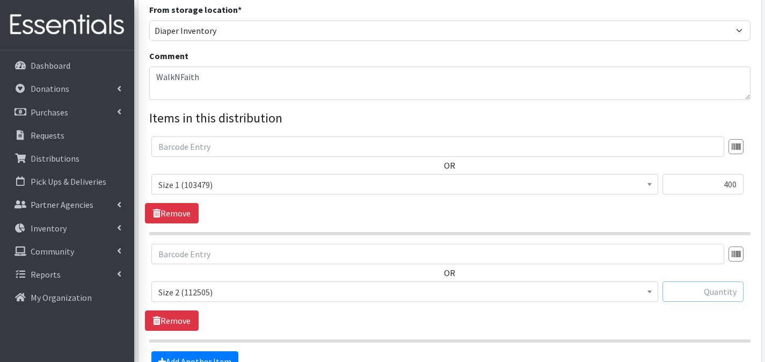
scroll to position [325, 0]
click at [704, 280] on input "text" at bounding box center [703, 290] width 81 height 20
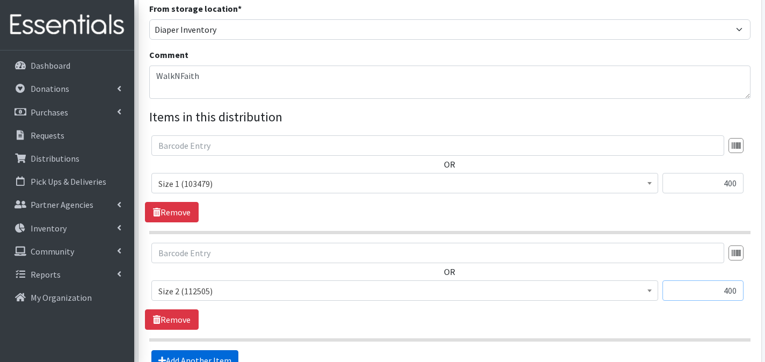
type input "400"
click at [229, 350] on link "Add Another Item" at bounding box center [194, 360] width 87 height 20
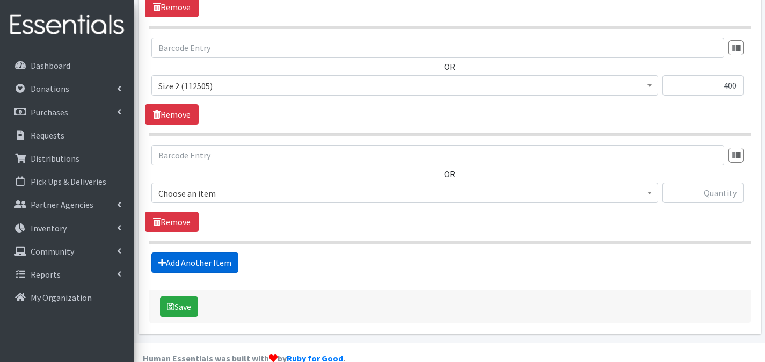
scroll to position [533, 0]
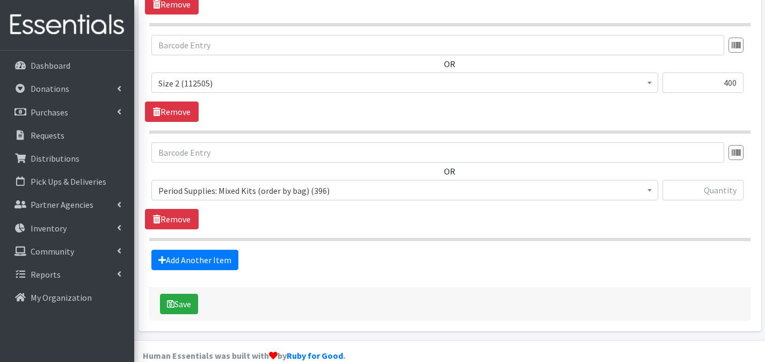
click at [268, 183] on span "Period Supplies: Mixed Kits (order by bag) (396)" at bounding box center [404, 190] width 493 height 15
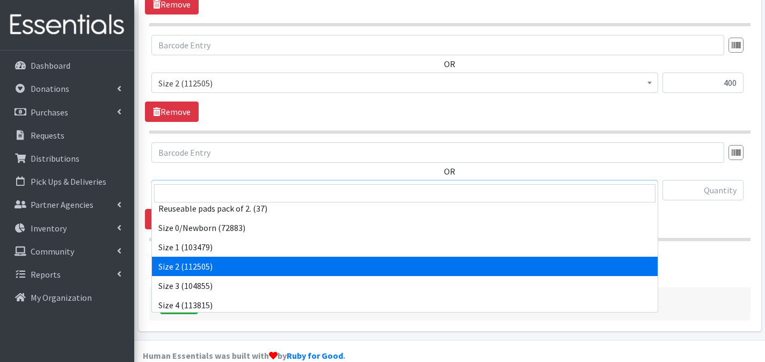
scroll to position [356, 0]
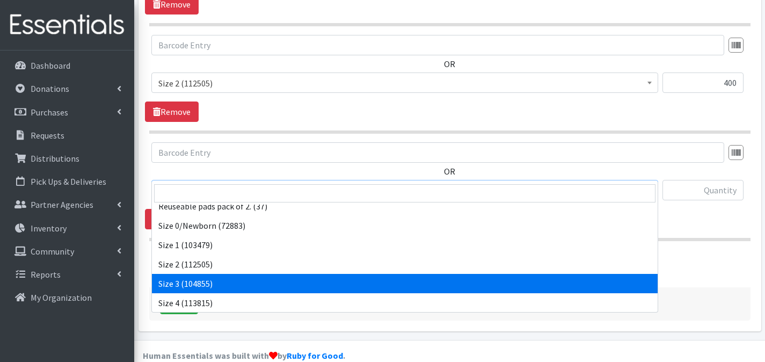
select select "1094"
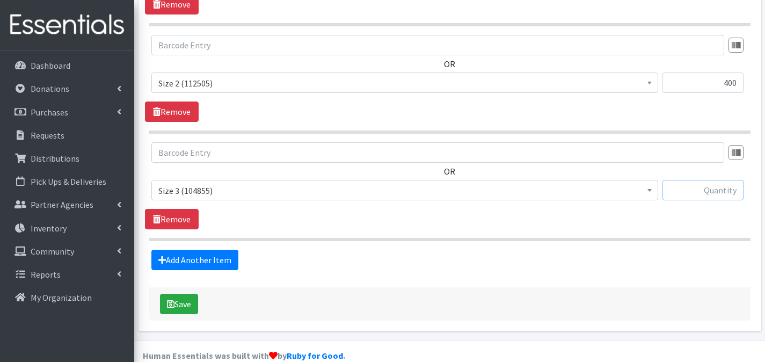
click at [707, 180] on input "text" at bounding box center [703, 190] width 81 height 20
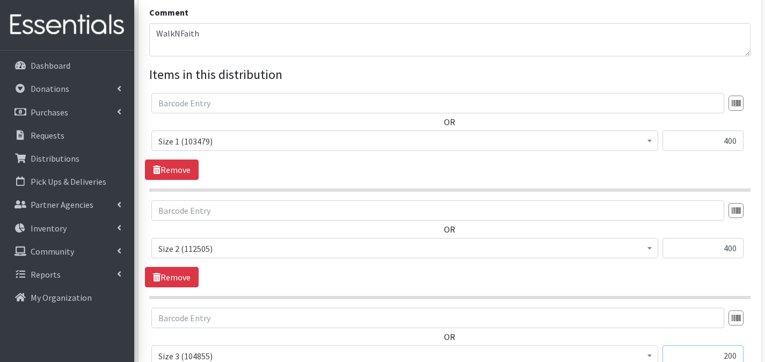
scroll to position [452, 0]
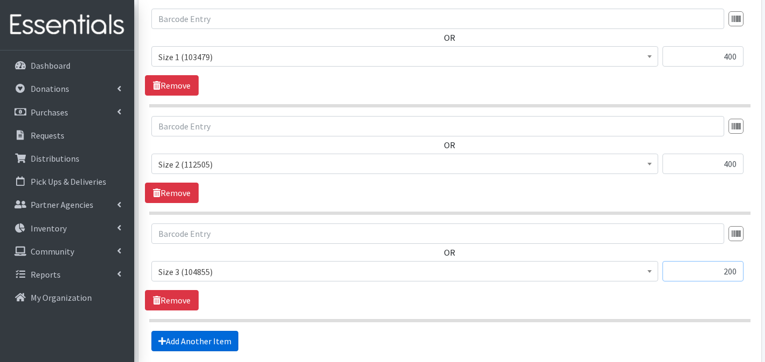
type input "200"
click at [226, 331] on link "Add Another Item" at bounding box center [194, 341] width 87 height 20
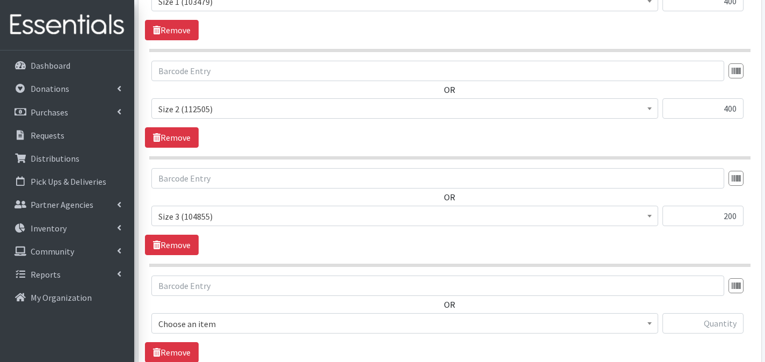
scroll to position [640, 0]
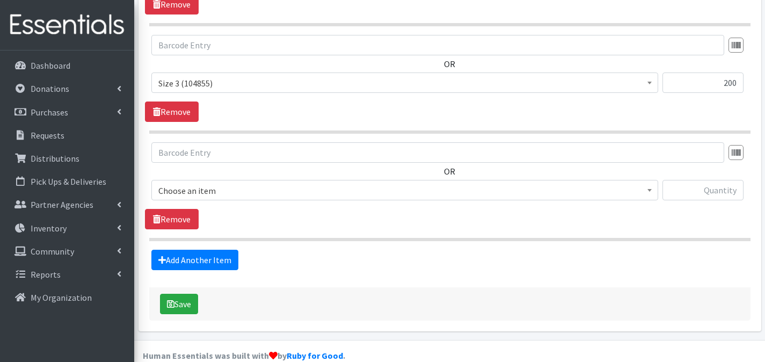
click at [337, 183] on span "Choose an item" at bounding box center [404, 190] width 493 height 15
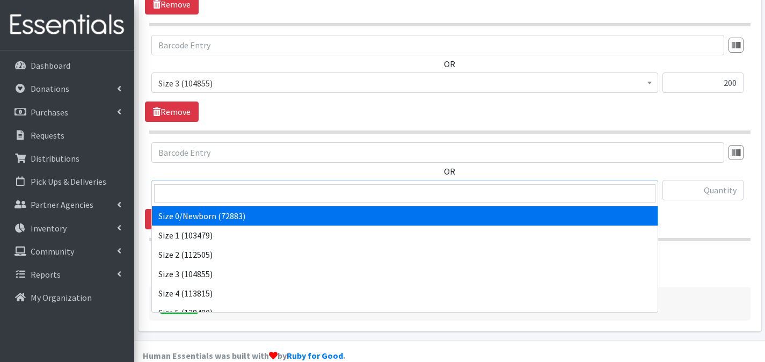
scroll to position [409, 0]
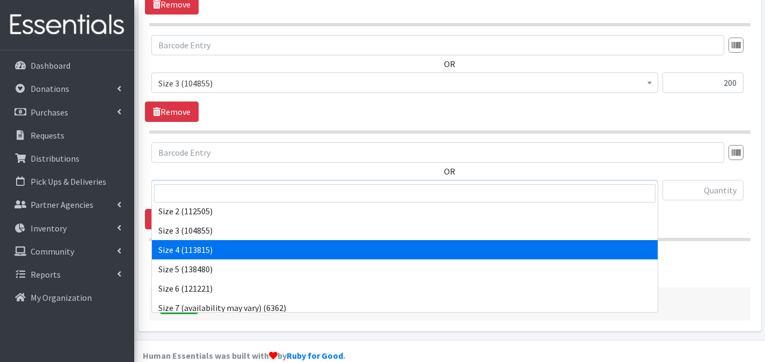
select select "1097"
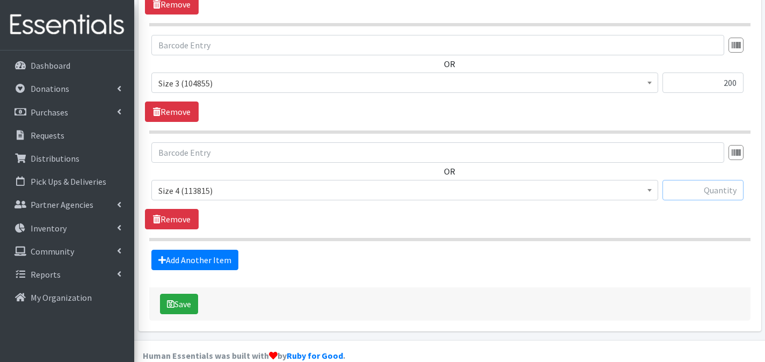
click at [696, 180] on input "text" at bounding box center [703, 190] width 81 height 20
type input "200"
click at [215, 250] on link "Add Another Item" at bounding box center [194, 260] width 87 height 20
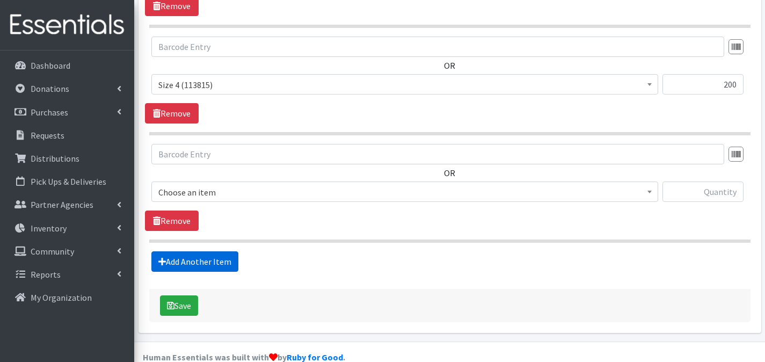
scroll to position [747, 0]
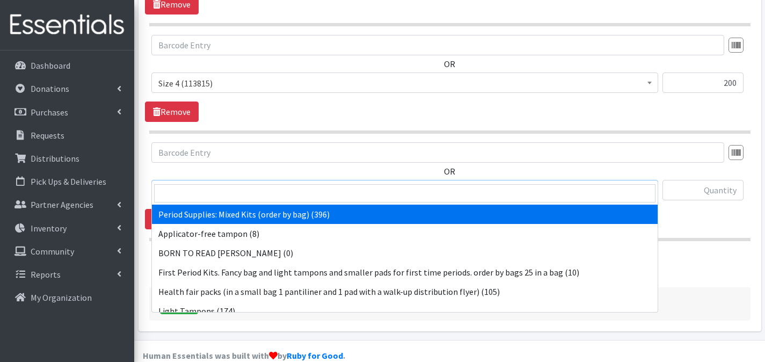
click at [279, 183] on span "Period Supplies: Mixed Kits (order by bag) (396)" at bounding box center [404, 190] width 493 height 15
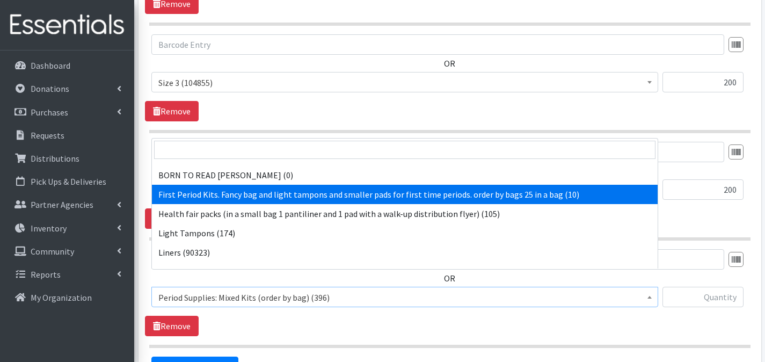
scroll to position [191, 0]
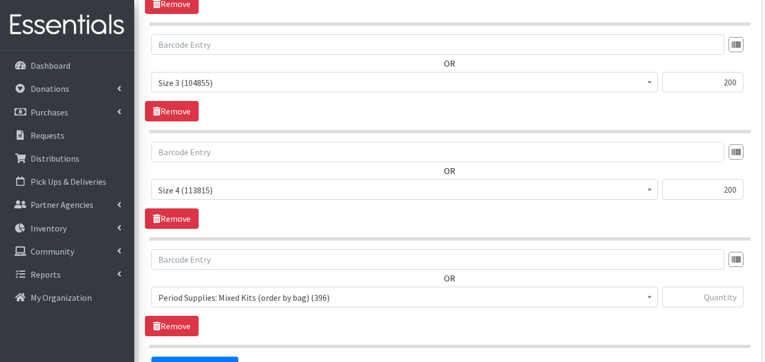
click at [350, 297] on div "OR Period Supplies: Mixed Kits (order by bag) (396) Applicator-free tampon (8) …" at bounding box center [449, 292] width 609 height 87
click at [341, 290] on span "Period Supplies: Mixed Kits (order by bag) (396)" at bounding box center [404, 297] width 493 height 15
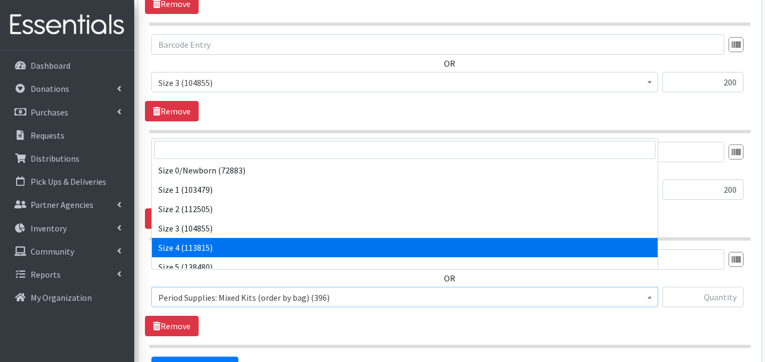
scroll to position [370, 0]
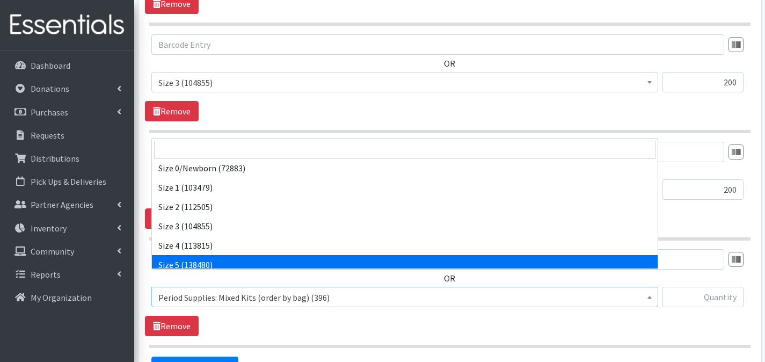
select select "1098"
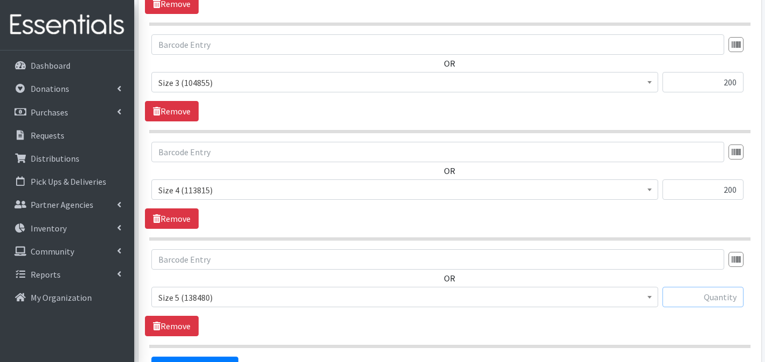
click at [680, 287] on input "text" at bounding box center [703, 297] width 81 height 20
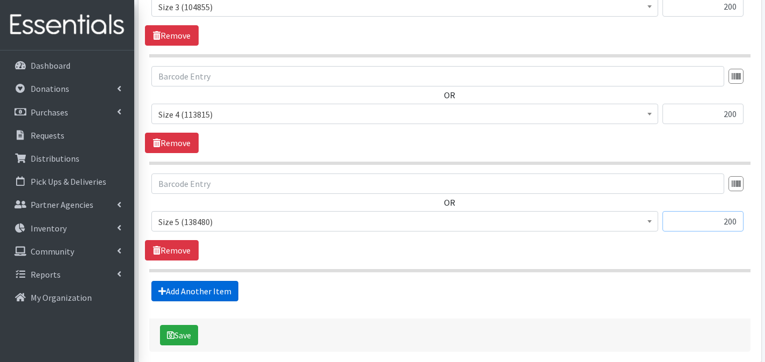
type input "200"
click at [214, 281] on link "Add Another Item" at bounding box center [194, 291] width 87 height 20
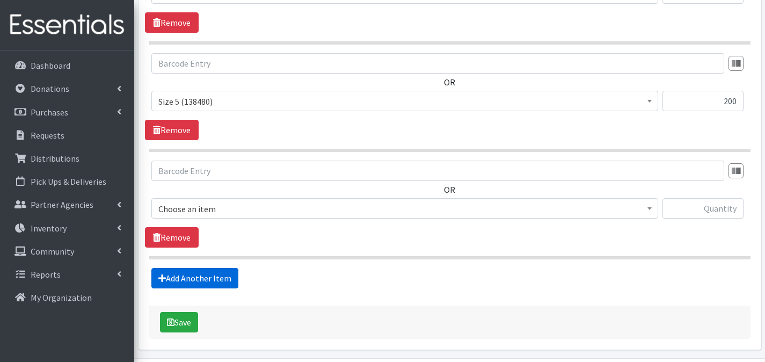
scroll to position [855, 0]
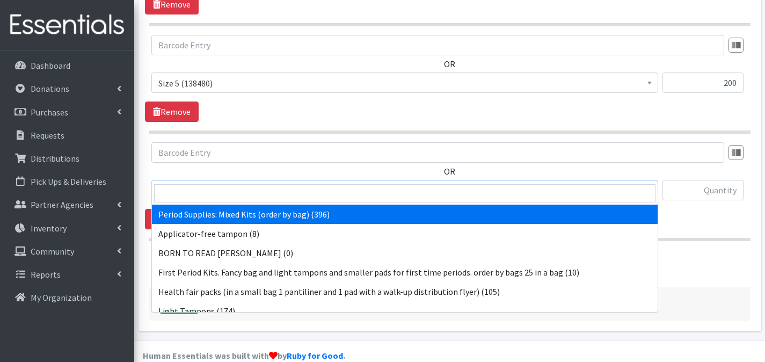
click at [284, 183] on span "Period Supplies: Mixed Kits (order by bag) (396)" at bounding box center [404, 190] width 493 height 15
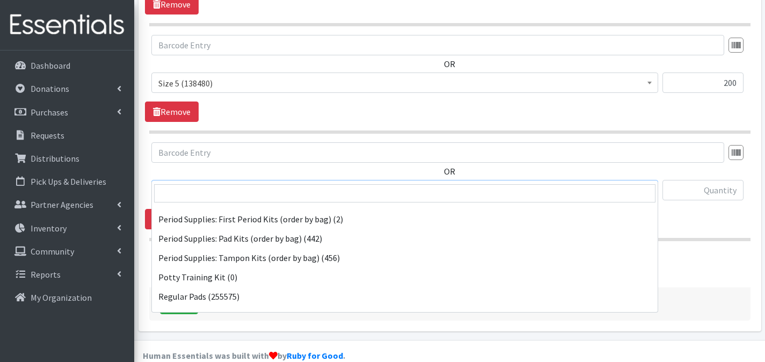
scroll to position [210, 0]
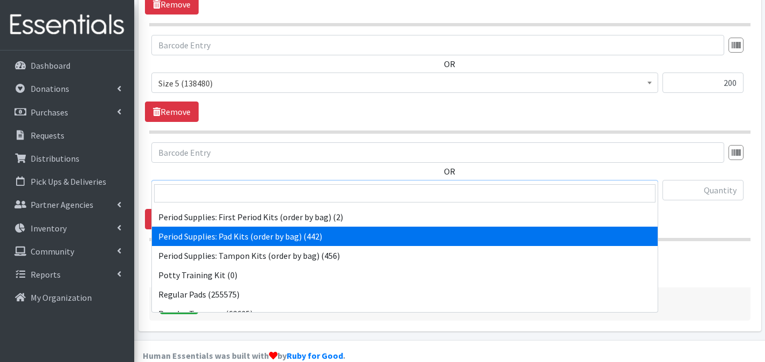
select select "8796"
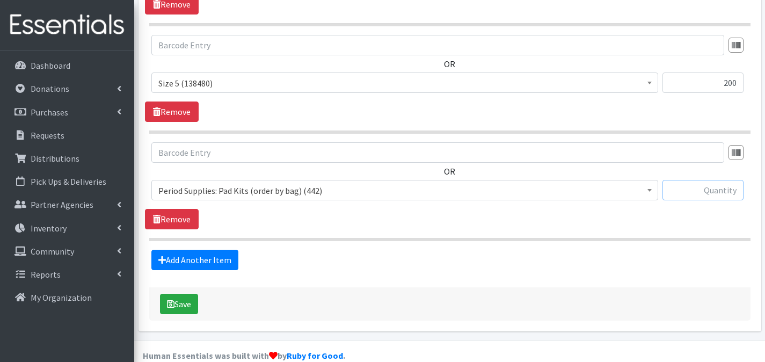
click at [701, 180] on input "text" at bounding box center [703, 190] width 81 height 20
type input "1"
click at [192, 294] on button "Save" at bounding box center [179, 304] width 38 height 20
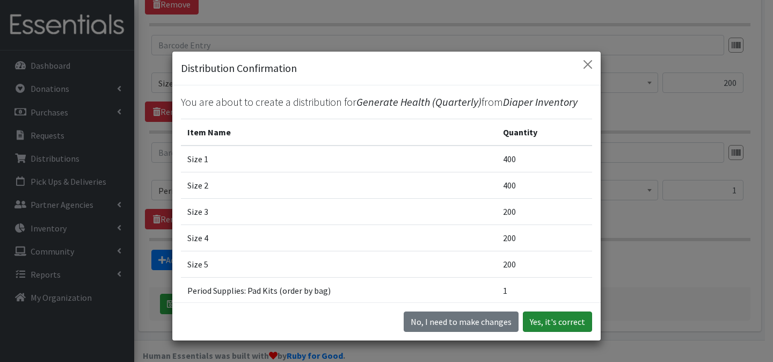
click at [528, 314] on button "Yes, it's correct" at bounding box center [557, 321] width 69 height 20
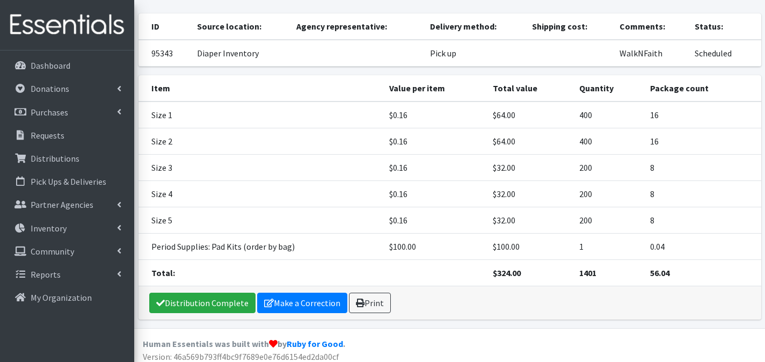
scroll to position [117, 0]
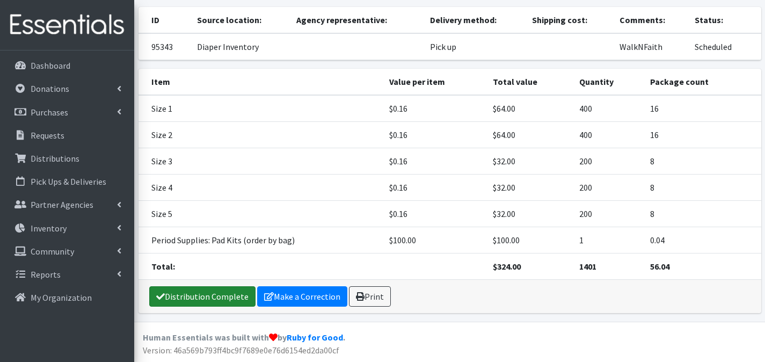
click at [215, 299] on link "Distribution Complete" at bounding box center [202, 296] width 106 height 20
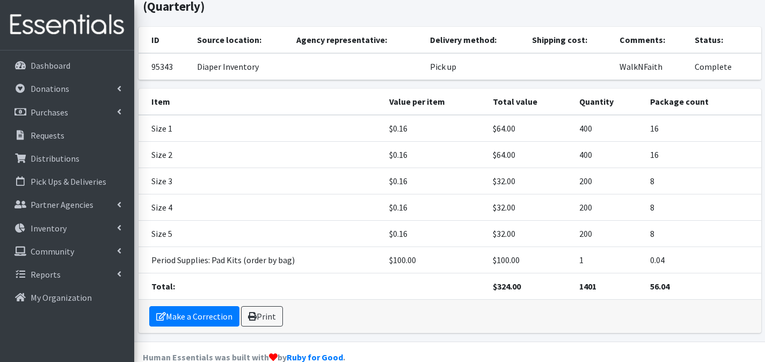
scroll to position [102, 0]
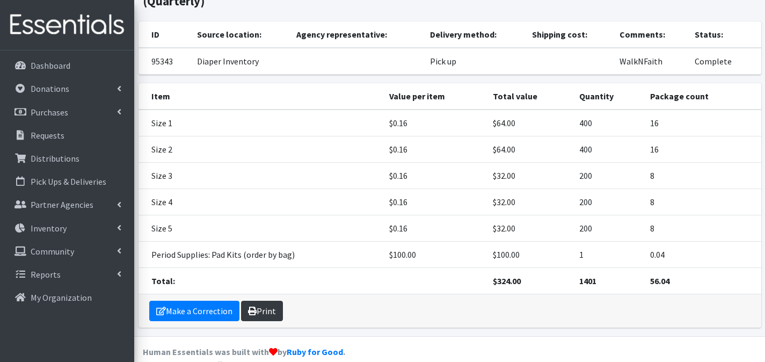
click at [264, 305] on link "Print" at bounding box center [262, 311] width 42 height 20
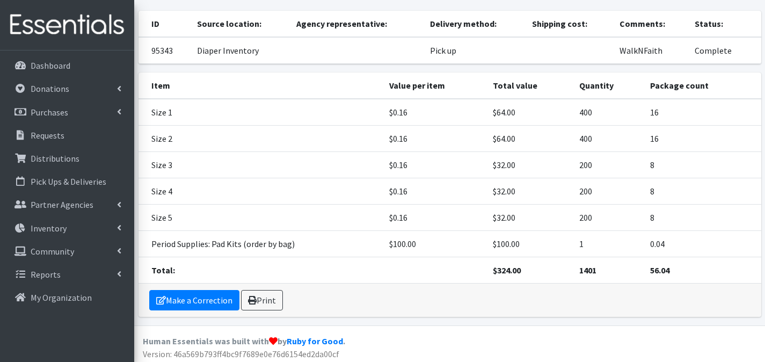
scroll to position [0, 0]
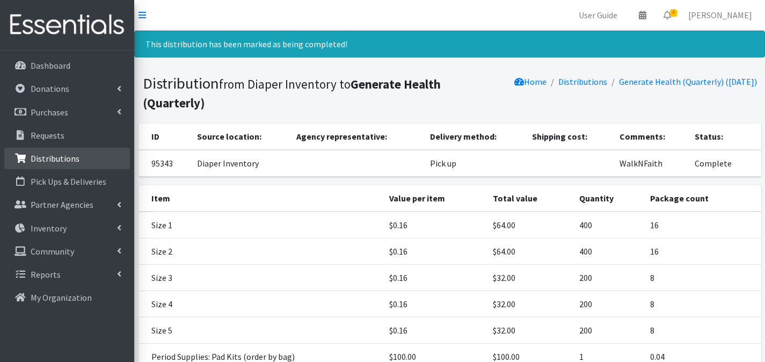
click at [88, 161] on link "Distributions" at bounding box center [67, 158] width 126 height 21
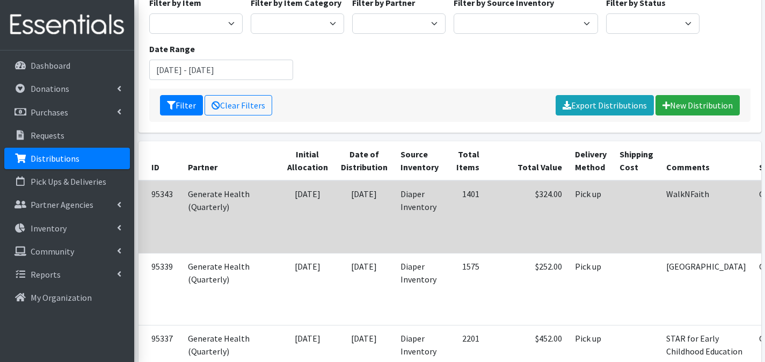
scroll to position [178, 0]
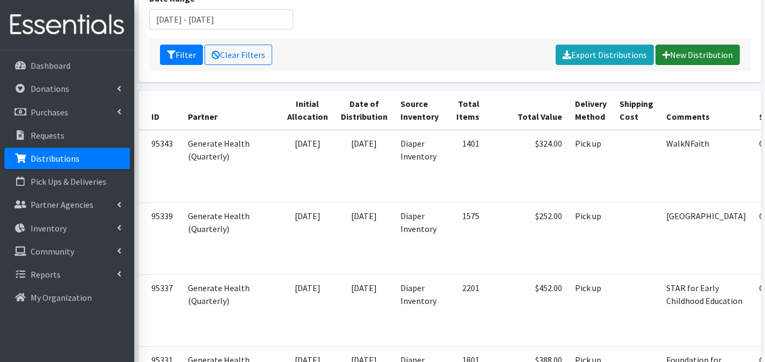
click at [712, 45] on link "New Distribution" at bounding box center [698, 55] width 84 height 20
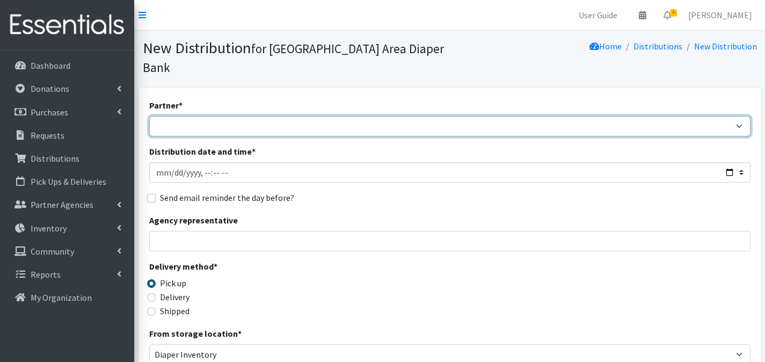
click at [228, 116] on select "Affinia Healthcare (Group 2) [PERSON_NAME] (Group 1) Assistance League of St. L…" at bounding box center [449, 126] width 601 height 20
select select "2366"
click at [149, 116] on select "Affinia Healthcare (Group 2) [PERSON_NAME] (Group 1) Assistance League of St. L…" at bounding box center [449, 126] width 601 height 20
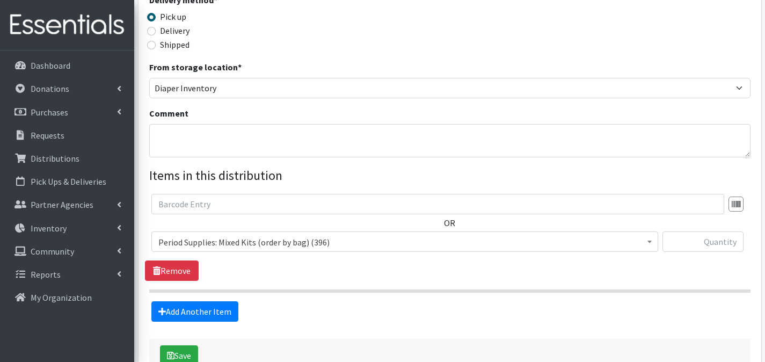
scroll to position [270, 0]
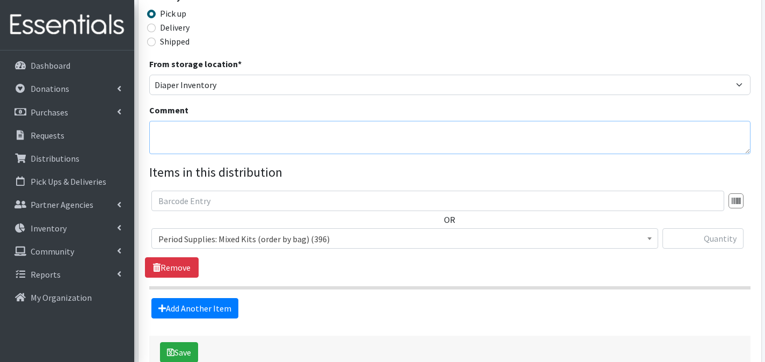
click at [254, 126] on textarea "Comment" at bounding box center [449, 137] width 601 height 33
type textarea "S&P Birth Services"
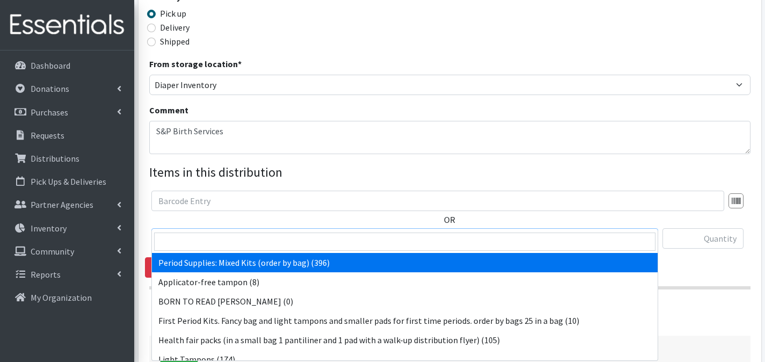
click at [395, 231] on span "Period Supplies: Mixed Kits (order by bag) (396)" at bounding box center [404, 238] width 493 height 15
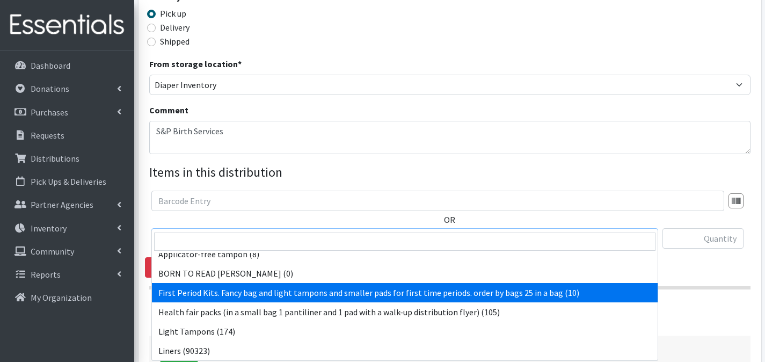
scroll to position [37, 0]
